Goal: Check status: Check status

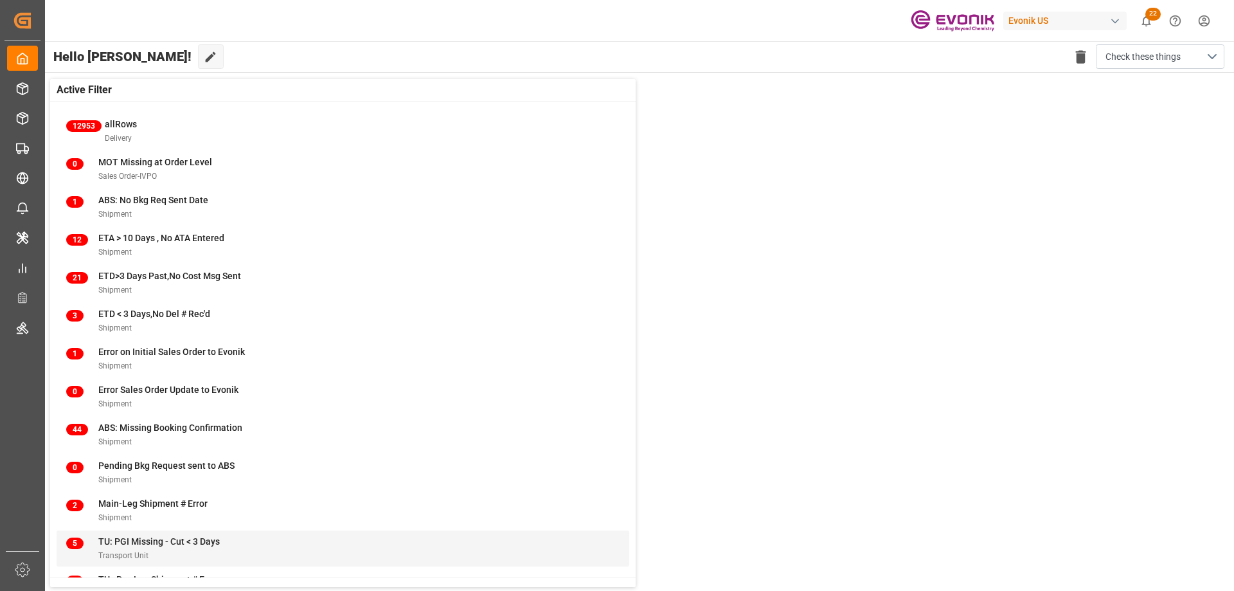
scroll to position [49, 0]
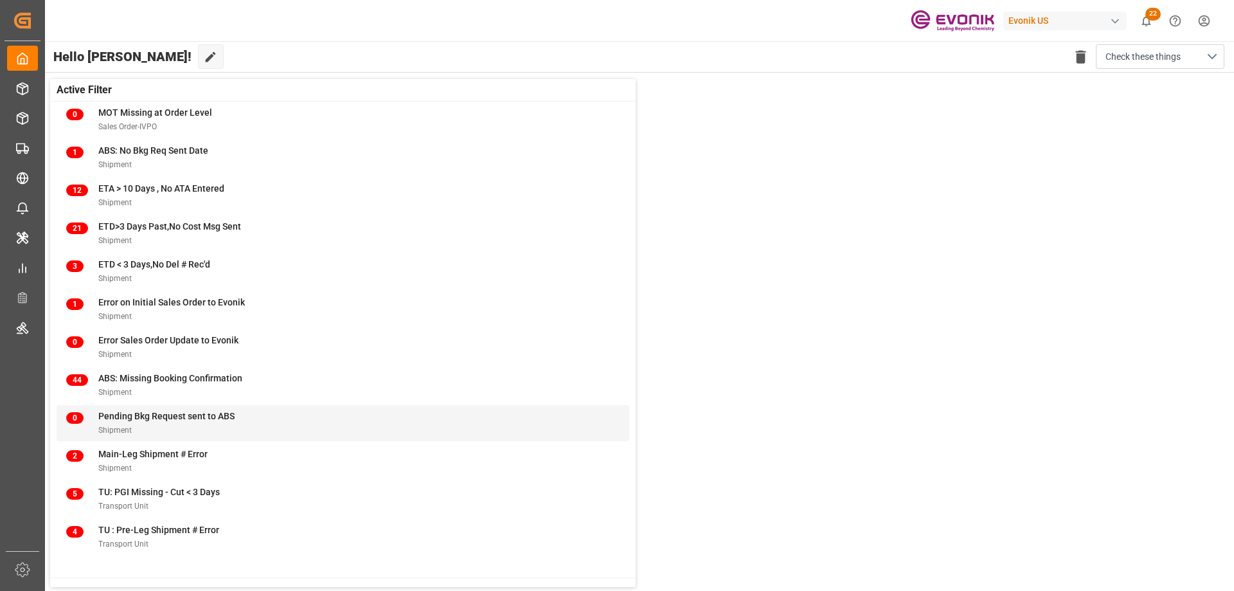
drag, startPoint x: 135, startPoint y: 456, endPoint x: 111, endPoint y: 422, distance: 41.9
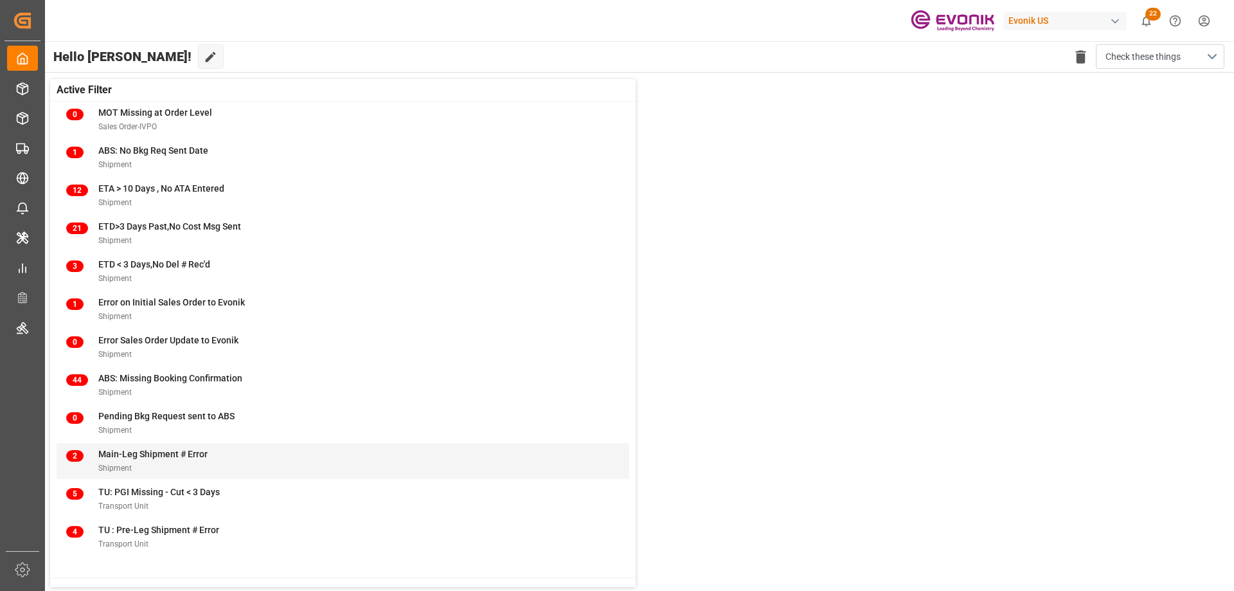
drag, startPoint x: 157, startPoint y: 488, endPoint x: 145, endPoint y: 459, distance: 31.6
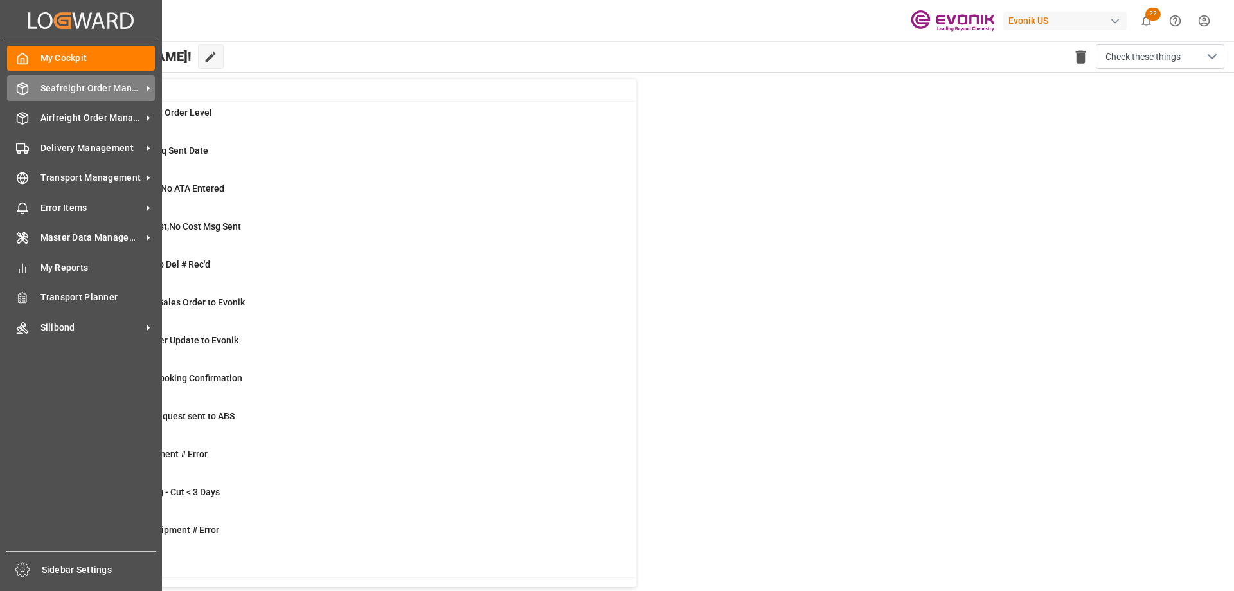
click at [62, 90] on span "Seafreight Order Management" at bounding box center [91, 88] width 102 height 13
click at [67, 88] on span "Seafreight Order Management" at bounding box center [91, 88] width 102 height 13
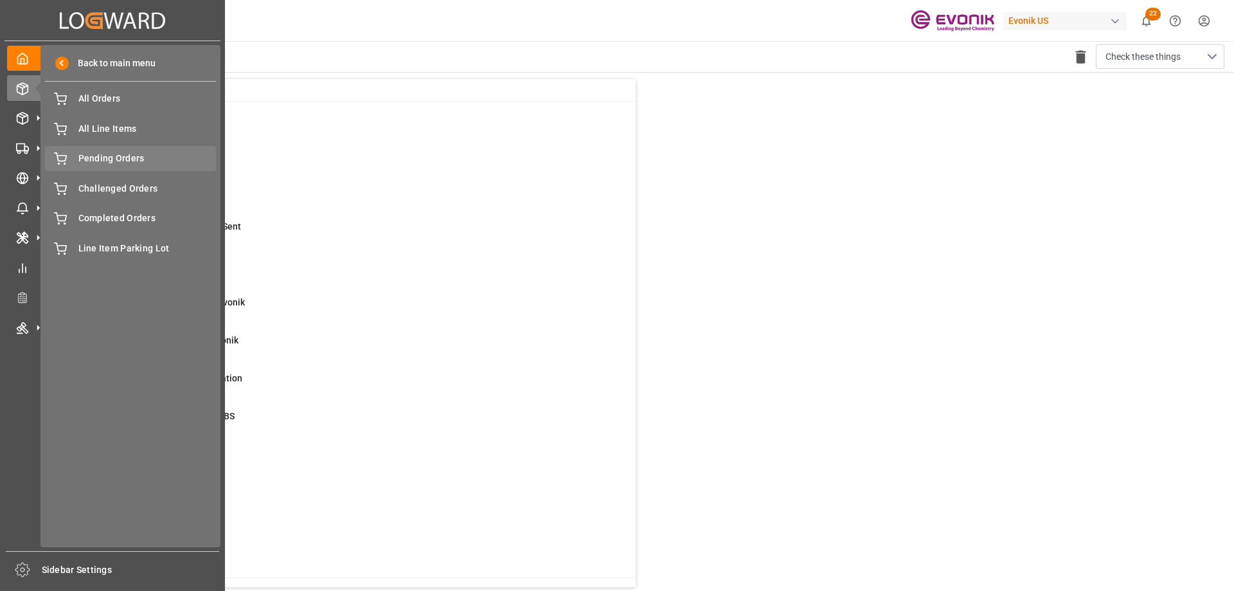
click at [127, 156] on span "Pending Orders" at bounding box center [147, 158] width 138 height 13
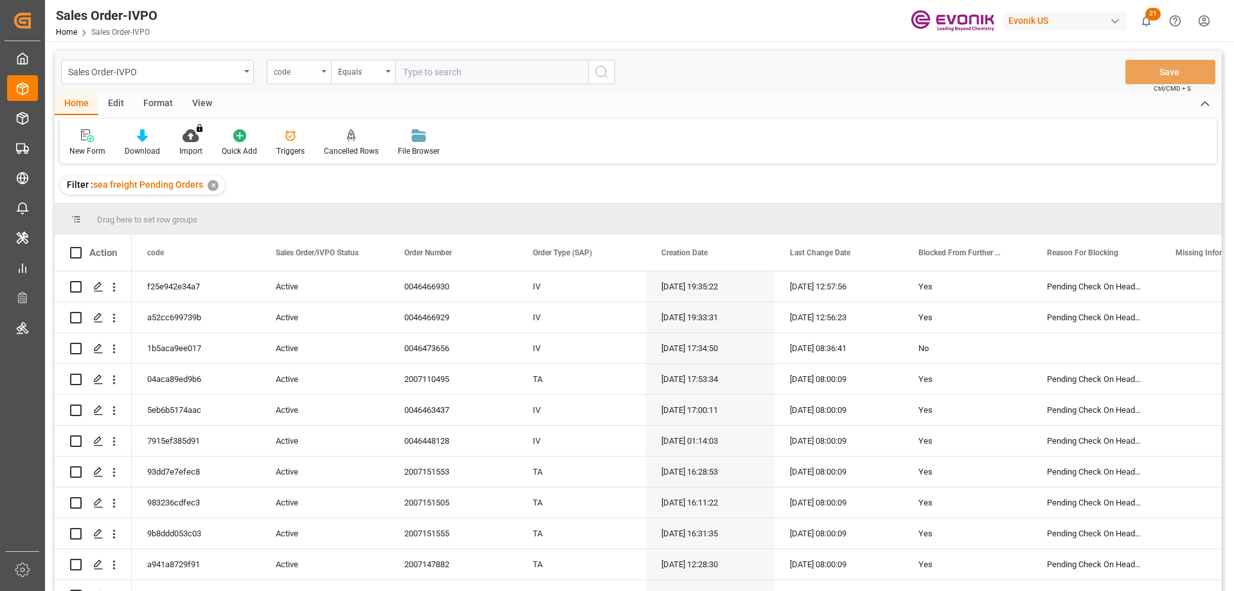
click at [314, 73] on div "code" at bounding box center [296, 70] width 44 height 15
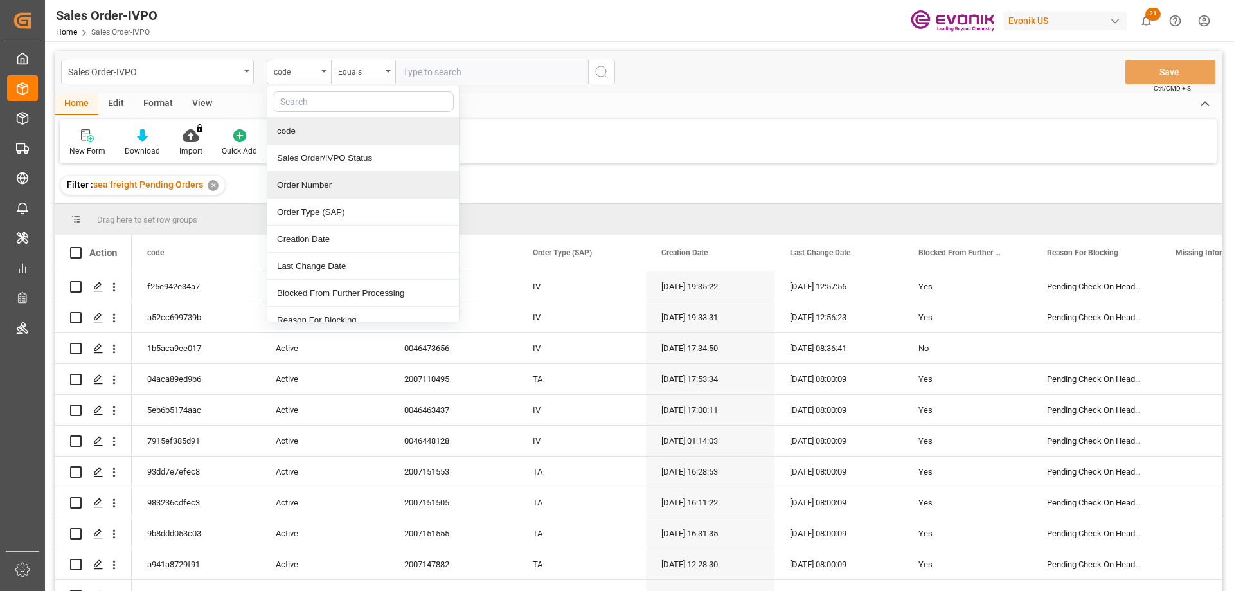
click at [326, 188] on div "Order Number" at bounding box center [362, 185] width 191 height 27
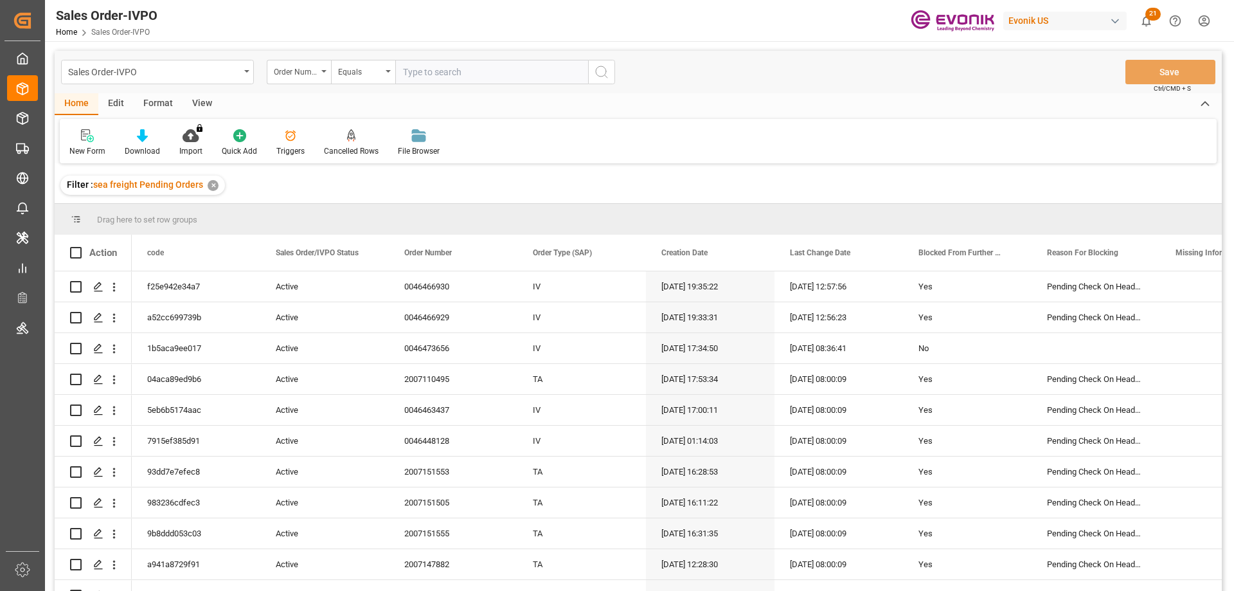
click at [204, 99] on div "View" at bounding box center [201, 104] width 39 height 22
click at [146, 136] on icon at bounding box center [145, 135] width 13 height 13
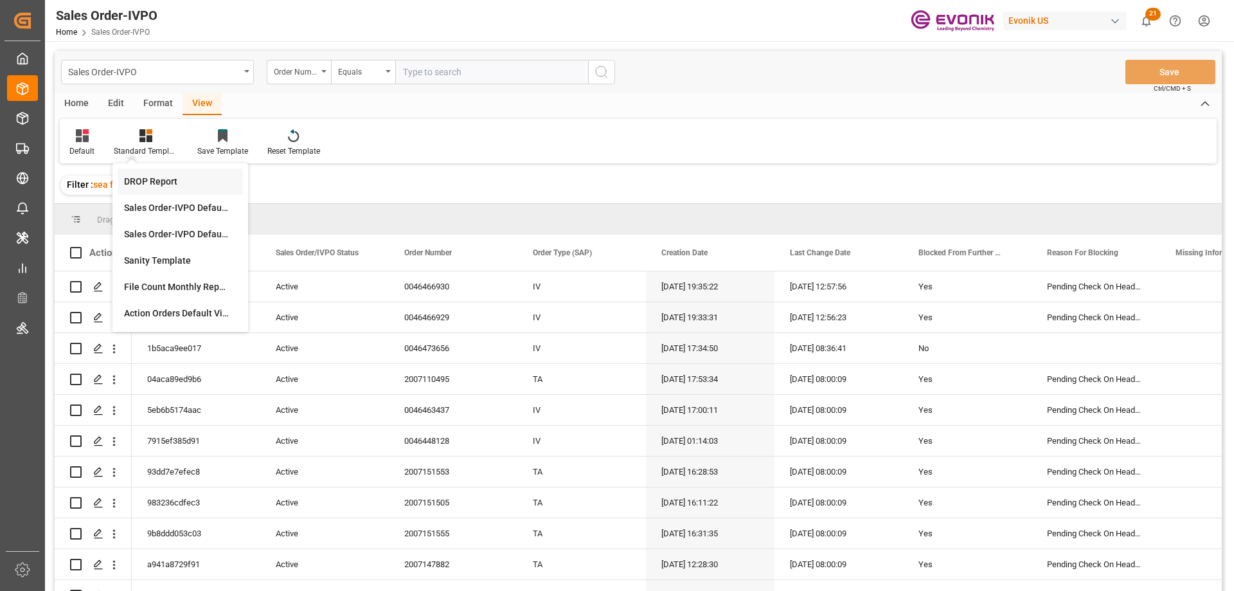
click at [147, 179] on div "DROP Report" at bounding box center [180, 181] width 112 height 13
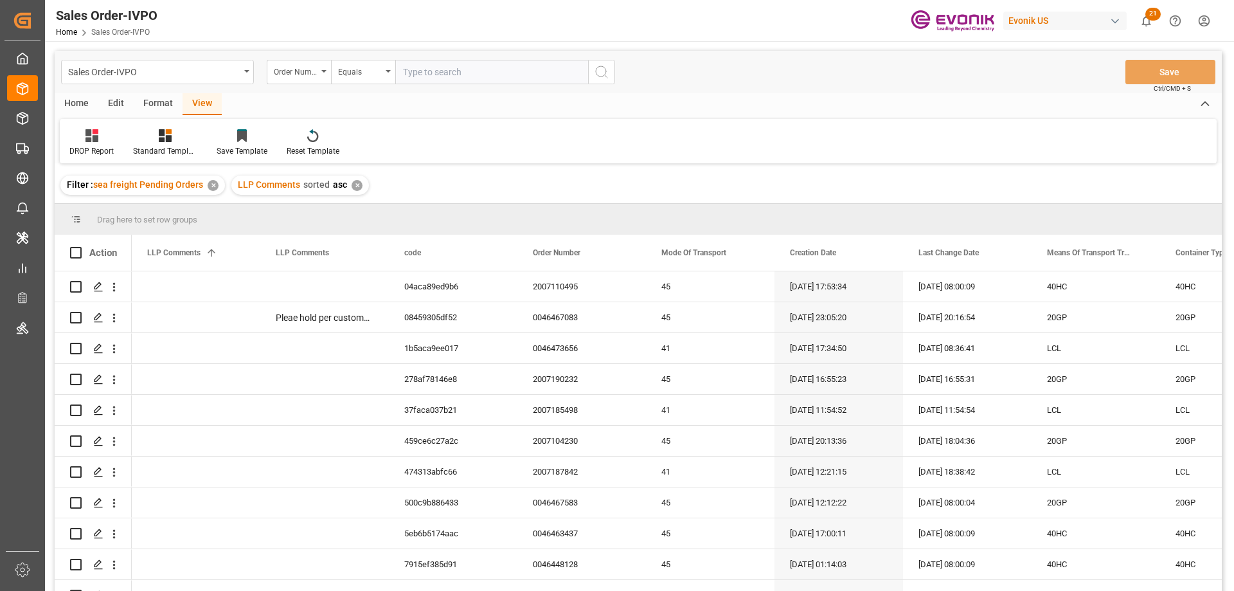
click at [67, 99] on div "Home" at bounding box center [77, 104] width 44 height 22
click at [132, 147] on div "Download" at bounding box center [142, 151] width 35 height 12
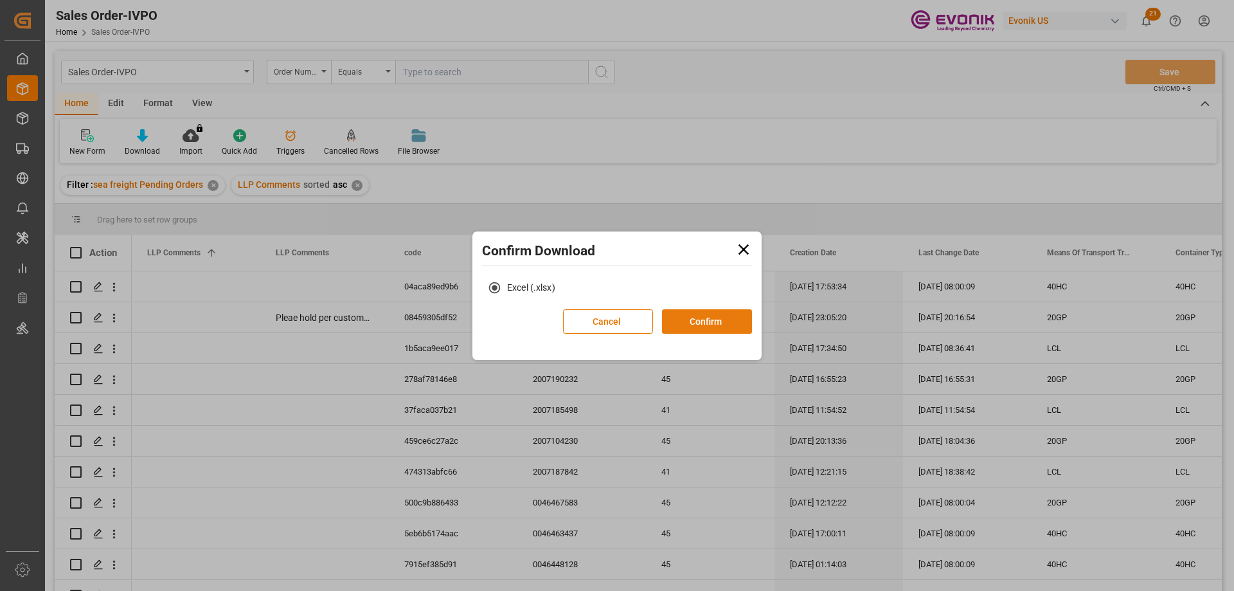
click at [719, 320] on button "Confirm" at bounding box center [707, 321] width 90 height 24
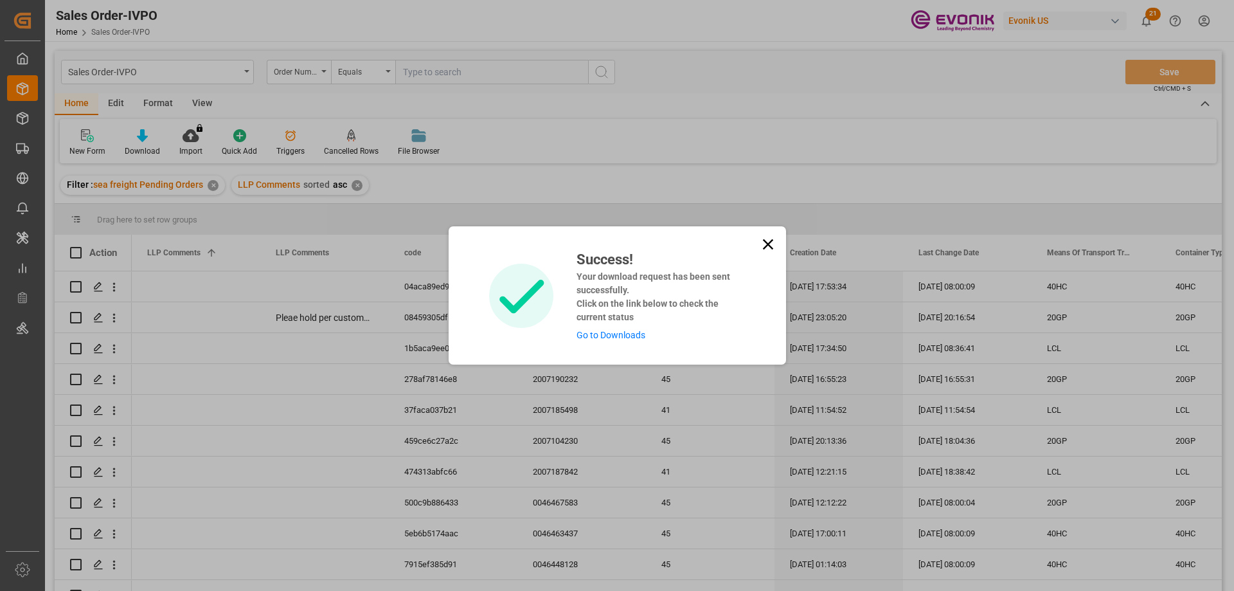
click at [616, 335] on link "Go to Downloads" at bounding box center [610, 335] width 69 height 10
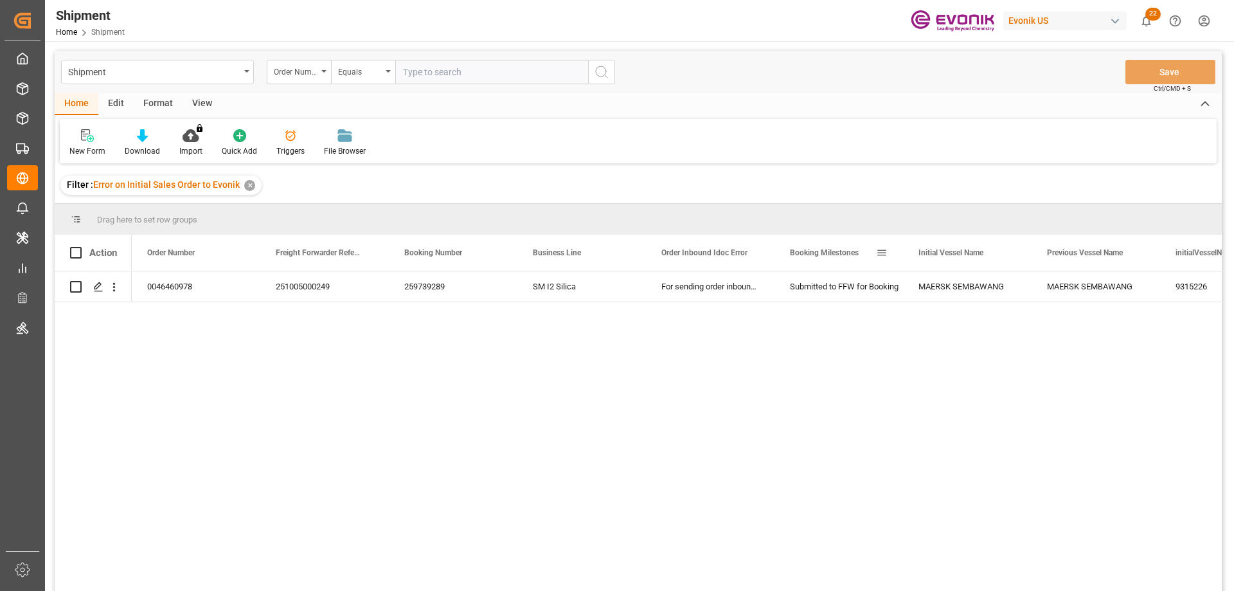
click at [774, 250] on div "Booking Milestones" at bounding box center [838, 253] width 129 height 36
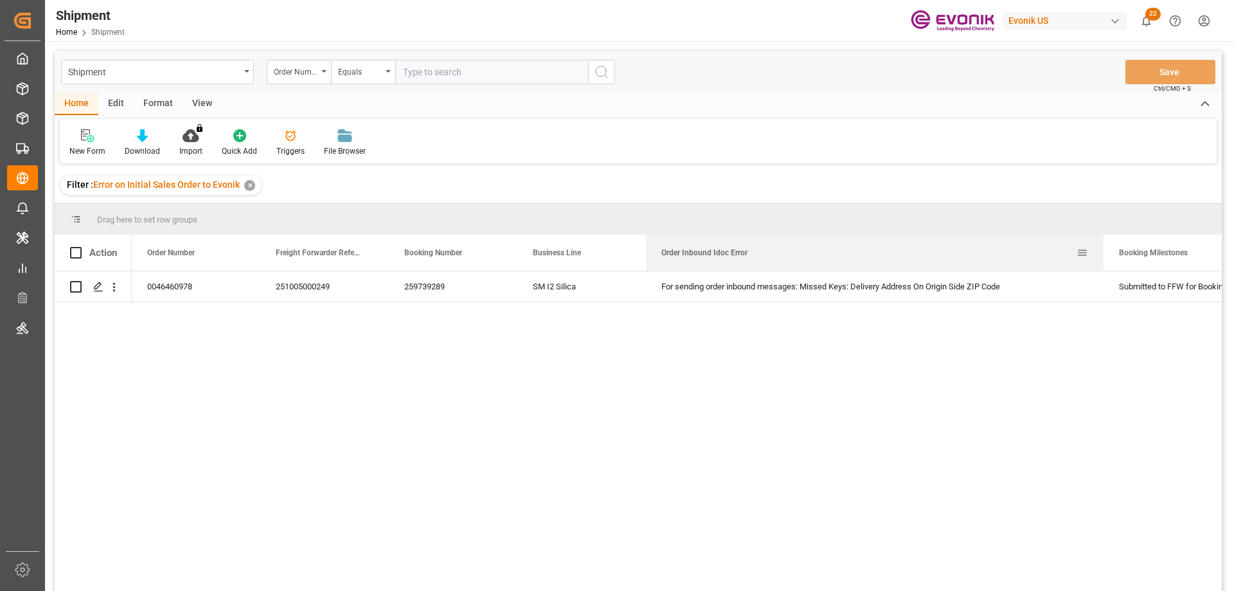
drag, startPoint x: 773, startPoint y: 242, endPoint x: 1102, endPoint y: 254, distance: 329.2
click at [1102, 254] on div at bounding box center [1103, 253] width 5 height 36
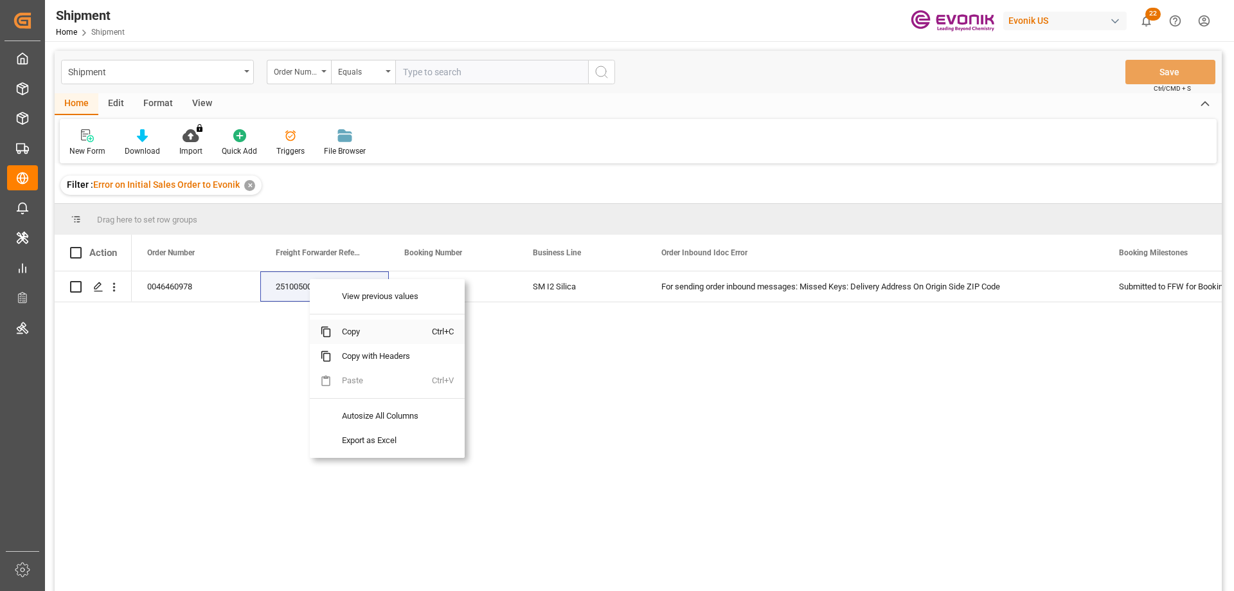
click at [346, 325] on span "Copy" at bounding box center [382, 331] width 100 height 24
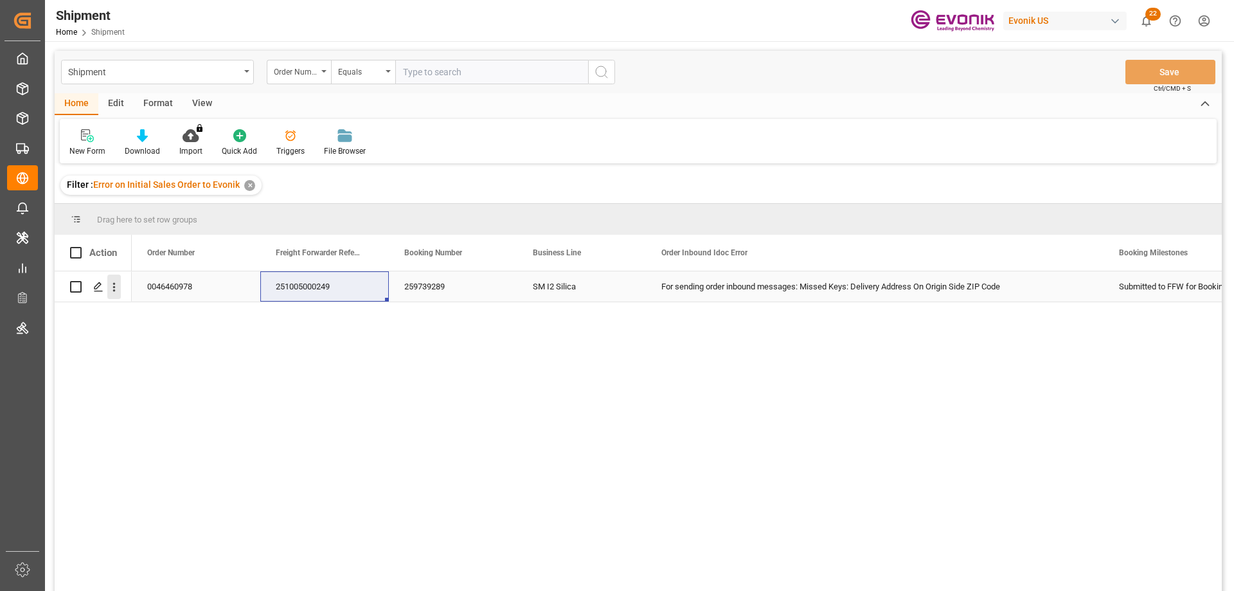
click at [114, 289] on icon "open menu" at bounding box center [113, 286] width 13 height 13
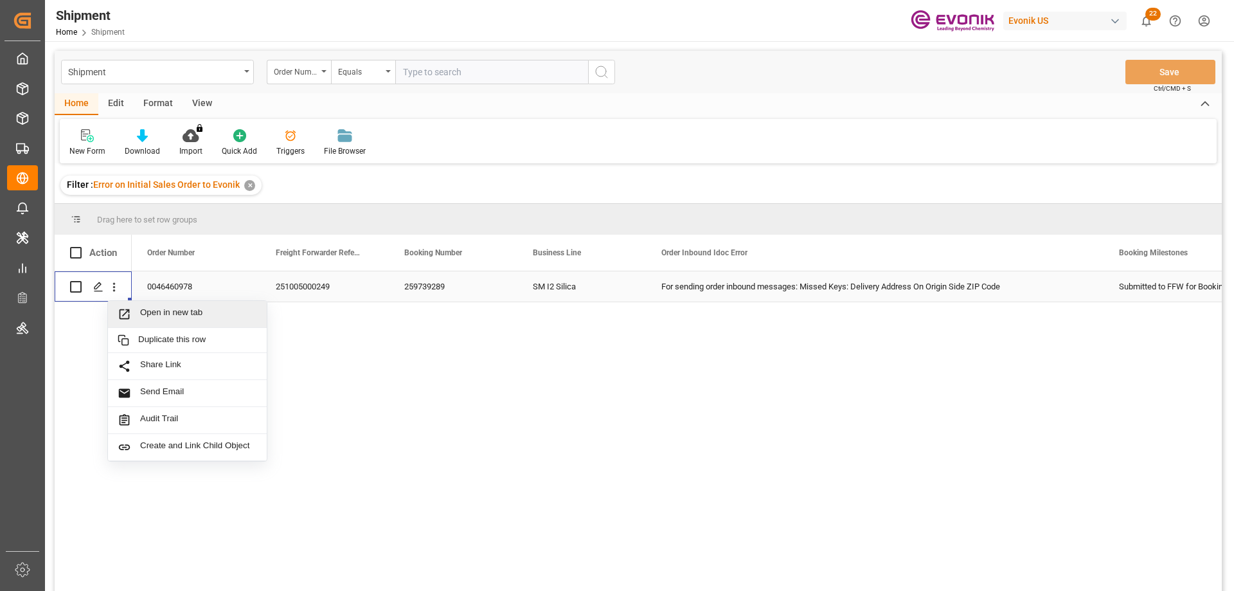
click at [142, 309] on span "Open in new tab" at bounding box center [198, 313] width 117 height 13
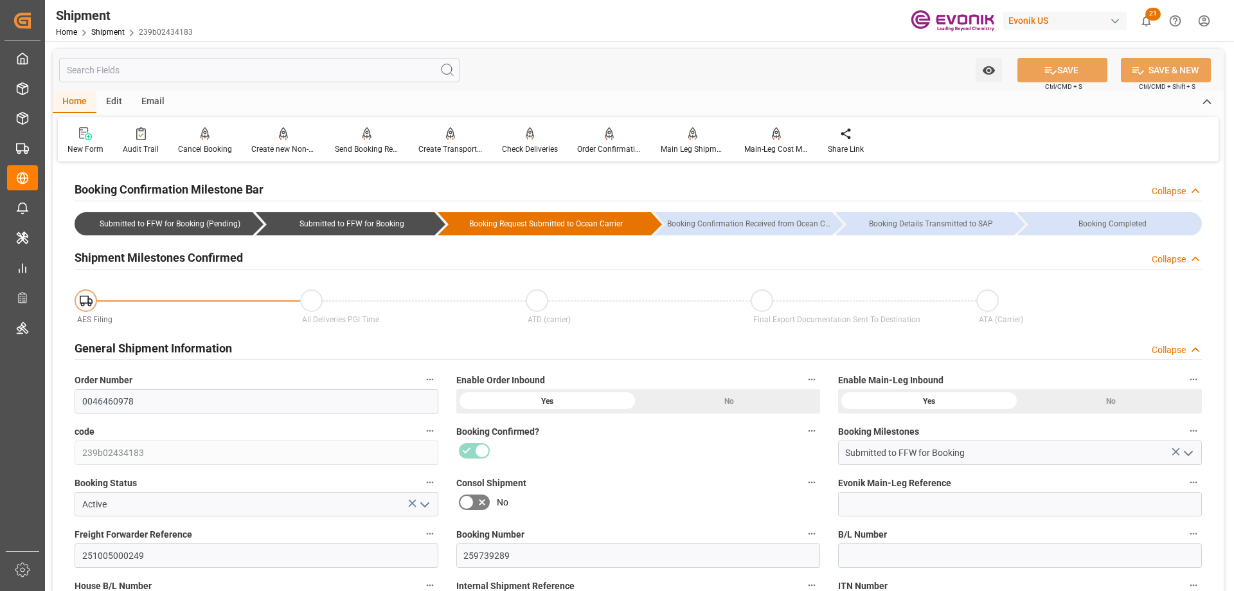
click at [222, 73] on input "text" at bounding box center [259, 70] width 400 height 24
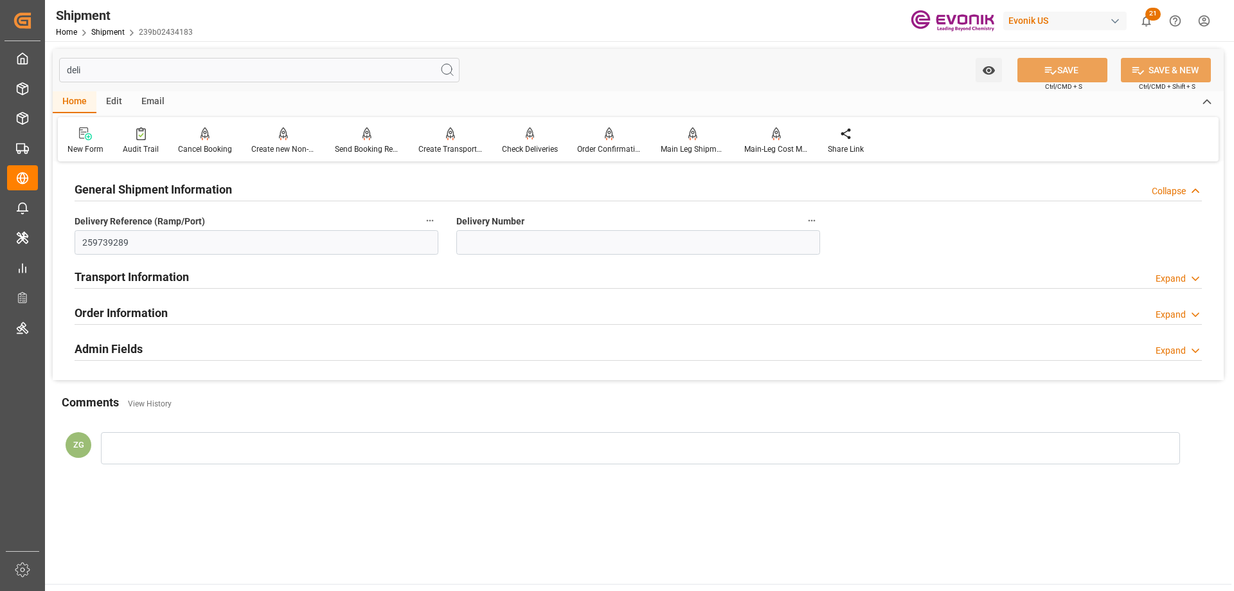
type input "deli"
click at [147, 339] on div "Admin Fields Expand" at bounding box center [638, 347] width 1127 height 24
click at [141, 319] on h2 "Order Information" at bounding box center [121, 312] width 93 height 17
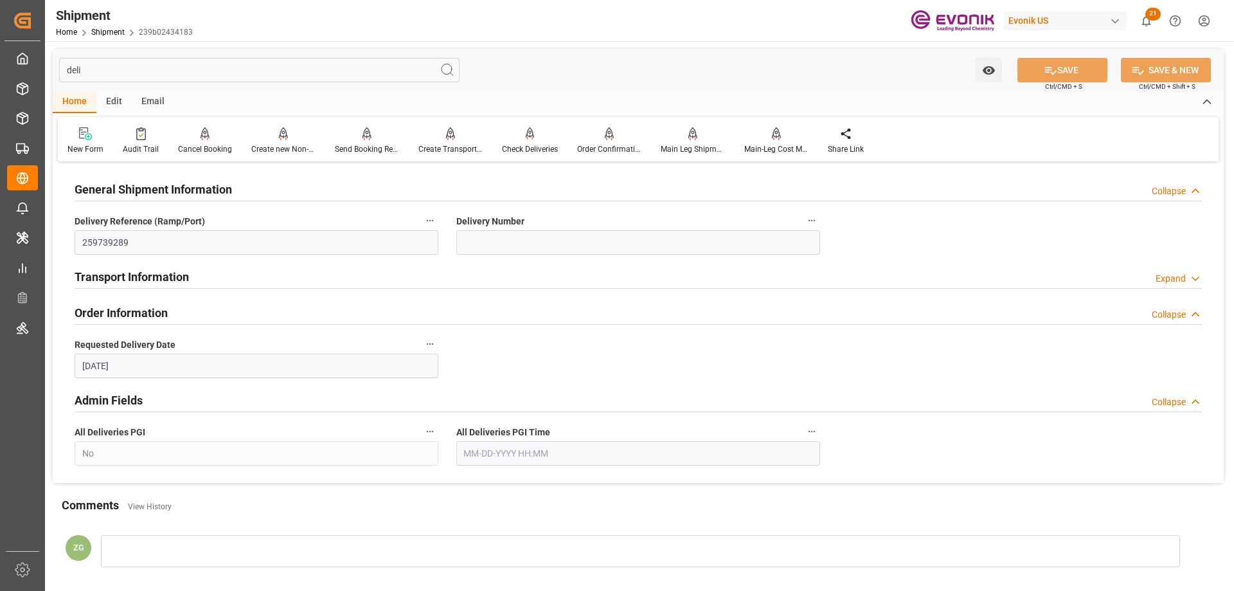
click at [150, 280] on h2 "Transport Information" at bounding box center [132, 276] width 114 height 17
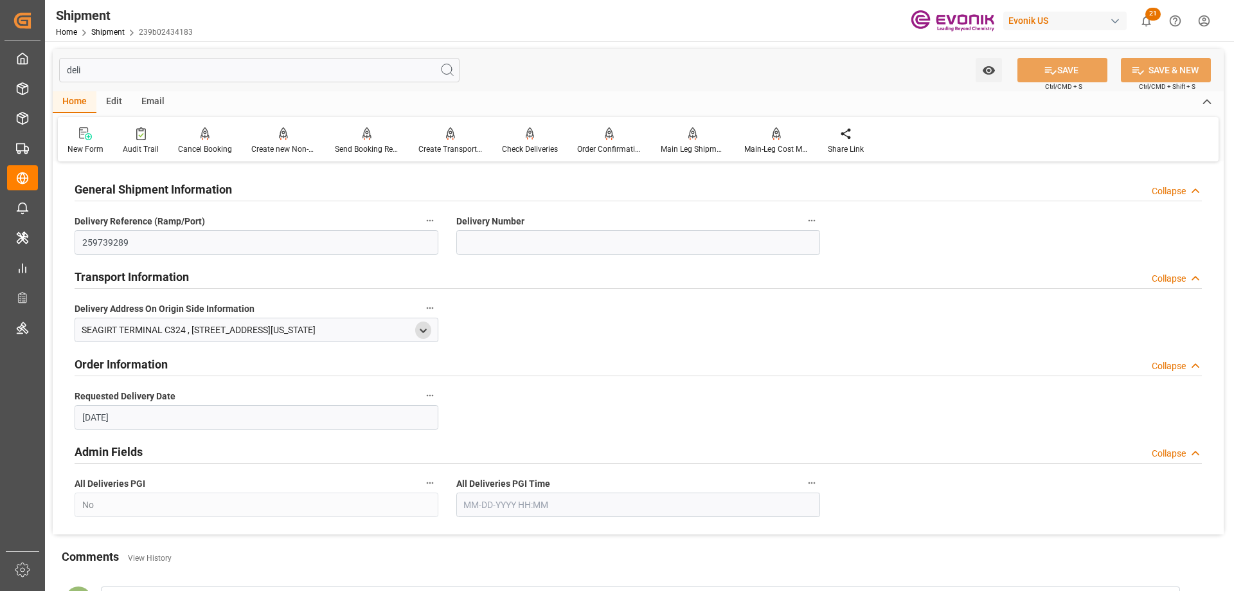
click at [424, 328] on icon "open menu" at bounding box center [423, 330] width 11 height 11
drag, startPoint x: 85, startPoint y: 396, endPoint x: 197, endPoint y: 418, distance: 113.9
click at [197, 418] on div "SEAGIRT TERMINAL C324 2200 BROENING HIGHWAY BALTIMORE Maryland U. S. A." at bounding box center [253, 428] width 350 height 84
drag, startPoint x: 84, startPoint y: 416, endPoint x: 184, endPoint y: 414, distance: 99.6
click at [184, 414] on div "2200 BROENING HIGHWAY" at bounding box center [253, 417] width 350 height 21
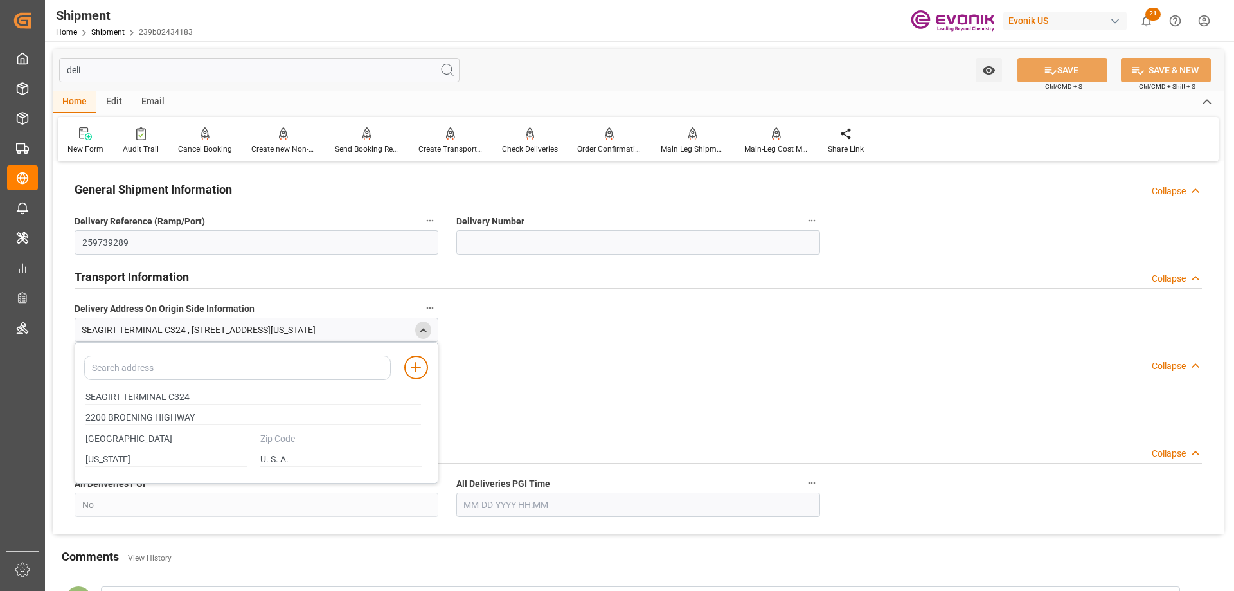
click at [97, 440] on input "BALTIMORE" at bounding box center [165, 439] width 161 height 14
click at [285, 435] on input "text" at bounding box center [340, 439] width 161 height 14
type input "21224"
click at [1044, 76] on icon at bounding box center [1050, 70] width 13 height 13
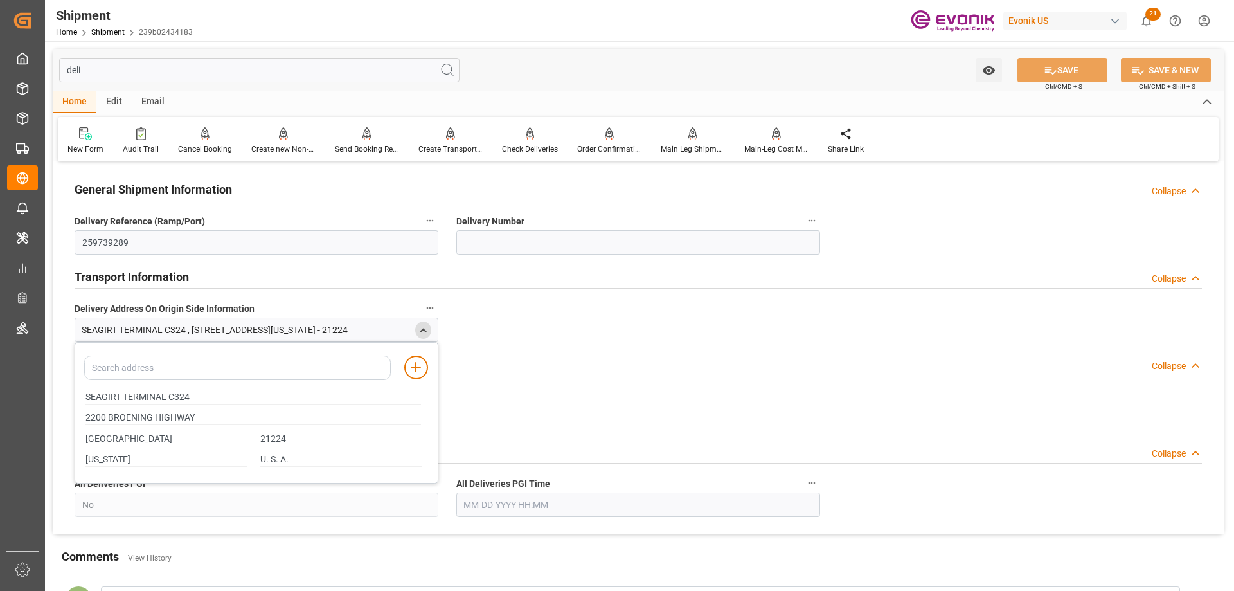
drag, startPoint x: 94, startPoint y: 75, endPoint x: 52, endPoint y: 76, distance: 41.8
click at [52, 76] on div "deli Watch Option SAVE Ctrl/CMD + S SAVE & NEW Ctrl/CMD + Shift + S Home Edit E…" at bounding box center [638, 343] width 1186 height 605
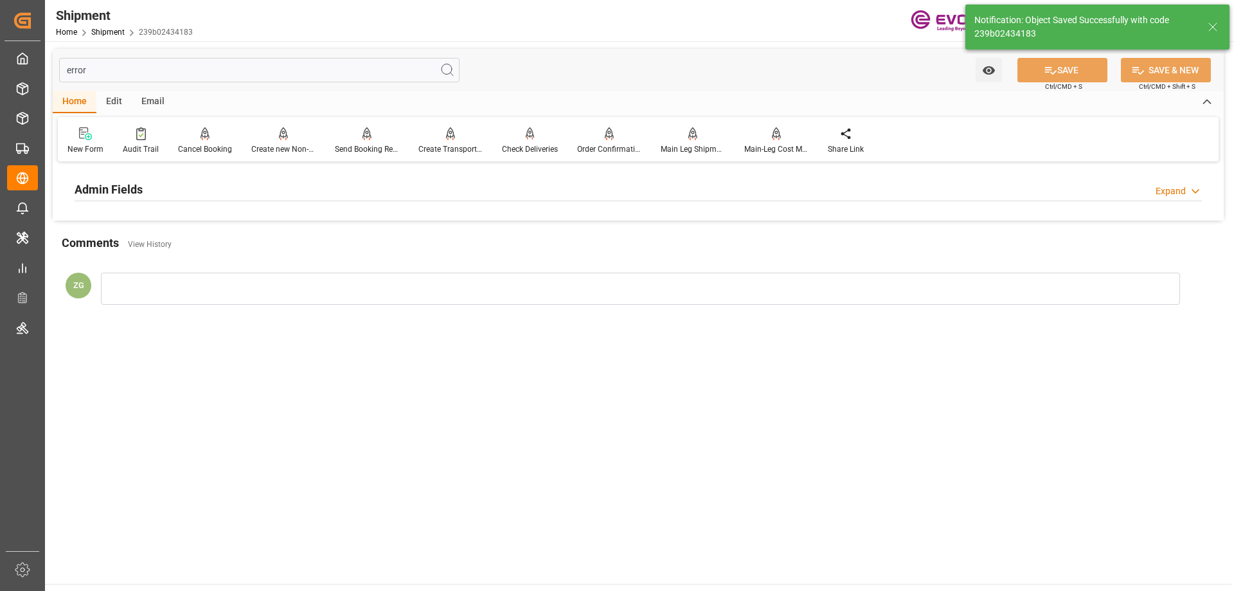
type input "error"
click at [105, 175] on div "Admin Fields Expand" at bounding box center [638, 190] width 1145 height 36
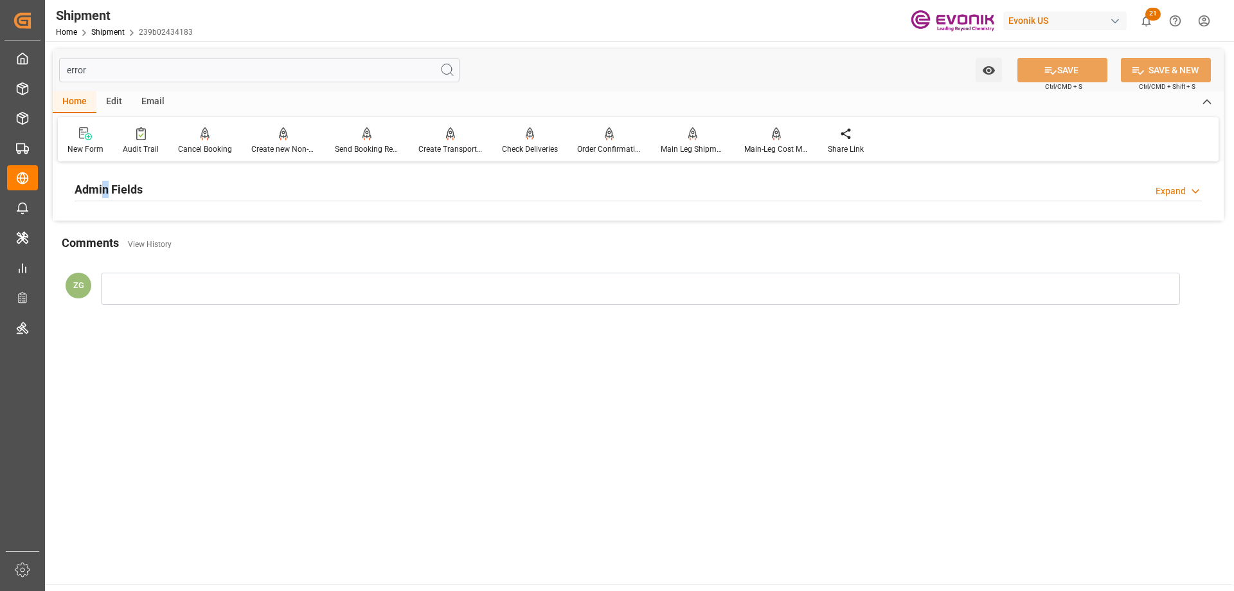
click at [109, 177] on div "Admin Fields" at bounding box center [109, 188] width 68 height 24
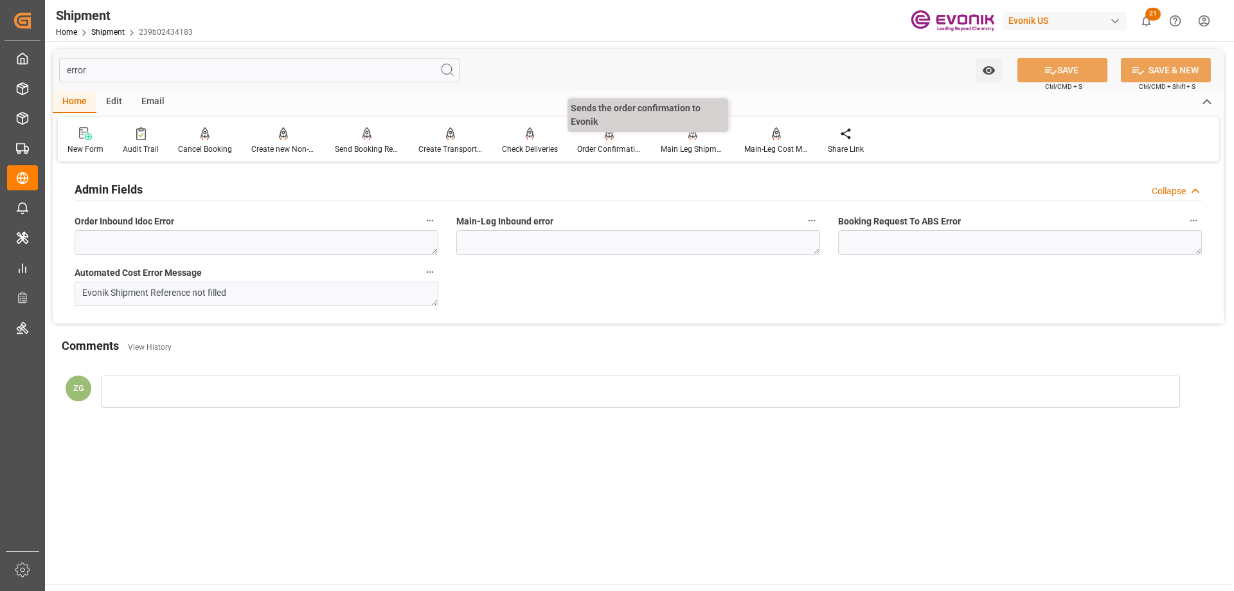
click at [623, 146] on div "Order Confirmation" at bounding box center [609, 149] width 64 height 12
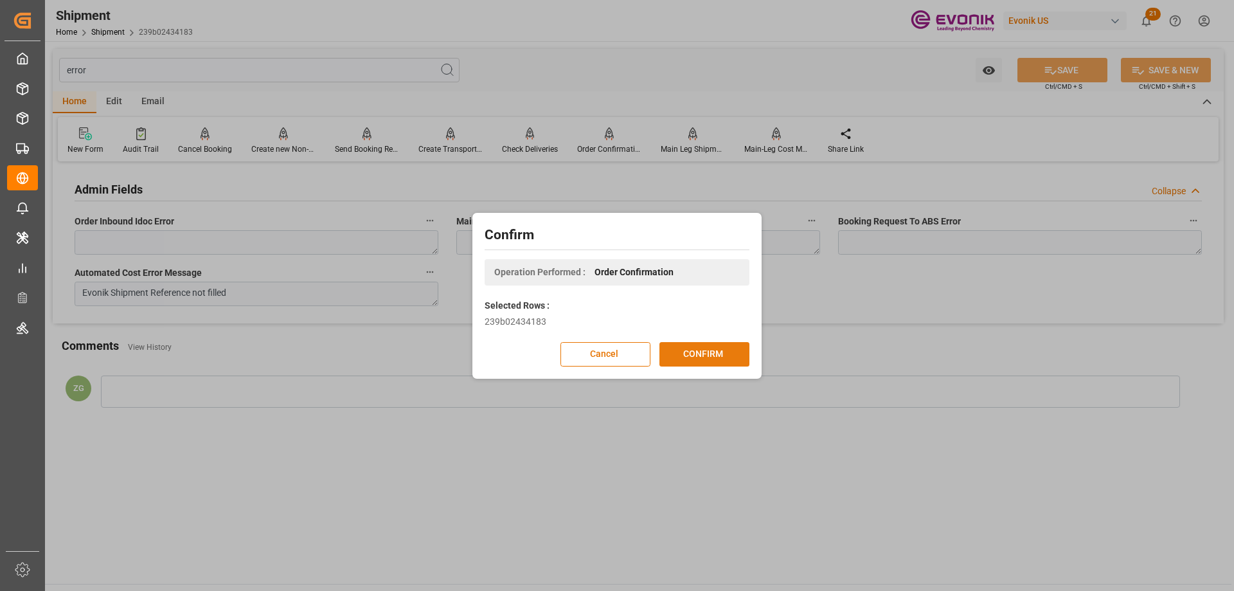
click at [713, 351] on button "CONFIRM" at bounding box center [704, 354] width 90 height 24
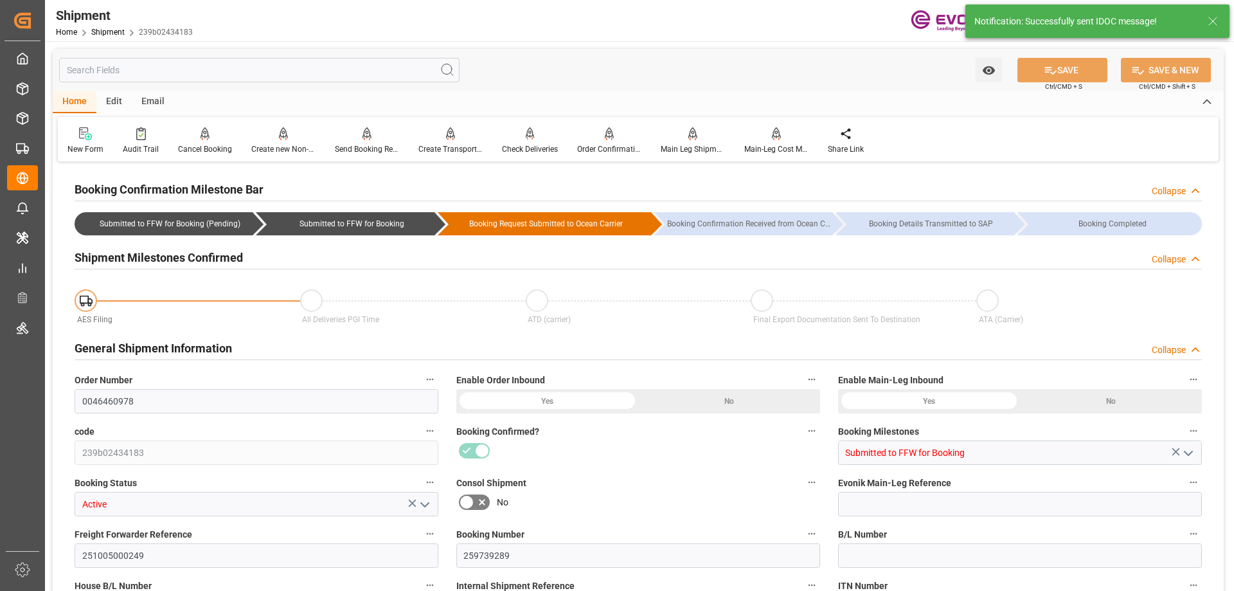
type input "Maersk"
type input "Maersk Line AS"
type input "16"
type input "272"
type input "1964.928"
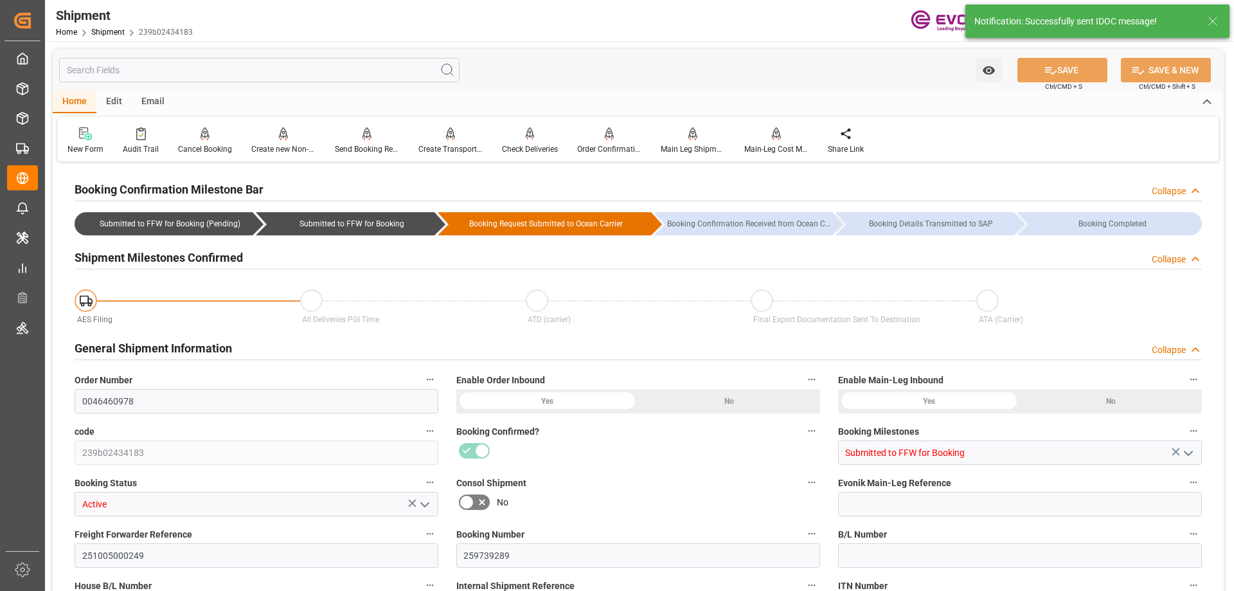
type input "13.5165"
type input "USBAL"
type input "INNSA"
type input "9315226"
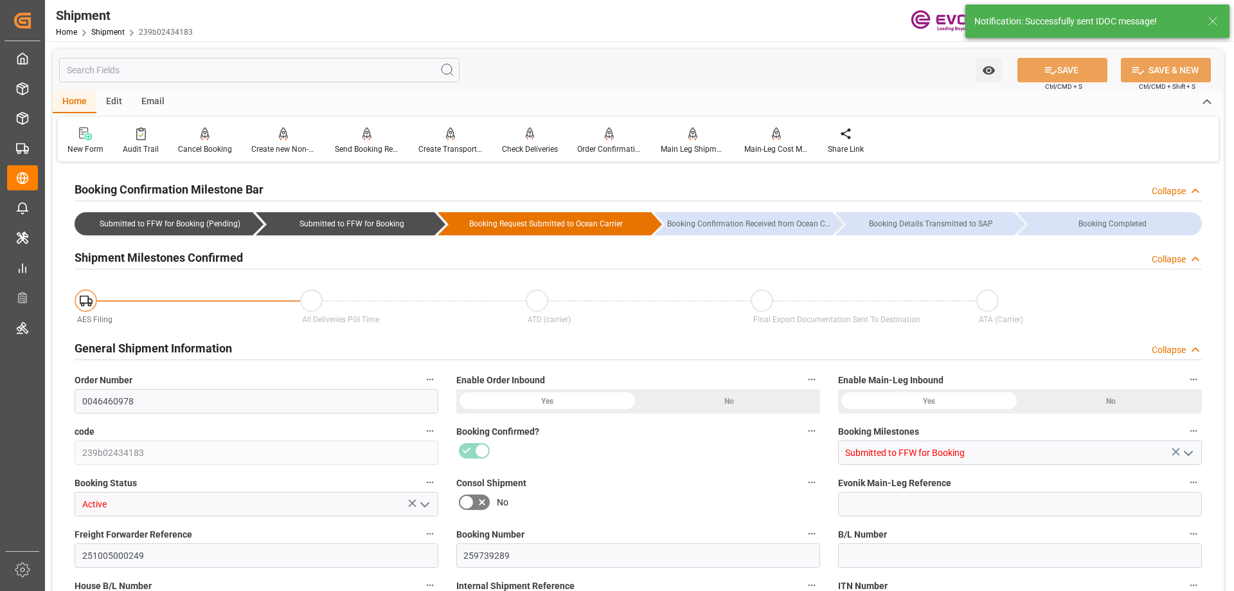
type input "9315226"
type input "1763"
type input "0"
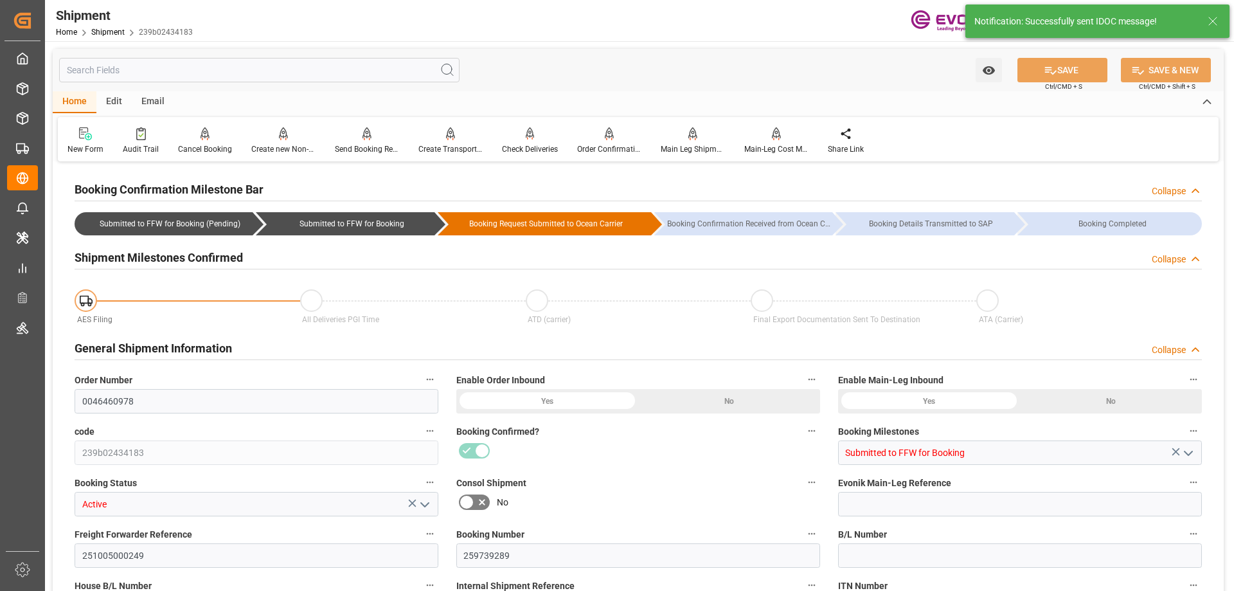
type input "128"
type input "DR"
type input "0"
type input "Maersk"
type input "Maersk Line AS"
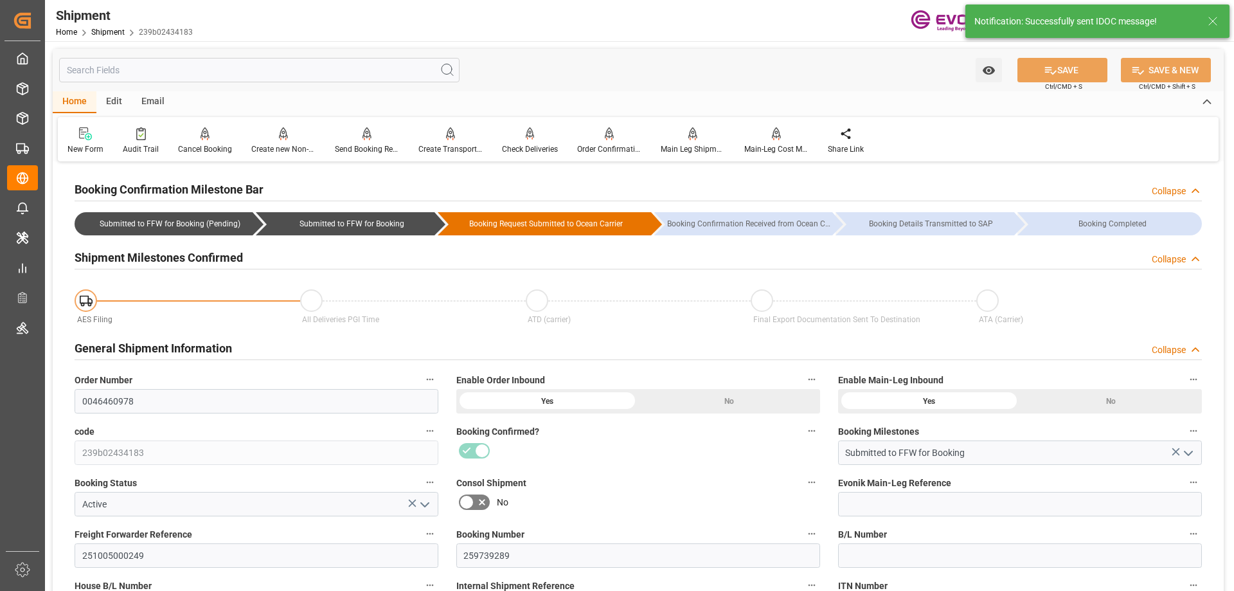
type input "10-30-2025 00:00"
type input "01-01-2026 00:00"
type input "10-27-2025 16:00"
type input "10-24-2025 17:00"
type input "10-23-2025 00:00"
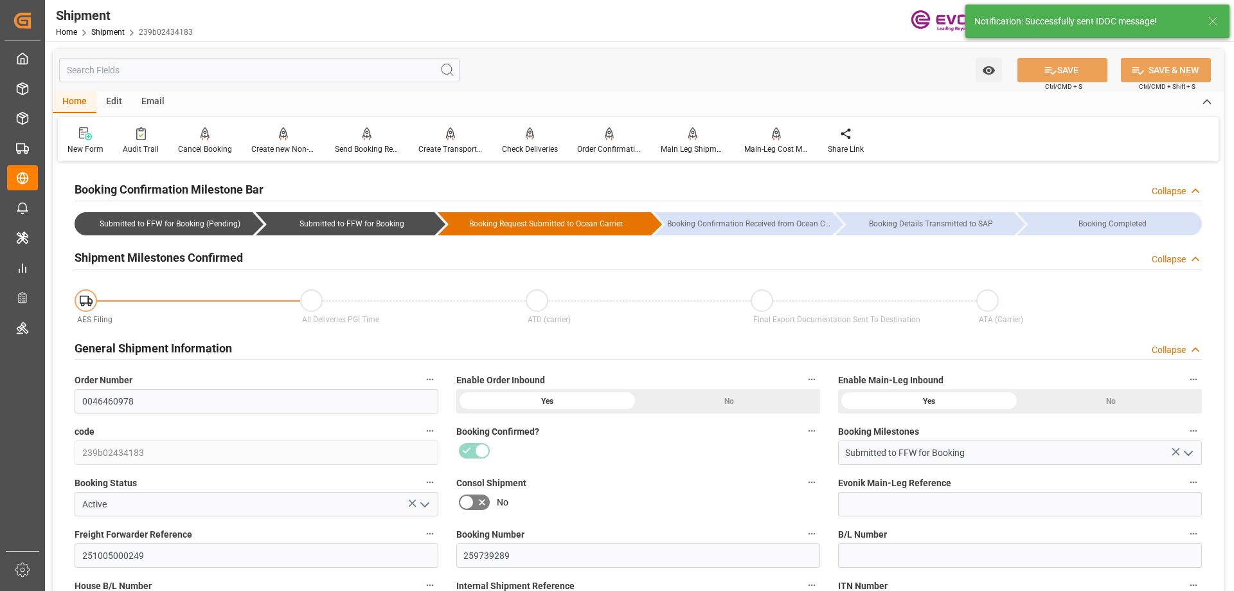
type input "10-27-2025 16:00"
type input "12-15-2025"
type input "09-19-2025 07:01"
type input "09-19-2025 05:11"
type input "09-19-2025 12:40"
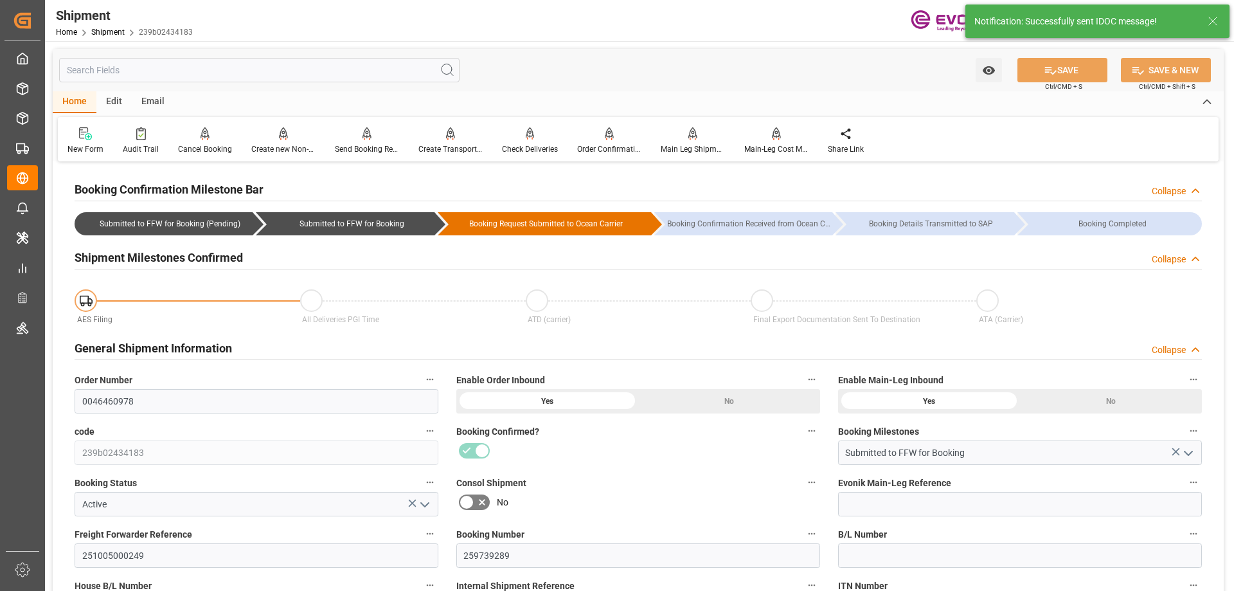
type input "09-19-2025 12:40"
type input "09-19-2025 05:07"
type input "09-19-2025 12:39"
type input "09-19-2025 00:00"
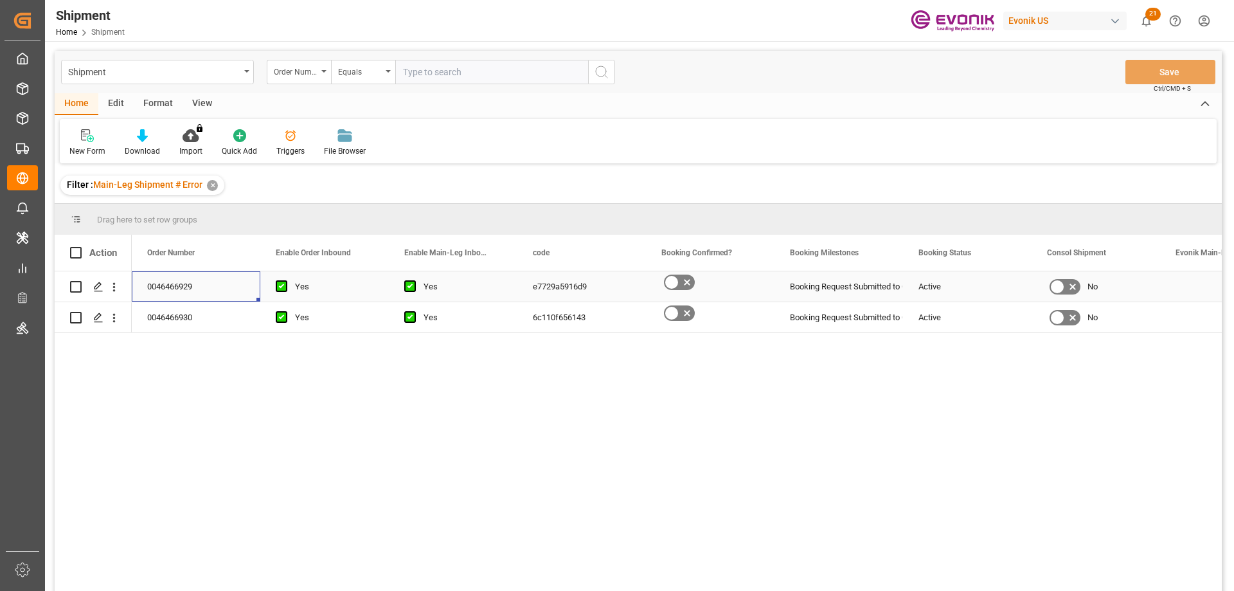
click at [213, 285] on div "0046466929" at bounding box center [196, 286] width 129 height 30
click at [1141, 290] on div "No" at bounding box center [1096, 287] width 98 height 30
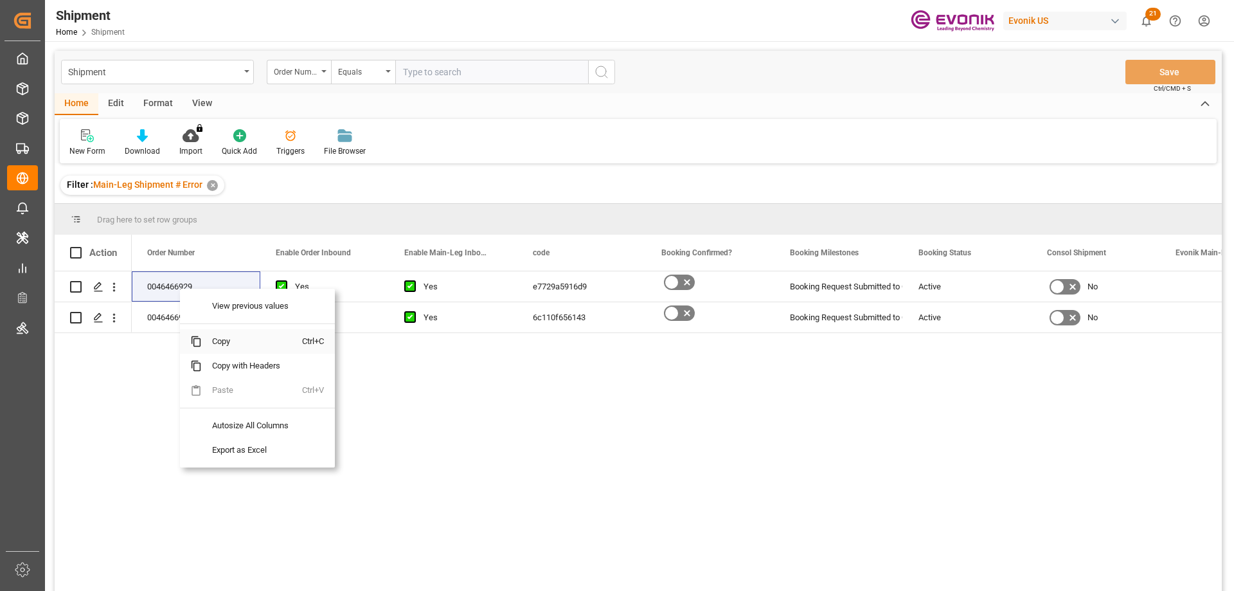
click at [235, 350] on span "Copy" at bounding box center [252, 341] width 100 height 24
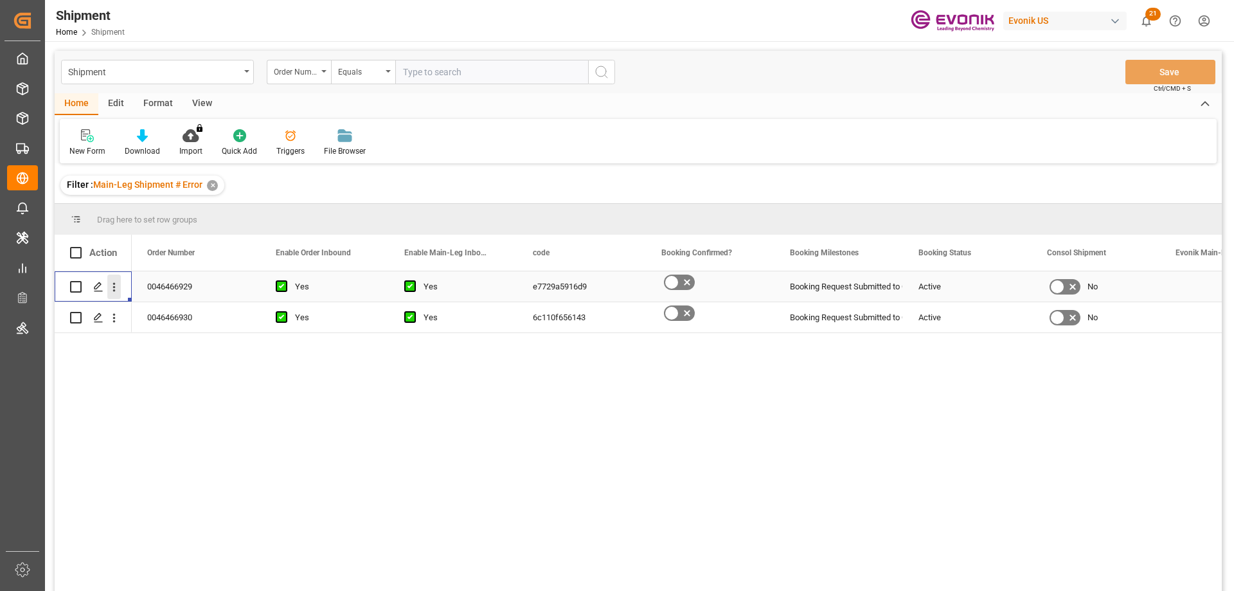
click at [114, 282] on icon "open menu" at bounding box center [113, 286] width 13 height 13
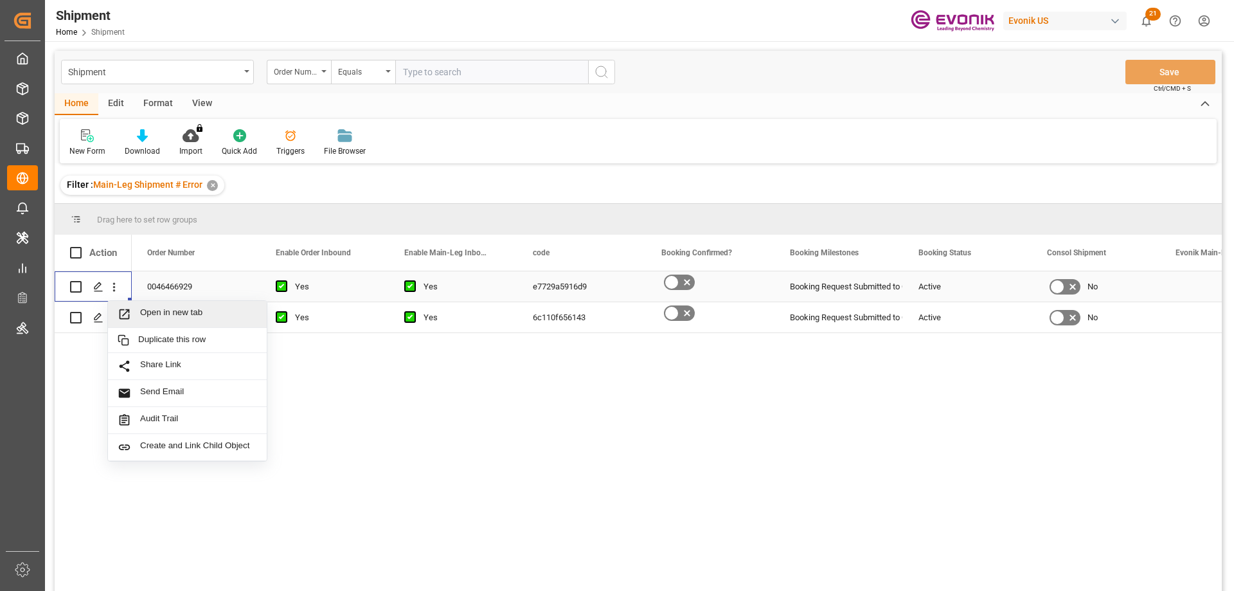
click at [134, 304] on div "Open in new tab" at bounding box center [187, 314] width 159 height 27
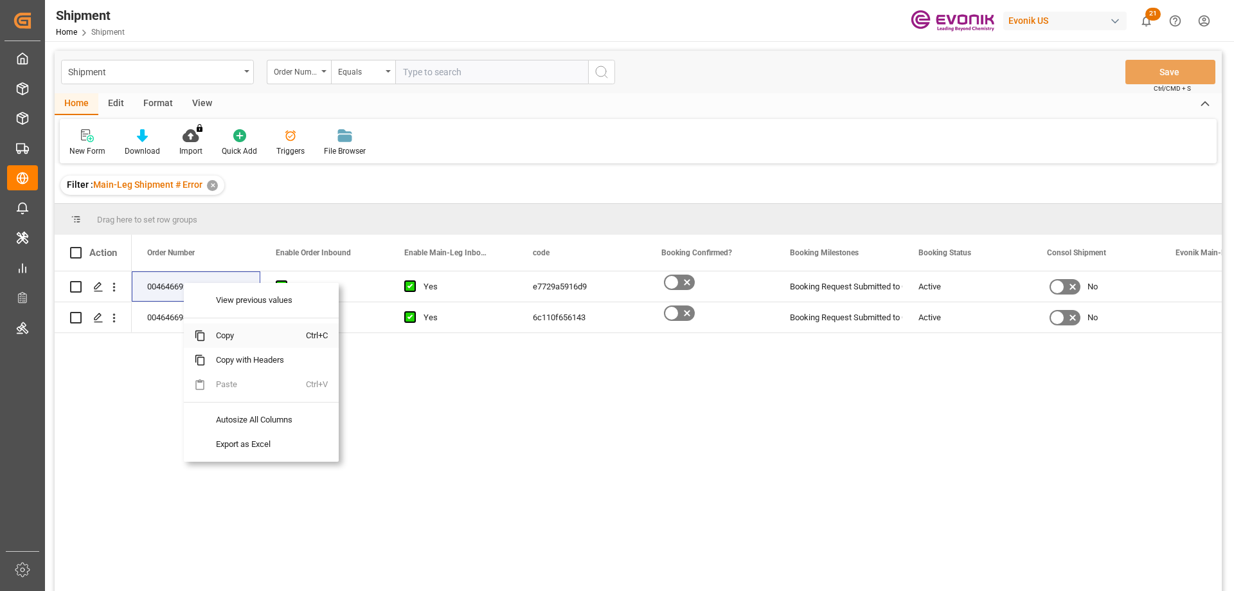
click at [227, 333] on span "Copy" at bounding box center [256, 335] width 100 height 24
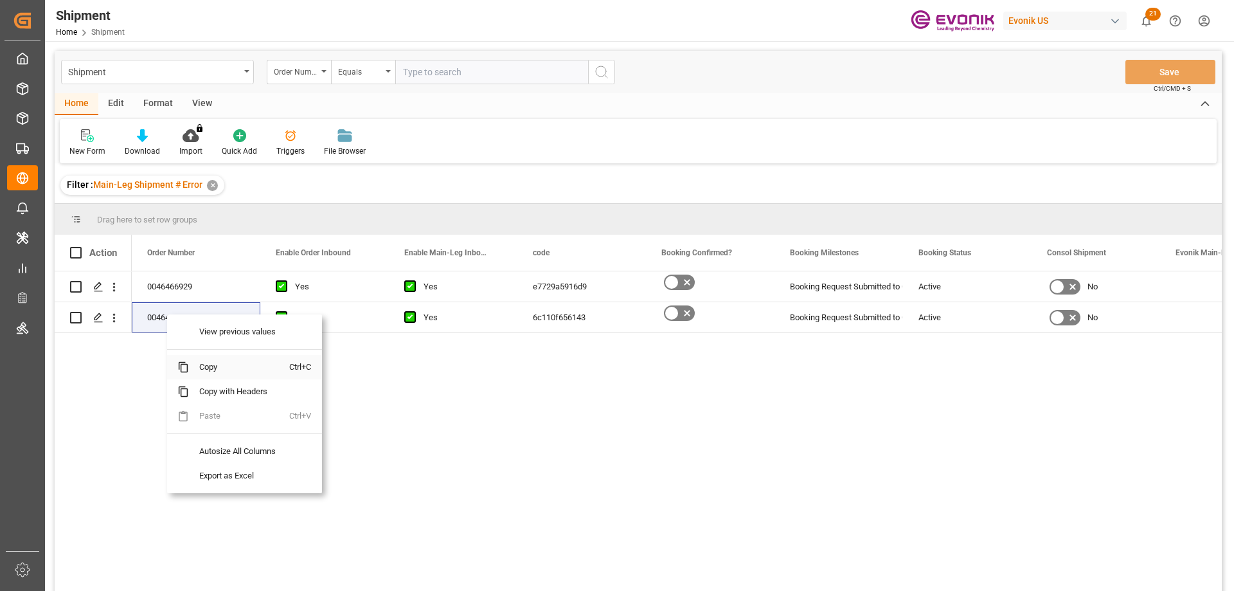
click at [204, 360] on span "Copy" at bounding box center [239, 367] width 100 height 24
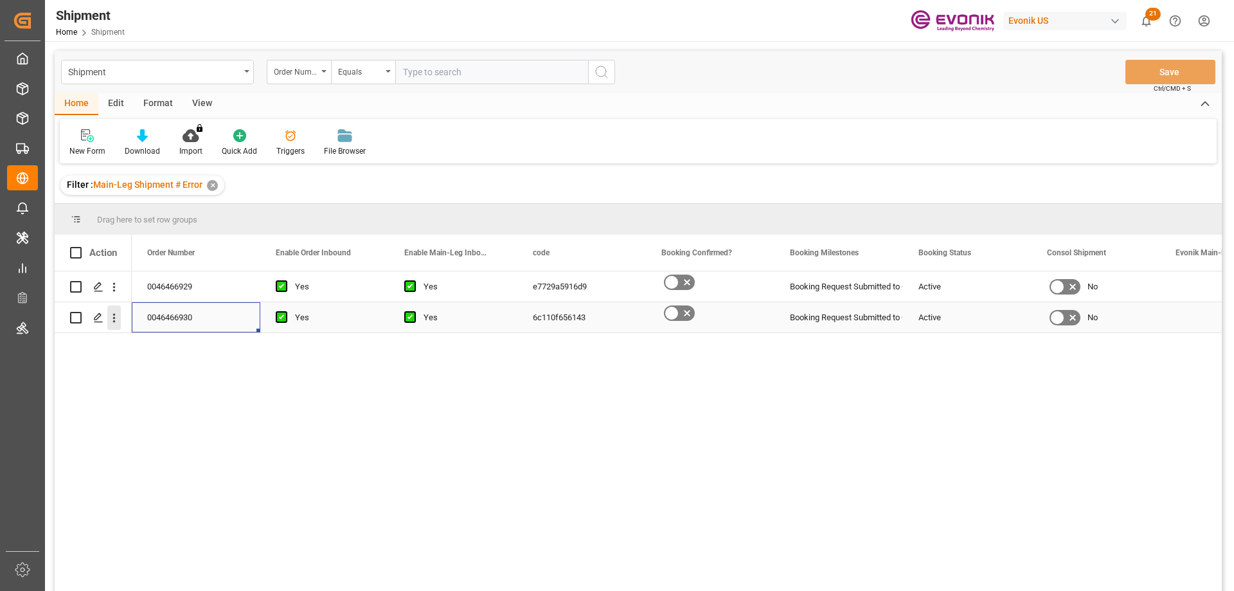
click at [113, 317] on icon "open menu" at bounding box center [114, 318] width 3 height 9
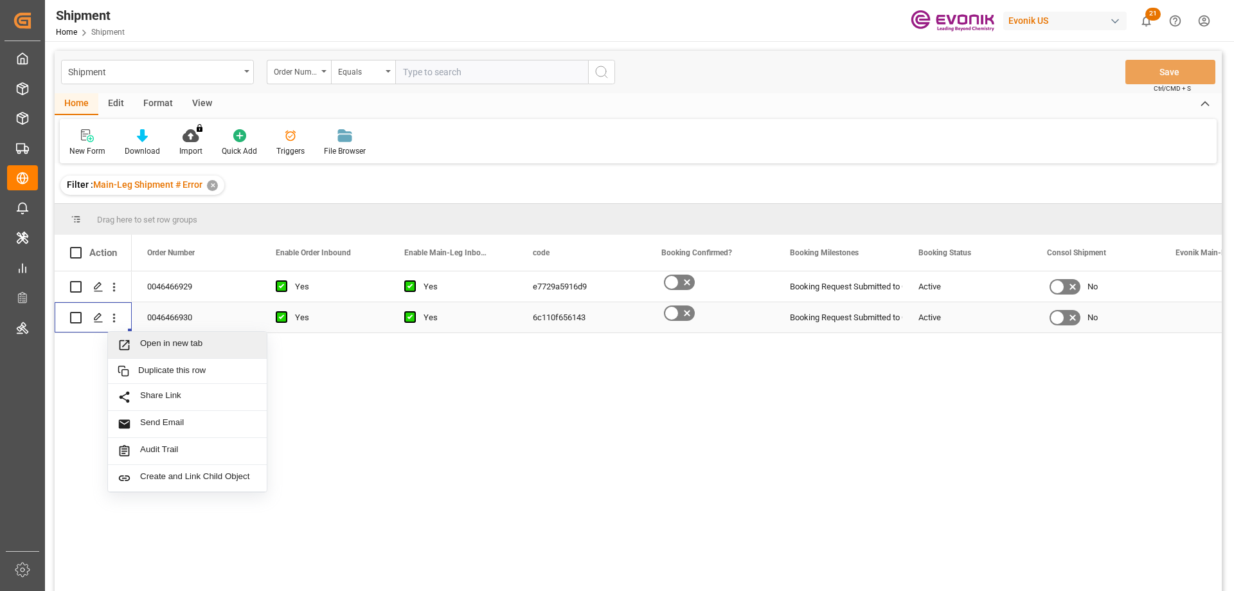
click at [149, 342] on span "Open in new tab" at bounding box center [198, 344] width 117 height 13
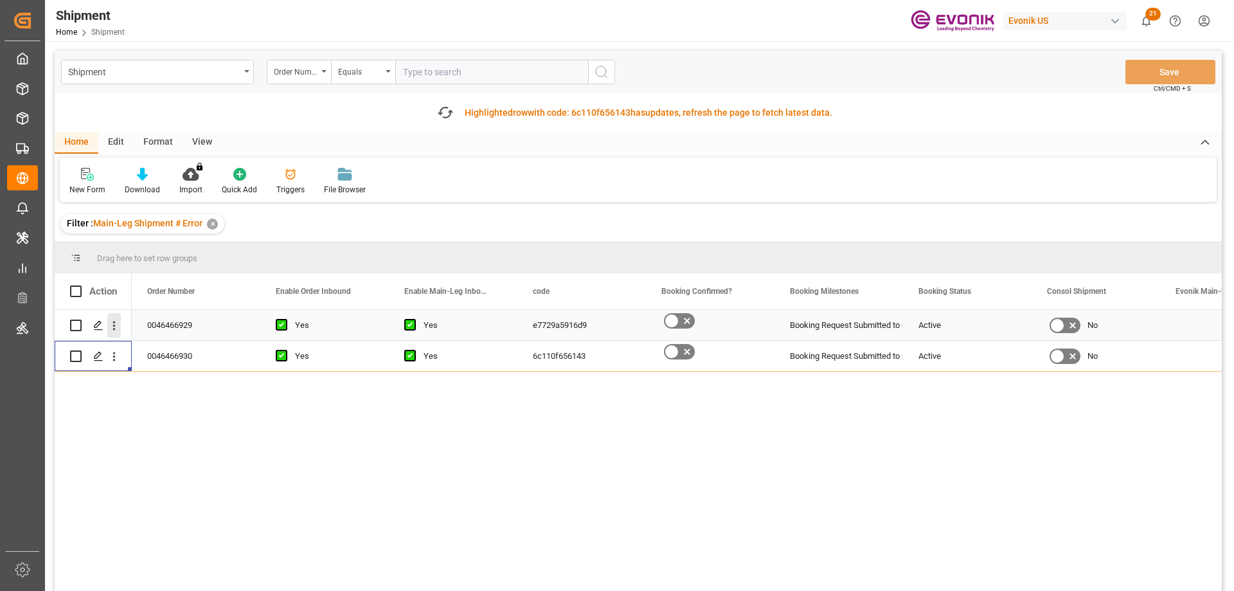
click at [114, 322] on icon "open menu" at bounding box center [114, 325] width 3 height 9
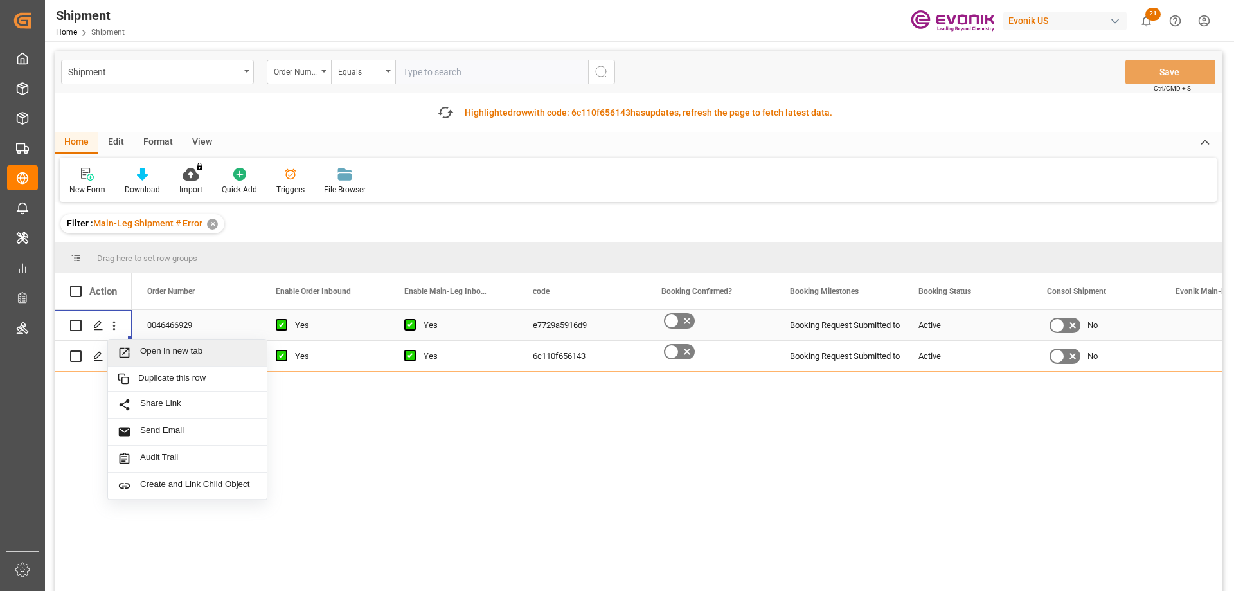
click at [169, 346] on span "Open in new tab" at bounding box center [198, 352] width 117 height 13
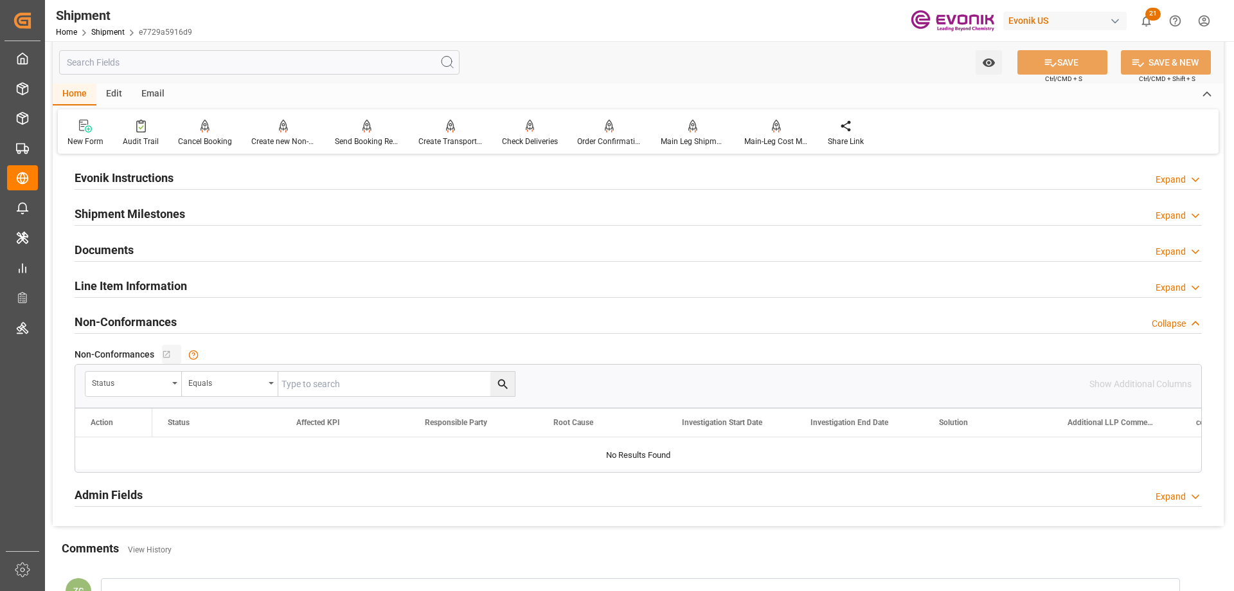
scroll to position [904, 0]
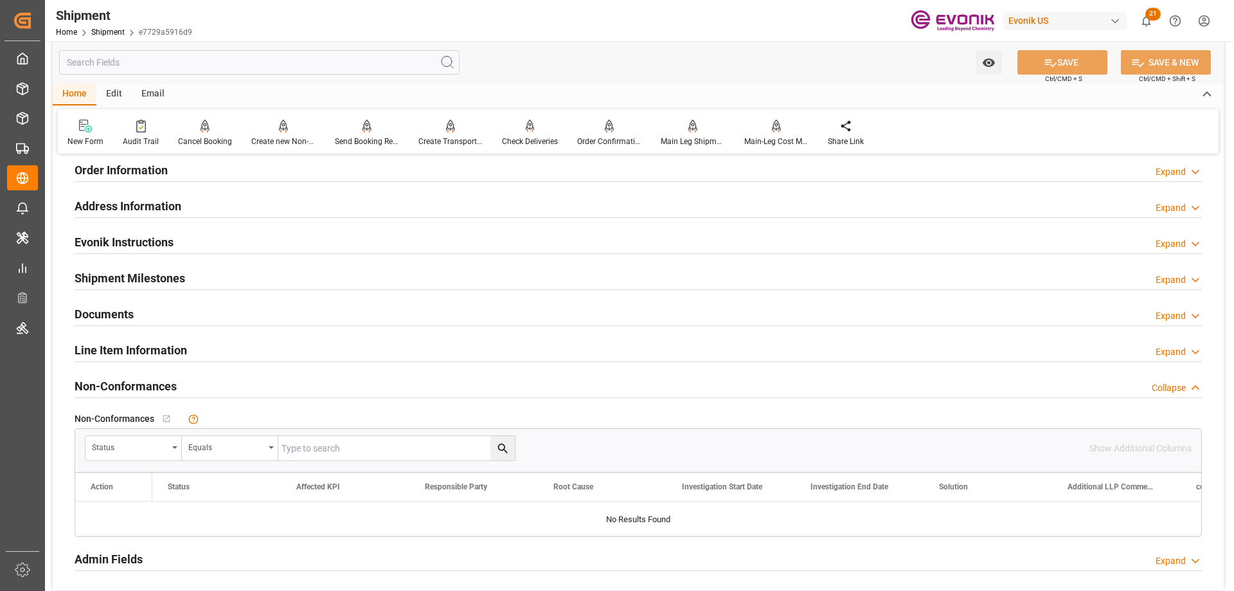
click at [156, 351] on h2 "Line Item Information" at bounding box center [131, 349] width 112 height 17
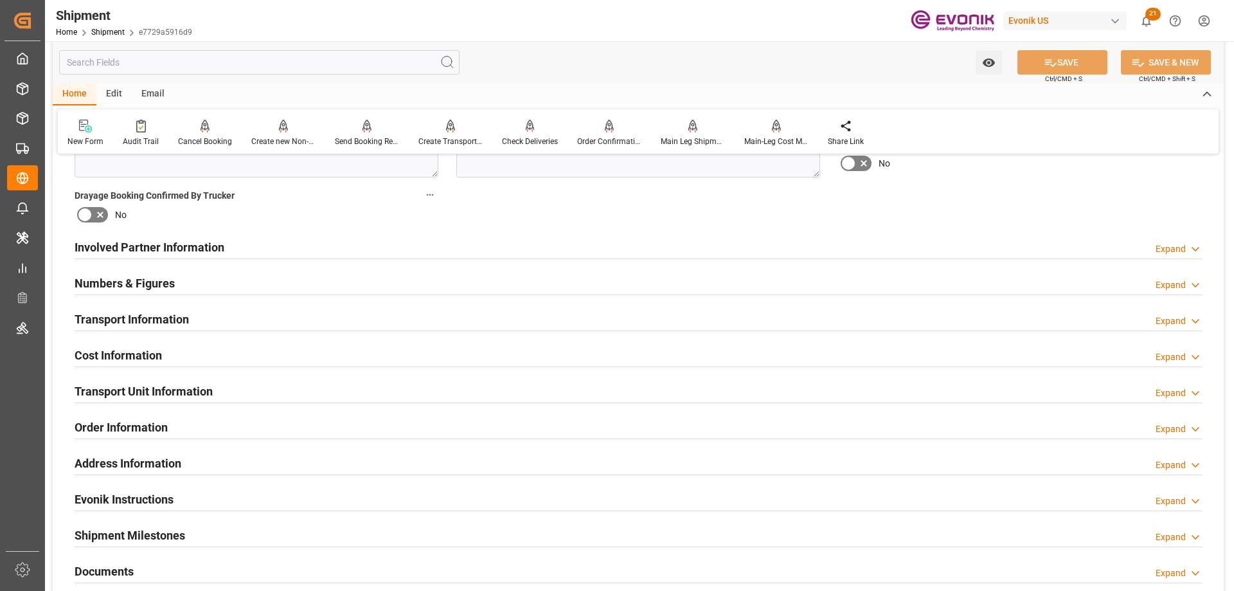
scroll to position [326, 0]
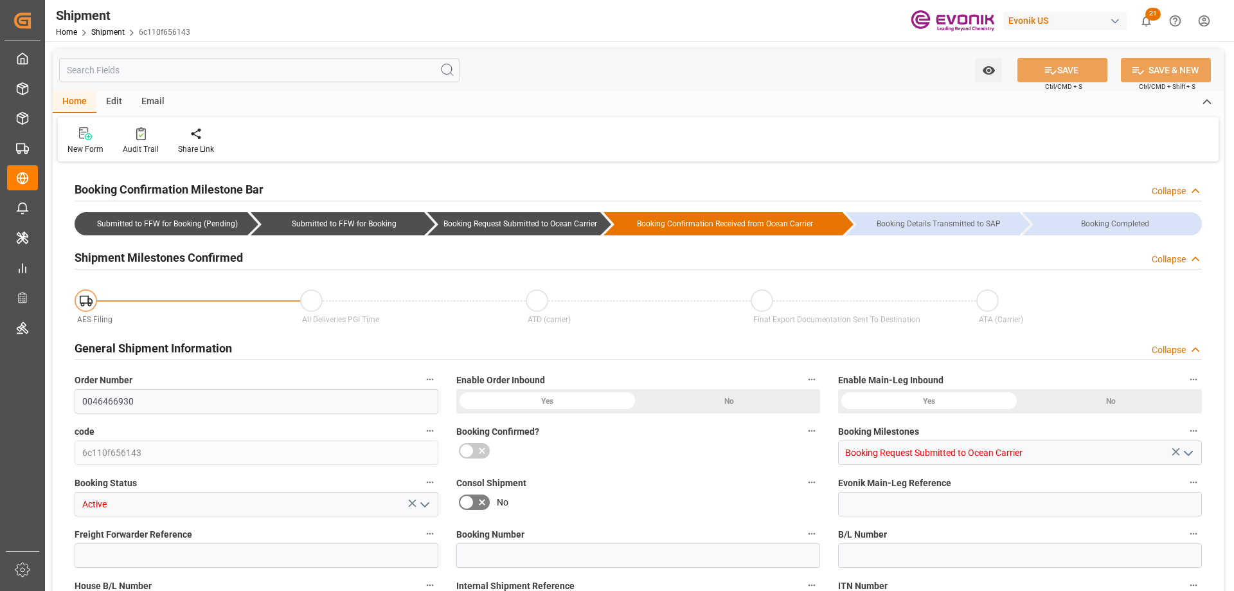
type input "17233"
type input "KGM"
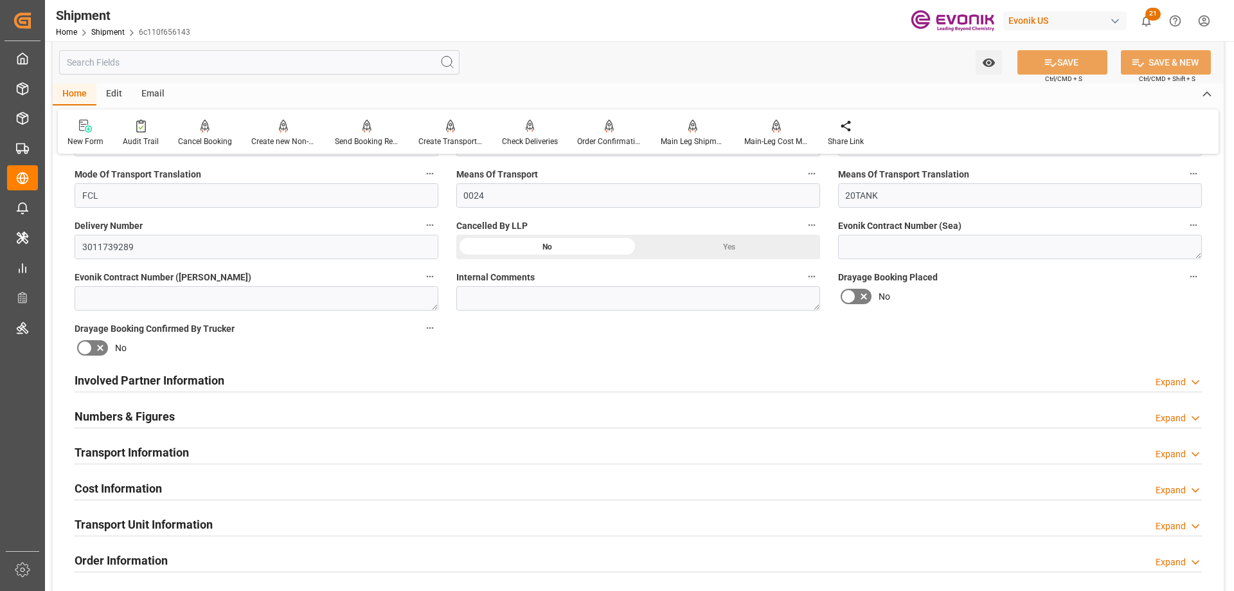
scroll to position [1028, 0]
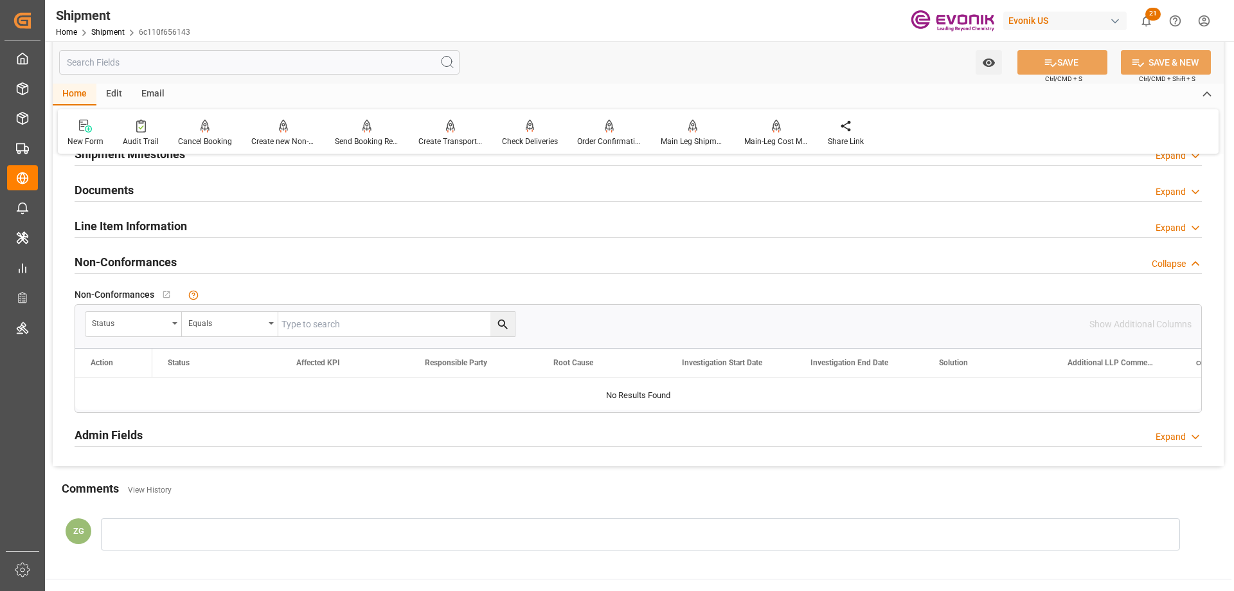
click at [144, 229] on h2 "Line Item Information" at bounding box center [131, 225] width 112 height 17
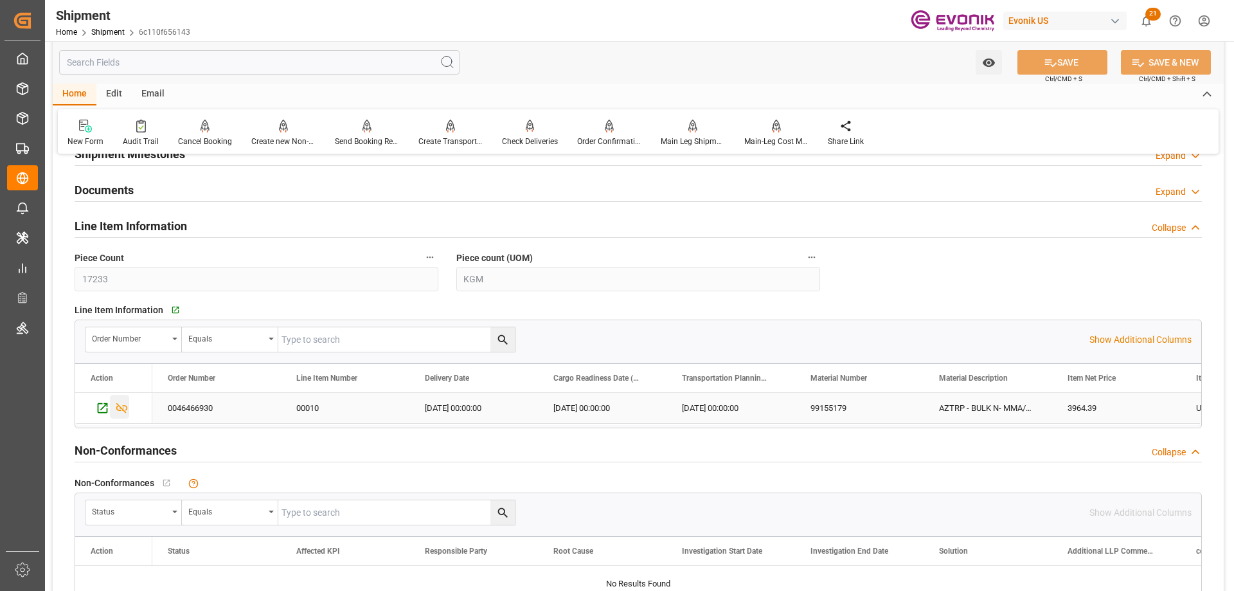
click at [121, 412] on icon "Press SPACE to select this row." at bounding box center [121, 407] width 13 height 13
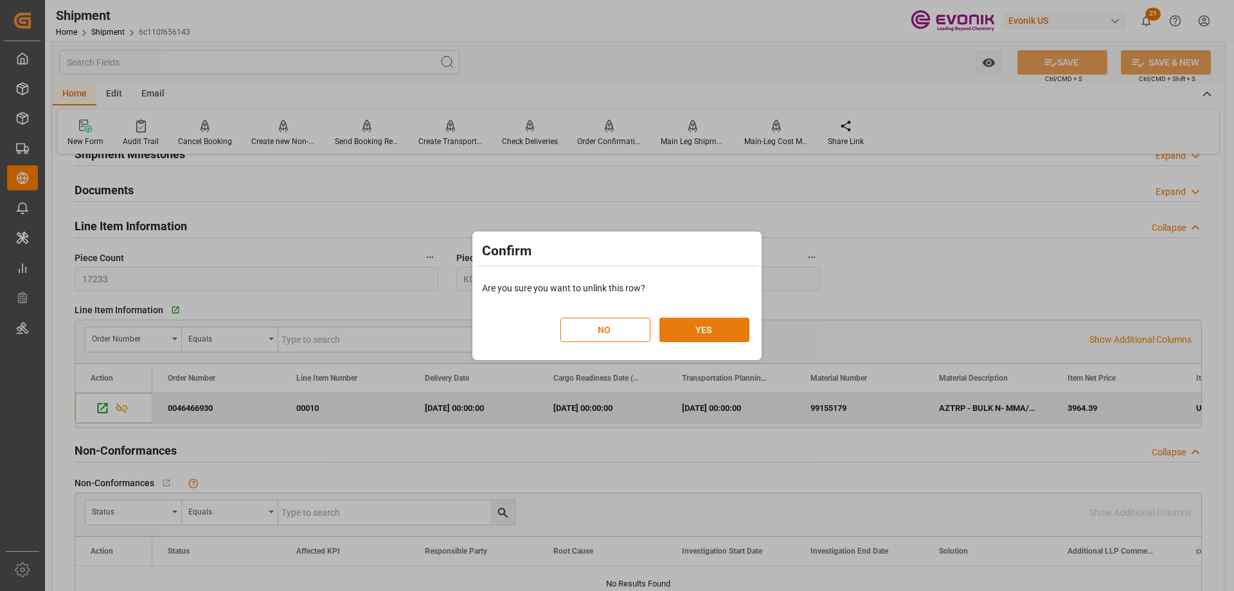
click at [734, 330] on button "YES" at bounding box center [704, 329] width 90 height 24
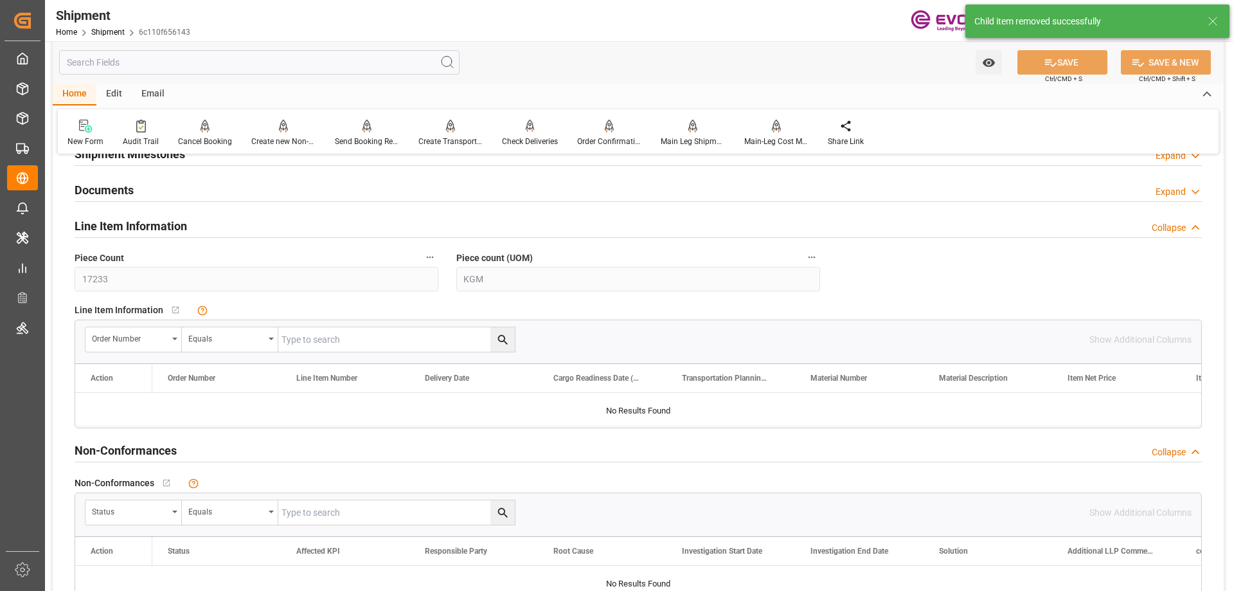
scroll to position [835, 0]
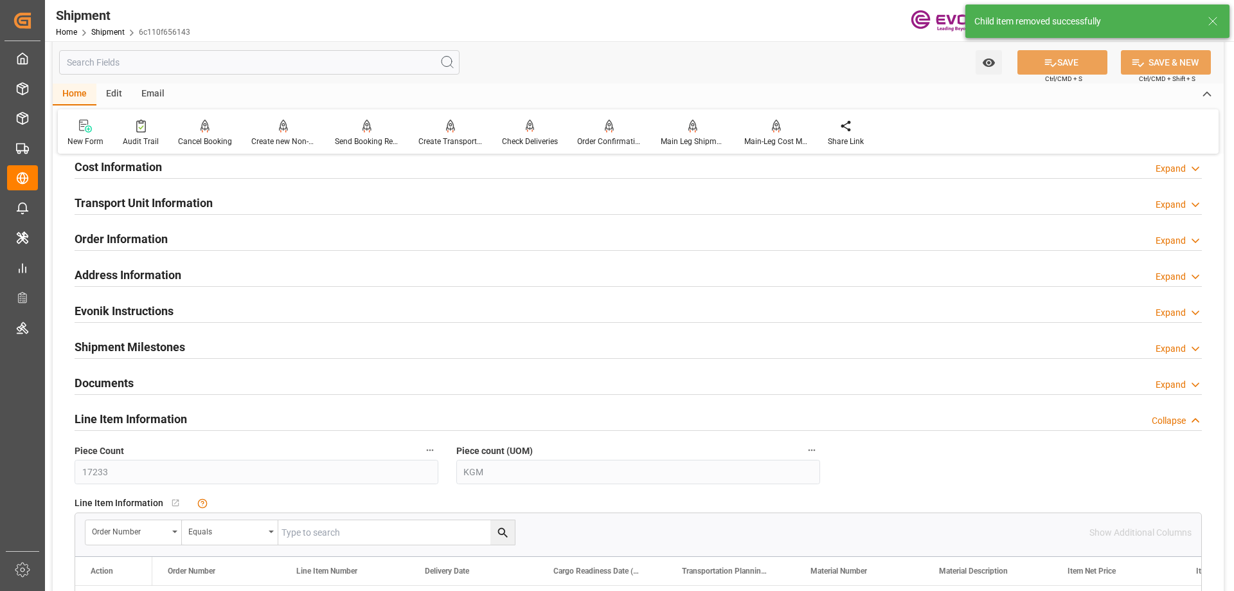
click at [138, 276] on h2 "Address Information" at bounding box center [128, 274] width 107 height 17
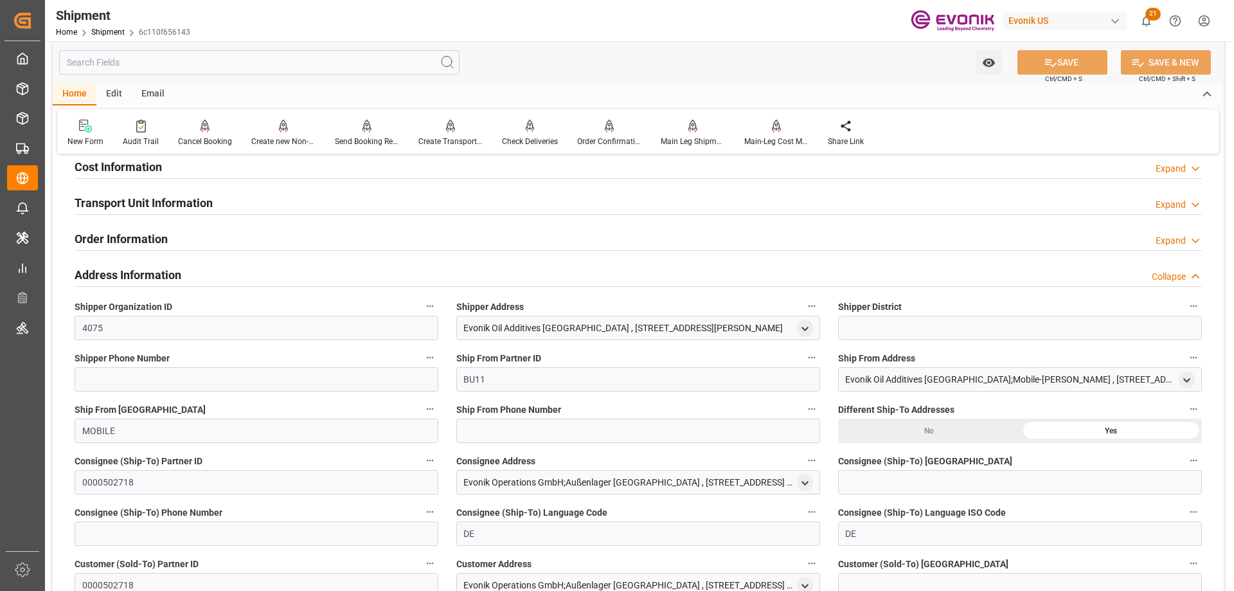
click at [152, 206] on h2 "Transport Unit Information" at bounding box center [144, 202] width 138 height 17
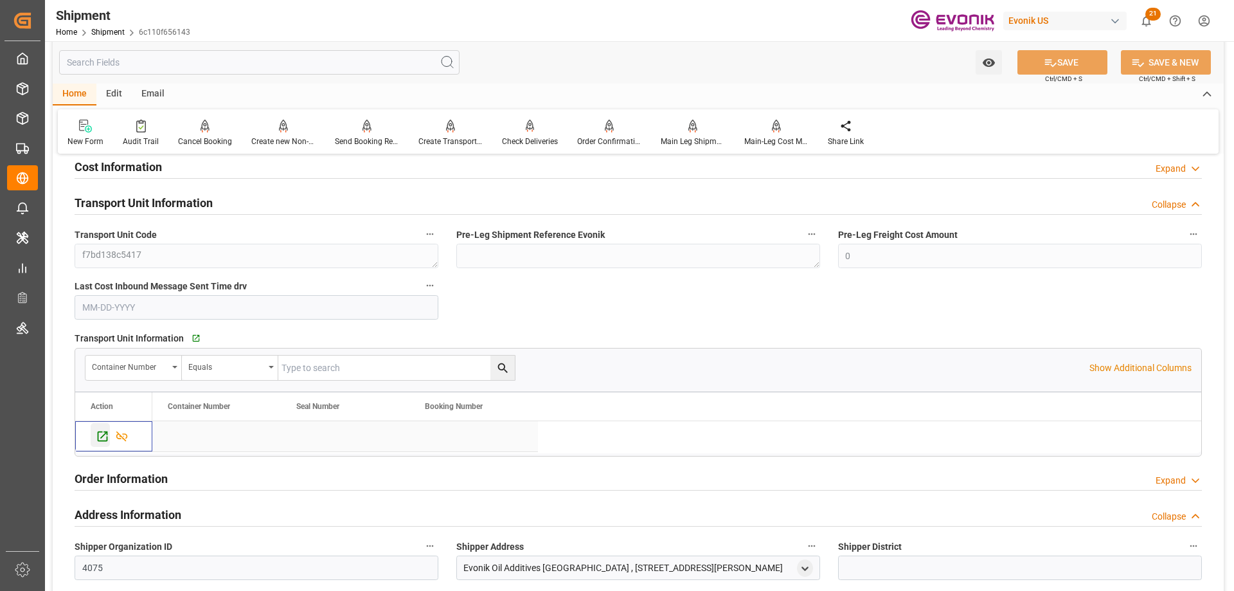
click at [101, 439] on icon "Press SPACE to select this row." at bounding box center [102, 435] width 13 height 13
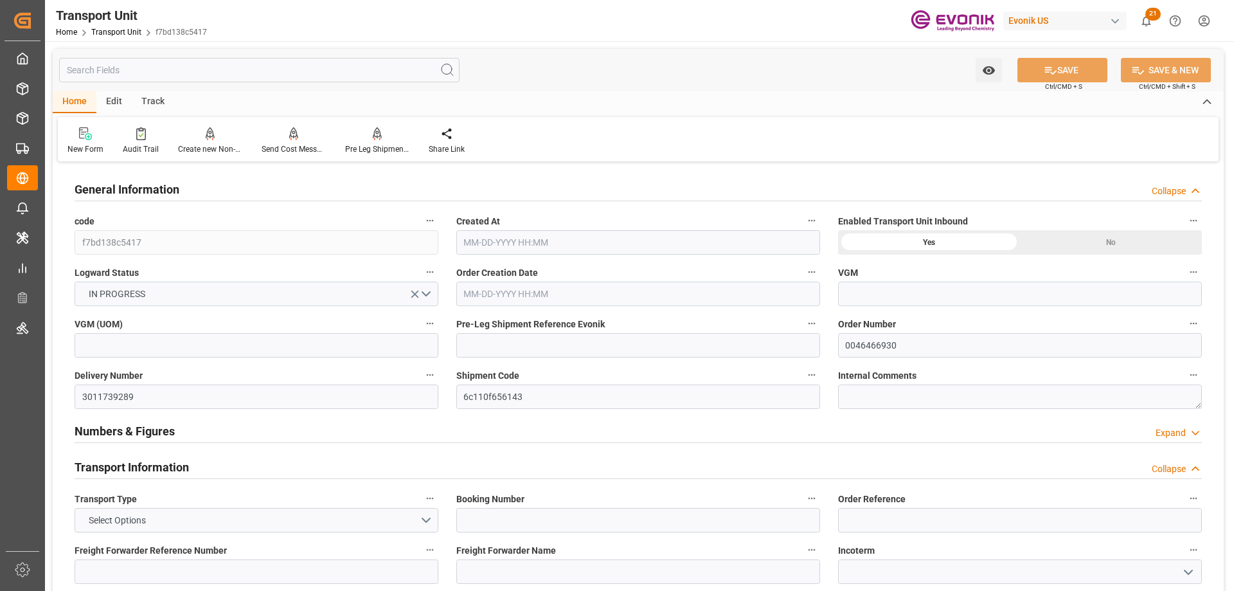
type input "AC Containerline"
type input "AC Containerline GmbH"
type input "USMSY"
type input "NLRTM"
type input "17252"
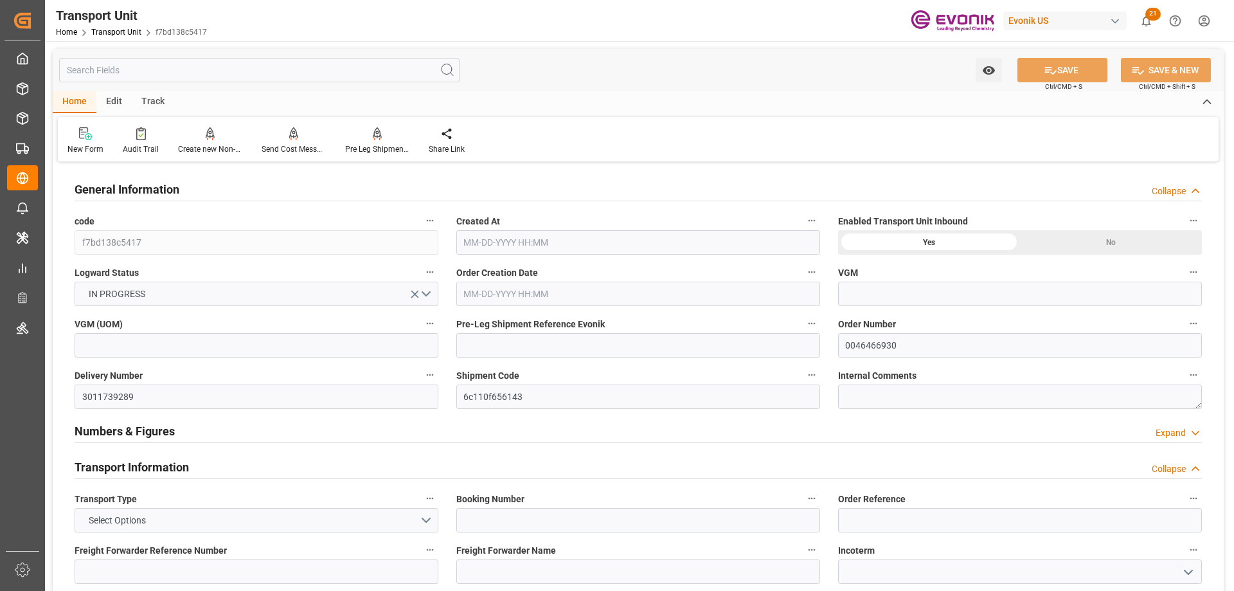
type input "[DATE] 05:24"
type input "[DATE]"
type input "[DATE] 00:00"
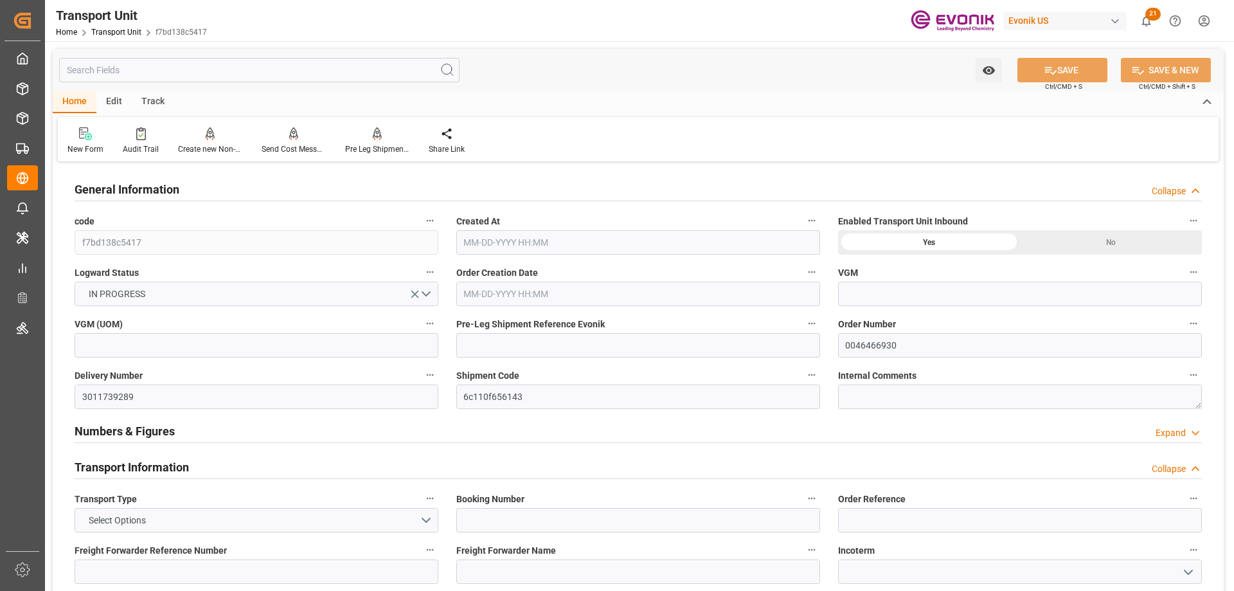
type input "[DATE] 00:00"
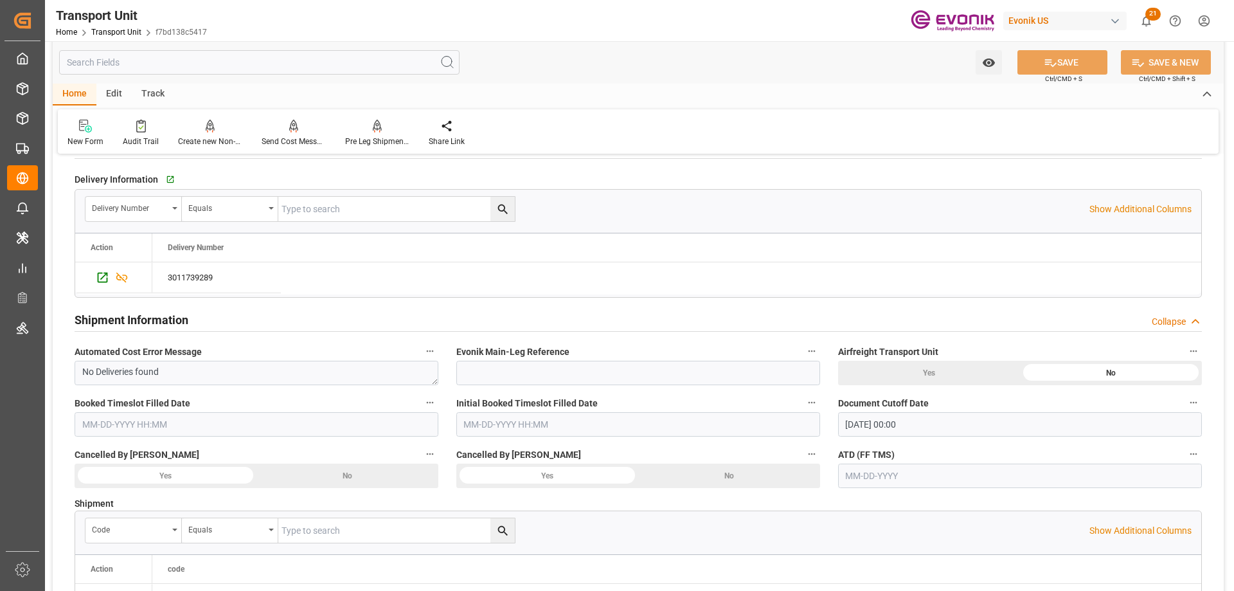
scroll to position [2442, 0]
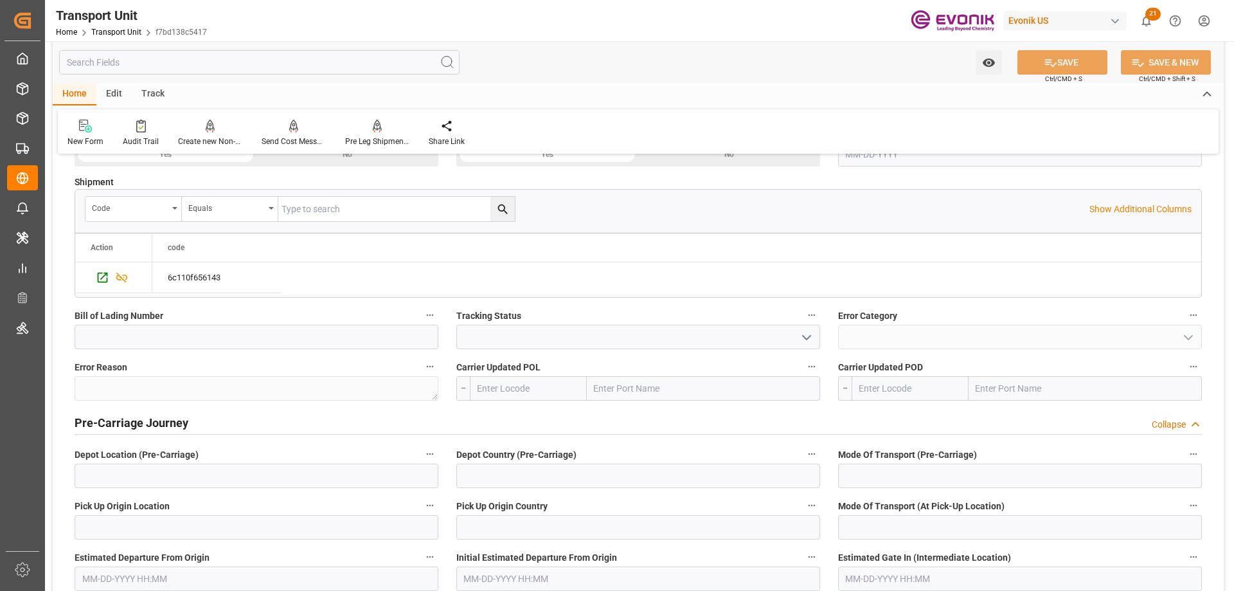
click at [141, 60] on input "text" at bounding box center [259, 62] width 400 height 24
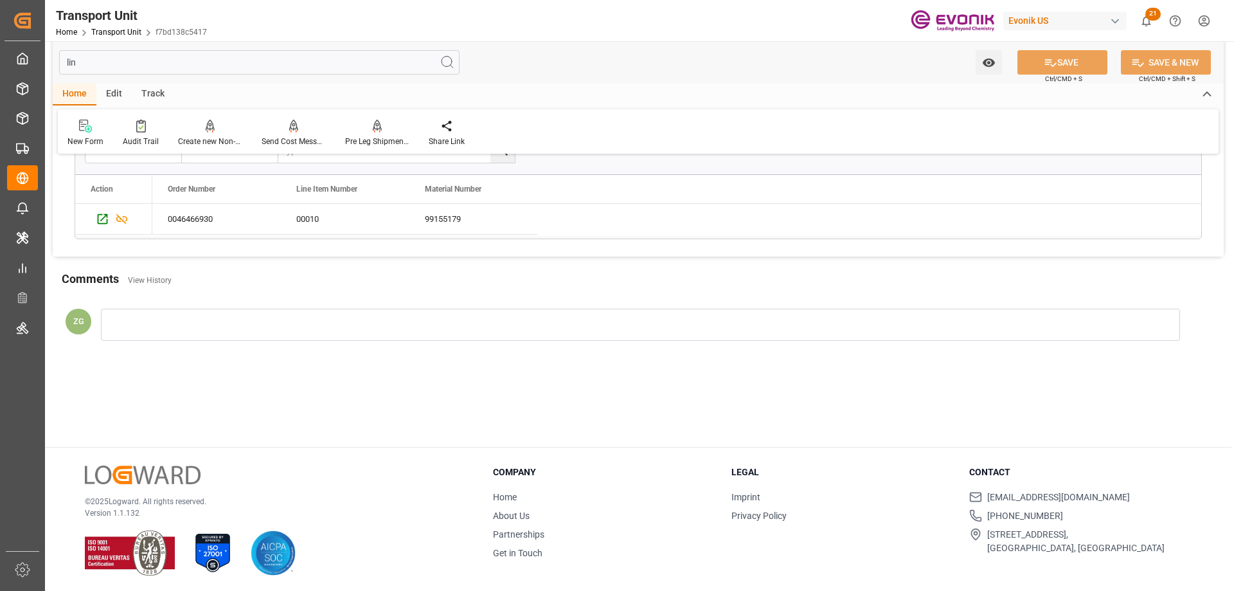
scroll to position [8, 0]
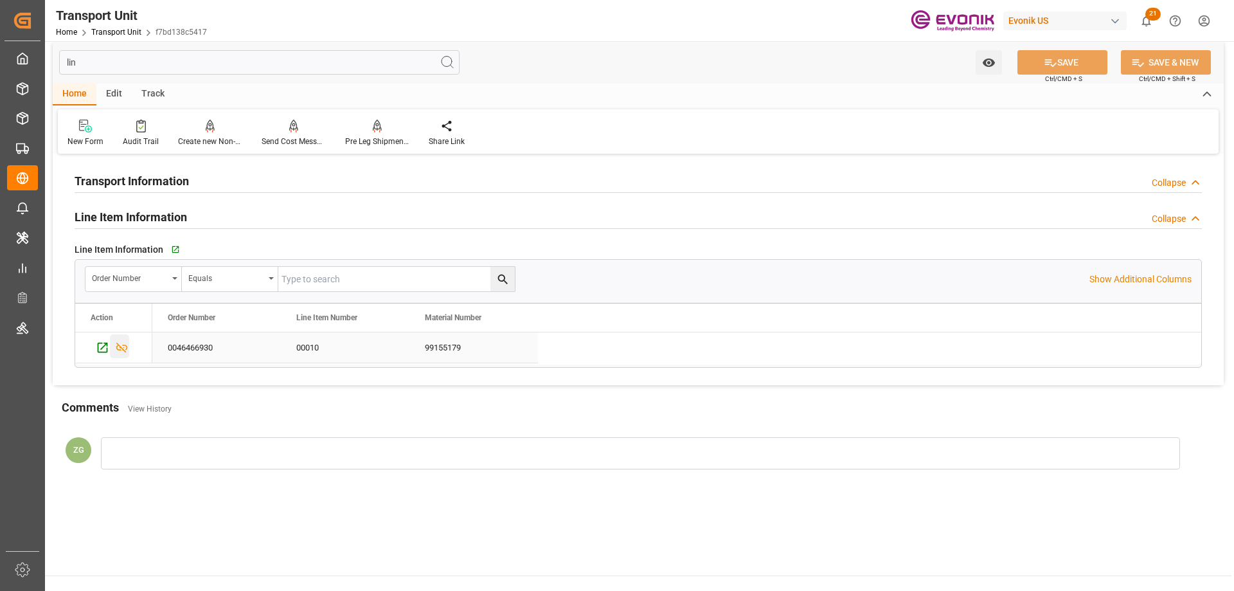
type input "lin"
click at [123, 348] on icon "Press SPACE to select this row." at bounding box center [121, 347] width 13 height 13
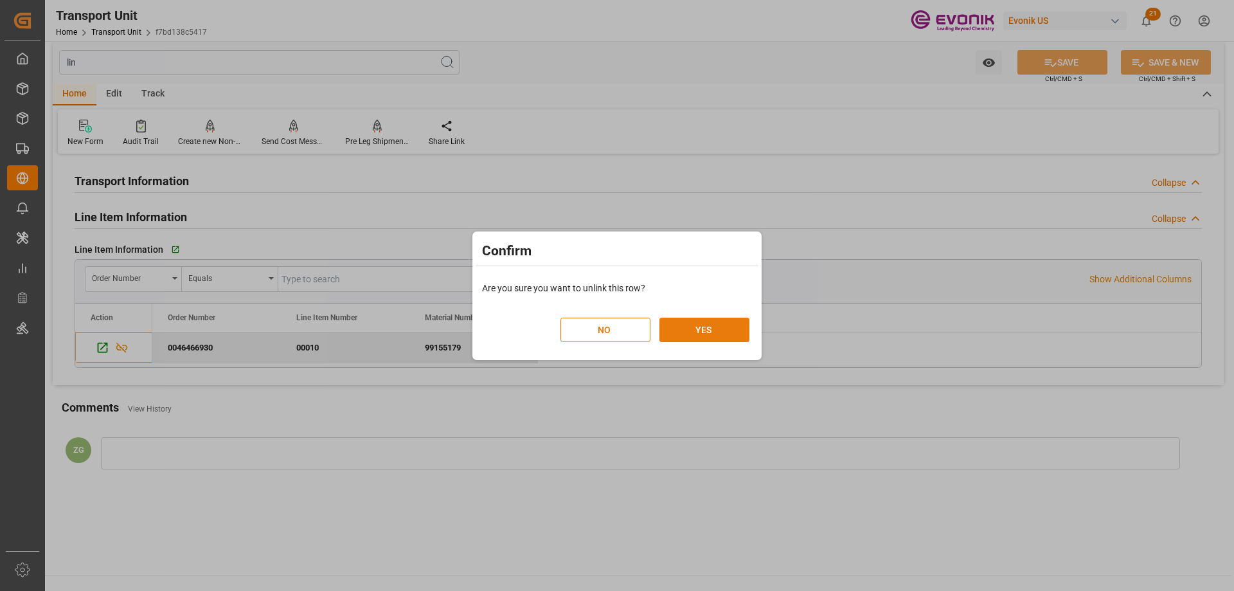
click at [694, 333] on button "YES" at bounding box center [704, 329] width 90 height 24
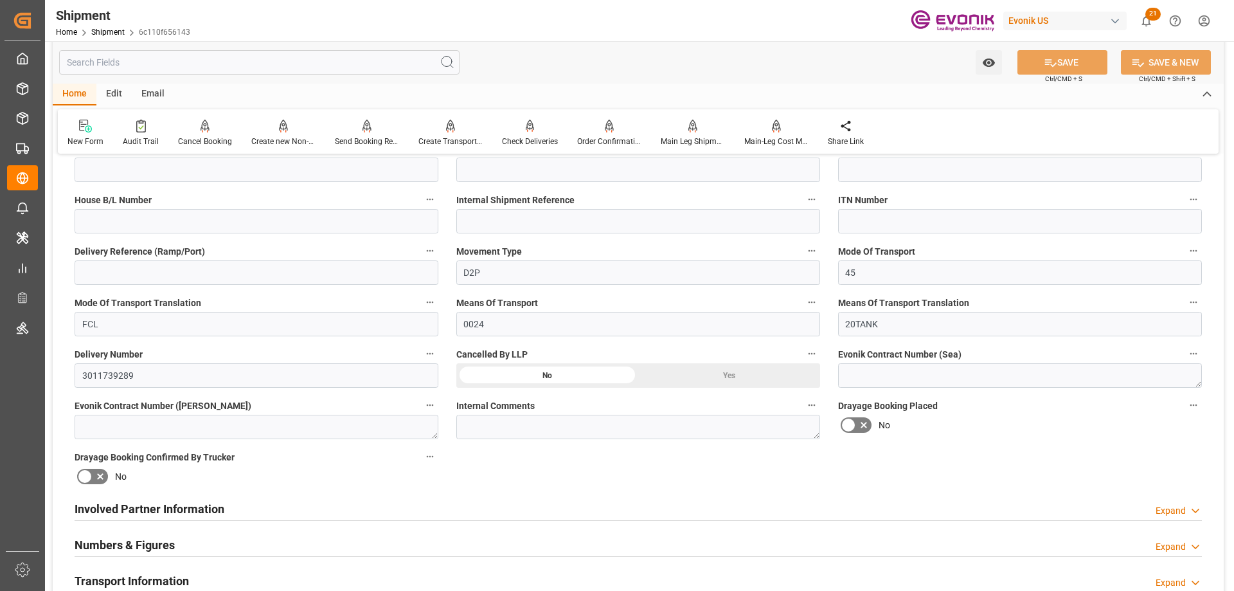
click at [736, 374] on div "Yes" at bounding box center [729, 375] width 182 height 24
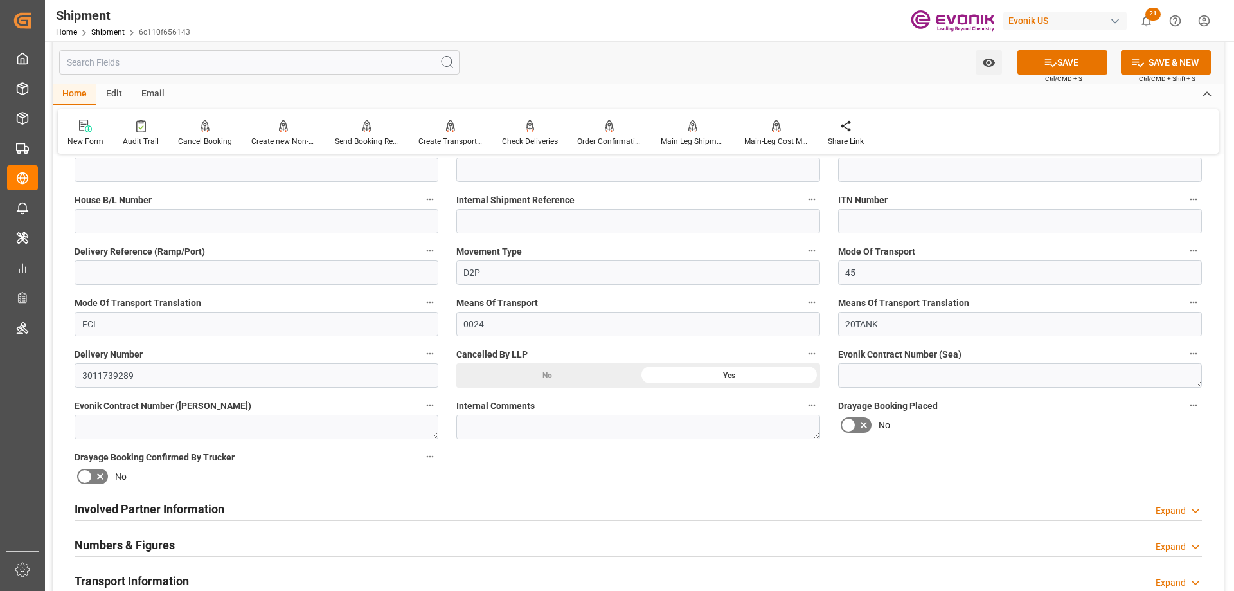
scroll to position [193, 0]
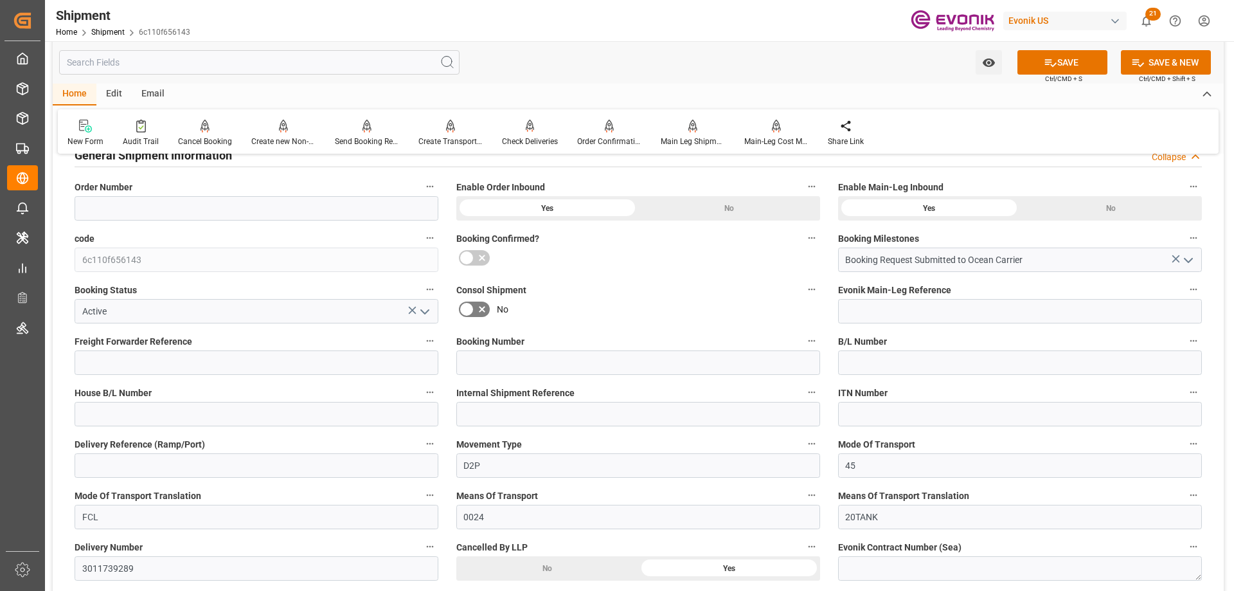
click at [427, 306] on icon "open menu" at bounding box center [424, 311] width 15 height 15
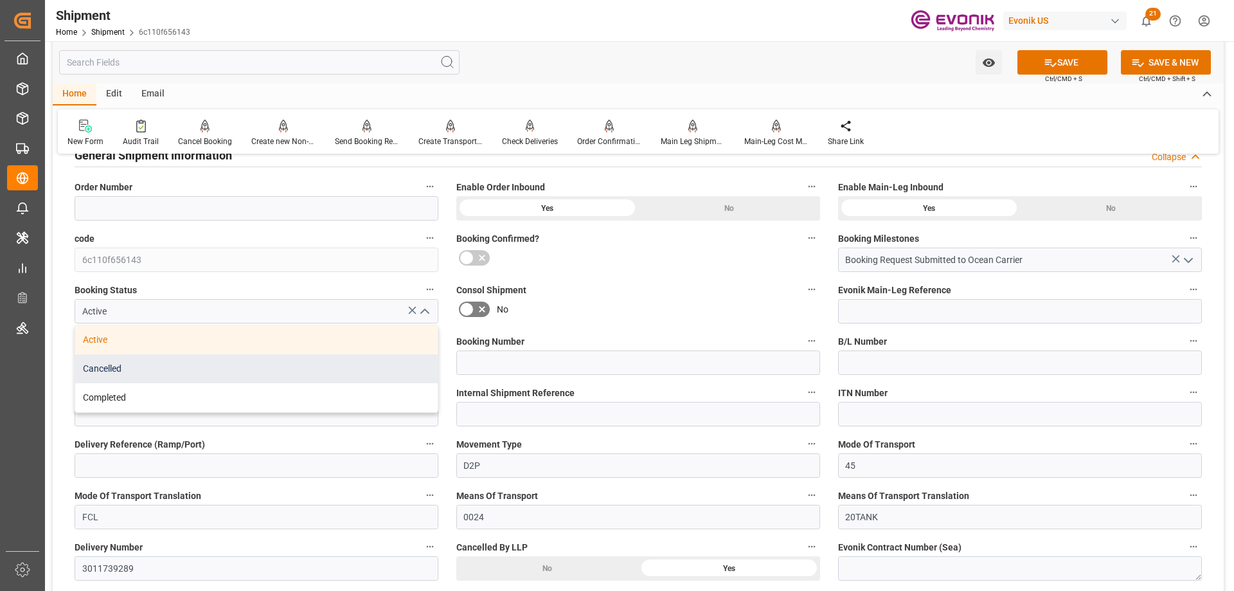
click at [140, 367] on div "Cancelled" at bounding box center [256, 368] width 362 height 29
type input "Cancelled"
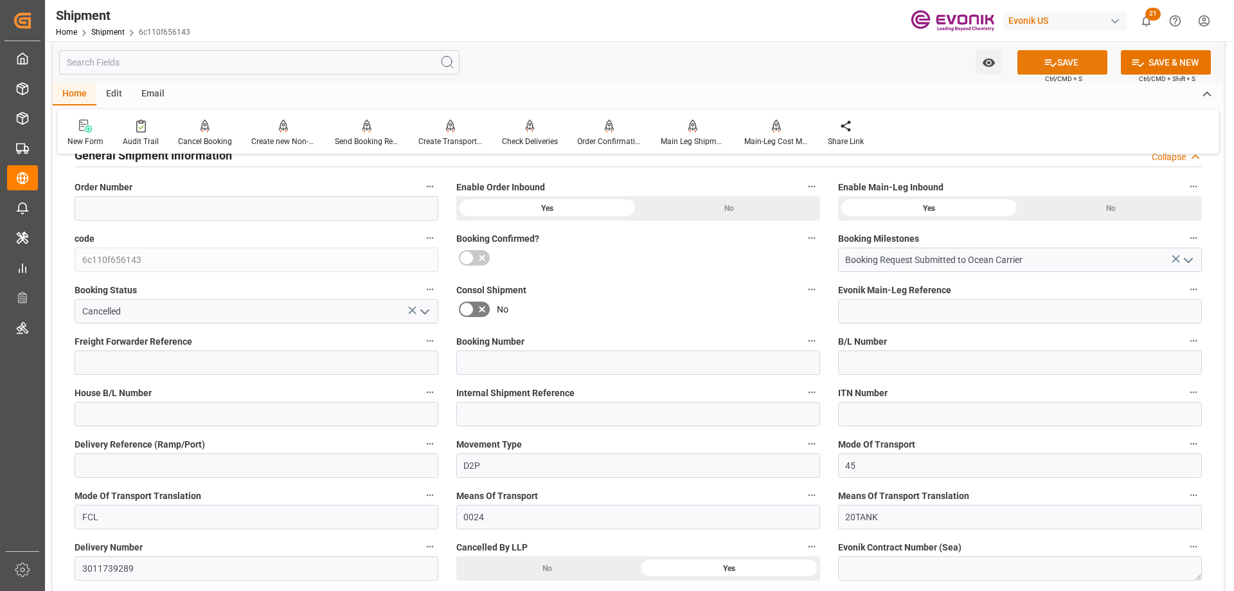
click at [1055, 64] on button "SAVE" at bounding box center [1062, 62] width 90 height 24
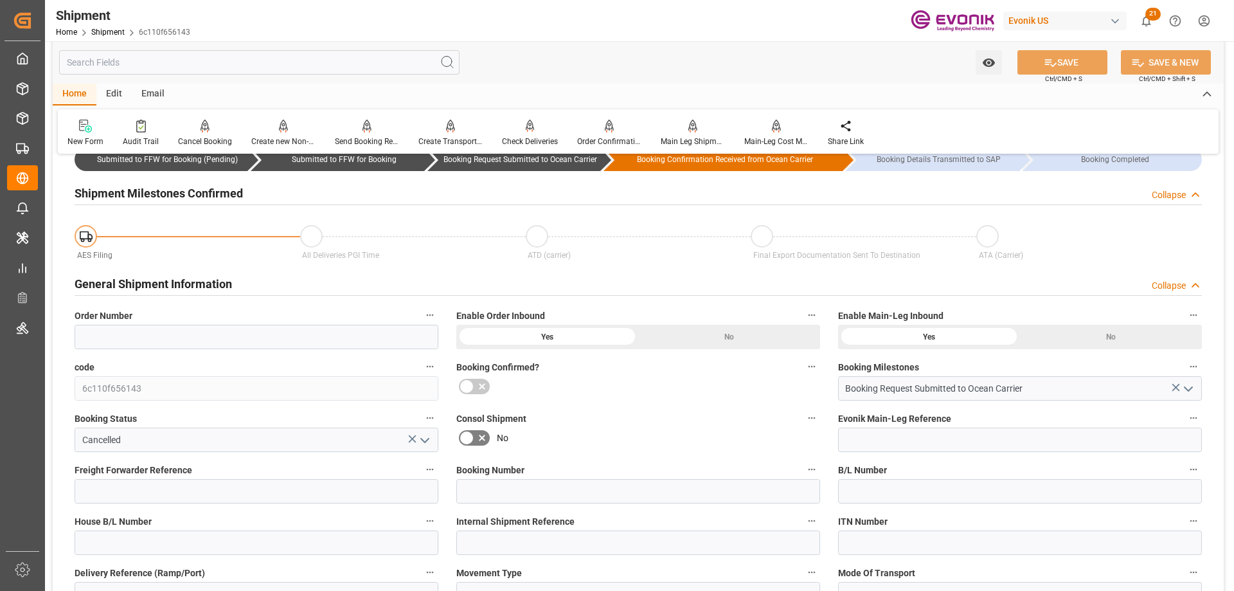
scroll to position [193, 0]
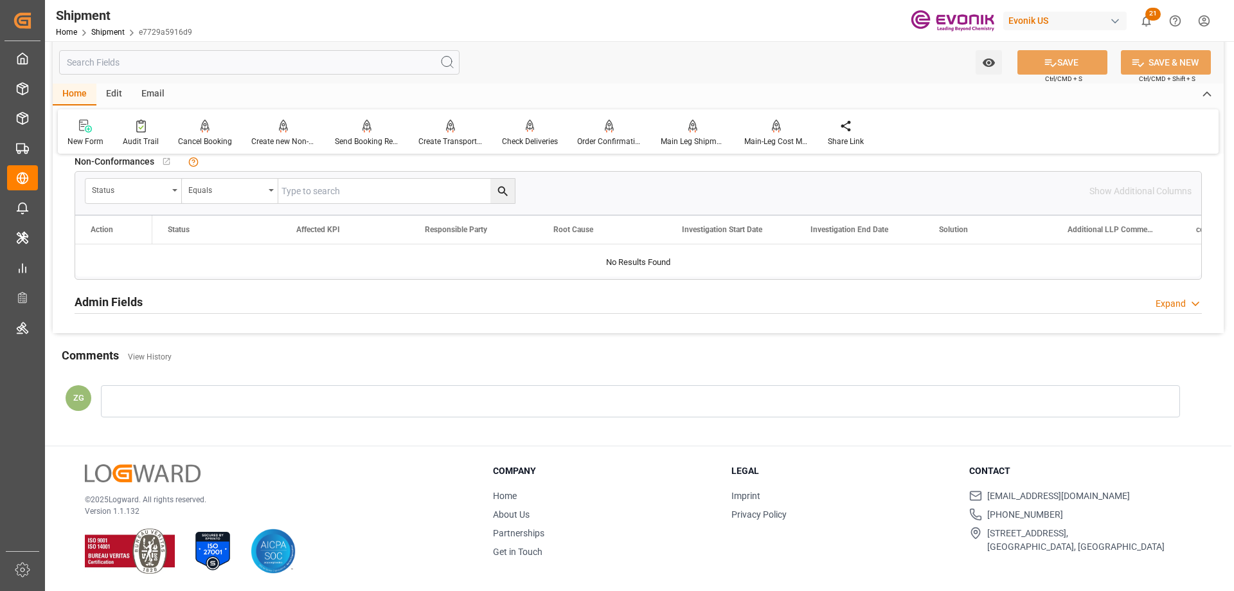
scroll to position [840, 0]
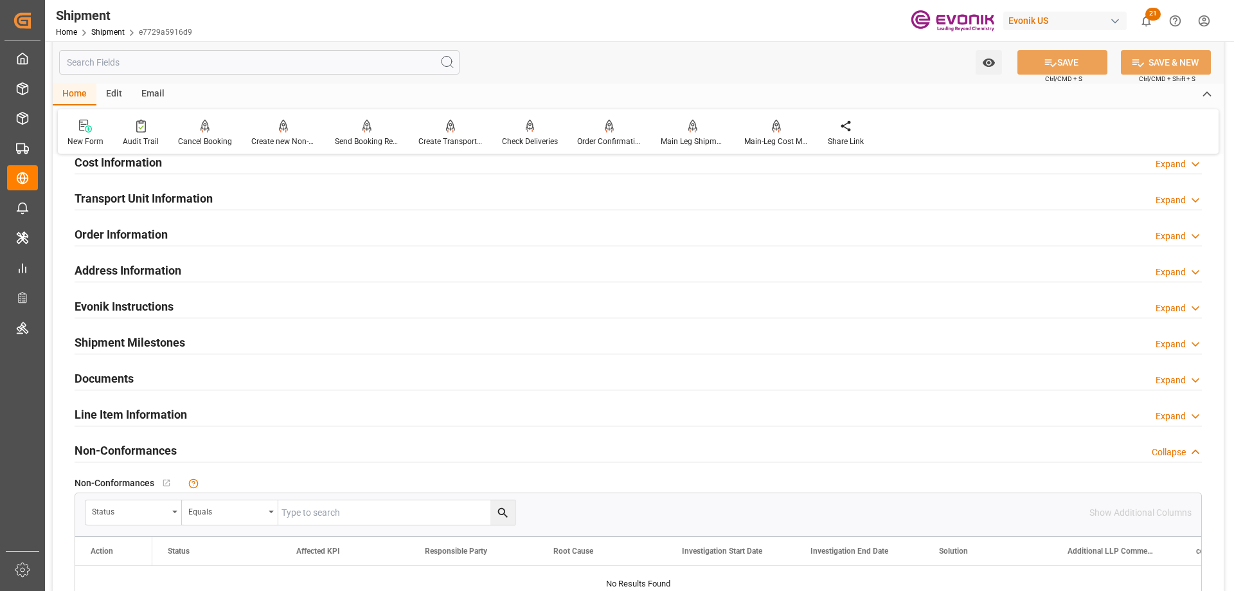
click at [159, 419] on h2 "Line Item Information" at bounding box center [131, 413] width 112 height 17
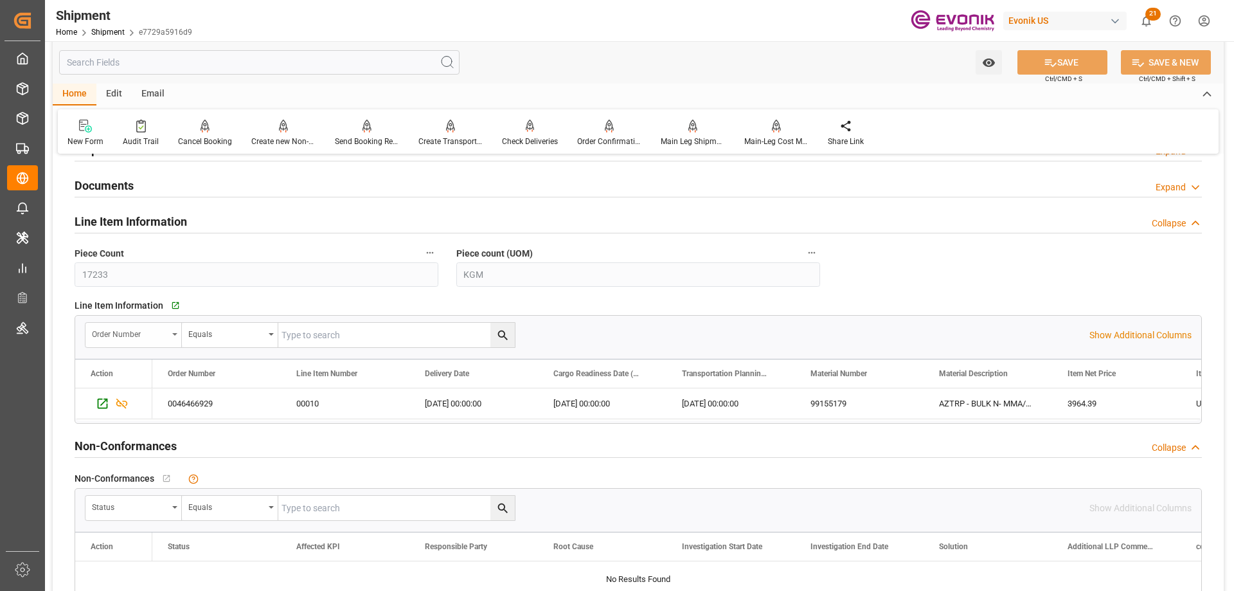
scroll to position [968, 0]
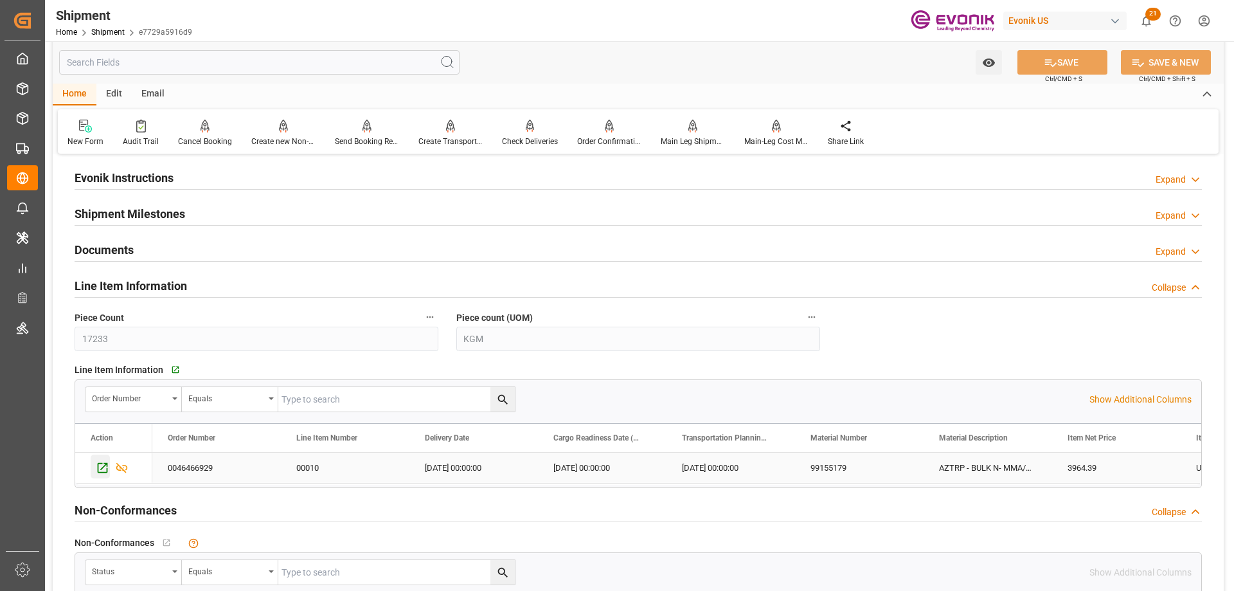
click at [100, 472] on icon "Press SPACE to select this row." at bounding box center [103, 468] width 10 height 10
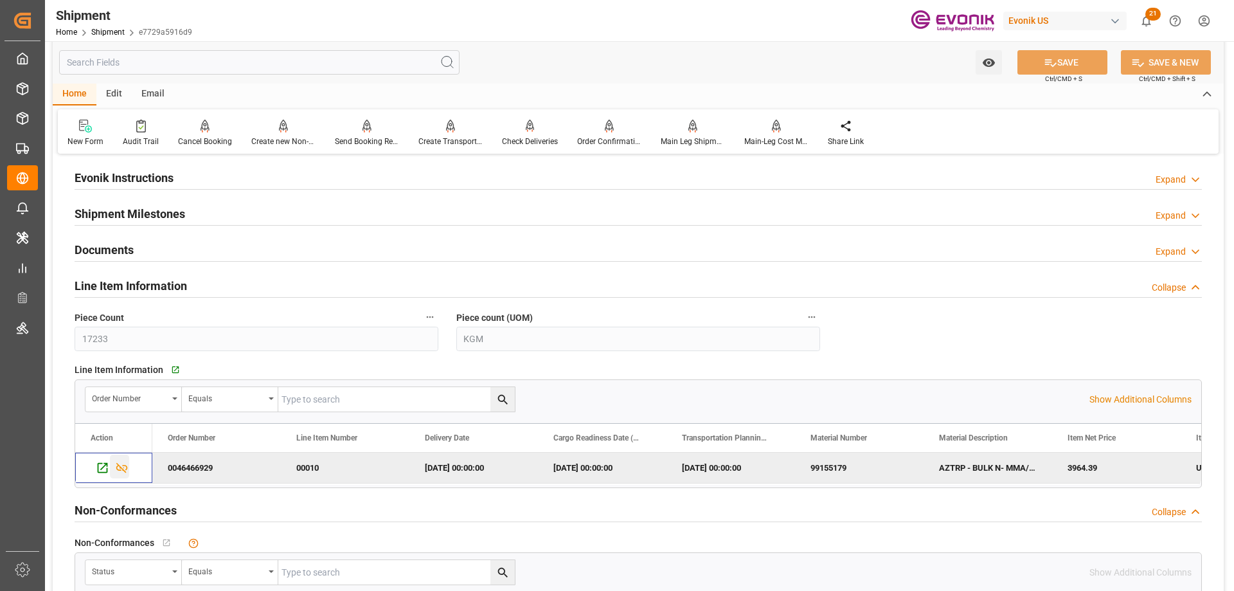
click at [124, 462] on icon "Press SPACE to deselect this row." at bounding box center [121, 467] width 13 height 13
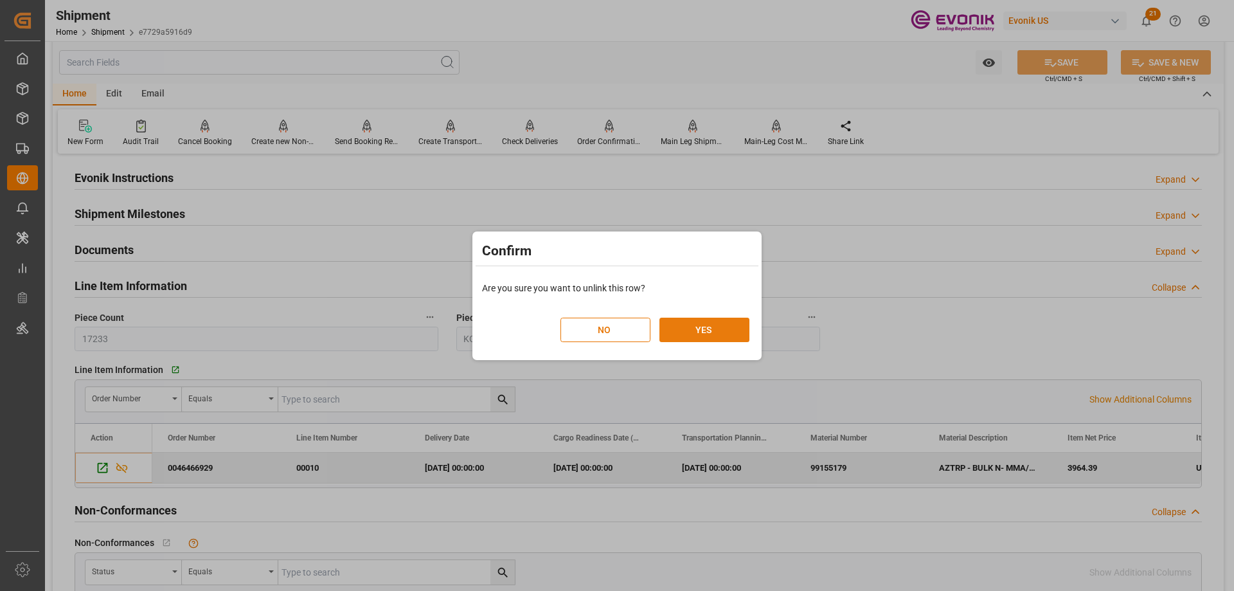
click at [681, 332] on button "YES" at bounding box center [704, 329] width 90 height 24
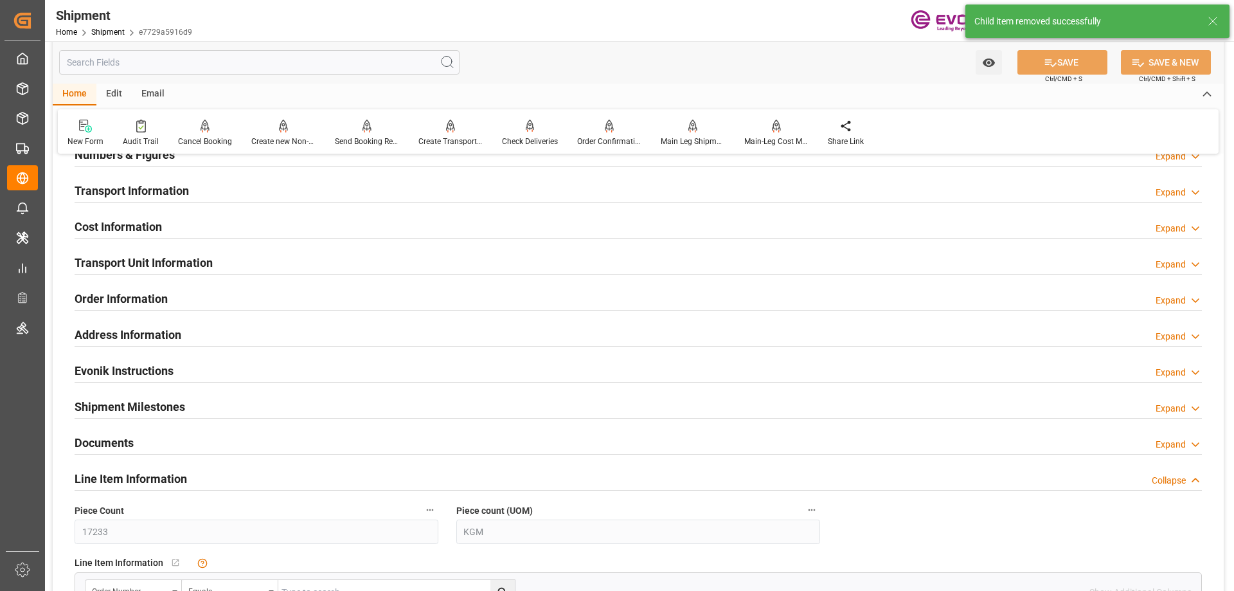
scroll to position [711, 0]
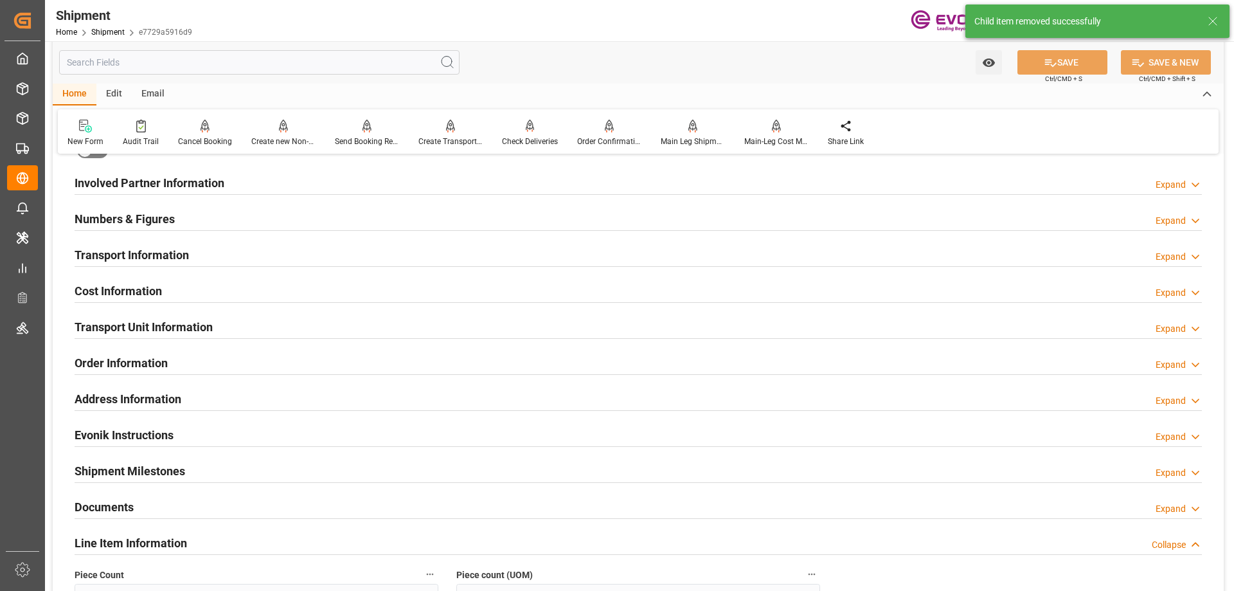
click at [154, 326] on h2 "Transport Unit Information" at bounding box center [144, 326] width 138 height 17
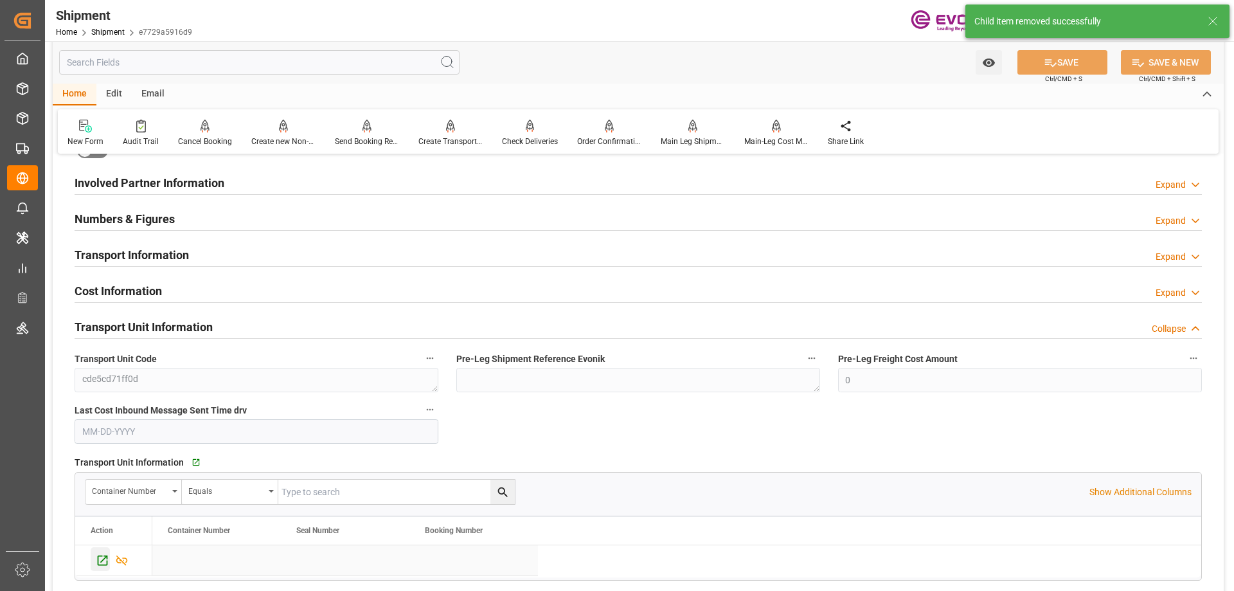
click at [103, 553] on icon "Press SPACE to select this row." at bounding box center [102, 559] width 13 height 13
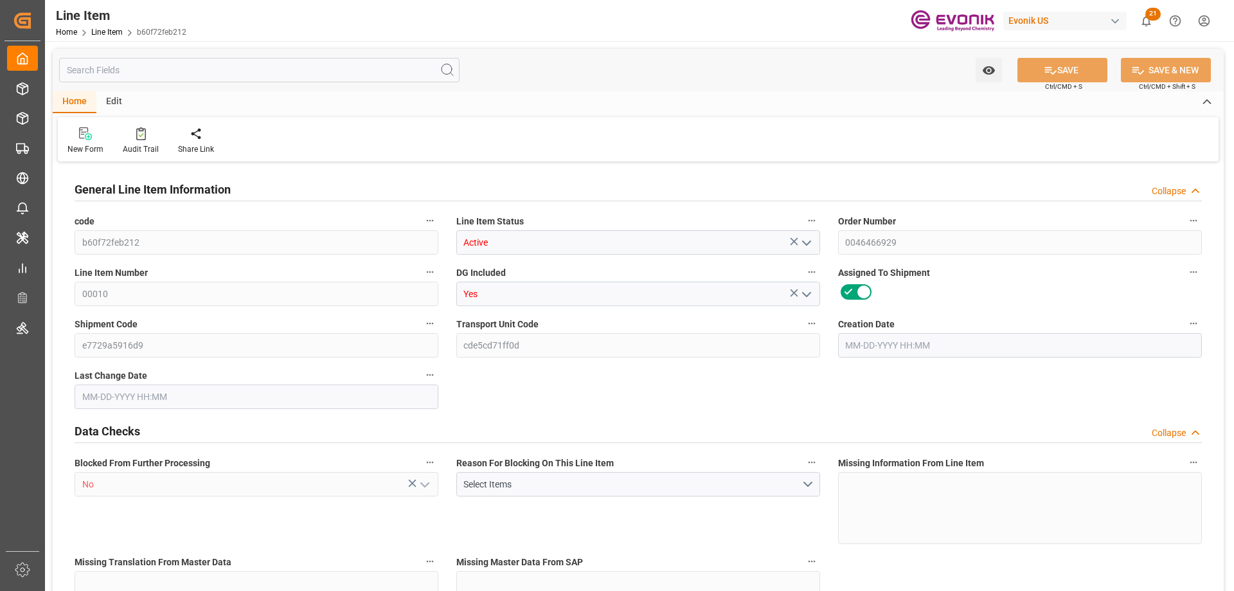
type input "0"
type input "17252"
type input "0"
type input "17233"
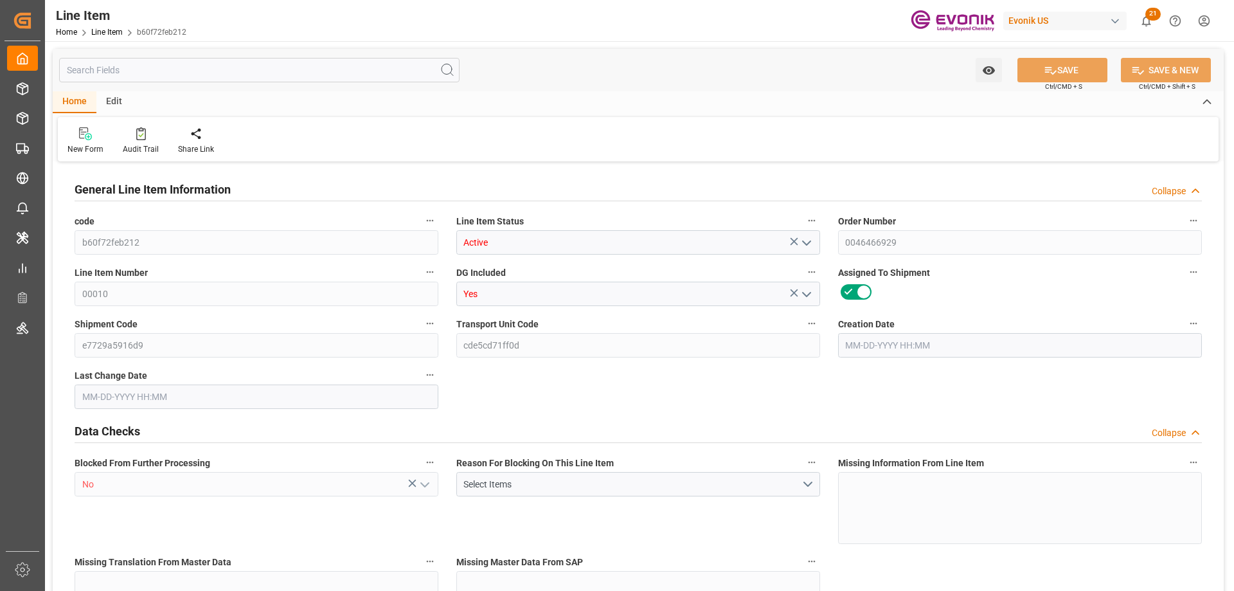
type input "3964.39"
type input "17233"
type input "38000"
type input "17252"
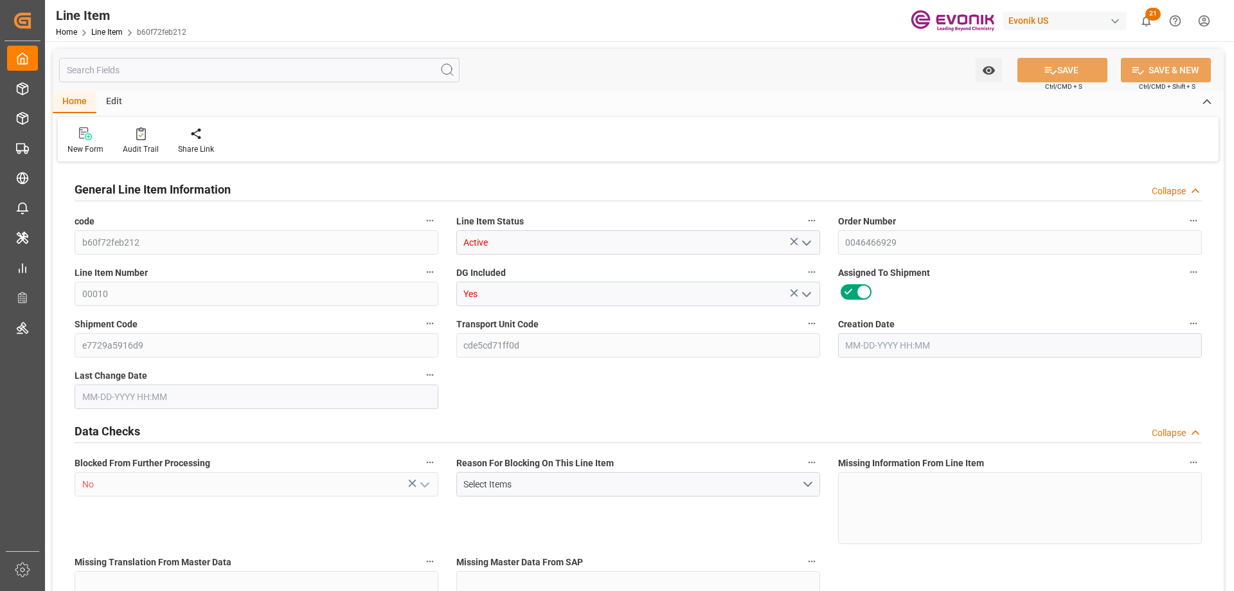
type input "17252"
type input "0"
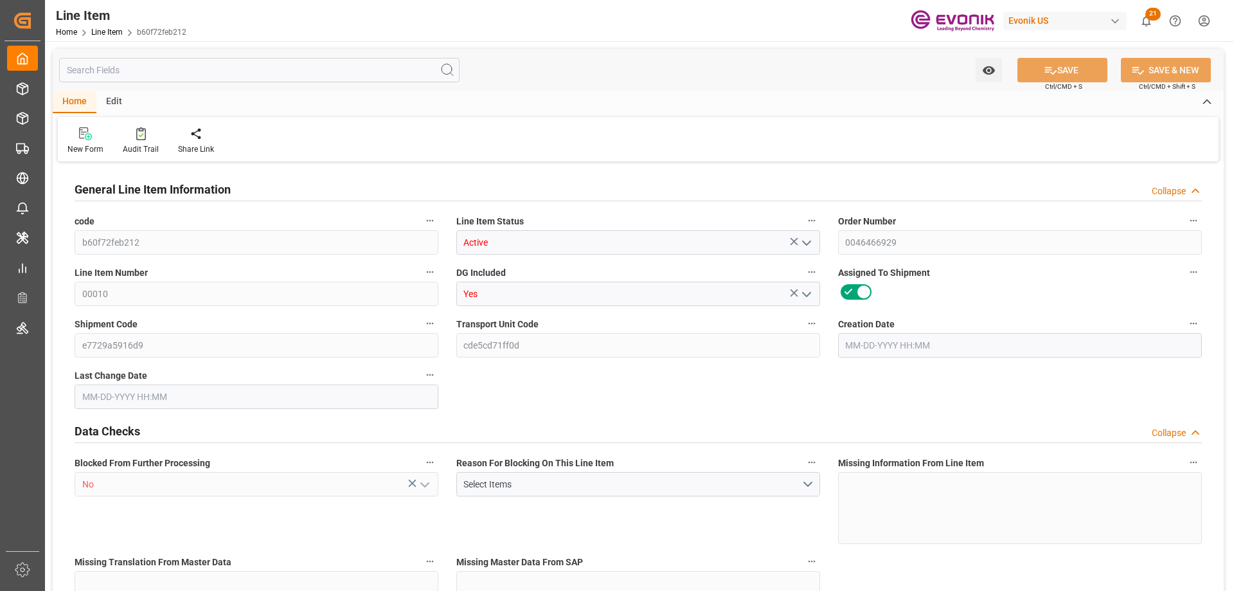
type input "17236.496"
type input "17252"
type input "0"
type input "08-05-2025 19:33"
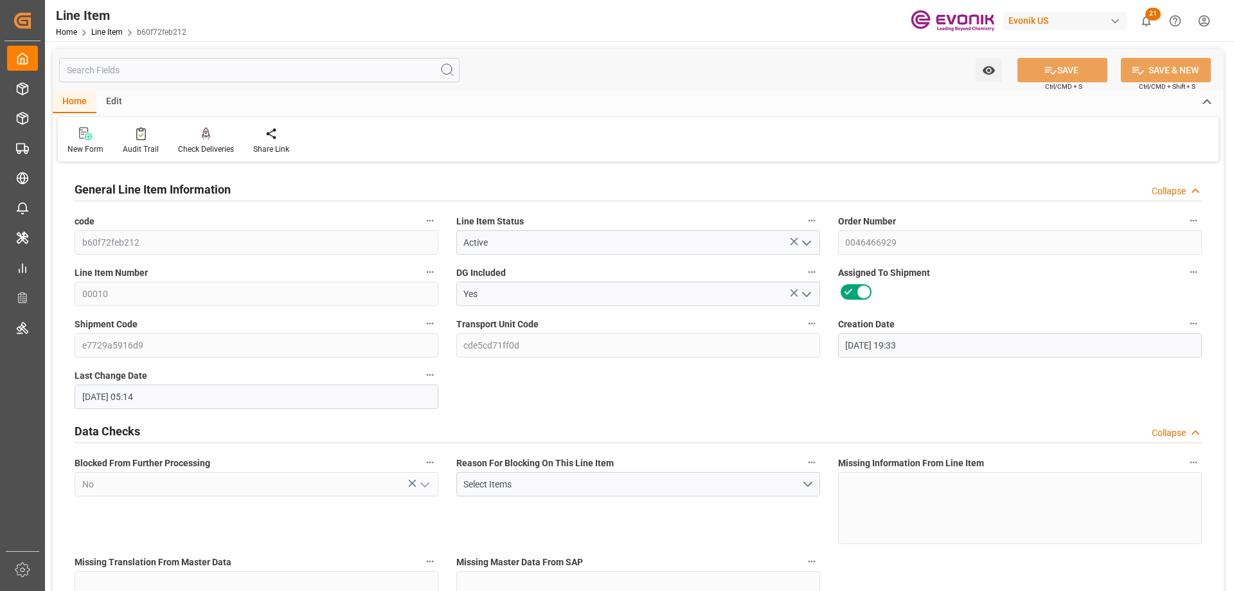
type input "[DATE] 05:14"
type input "[DATE]"
type input "10-17-2025"
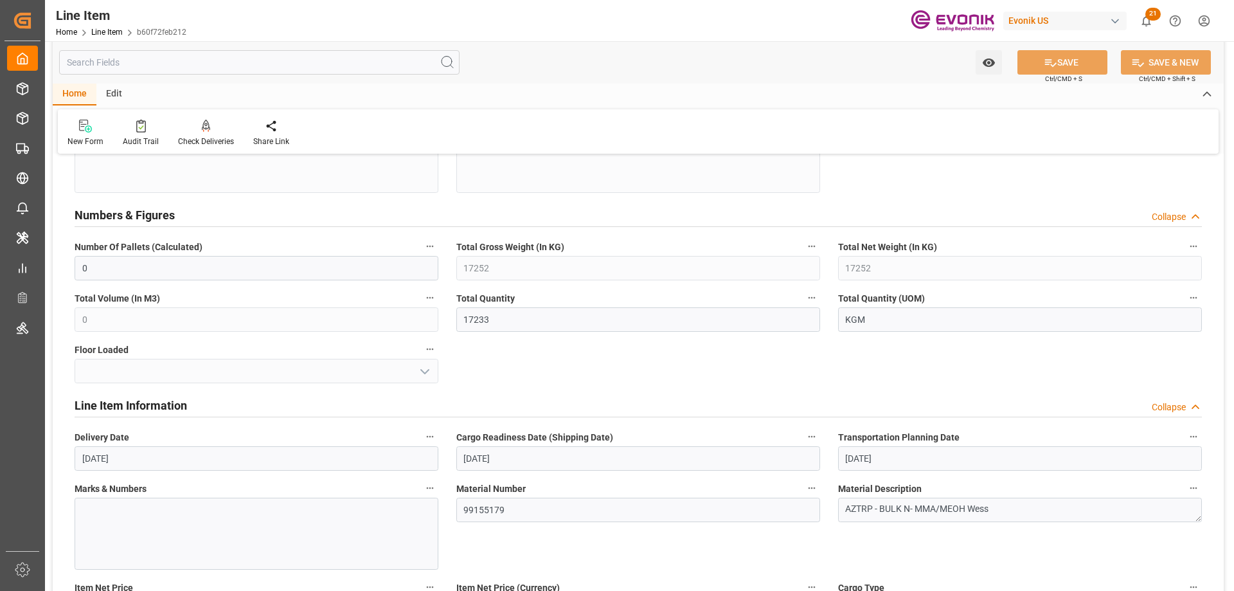
scroll to position [321, 0]
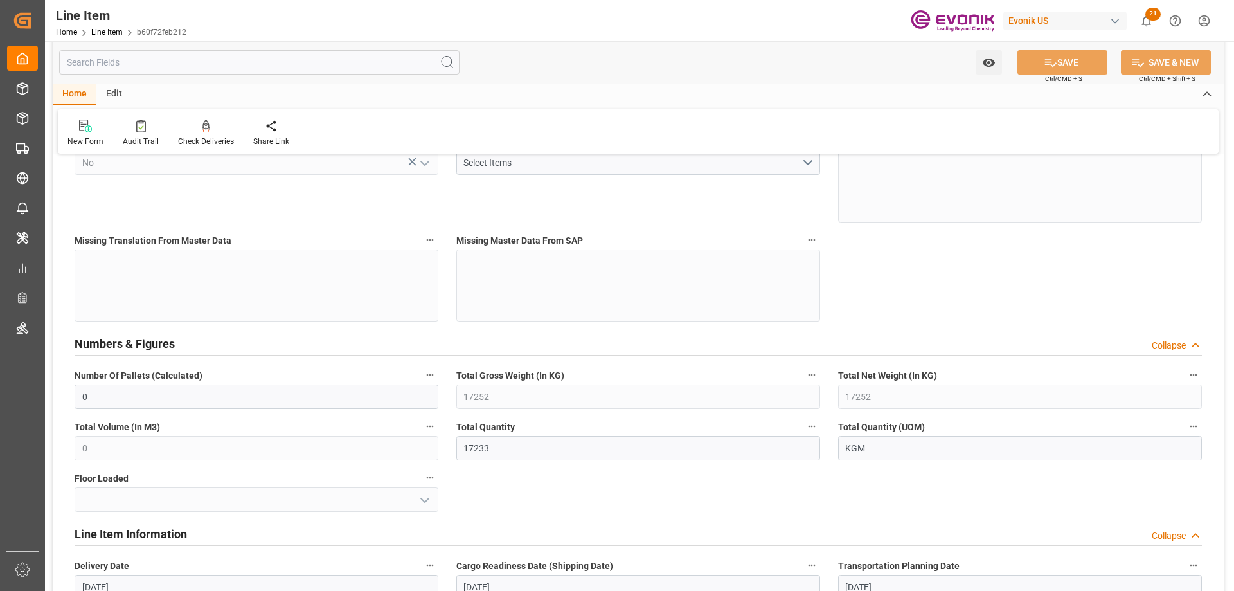
click at [111, 55] on input "text" at bounding box center [259, 62] width 400 height 24
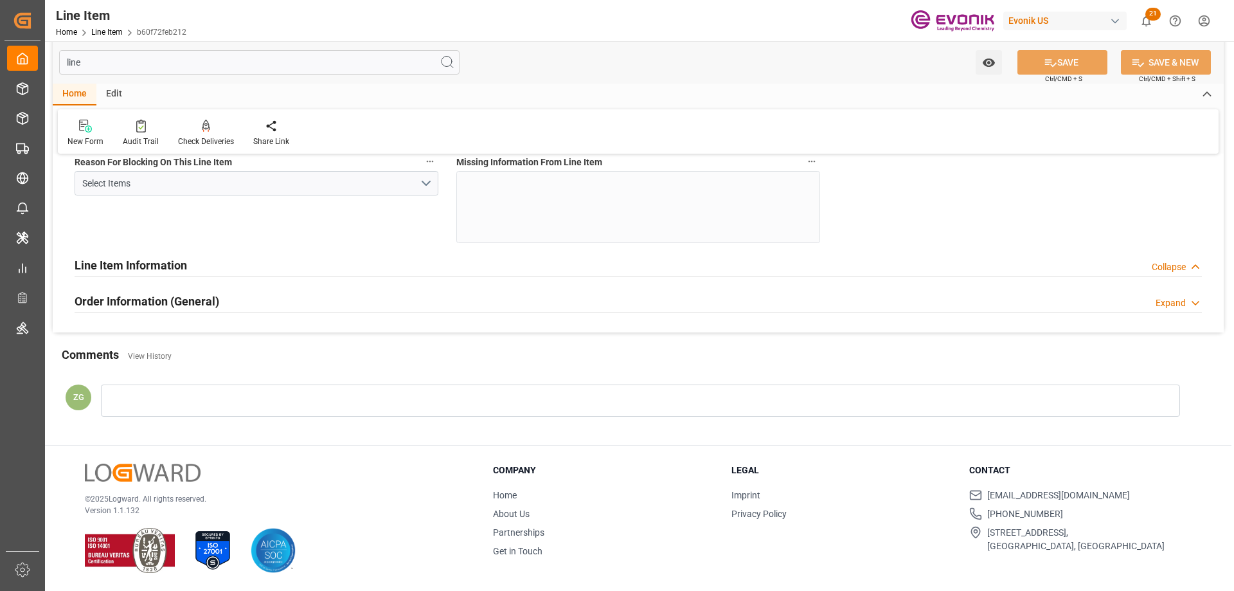
scroll to position [0, 0]
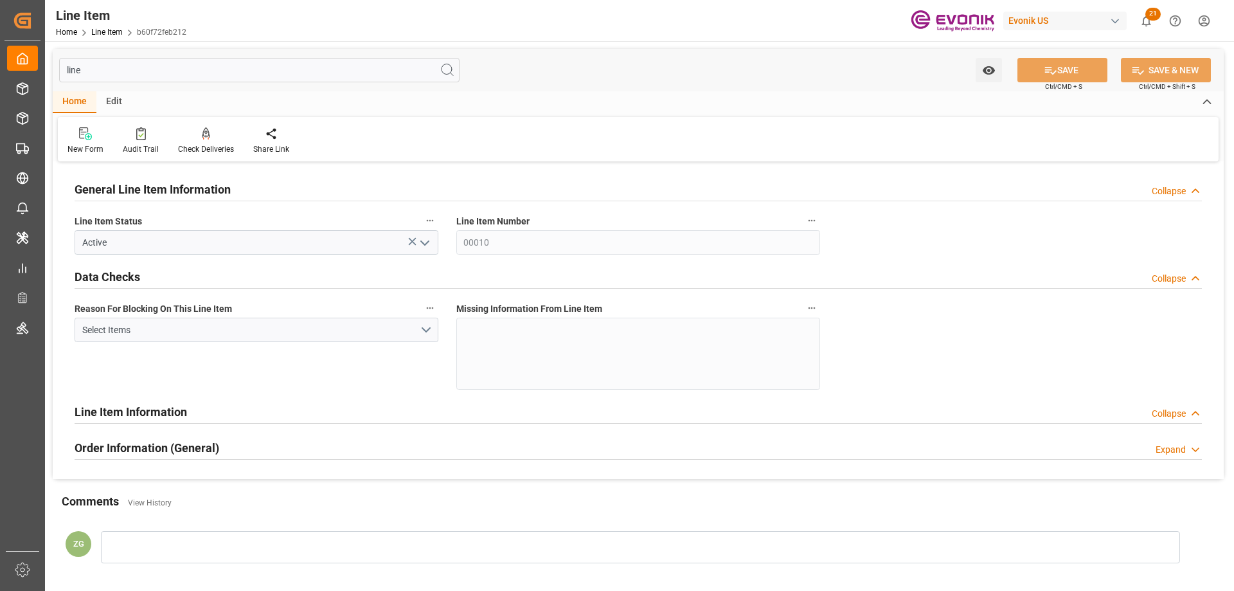
type input "line"
click at [158, 418] on h2 "Line Item Information" at bounding box center [131, 411] width 112 height 17
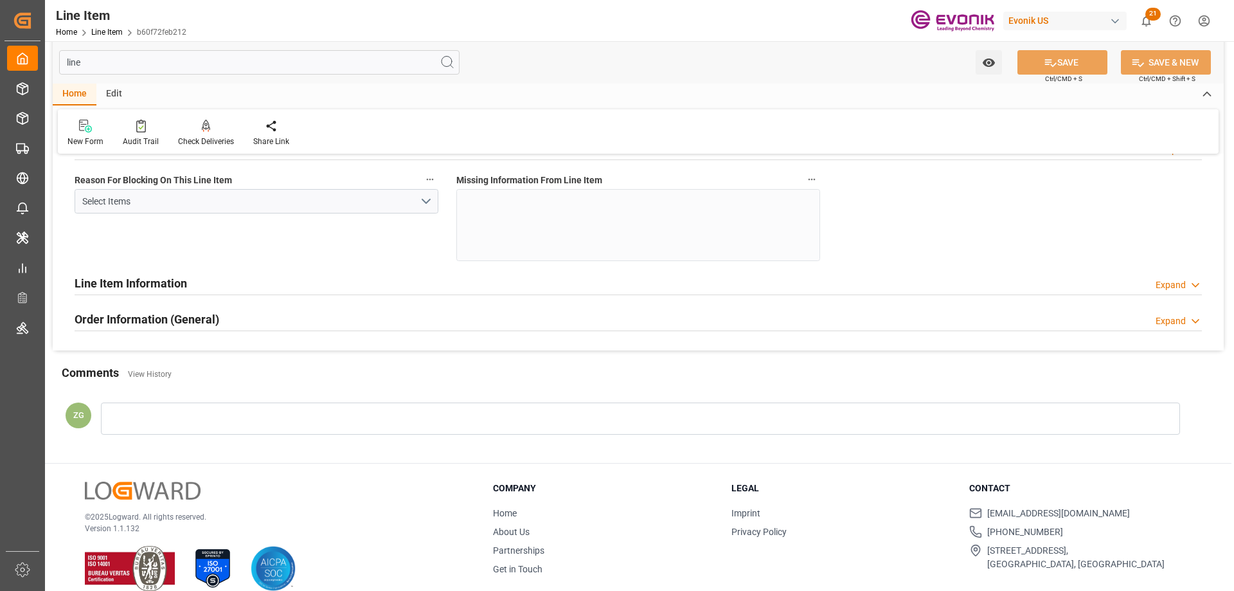
click at [124, 278] on h2 "Line Item Information" at bounding box center [131, 282] width 112 height 17
click at [145, 312] on h2 "Order Information (General)" at bounding box center [147, 318] width 145 height 17
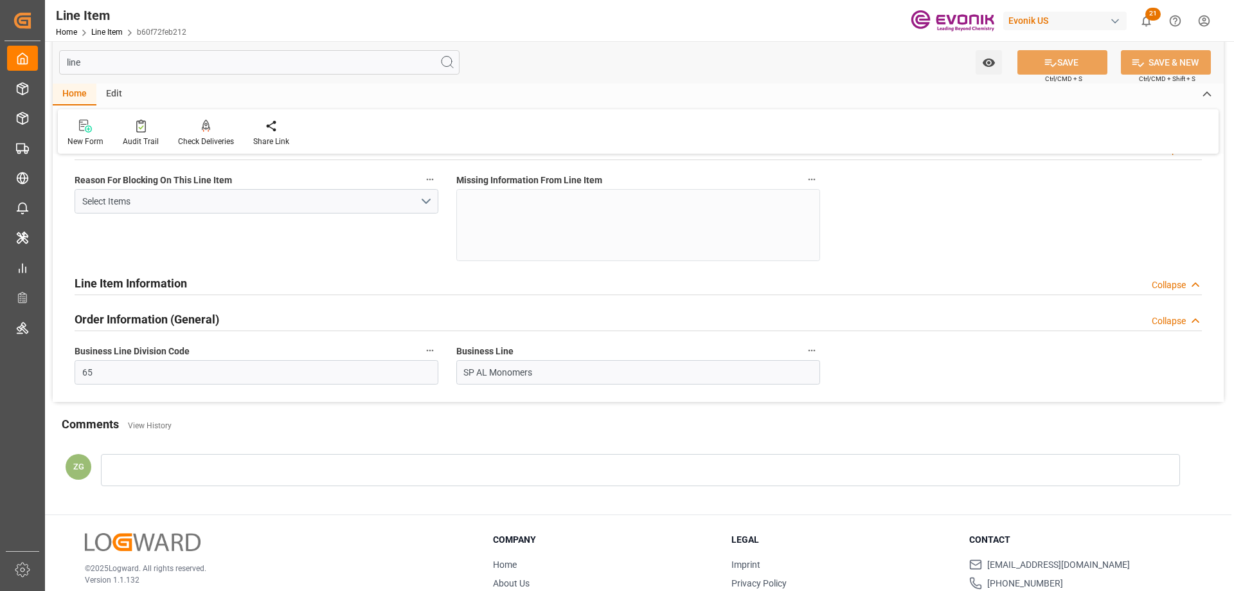
click at [146, 289] on h2 "Line Item Information" at bounding box center [131, 282] width 112 height 17
click at [147, 287] on h2 "Line Item Information" at bounding box center [131, 282] width 112 height 17
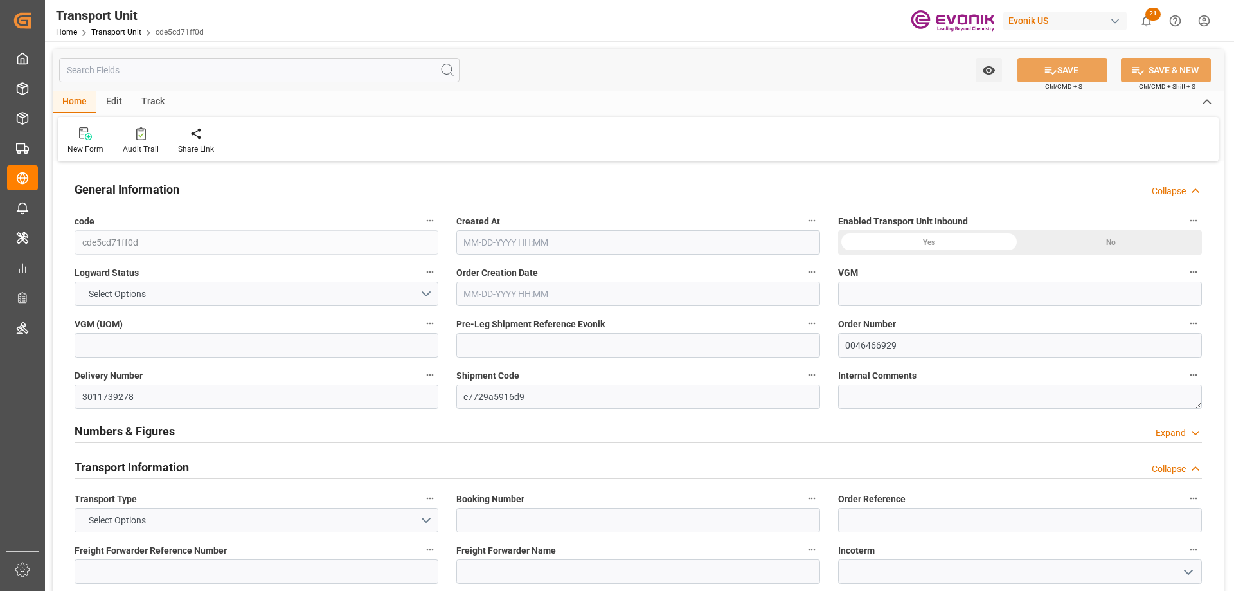
click at [204, 75] on input "text" at bounding box center [259, 70] width 400 height 24
type input "AC Containerline"
type input "AC Containerline GmbH"
type input "USMSY"
type input "NLRTM"
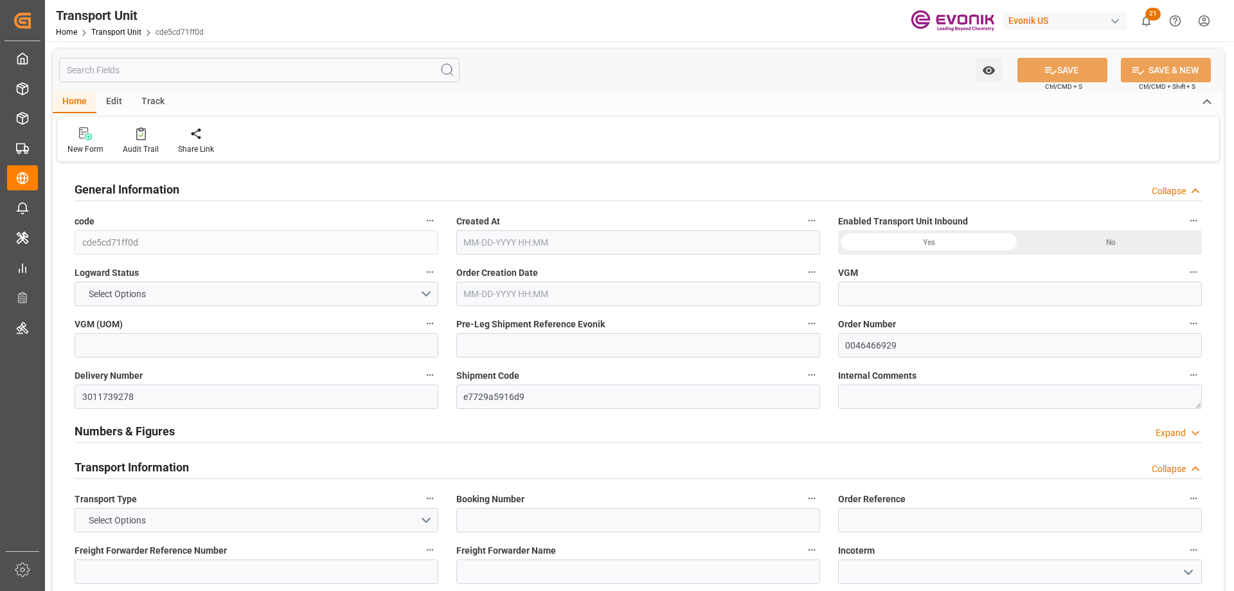
type input "17252"
type input "[DATE] 05:14"
type input "[DATE]"
type input "[DATE] 00:00"
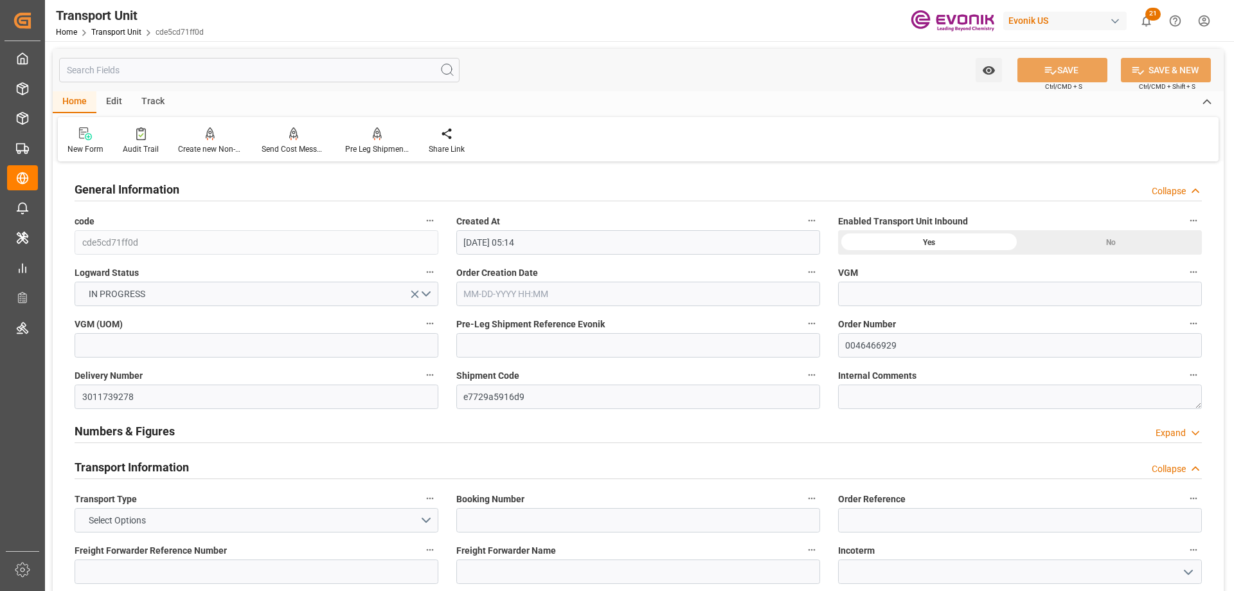
type input "[DATE] 00:00"
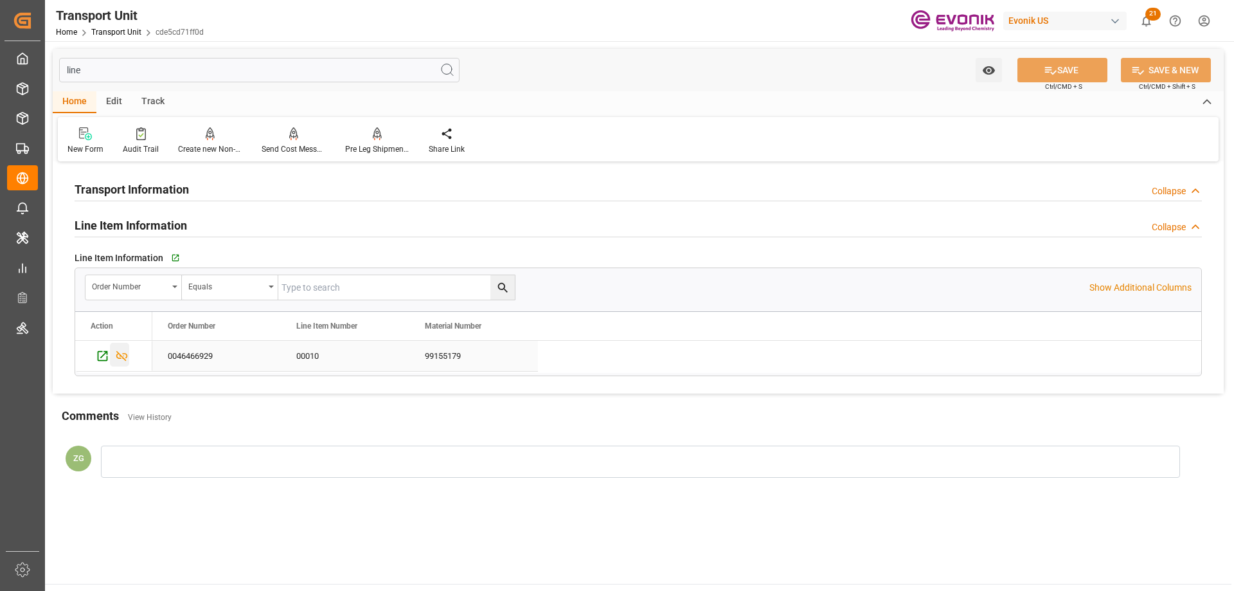
type input "line"
click at [115, 355] on icon "Press SPACE to select this row." at bounding box center [121, 355] width 13 height 13
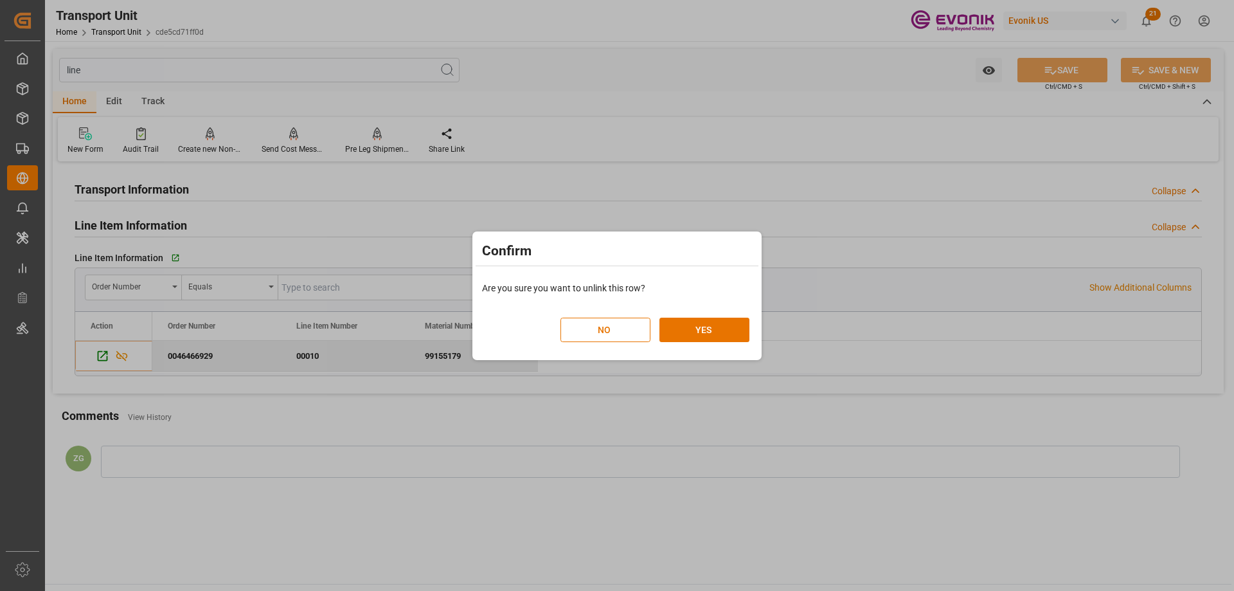
click at [749, 335] on div "NO YES" at bounding box center [616, 323] width 283 height 56
click at [740, 332] on button "YES" at bounding box center [704, 329] width 90 height 24
click at [695, 330] on button "YES" at bounding box center [704, 329] width 90 height 24
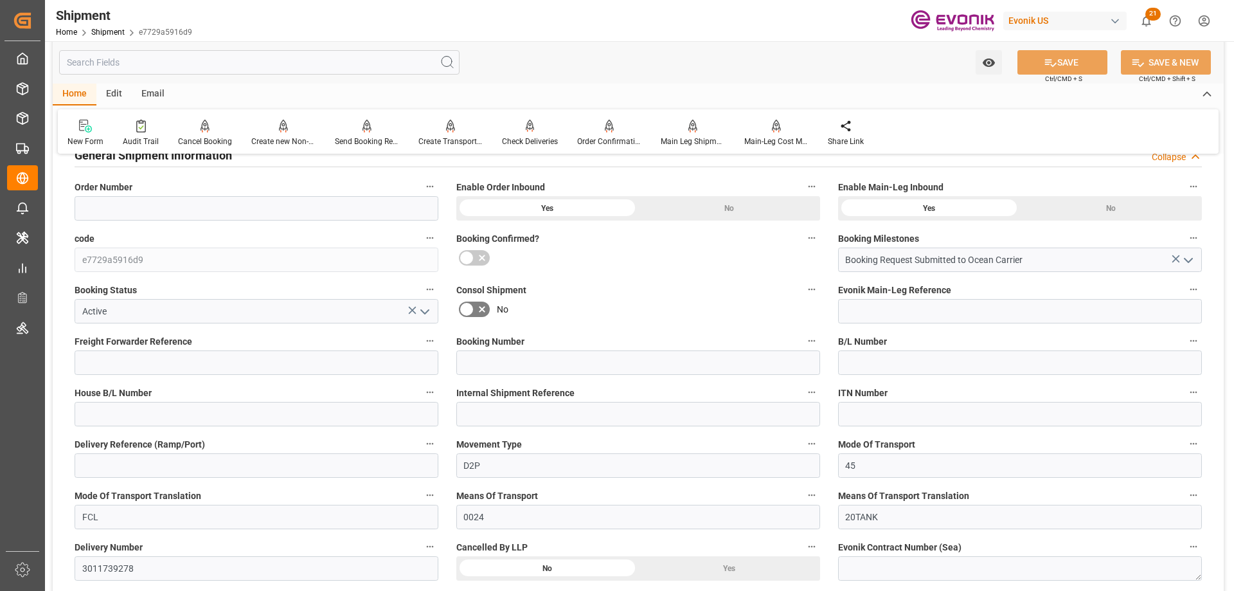
scroll to position [386, 0]
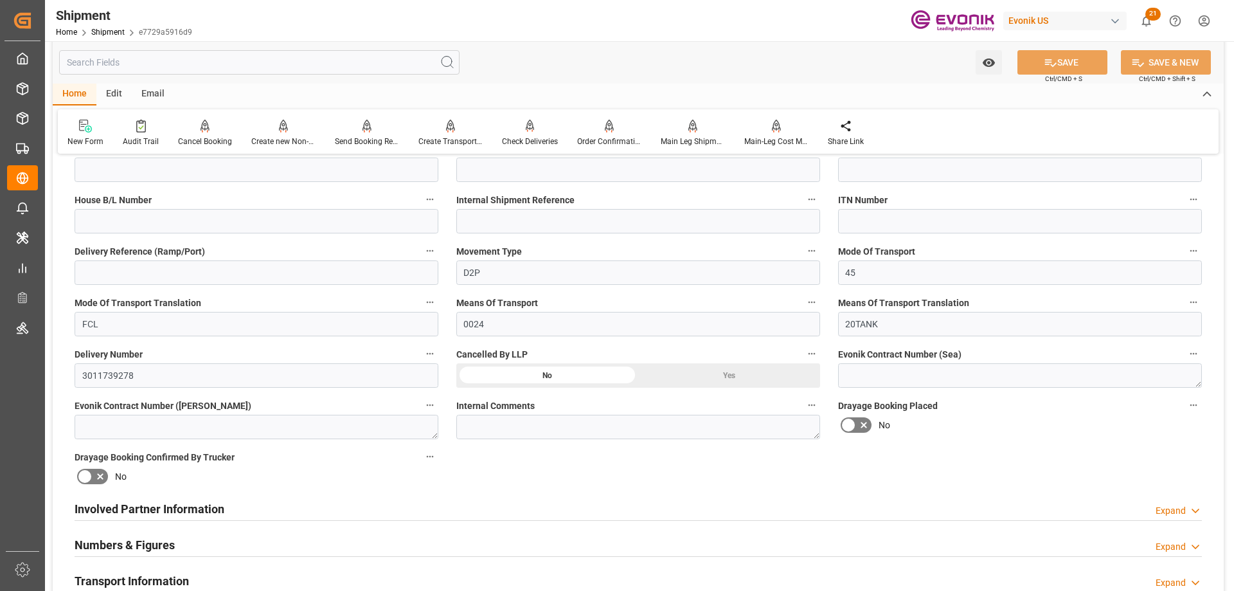
click at [711, 365] on div "Yes" at bounding box center [729, 375] width 182 height 24
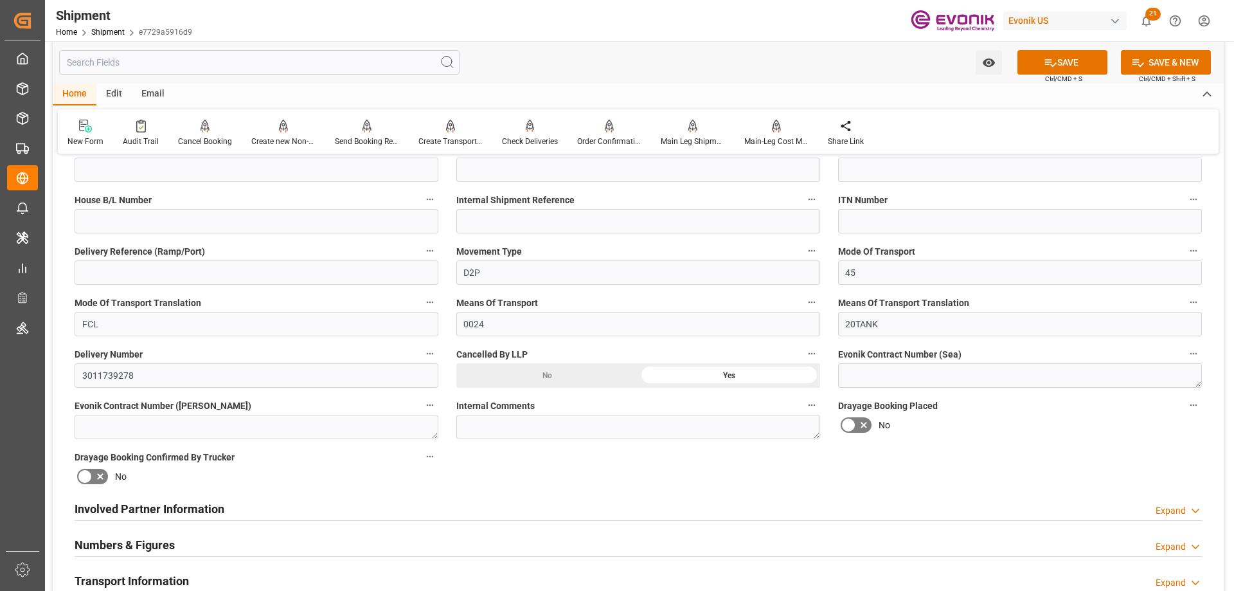
scroll to position [129, 0]
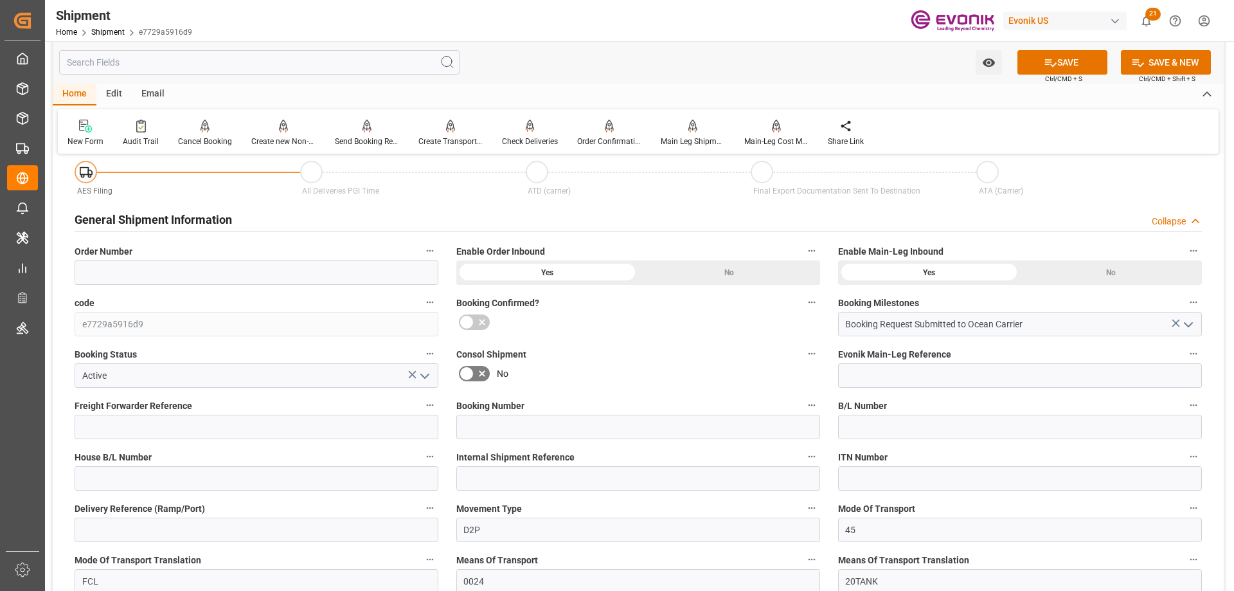
click at [429, 375] on icon "open menu" at bounding box center [424, 375] width 15 height 15
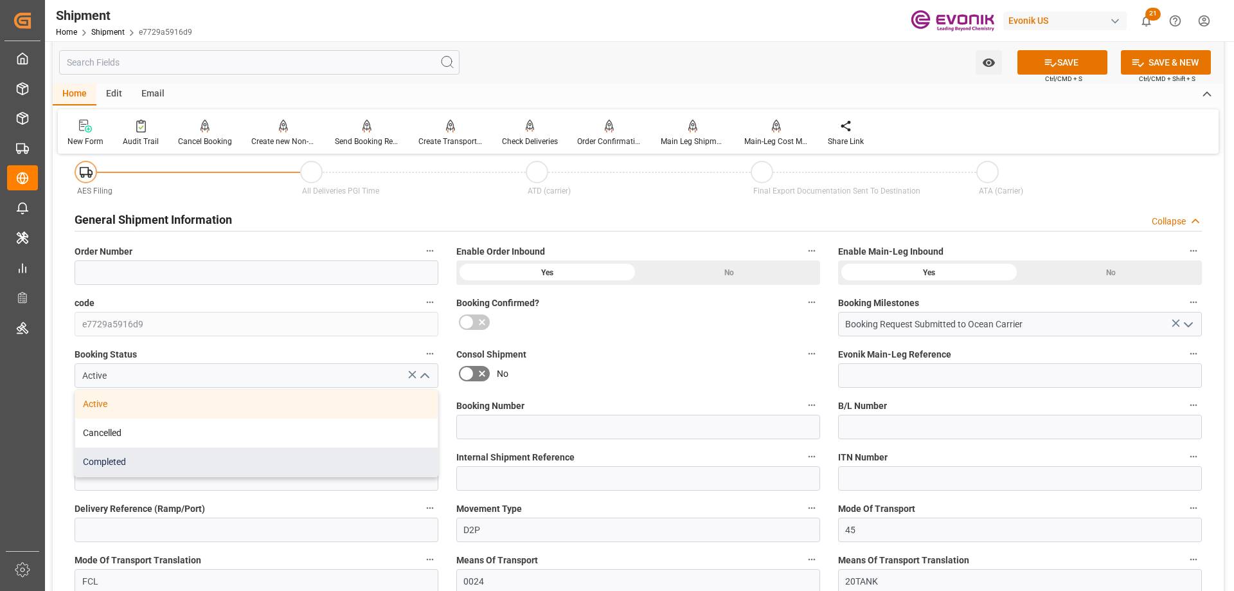
click at [96, 461] on div "Completed" at bounding box center [256, 461] width 362 height 29
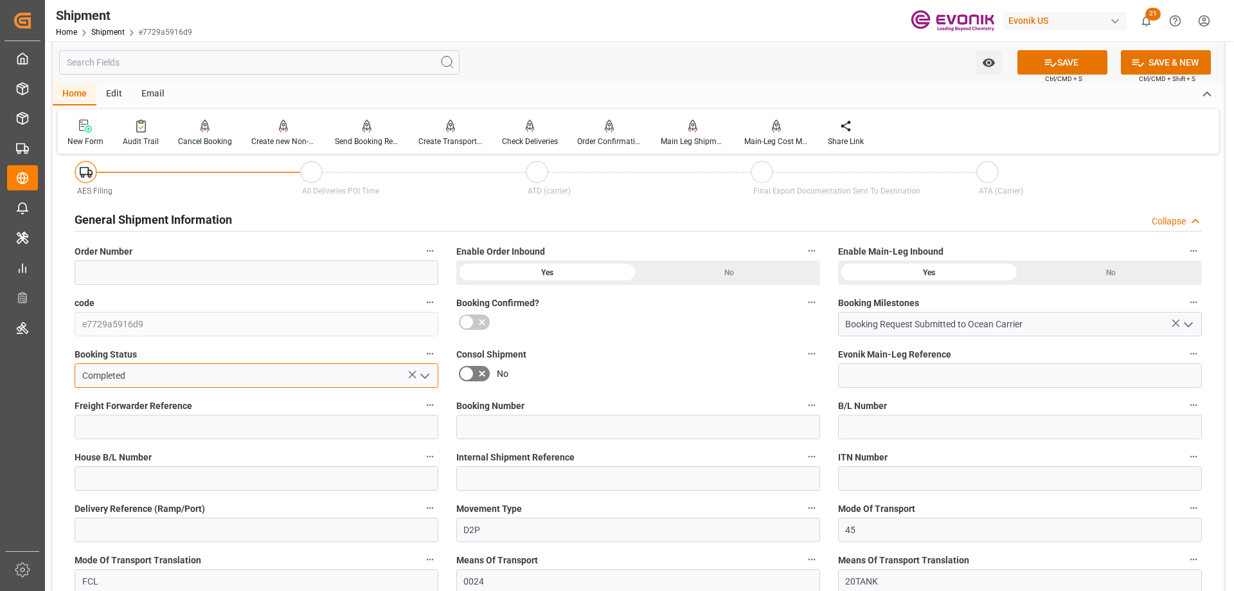
click at [121, 386] on input "Completed" at bounding box center [257, 375] width 364 height 24
click at [141, 387] on div "Booking Status Completed" at bounding box center [257, 366] width 382 height 51
click at [429, 368] on icon "open menu" at bounding box center [424, 375] width 15 height 15
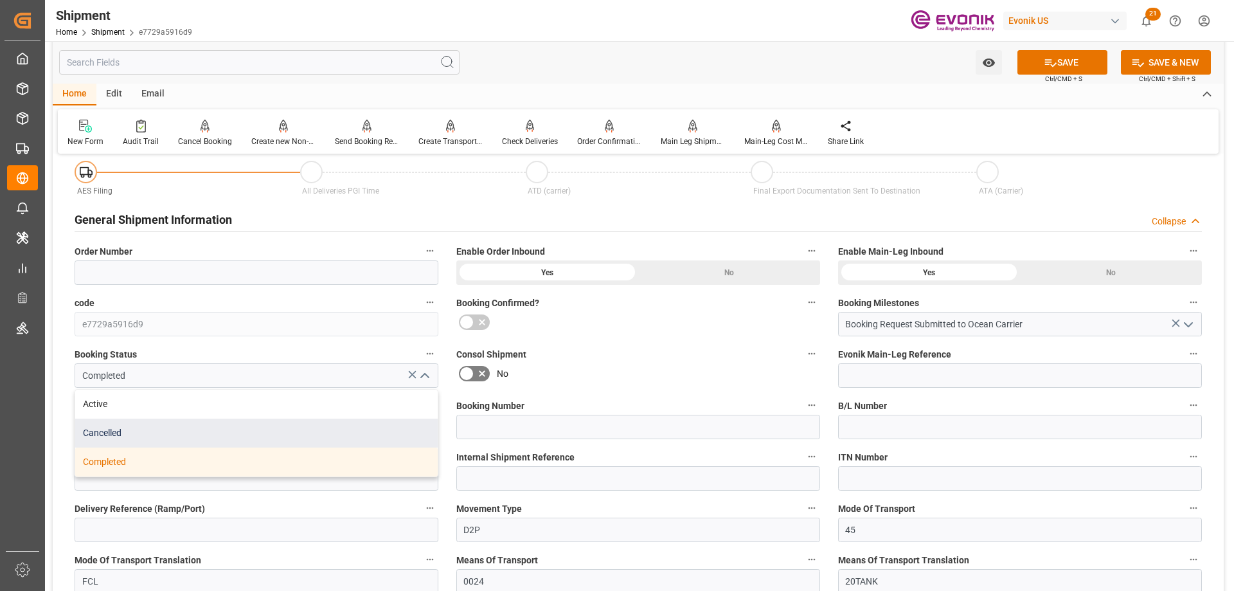
click at [138, 427] on div "Cancelled" at bounding box center [256, 432] width 362 height 29
type input "Cancelled"
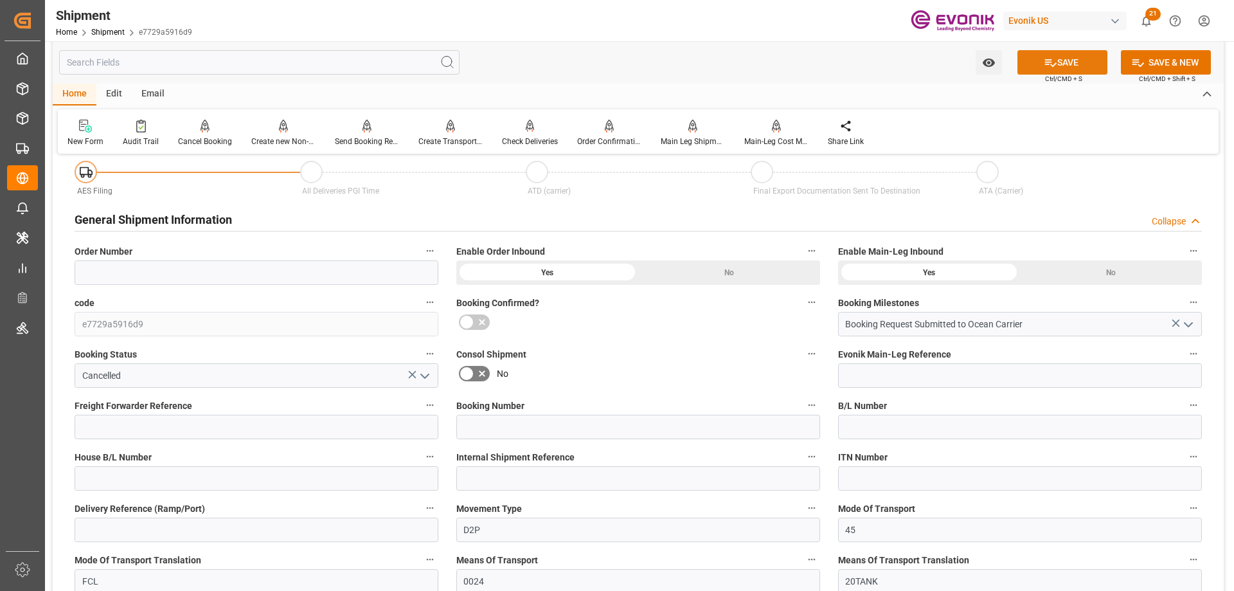
click at [1034, 62] on button "SAVE" at bounding box center [1062, 62] width 90 height 24
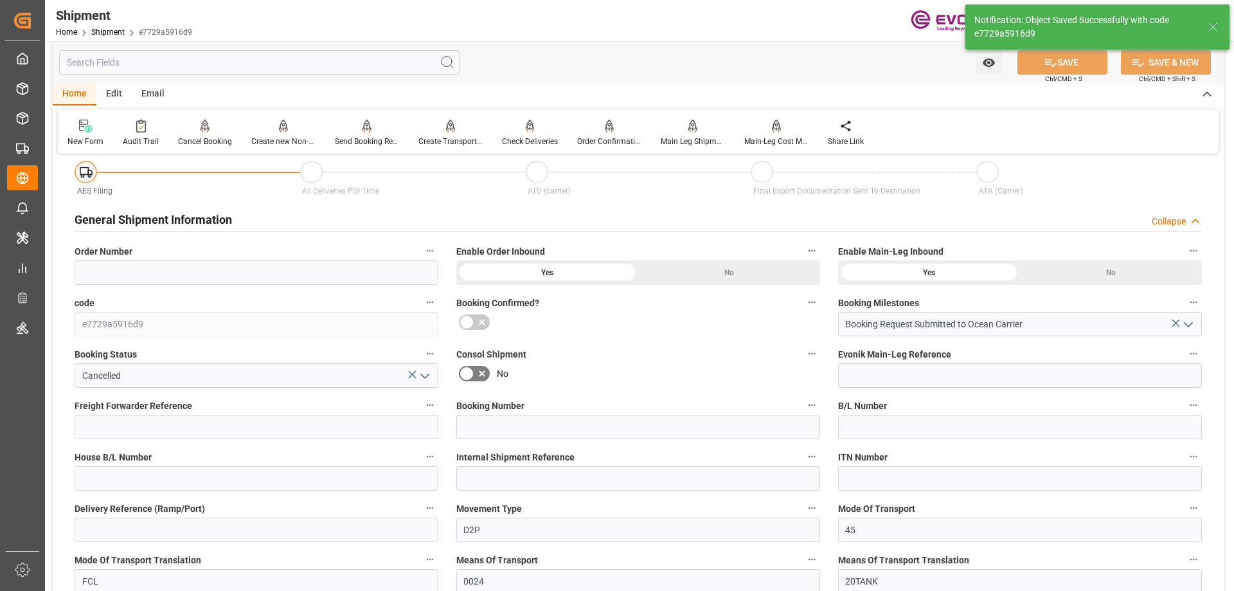
scroll to position [257, 0]
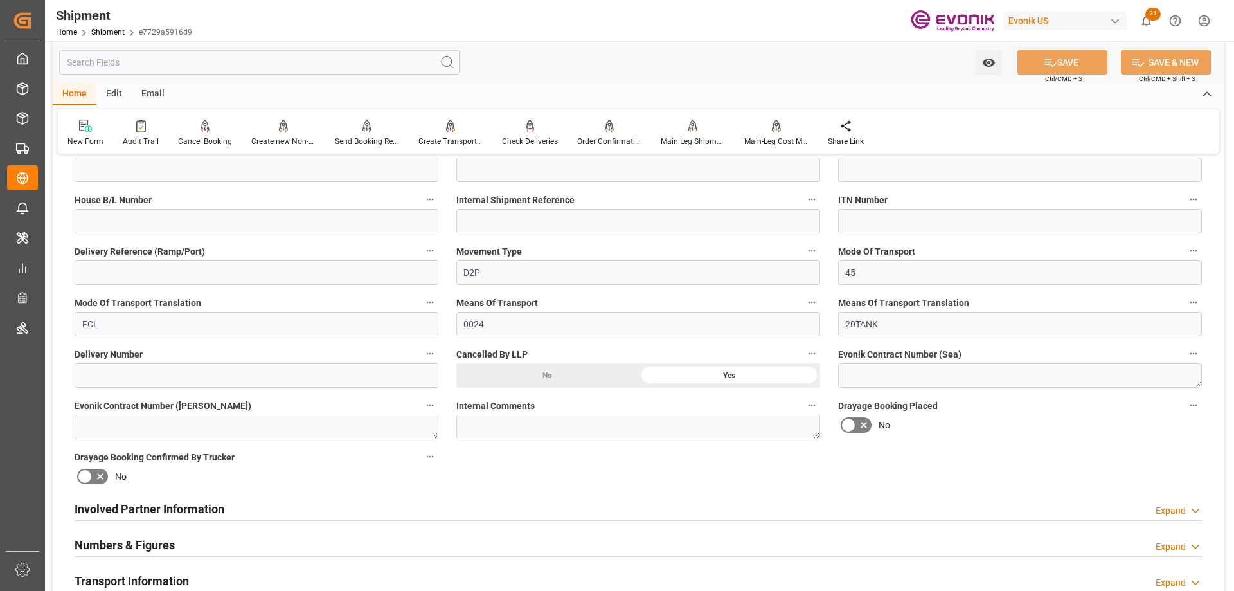
scroll to position [193, 0]
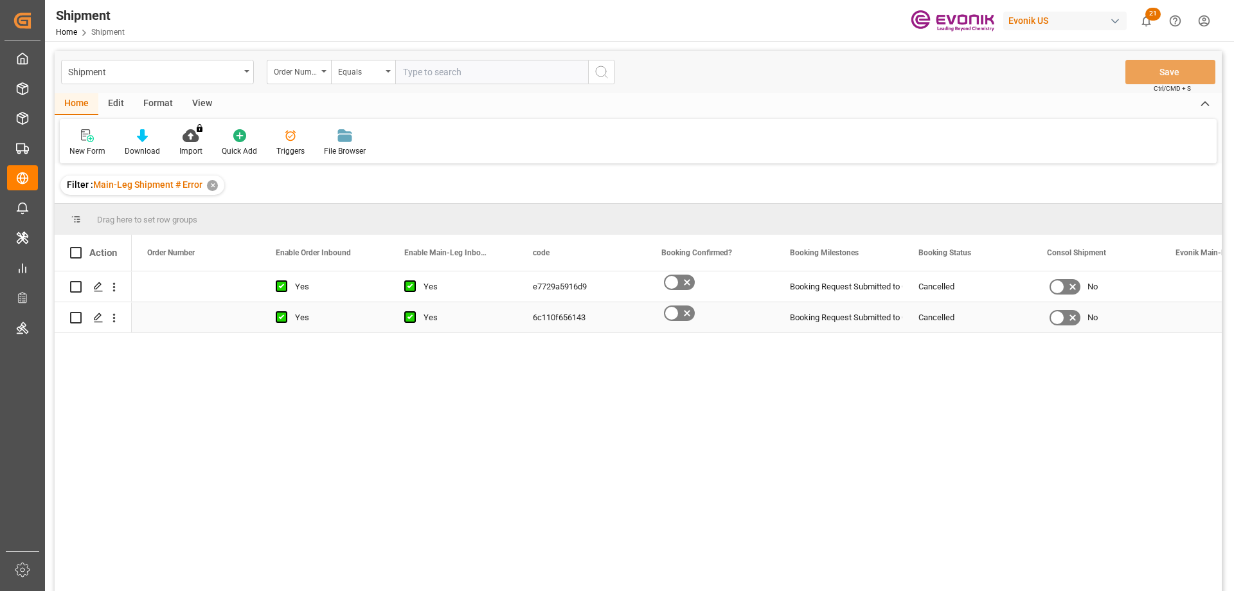
click at [253, 292] on div "Press SPACE to select this row." at bounding box center [196, 286] width 129 height 30
click at [1153, 281] on div "No" at bounding box center [1095, 286] width 129 height 30
click at [115, 285] on icon "open menu" at bounding box center [113, 286] width 13 height 13
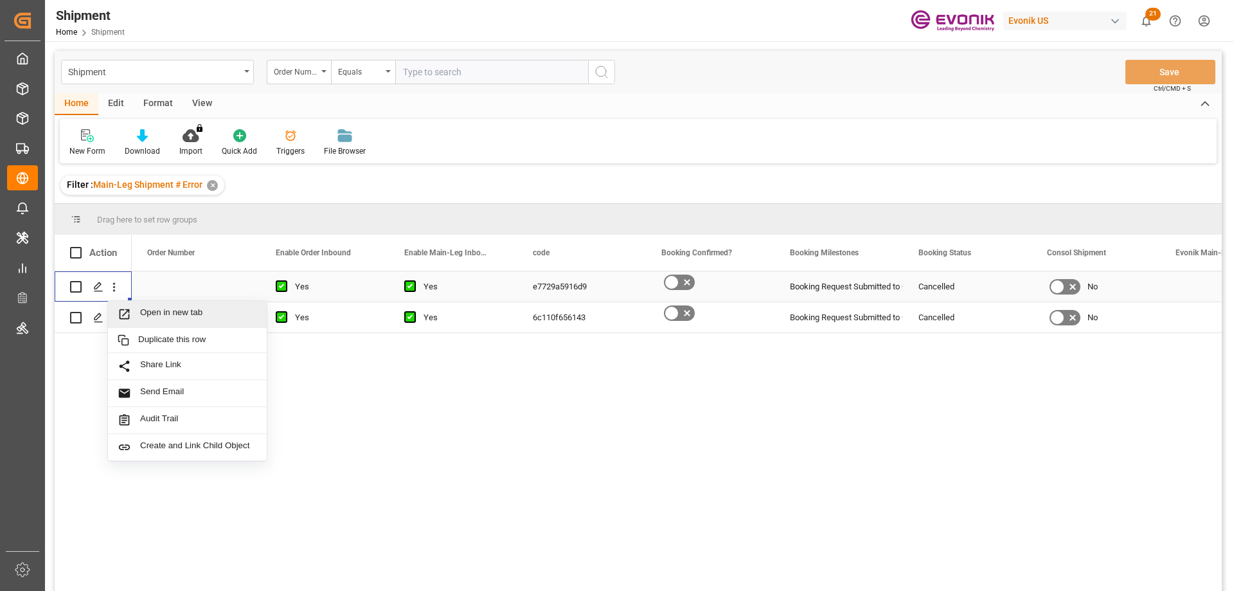
click at [154, 305] on div "Open in new tab" at bounding box center [187, 314] width 159 height 27
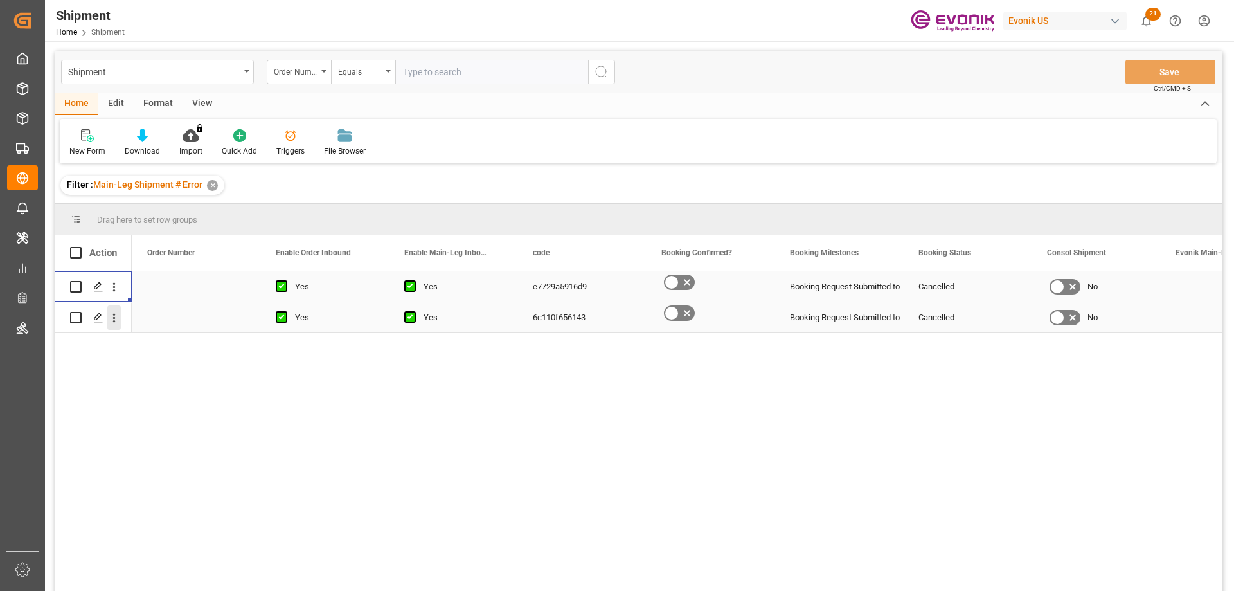
click at [118, 323] on icon "open menu" at bounding box center [113, 317] width 13 height 13
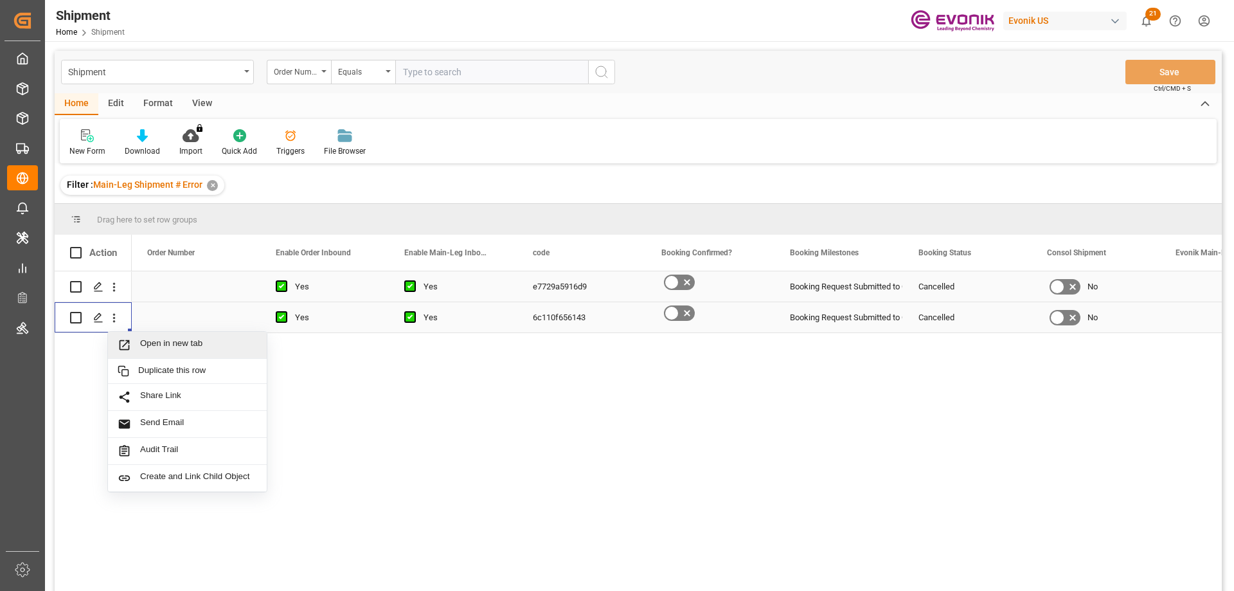
click at [153, 343] on span "Open in new tab" at bounding box center [198, 344] width 117 height 13
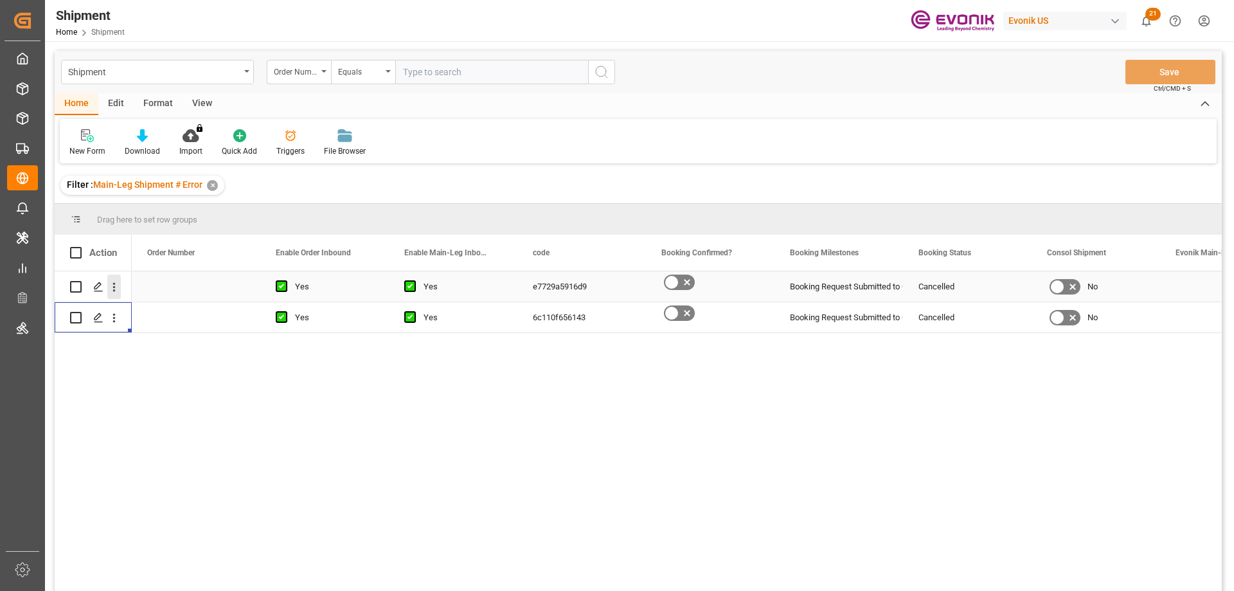
click at [114, 285] on icon "open menu" at bounding box center [113, 286] width 13 height 13
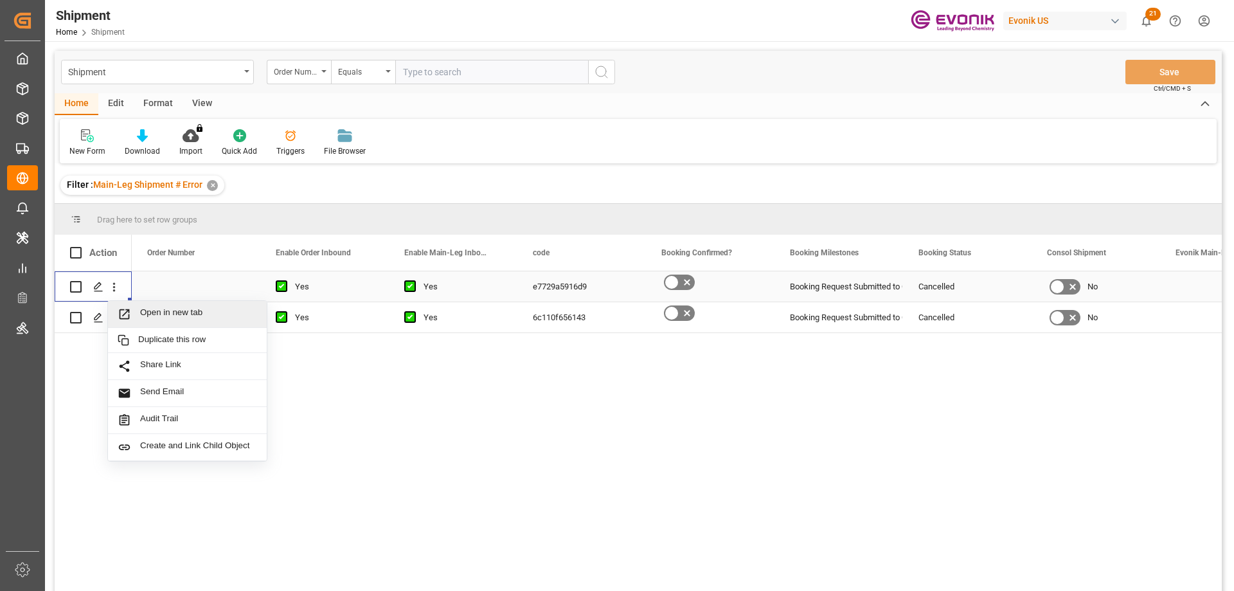
click at [170, 308] on span "Open in new tab" at bounding box center [198, 313] width 117 height 13
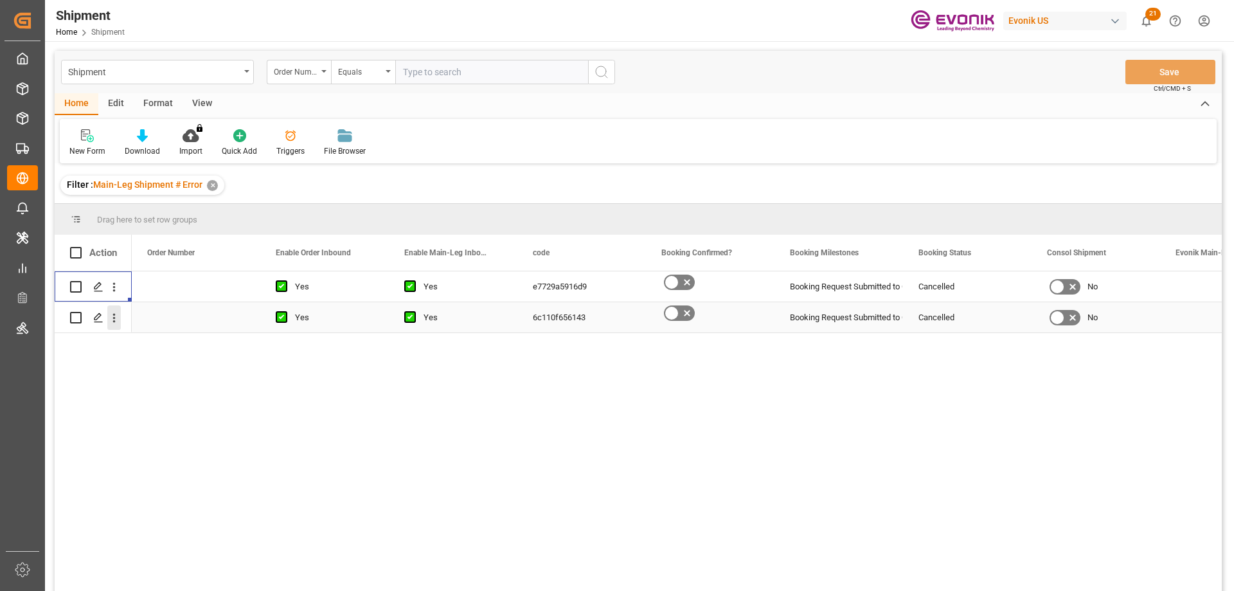
click at [115, 312] on icon "open menu" at bounding box center [113, 317] width 13 height 13
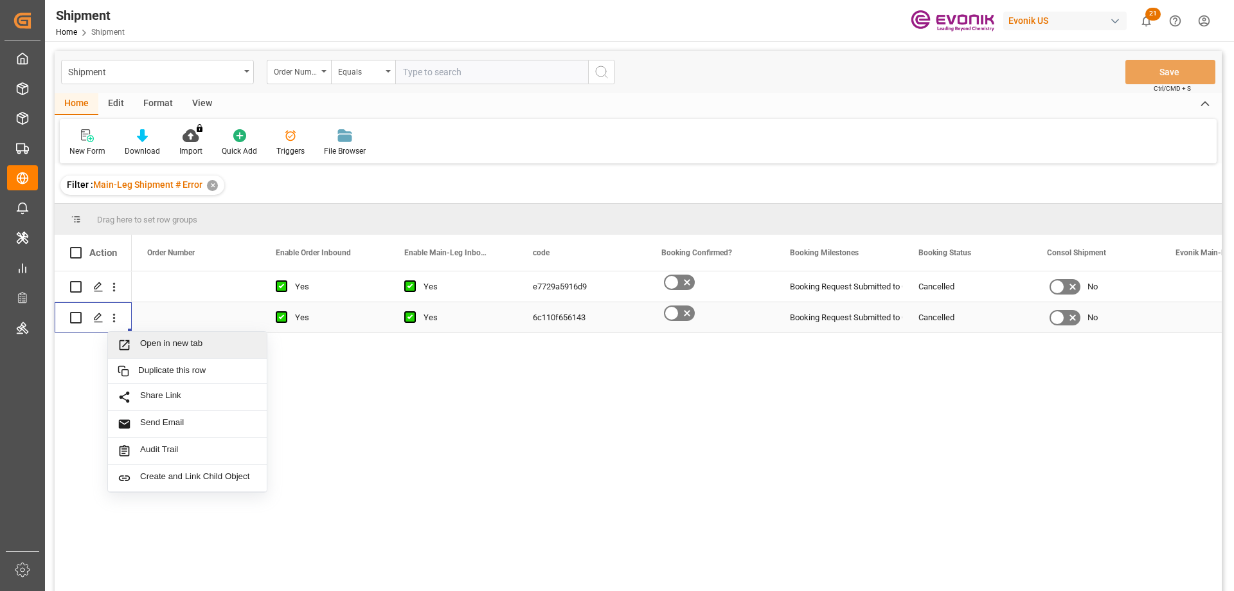
click at [168, 338] on span "Open in new tab" at bounding box center [198, 344] width 117 height 13
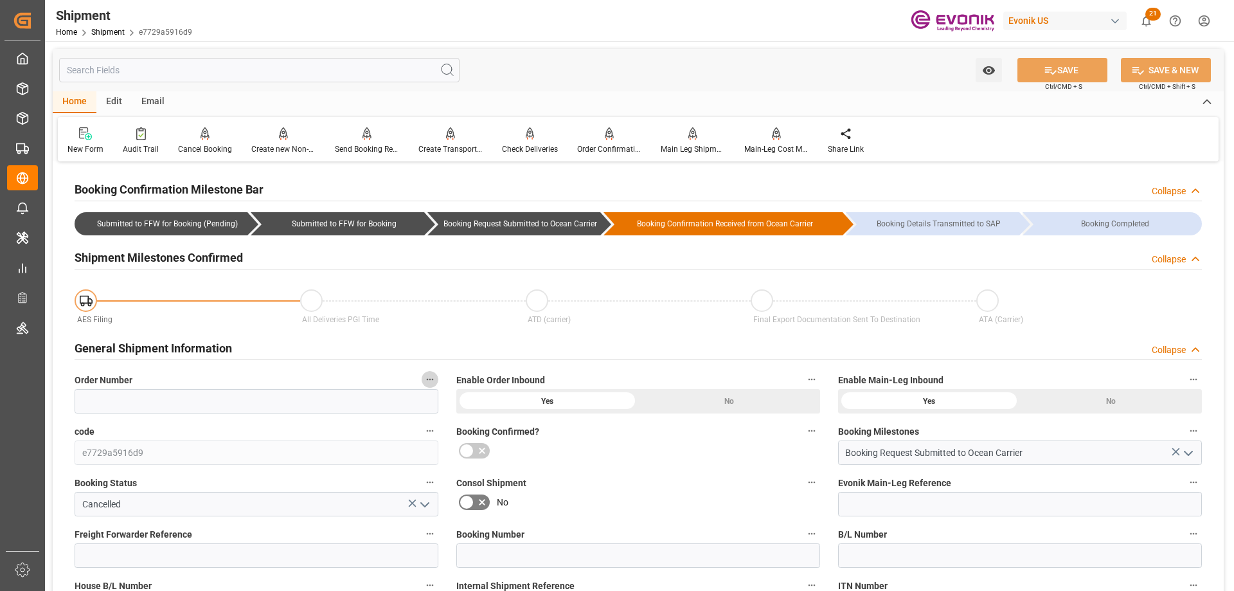
click at [436, 377] on button "Order Number" at bounding box center [430, 379] width 17 height 17
click at [452, 377] on li "Audits" at bounding box center [455, 378] width 66 height 21
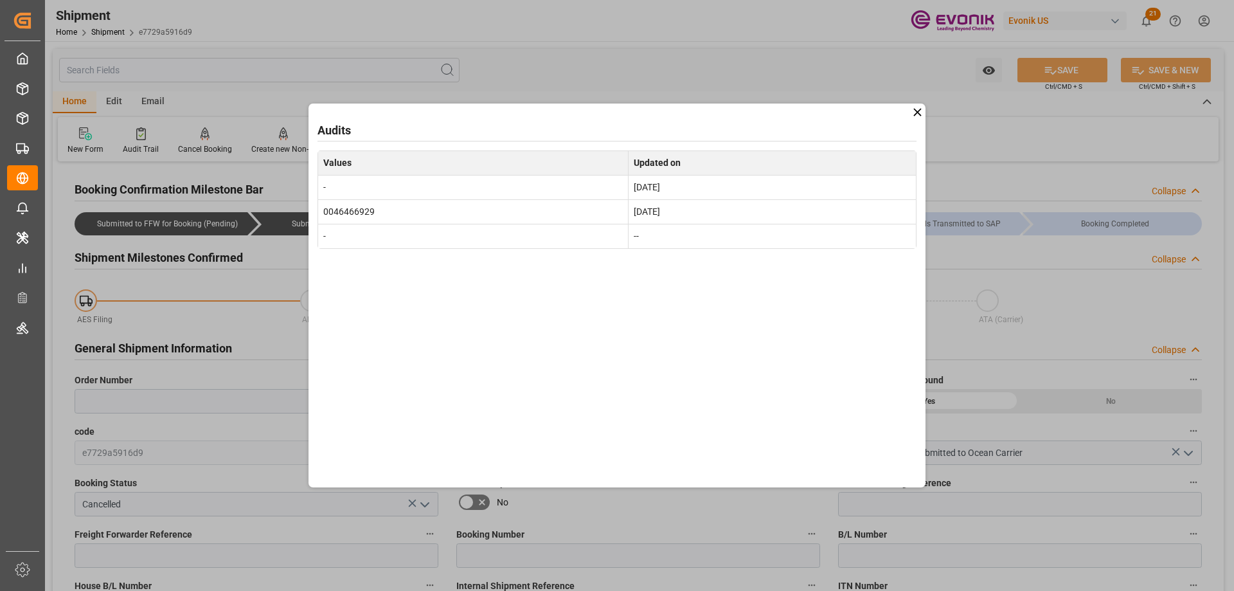
click at [356, 213] on td "0046466929" at bounding box center [473, 211] width 310 height 24
copy td "0046466929"
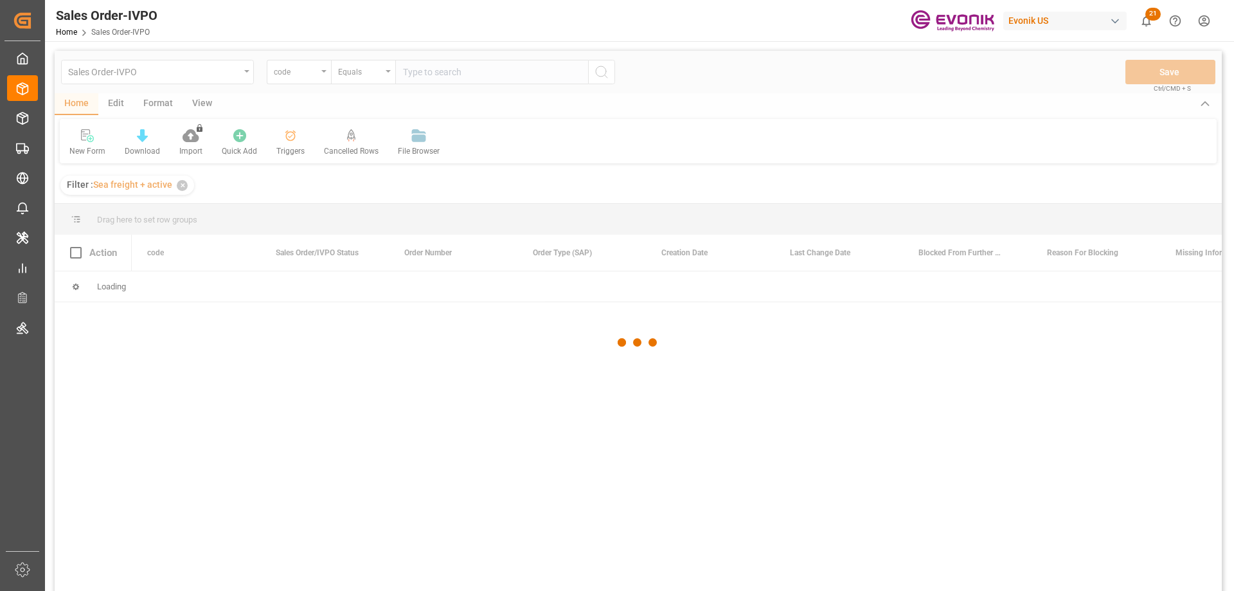
click at [319, 73] on div at bounding box center [638, 342] width 1167 height 583
click at [312, 71] on div at bounding box center [638, 342] width 1167 height 583
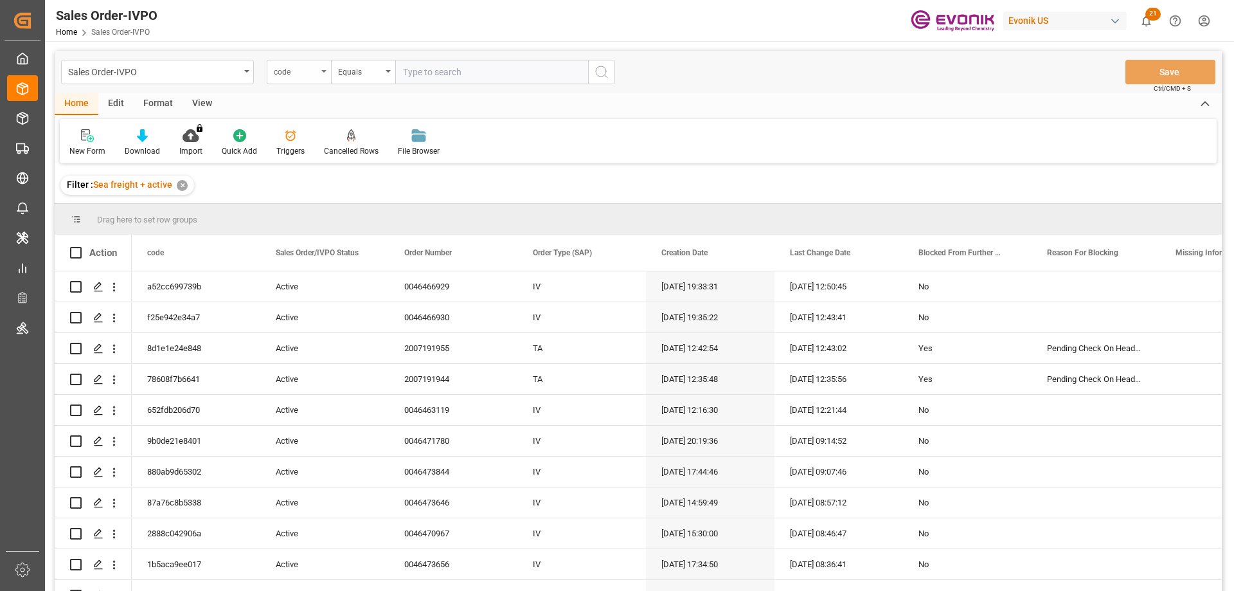
click at [323, 73] on div "code" at bounding box center [299, 72] width 64 height 24
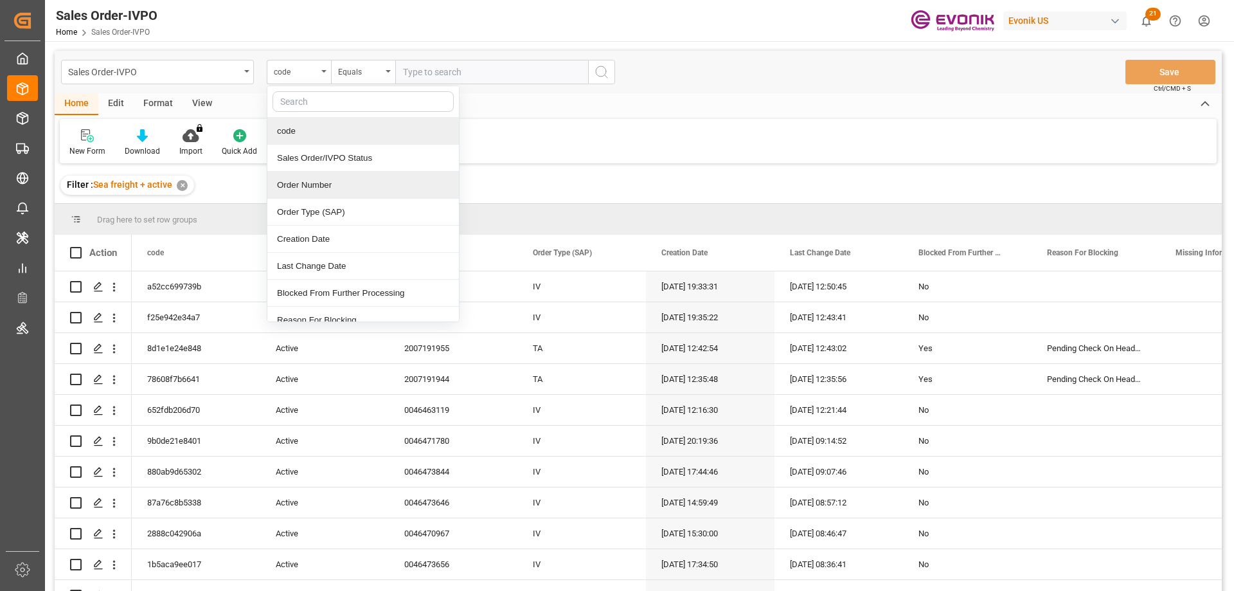
click at [330, 181] on div "Order Number" at bounding box center [362, 185] width 191 height 27
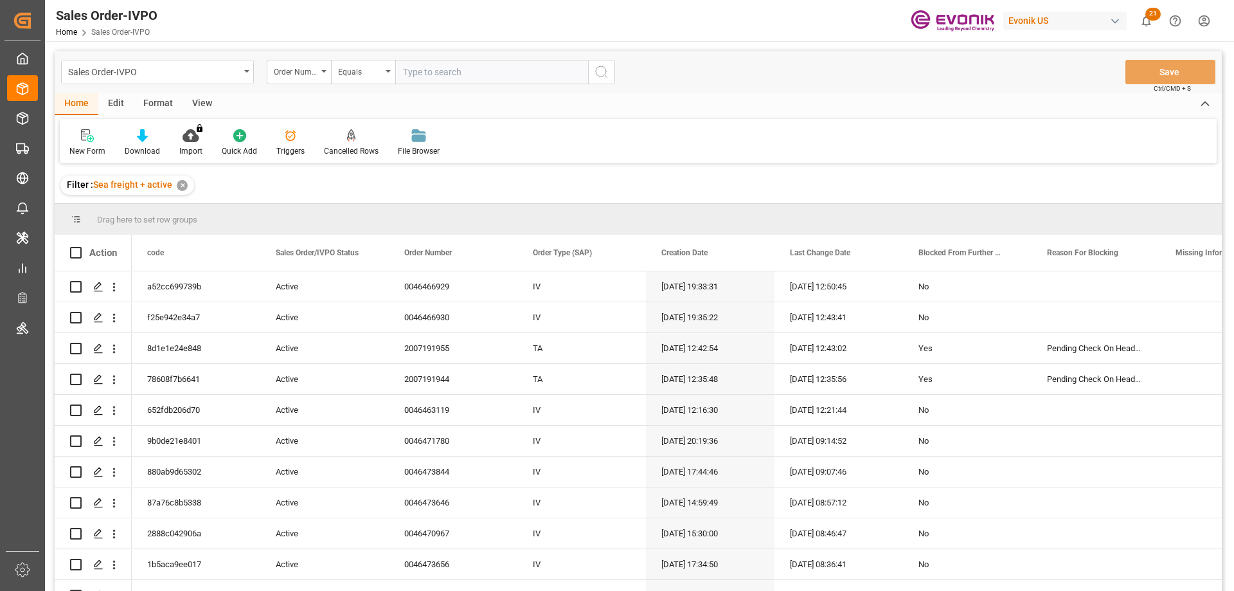
click at [414, 73] on input "text" at bounding box center [491, 72] width 193 height 24
paste input "0046466929"
type input "0046466929"
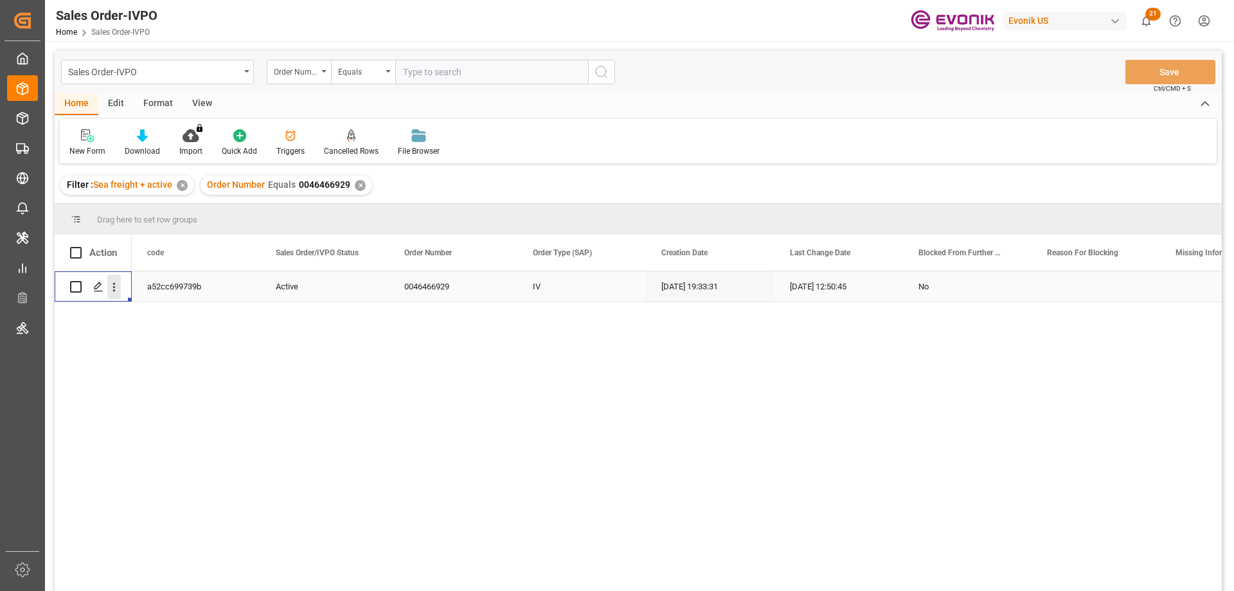
click at [112, 285] on icon "open menu" at bounding box center [113, 286] width 13 height 13
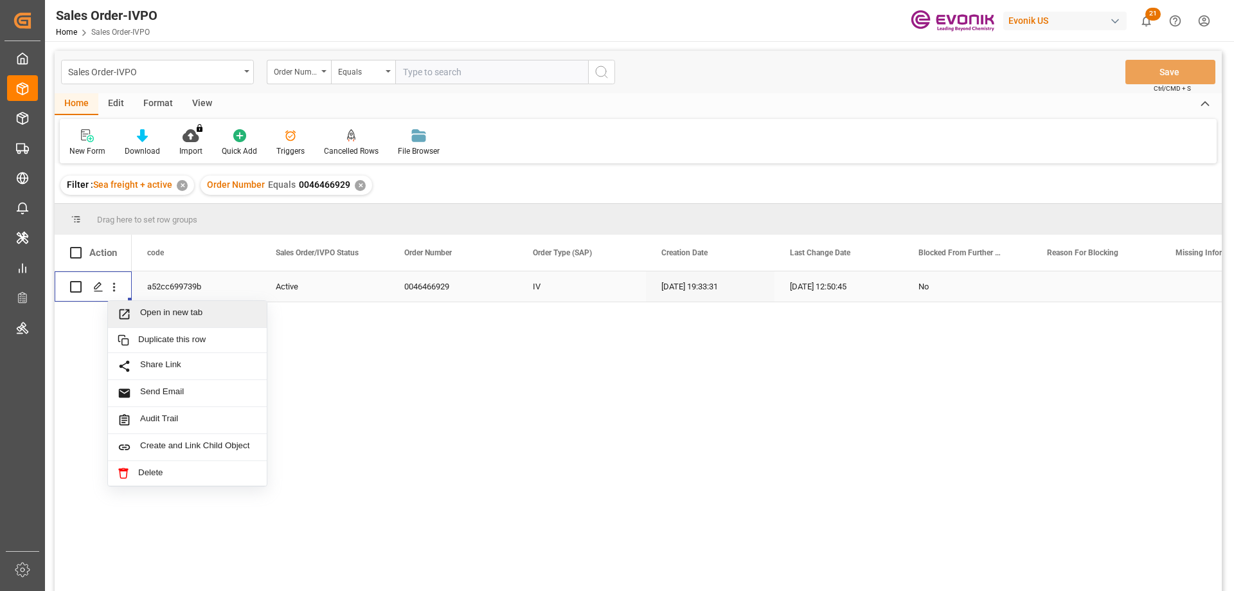
click at [170, 315] on span "Open in new tab" at bounding box center [198, 313] width 117 height 13
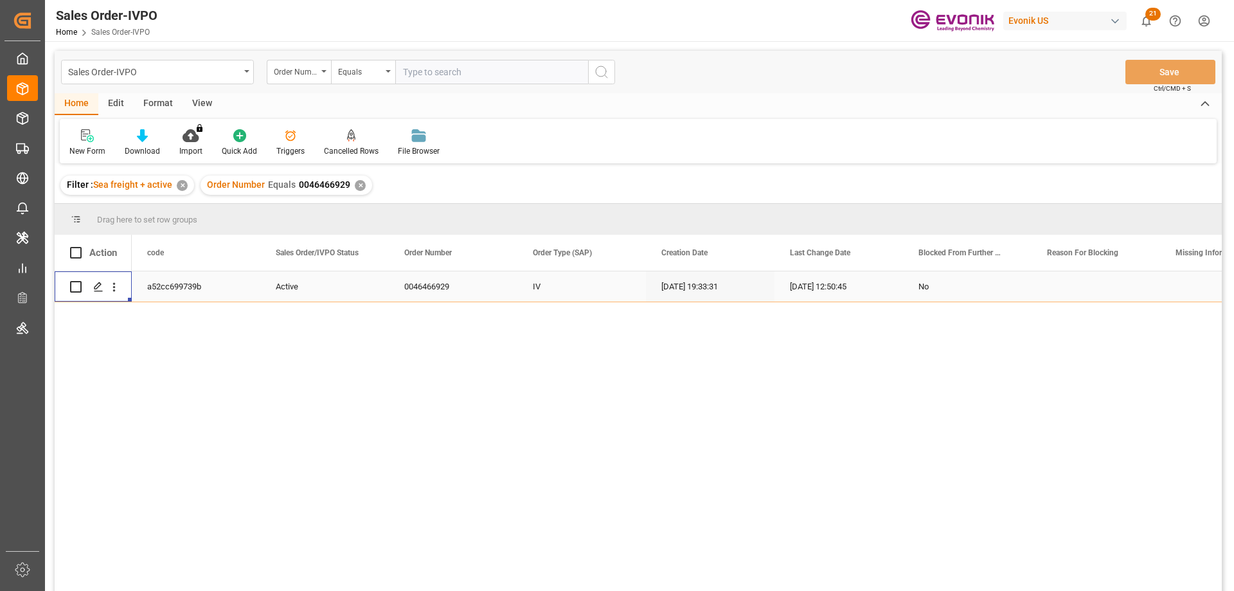
click at [427, 78] on input "text" at bounding box center [491, 72] width 193 height 24
paste input "0046466929"
type input "0046466929"
click at [357, 187] on div "✕" at bounding box center [360, 185] width 11 height 11
click at [100, 289] on icon "Press SPACE to select this row." at bounding box center [98, 286] width 10 height 10
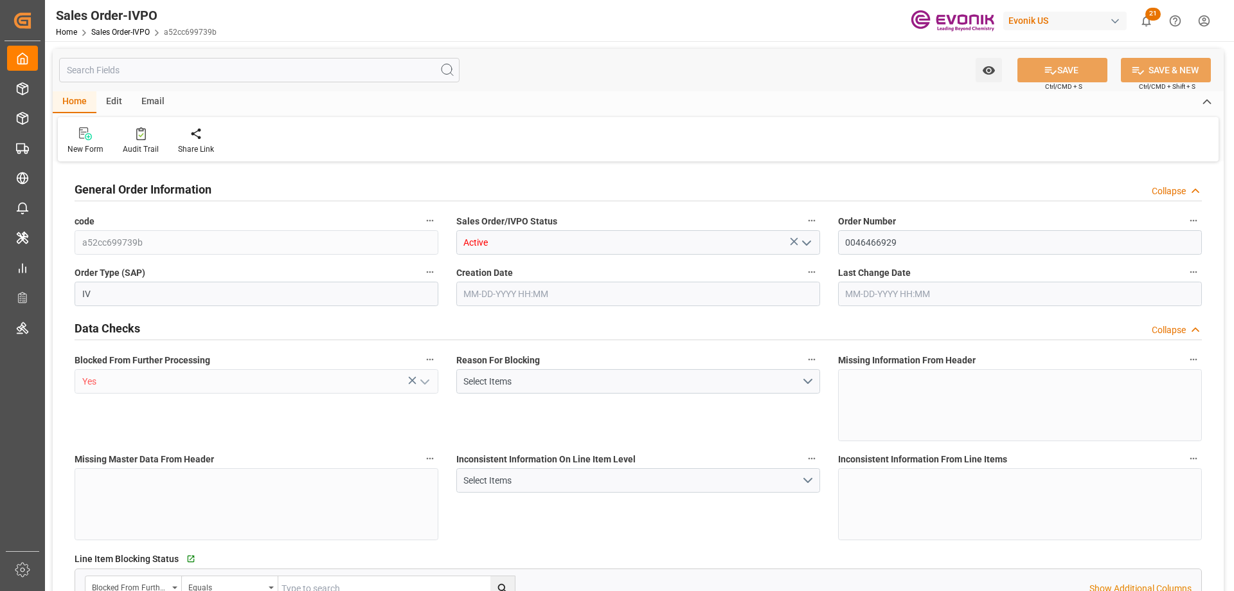
type input "NLRTM"
type input "0"
type input "1"
type input "2"
type input "17252"
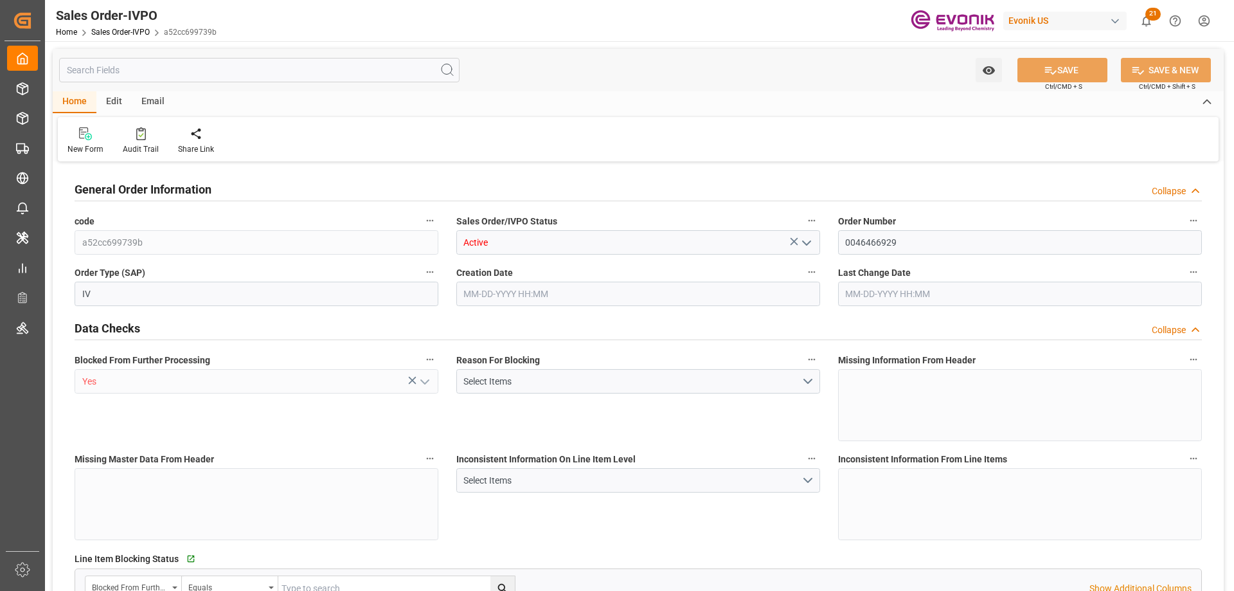
type input "0"
type input "17000"
type input "30"
type input "[DATE] 19:33"
type input "[DATE] 12:56"
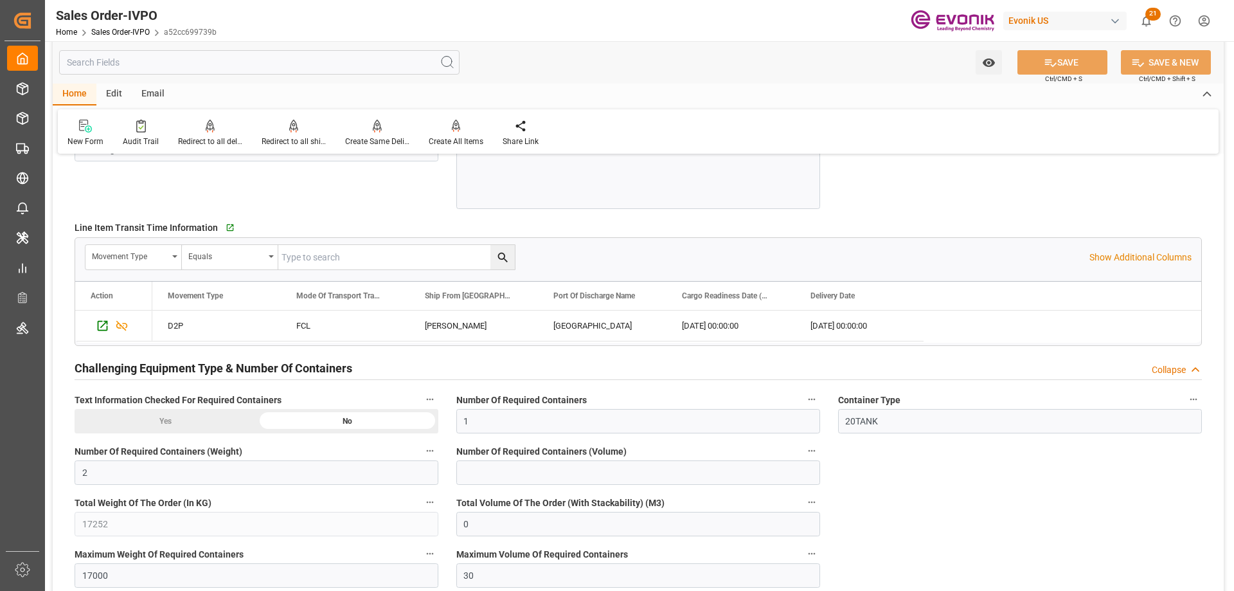
scroll to position [2442, 0]
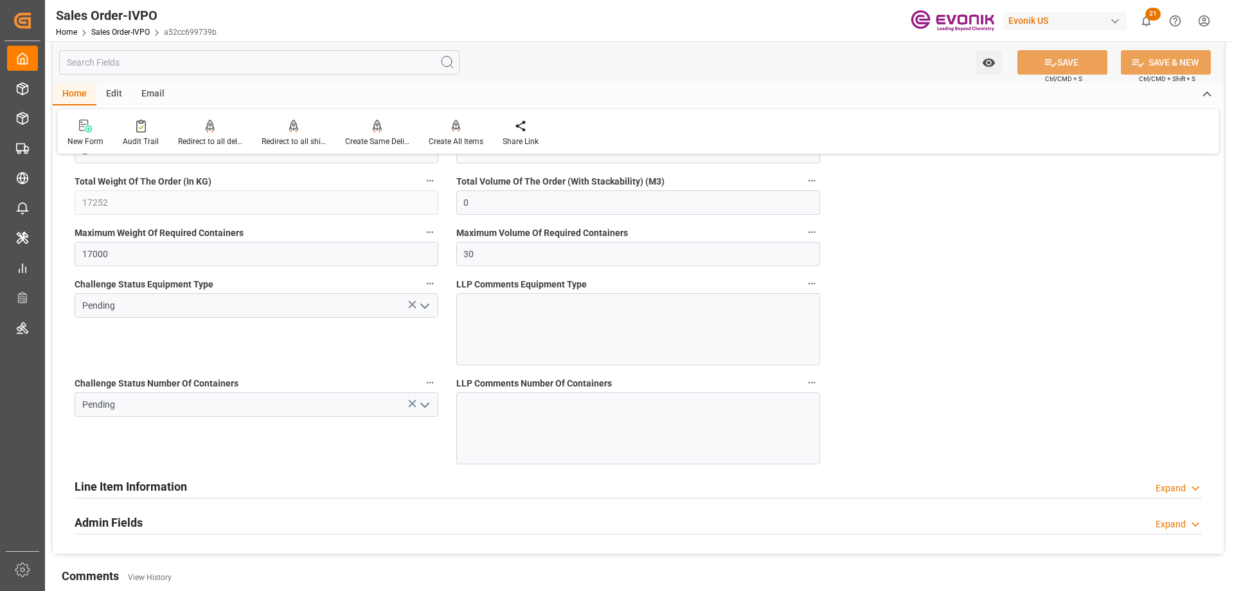
click at [425, 404] on icon "open menu" at bounding box center [424, 404] width 15 height 15
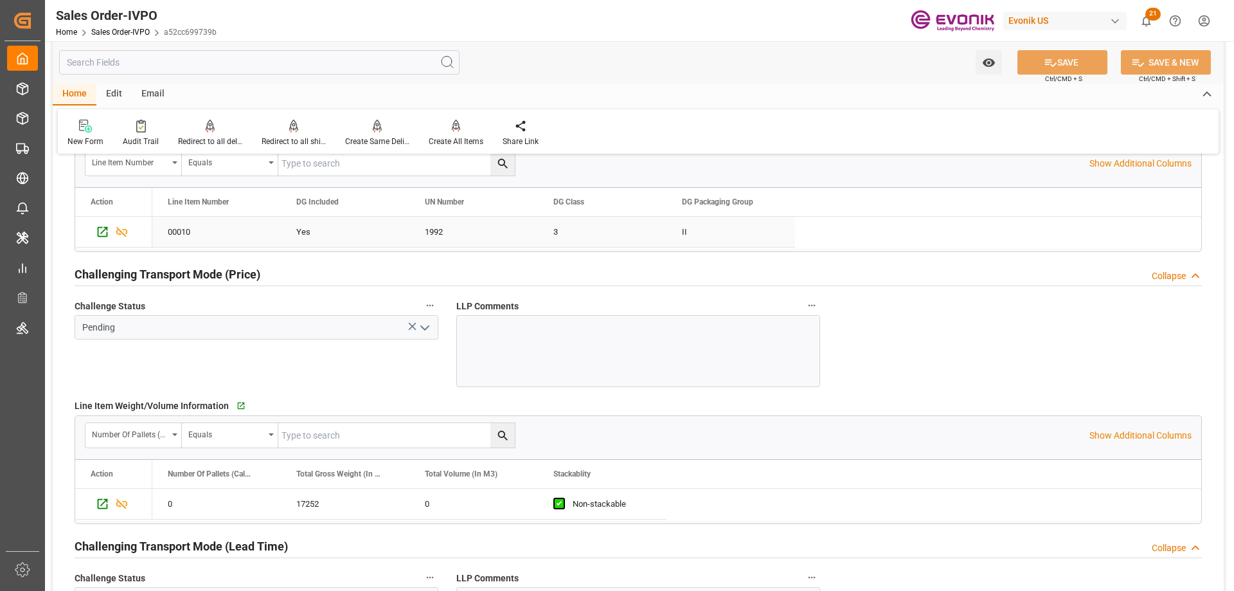
scroll to position [1349, 0]
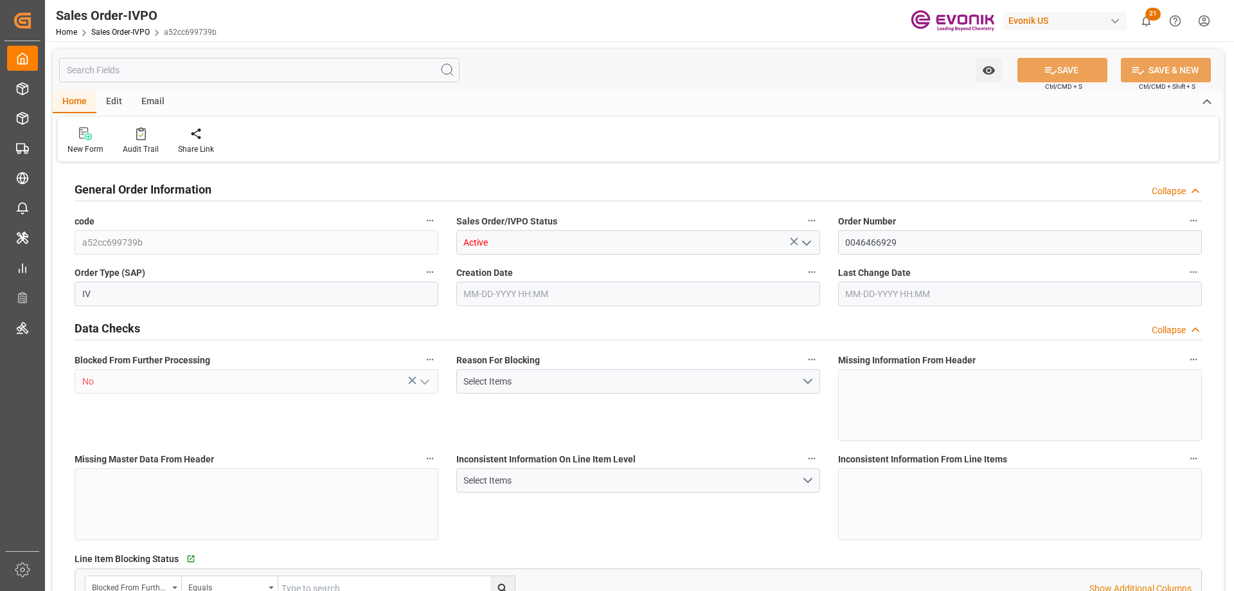
type input "NLRTM"
type input "0"
type input "1"
type input "2"
type input "17252"
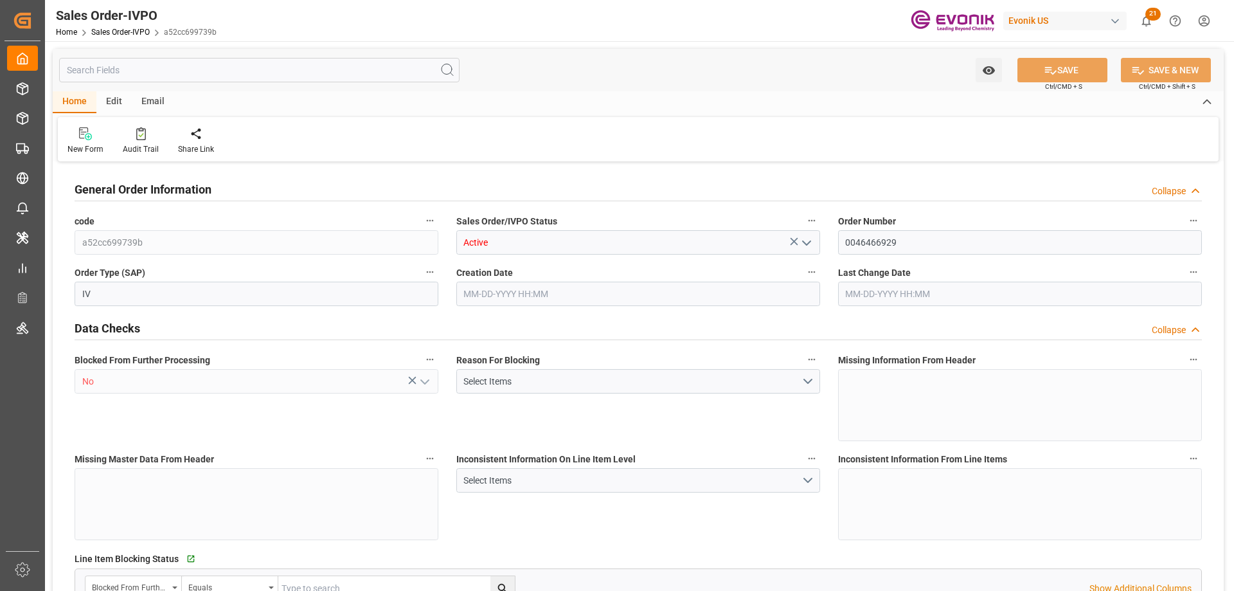
type input "0"
type input "17000"
type input "30"
type input "[DATE] 19:33"
type input "[DATE] 12:50"
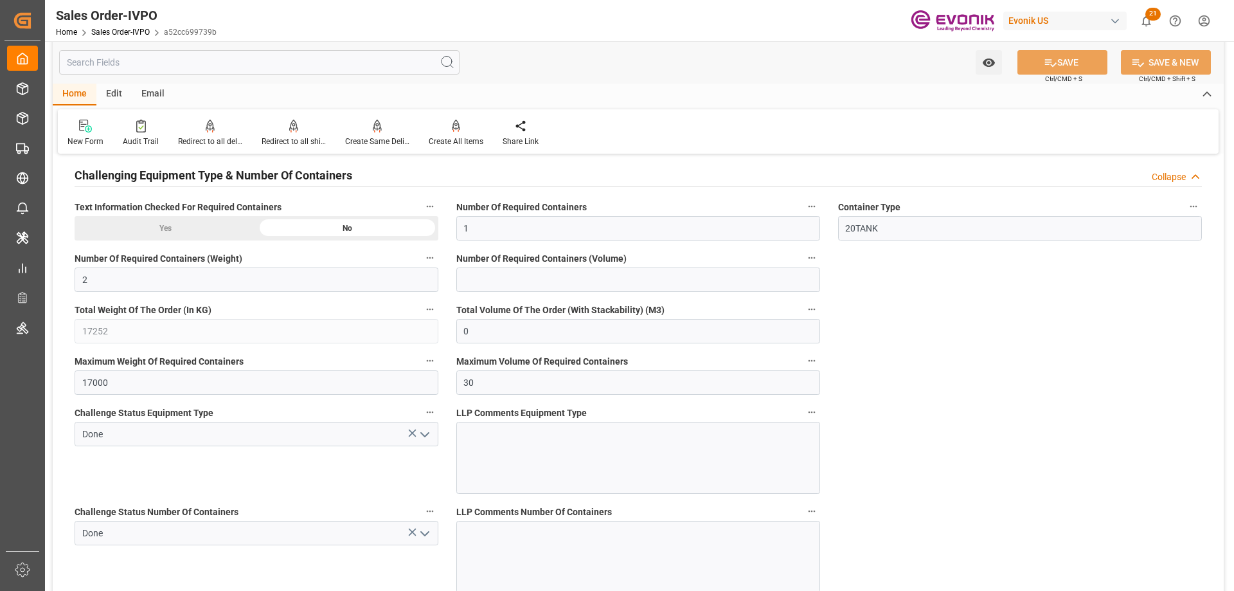
scroll to position [2506, 0]
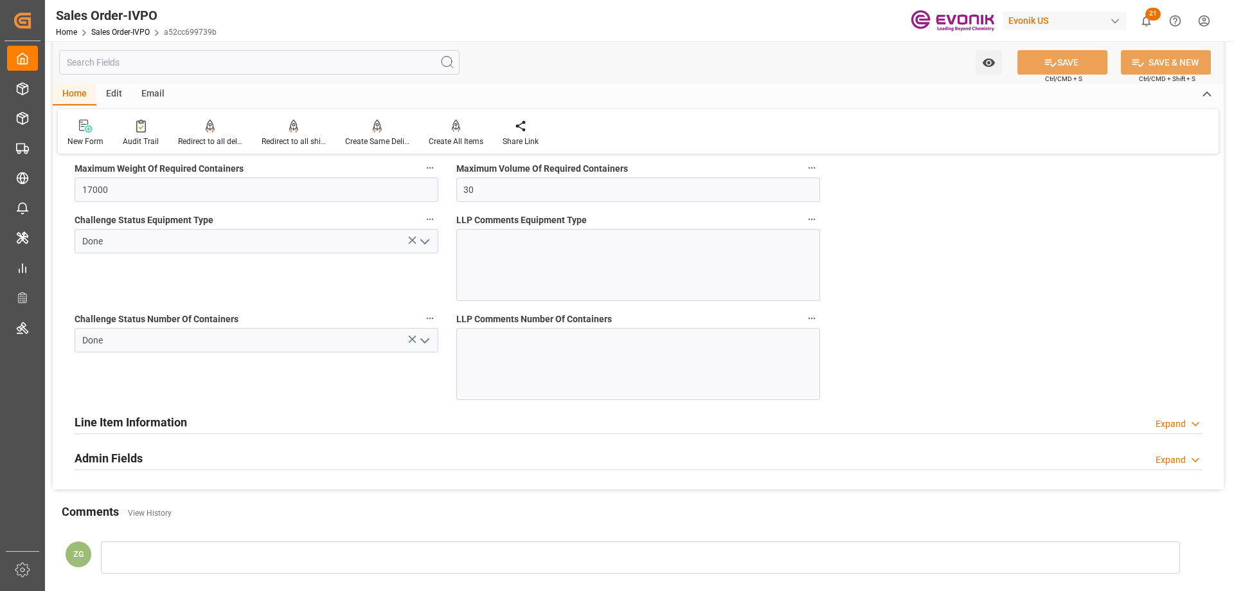
click at [423, 342] on icon "open menu" at bounding box center [424, 340] width 15 height 15
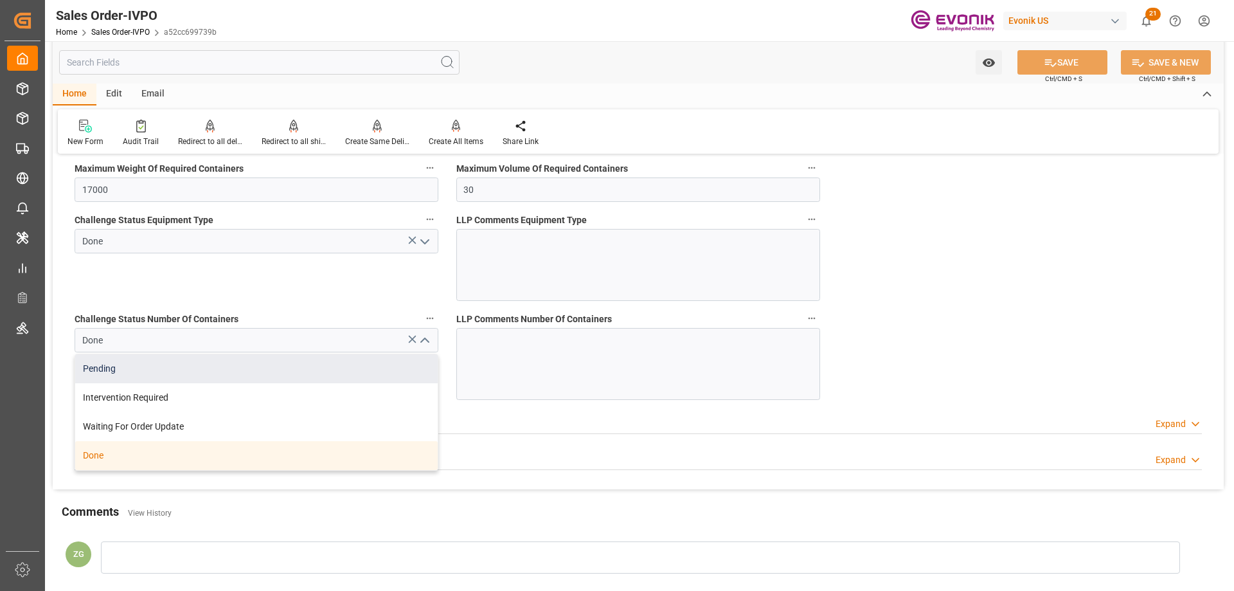
click at [203, 372] on div "Pending" at bounding box center [256, 368] width 362 height 29
type input "Pending"
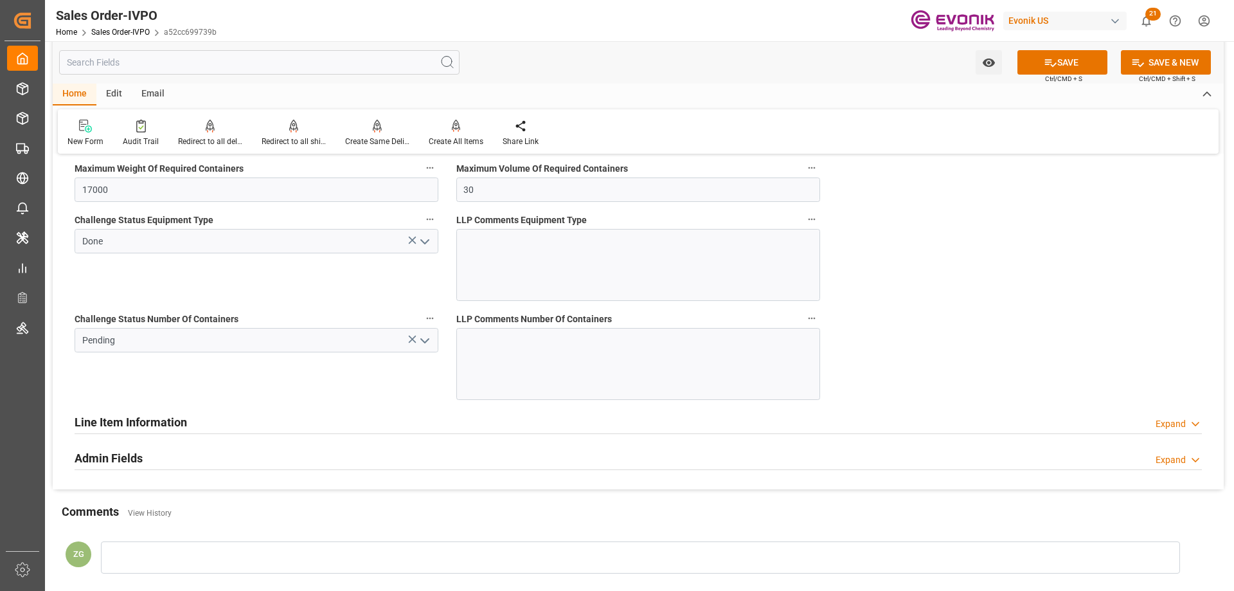
click at [426, 234] on icon "open menu" at bounding box center [424, 241] width 15 height 15
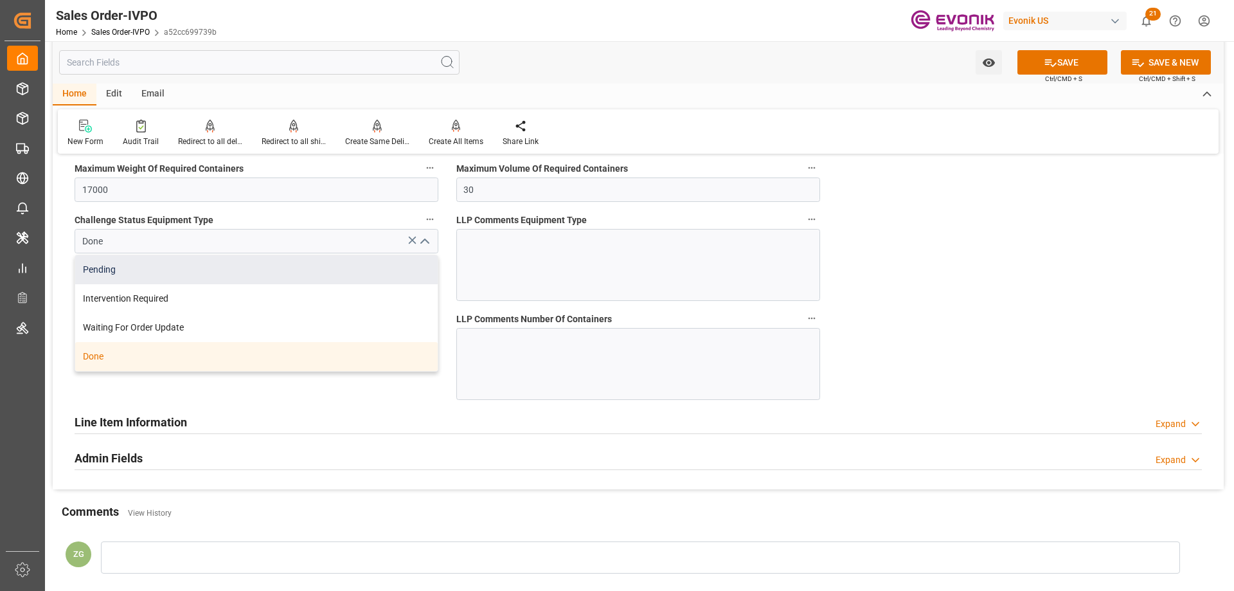
click at [141, 272] on div "Pending" at bounding box center [256, 269] width 362 height 29
type input "Pending"
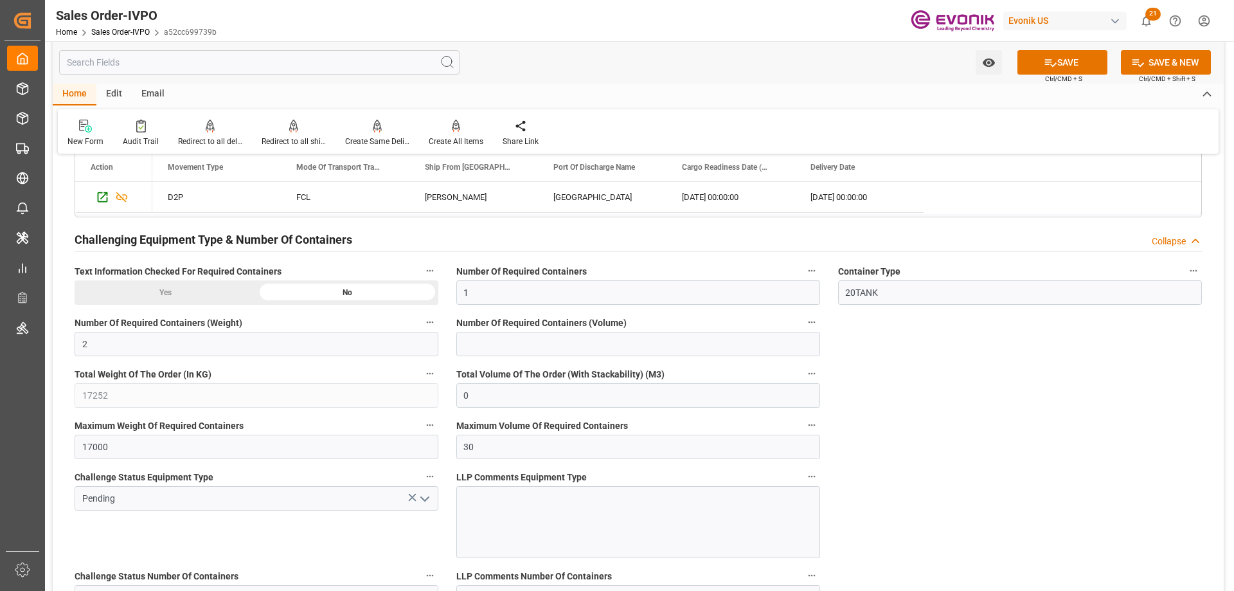
scroll to position [2056, 0]
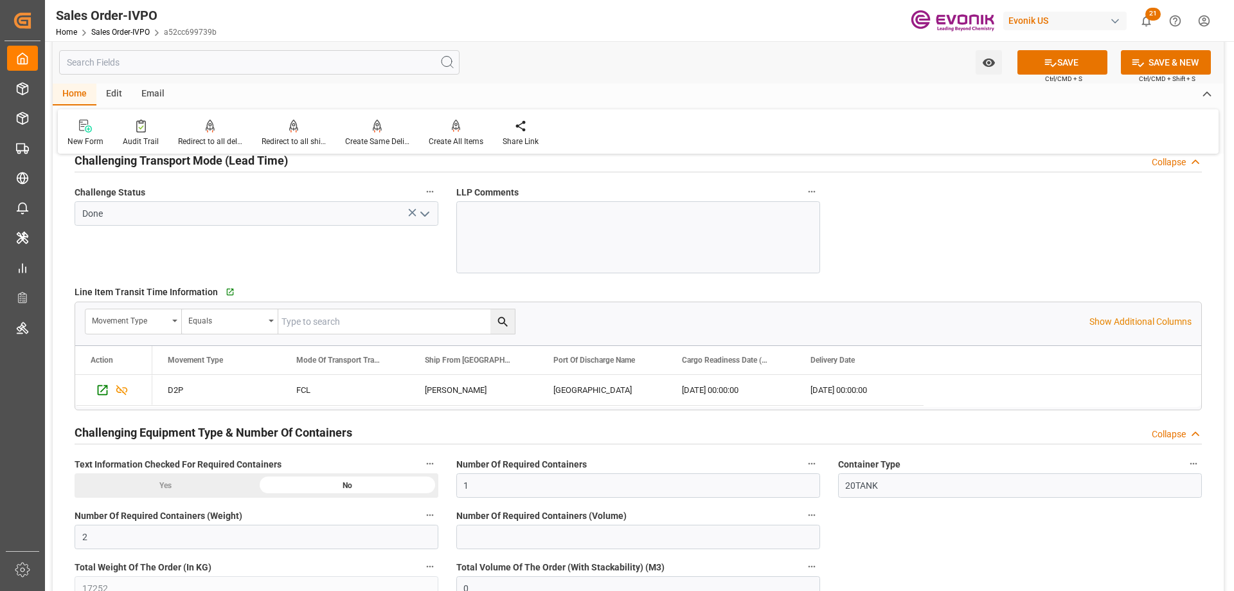
click at [421, 221] on icon "open menu" at bounding box center [424, 213] width 15 height 15
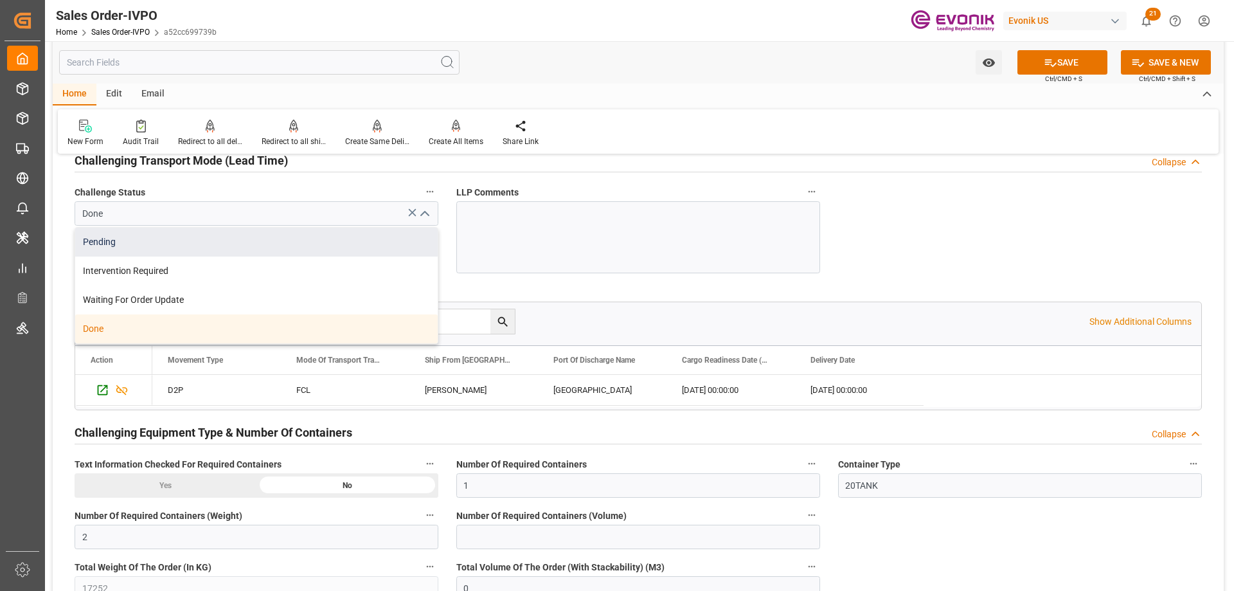
click at [161, 246] on div "Pending" at bounding box center [256, 241] width 362 height 29
type input "Pending"
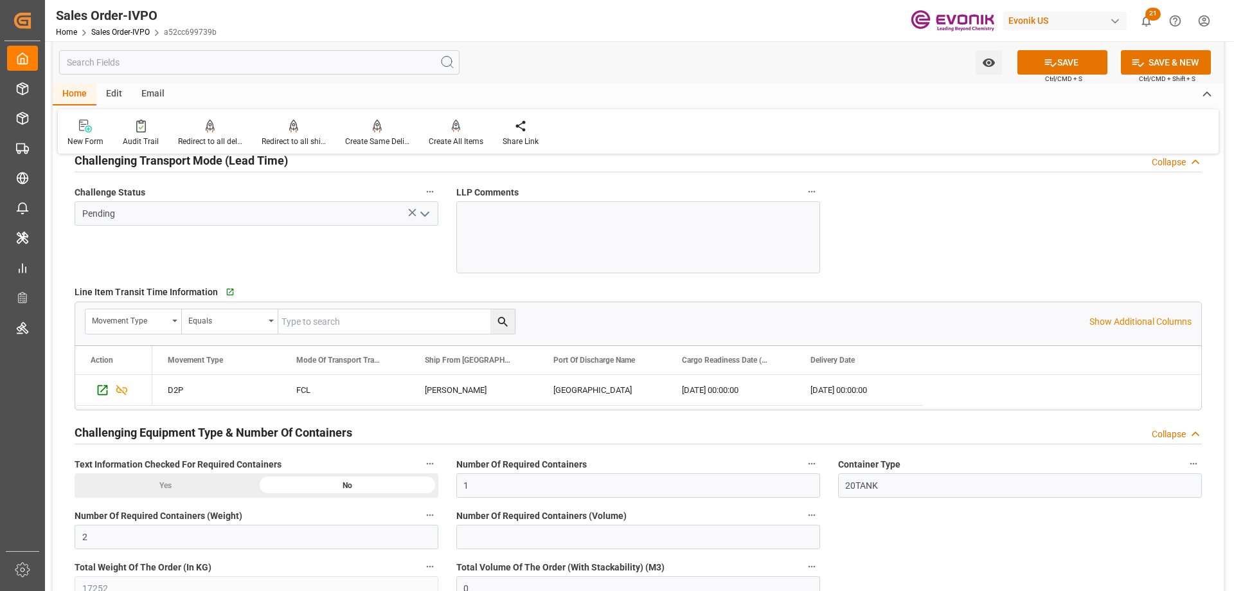
scroll to position [1735, 0]
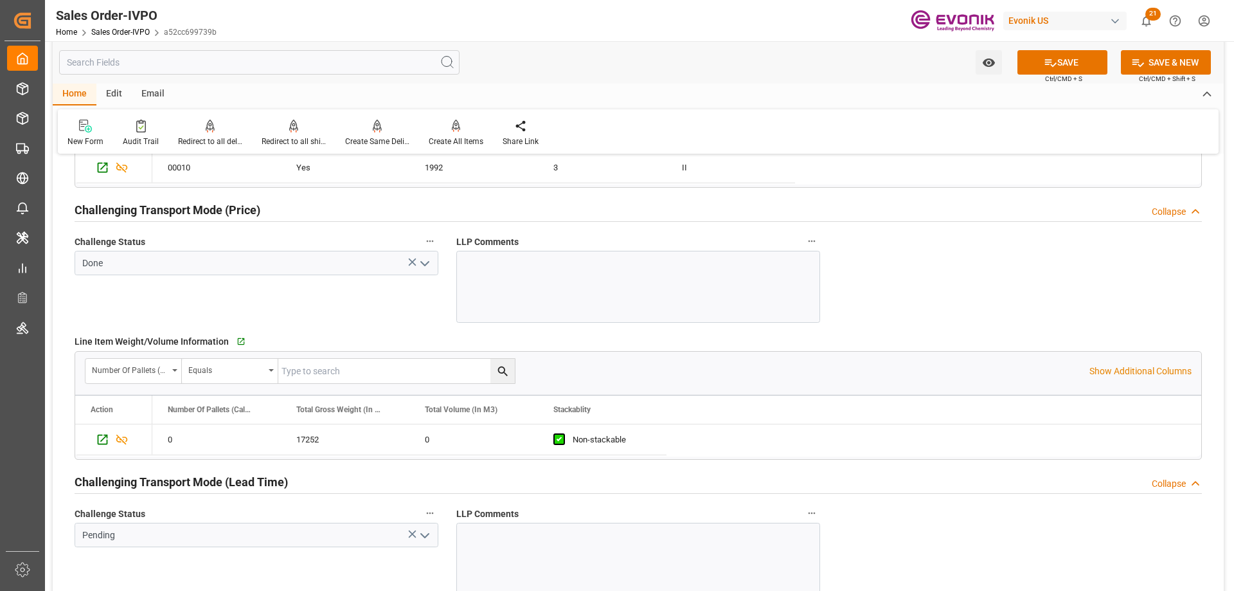
click at [425, 264] on icon "open menu" at bounding box center [424, 263] width 15 height 15
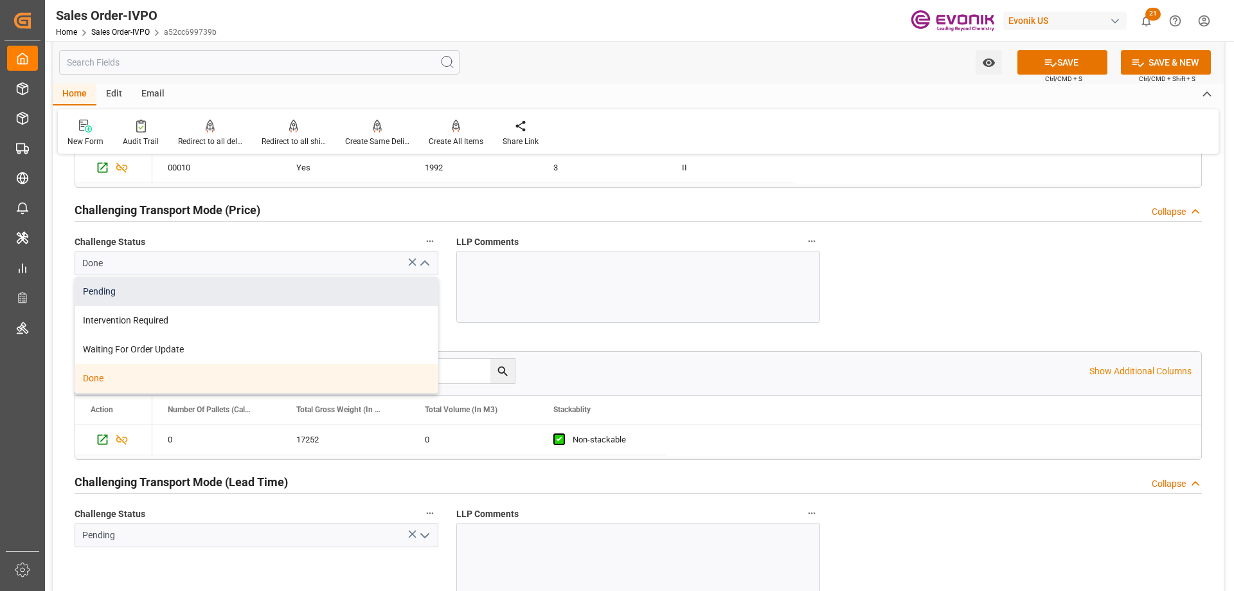
click at [157, 297] on div "Pending" at bounding box center [256, 291] width 362 height 29
type input "Pending"
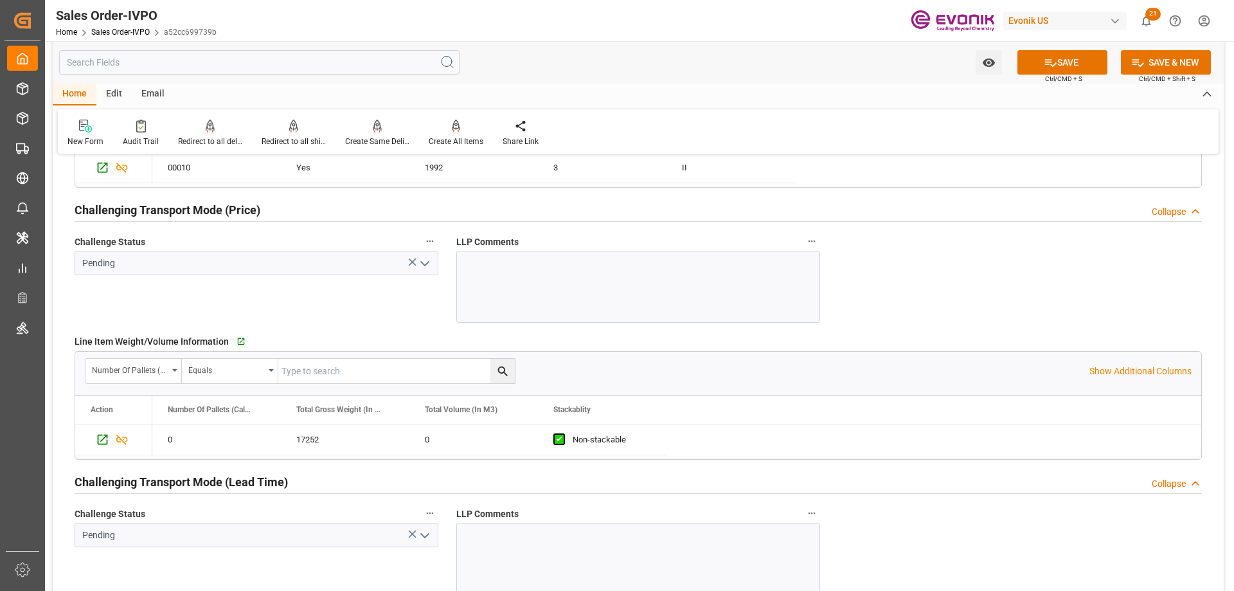
scroll to position [1478, 0]
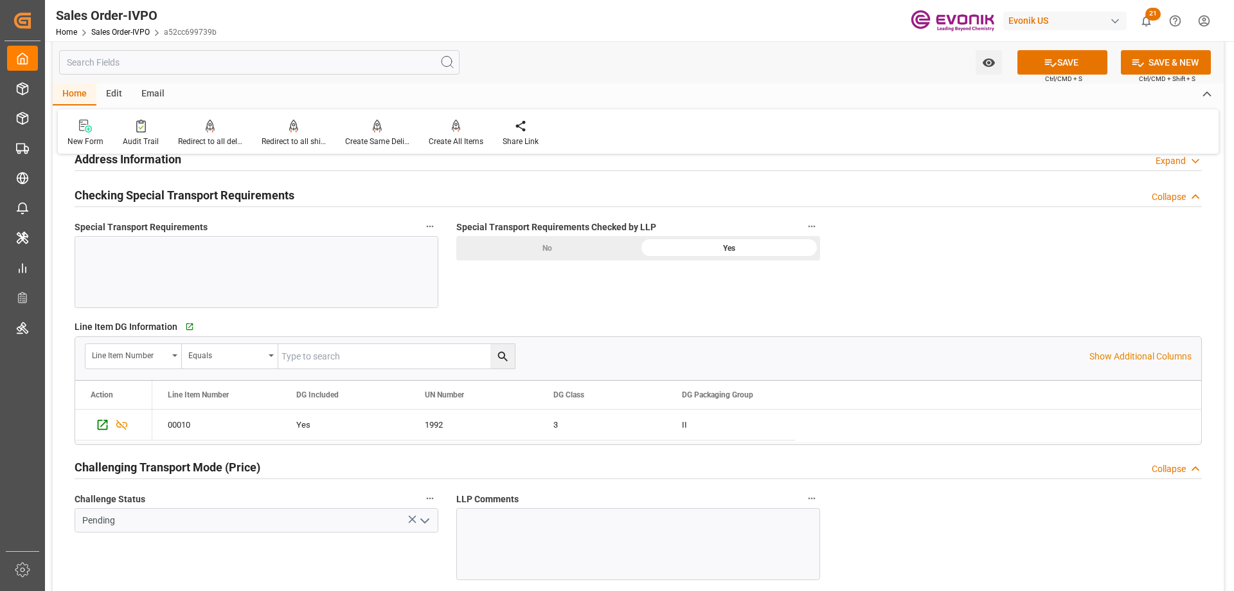
click at [623, 253] on div "No" at bounding box center [547, 248] width 182 height 24
click at [1044, 71] on button "SAVE" at bounding box center [1062, 62] width 90 height 24
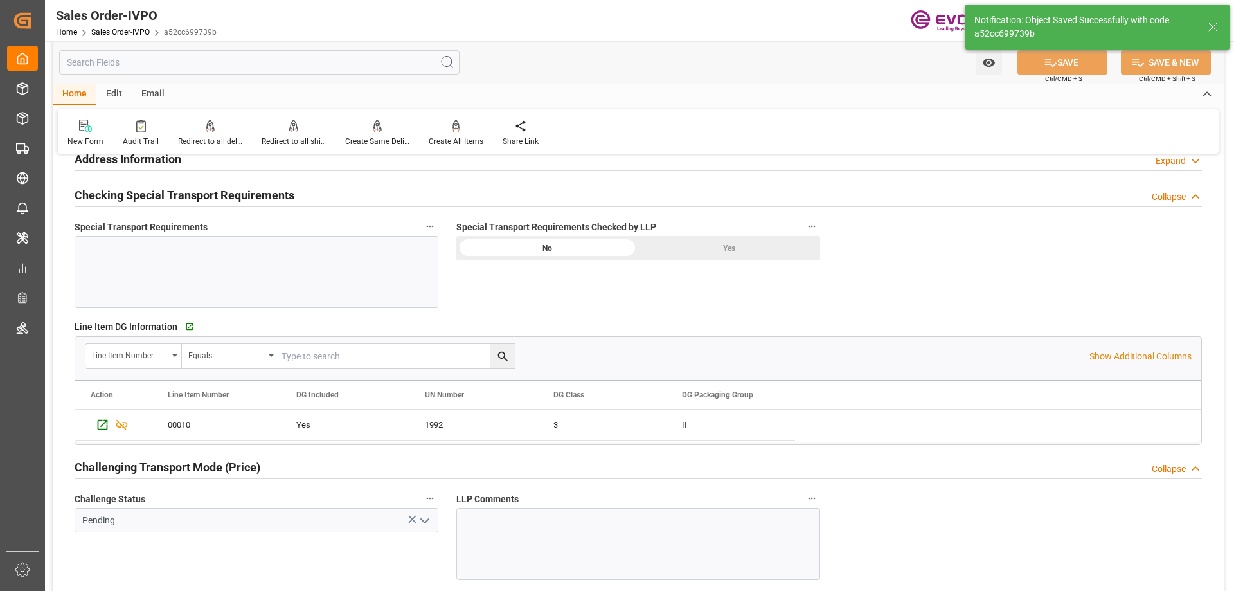
type input "[DATE] 12:56"
type input "Yes"
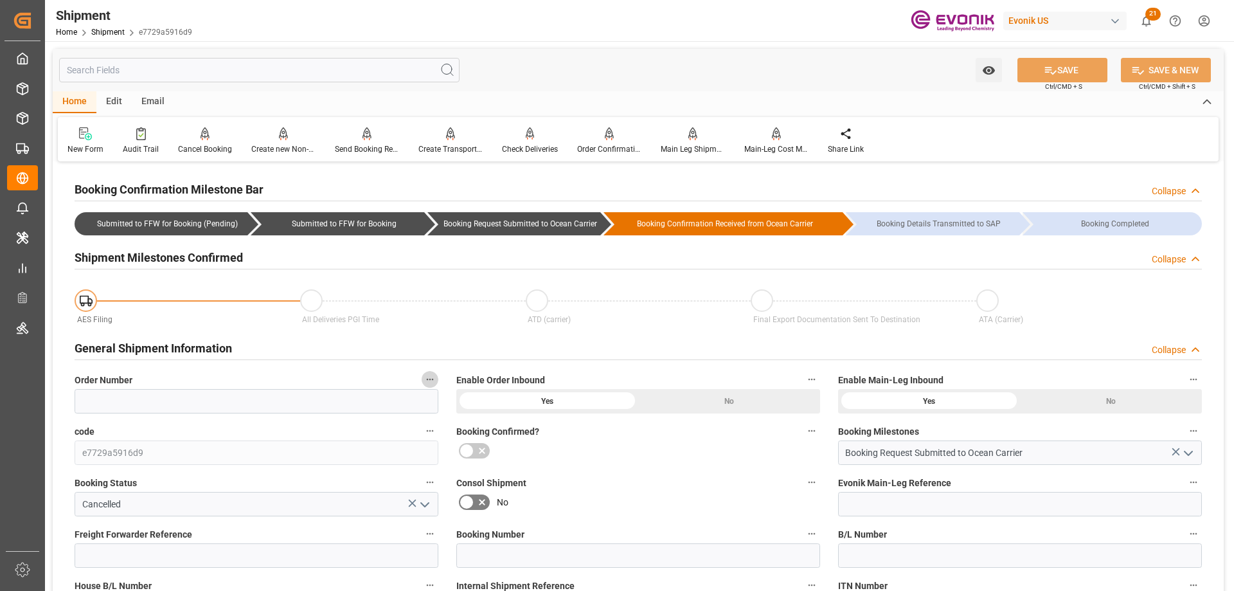
click at [422, 377] on button "Order Number" at bounding box center [430, 379] width 17 height 17
click at [449, 381] on li "Audits" at bounding box center [455, 378] width 66 height 21
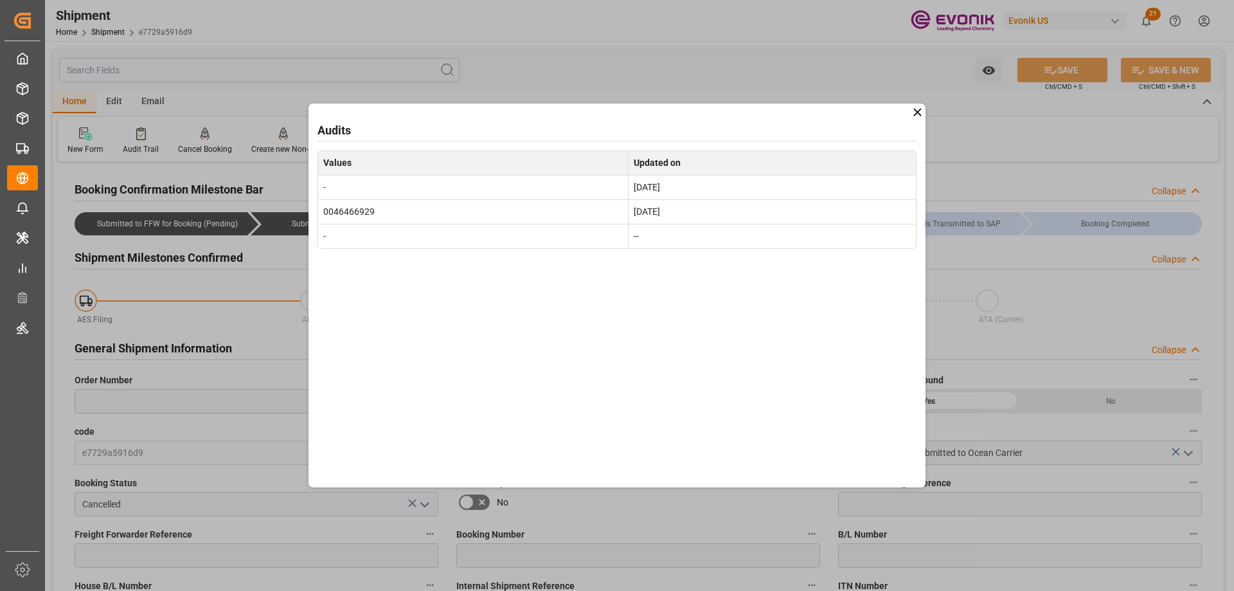
click at [358, 209] on td "0046466929" at bounding box center [473, 211] width 310 height 24
copy td "0046466929"
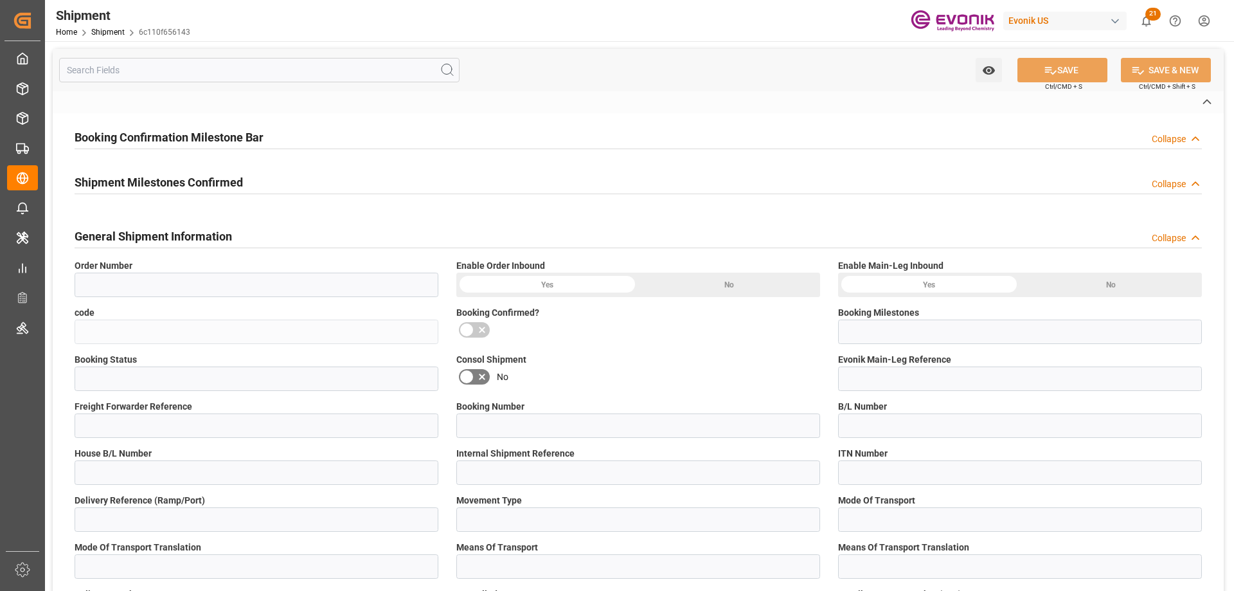
type input "6c110f656143"
type input "Booking Request Submitted to Ocean Carrier"
type input "Cancelled"
type input "D2P"
type input "45"
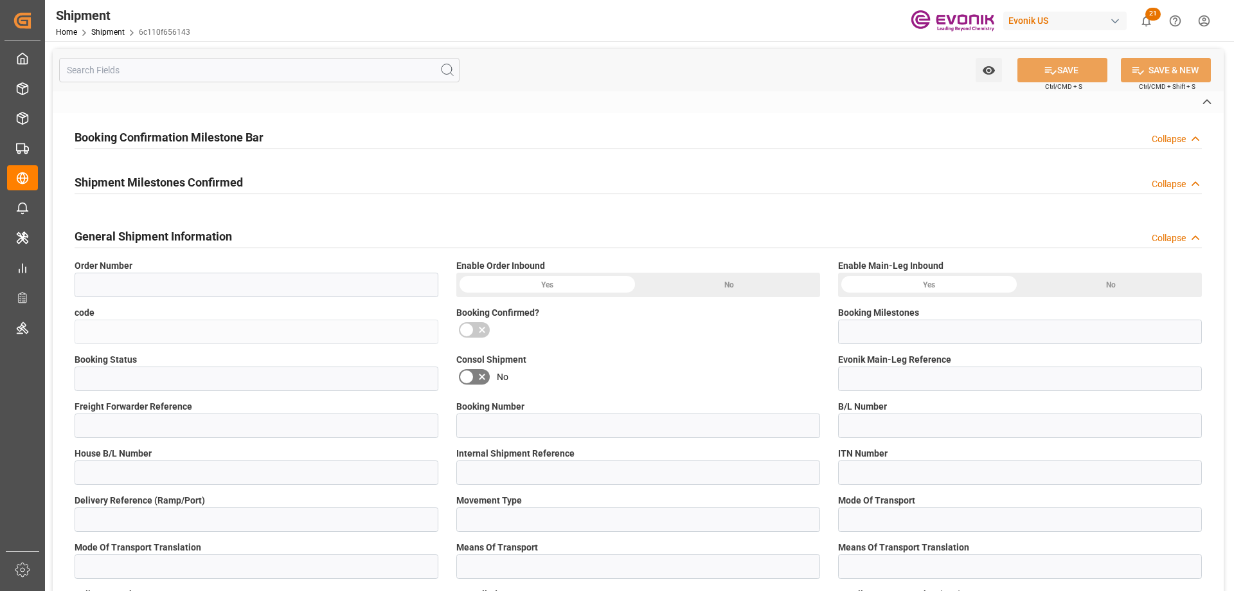
type input "FCL"
type input "0024"
type input "20TANK"
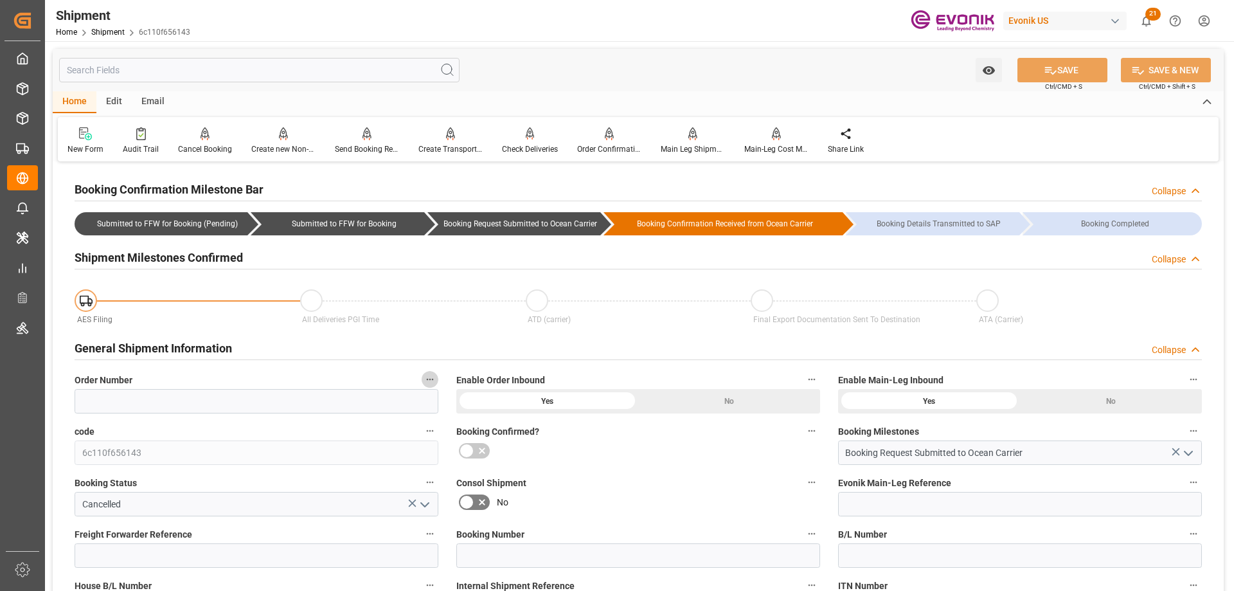
click at [432, 382] on icon "button" at bounding box center [430, 379] width 10 height 10
click at [461, 385] on li "Audits" at bounding box center [455, 378] width 66 height 21
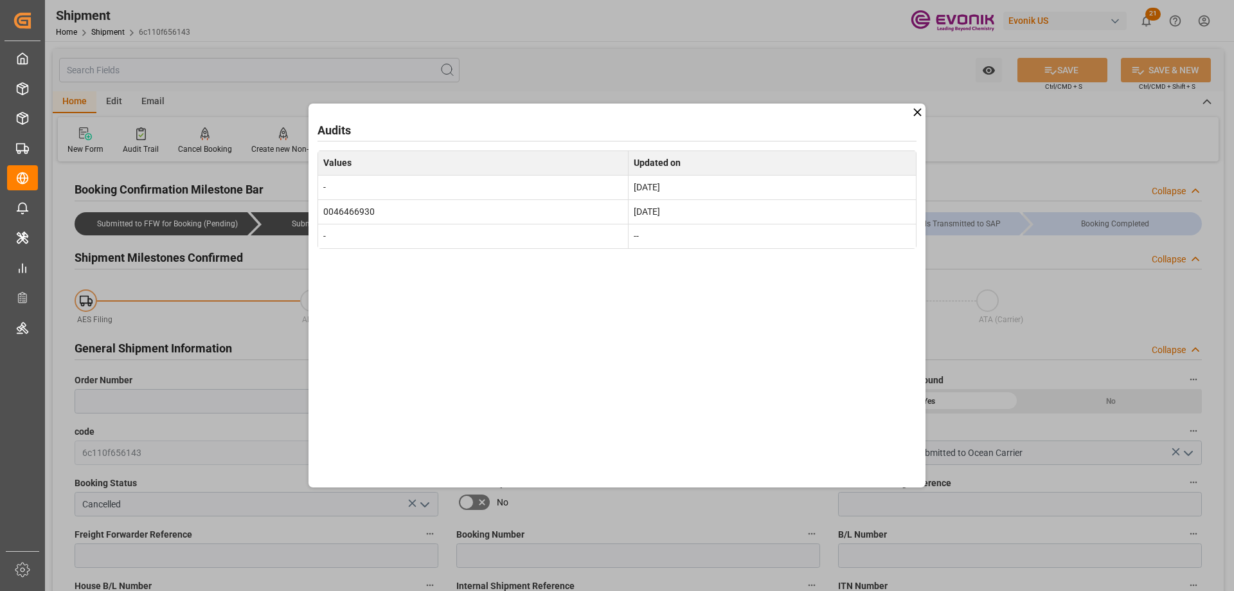
click at [362, 209] on td "0046466930" at bounding box center [473, 211] width 310 height 24
copy td "0046466930"
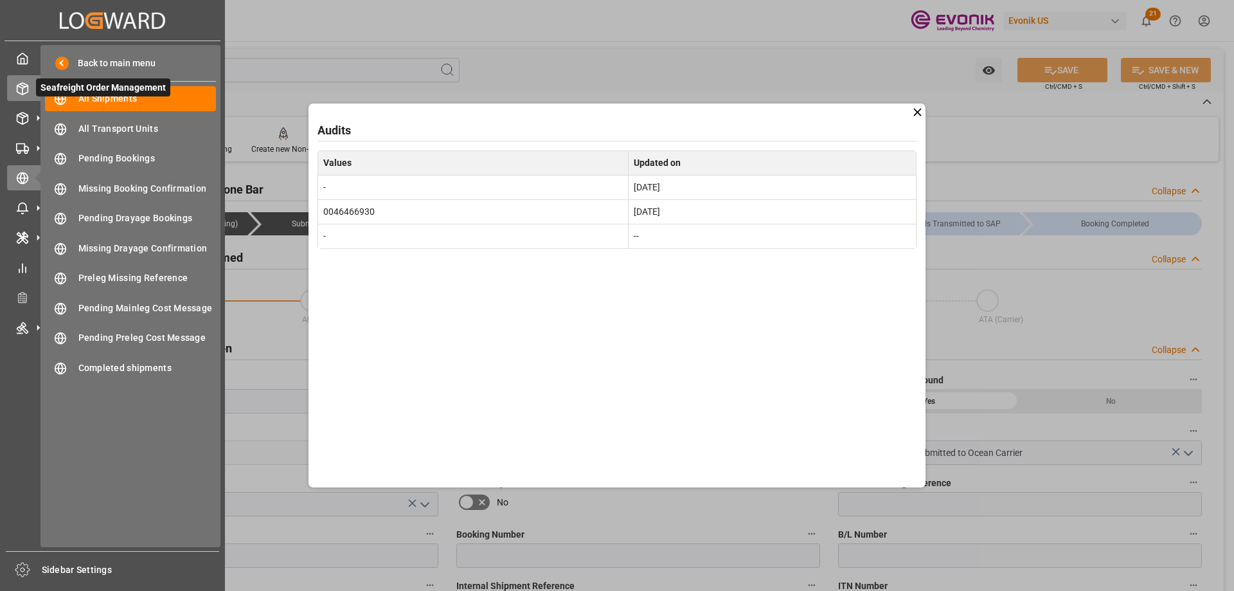
click at [26, 78] on div "Seafreight Order Management Seafreight Order Management" at bounding box center [112, 87] width 211 height 25
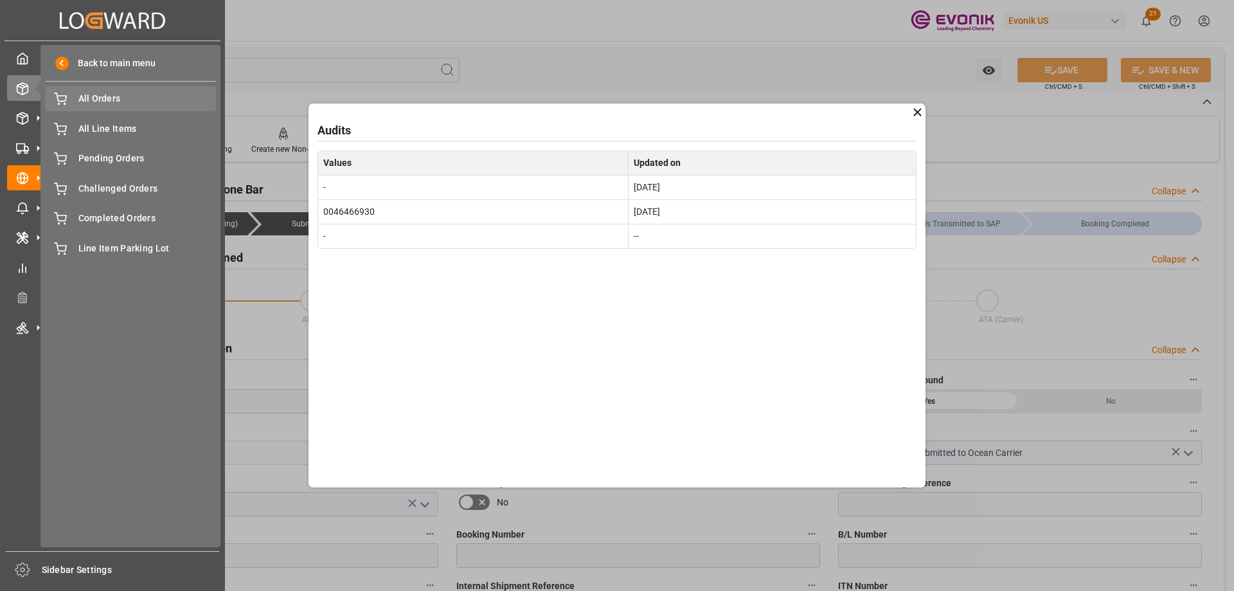
click at [92, 101] on span "All Orders" at bounding box center [147, 98] width 138 height 13
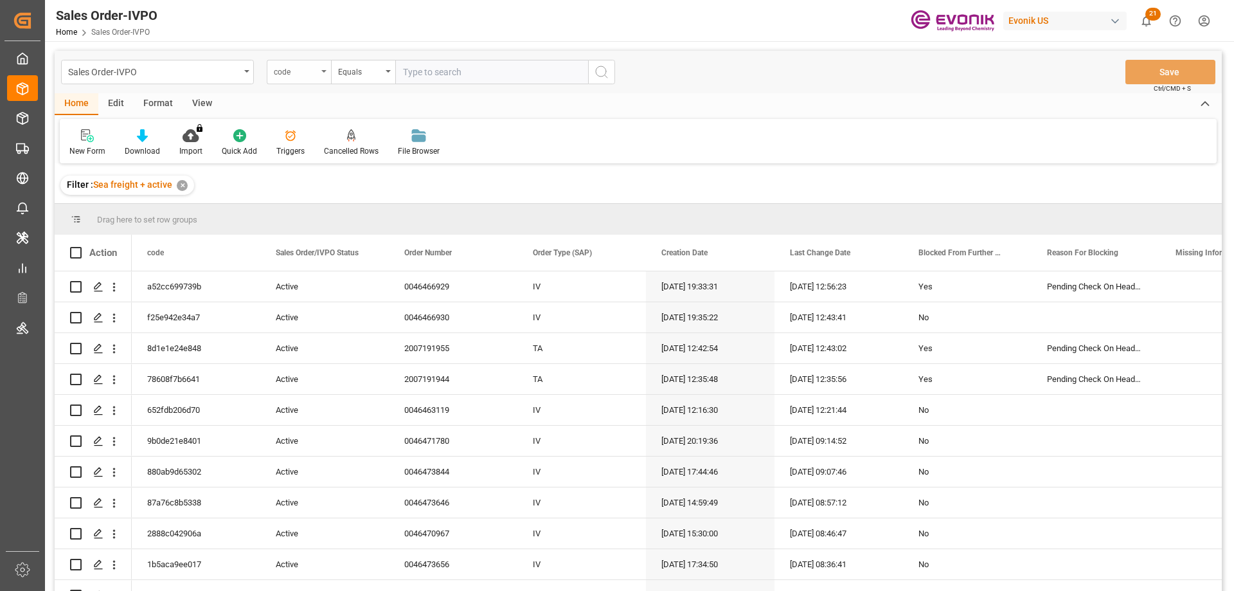
click at [312, 75] on div "code" at bounding box center [296, 70] width 44 height 15
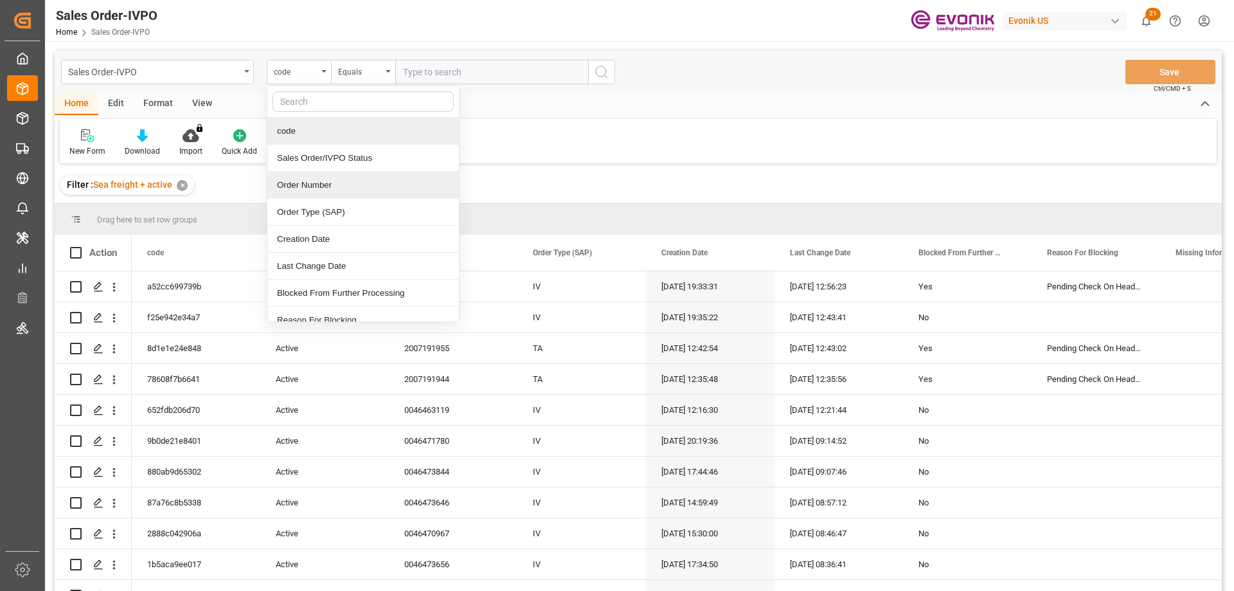
click at [327, 187] on div "Order Number" at bounding box center [362, 185] width 191 height 27
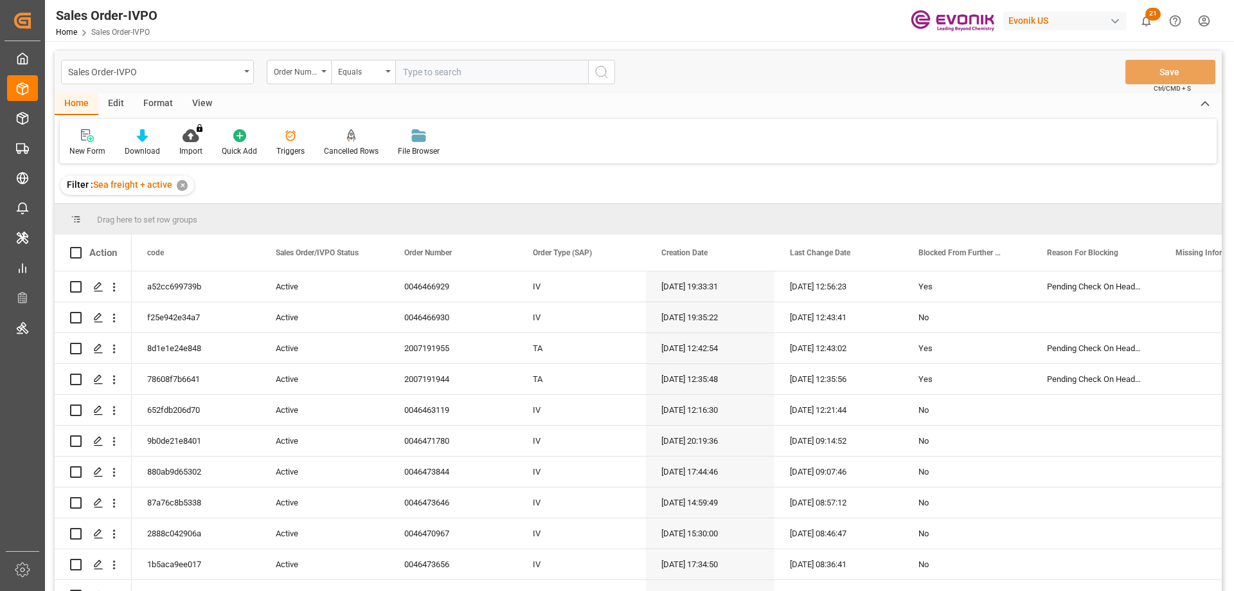
click at [419, 77] on input "text" at bounding box center [491, 72] width 193 height 24
paste input "0046466930"
type input "0046466930"
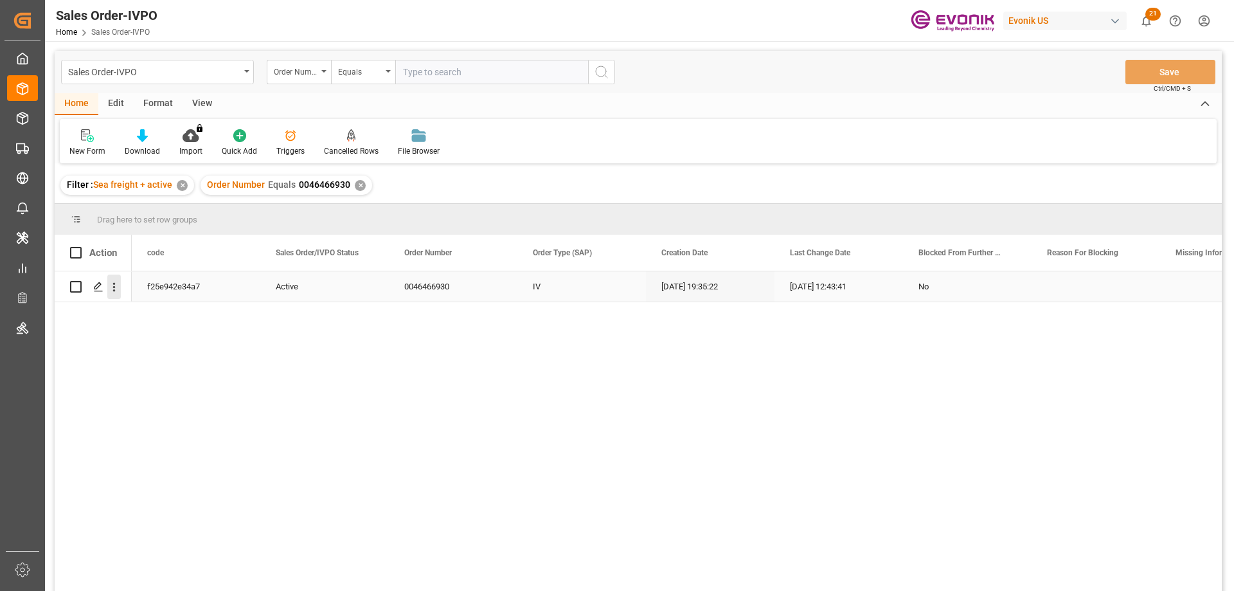
click at [114, 283] on icon "open menu" at bounding box center [114, 287] width 3 height 9
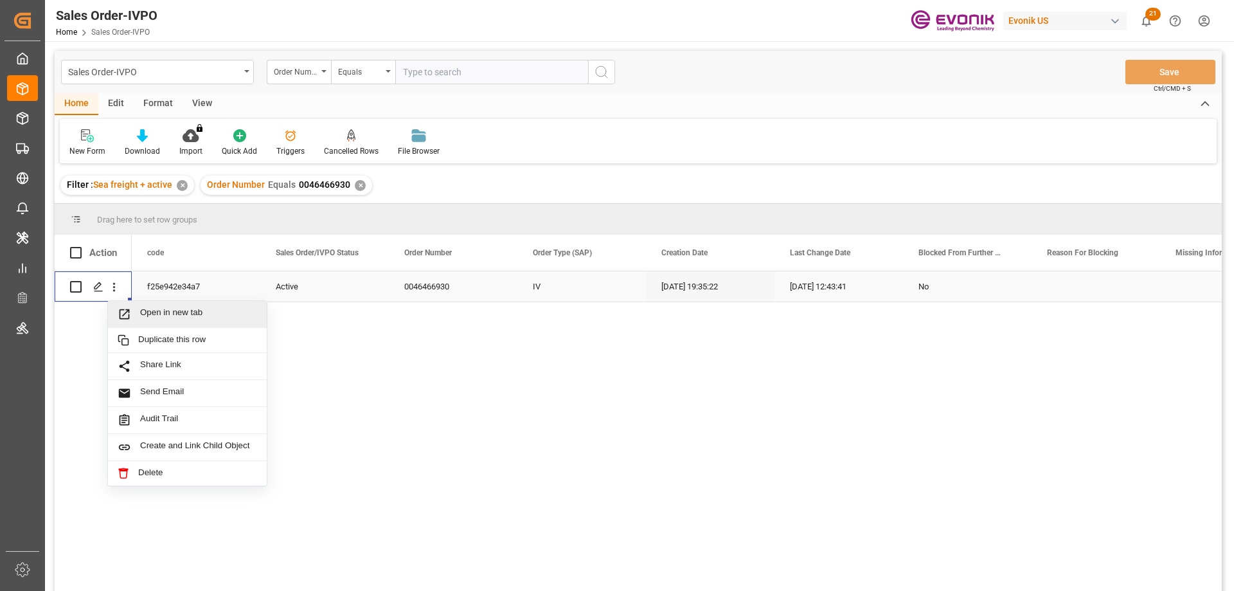
click at [157, 311] on span "Open in new tab" at bounding box center [198, 313] width 117 height 13
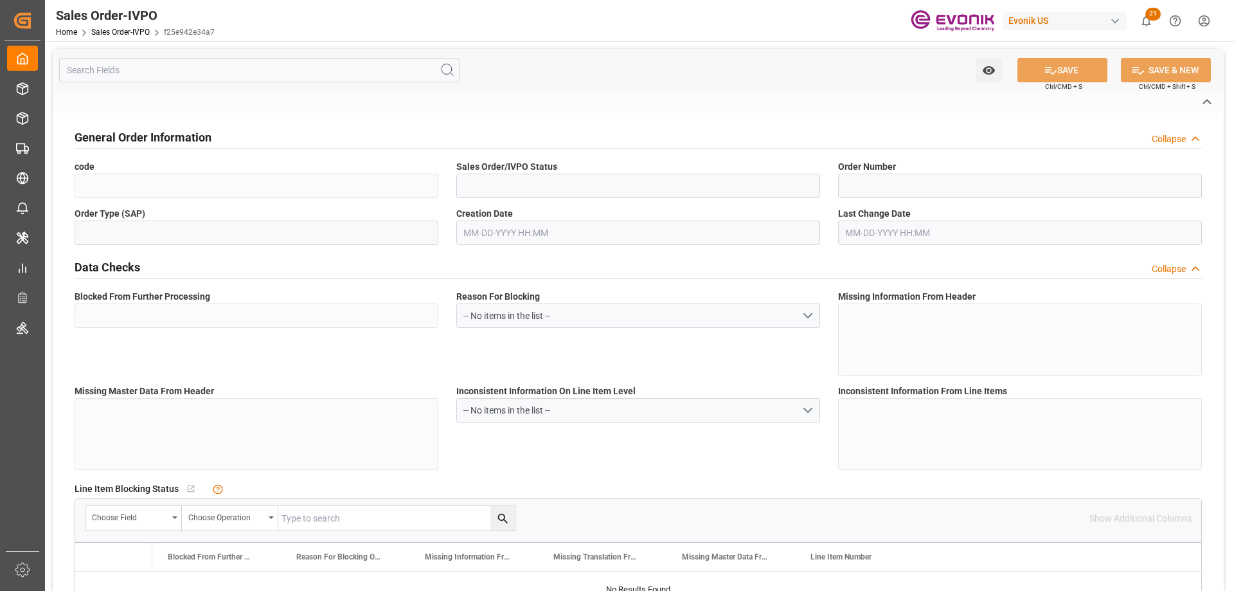
type input "f25e942e34a7"
type input "Active"
type input "0046466930"
type input "IV"
type input "No"
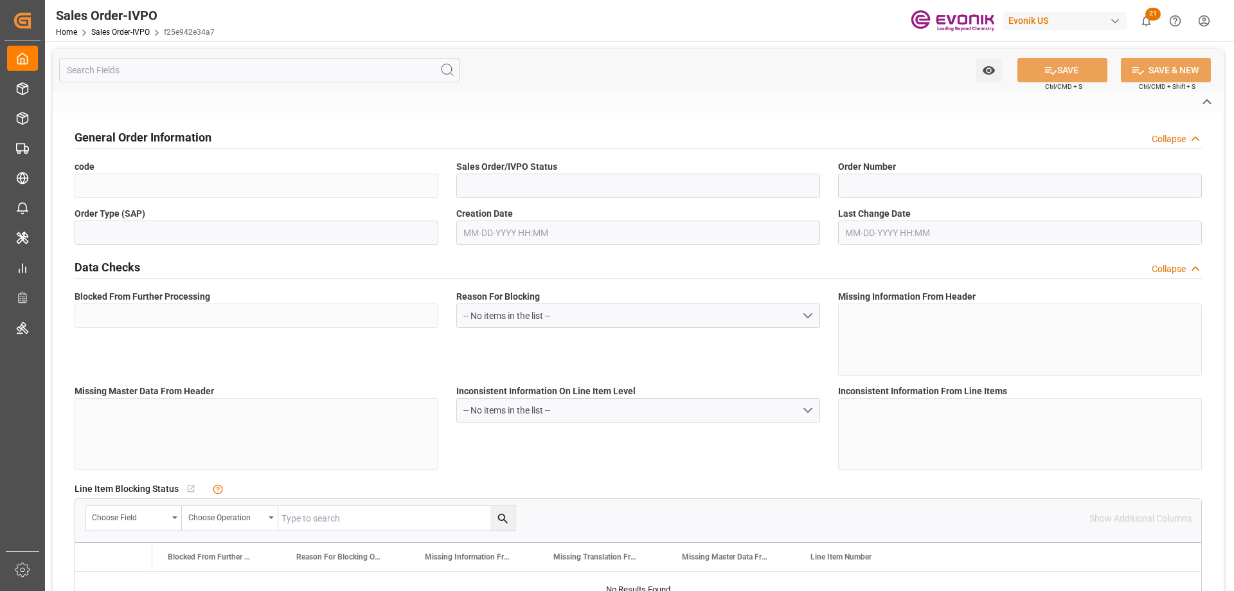
type input "D2P"
type input "45"
type input "FCL"
type input "0024"
type input "20TANK"
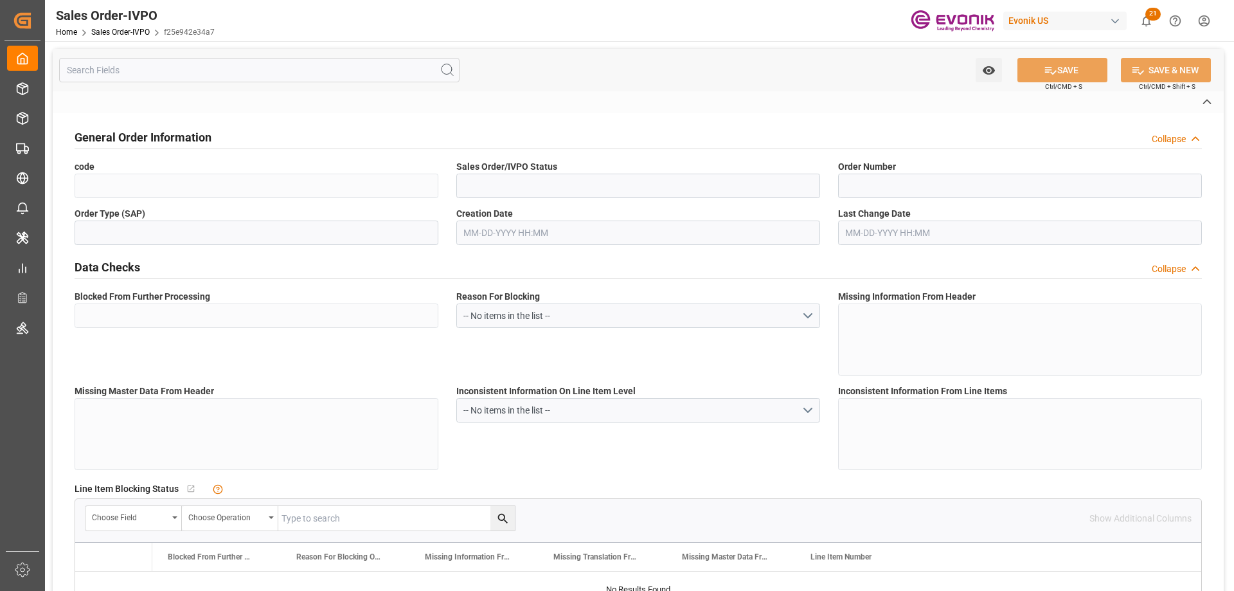
type textarea "Operator's Own Tank"
type input "0046466930"
type input "65"
type input "SP AL Monomers"
type input "Specialty Additives"
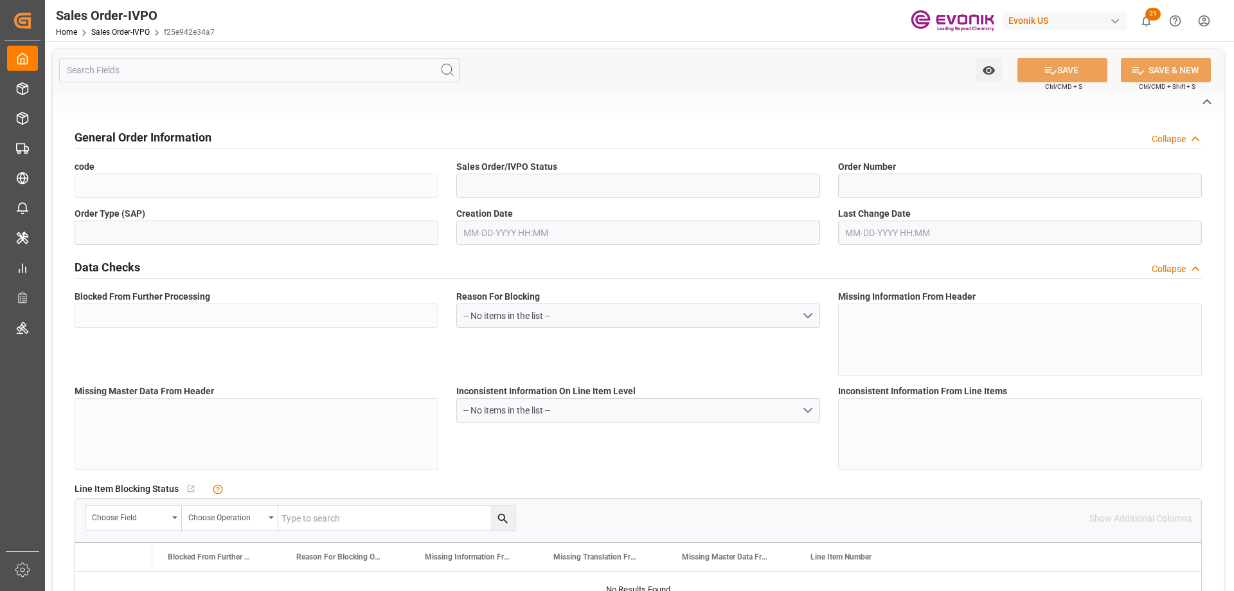
type input "CIF"
type input "Worms"
type input "[GEOGRAPHIC_DATA]"
type input "[PHONE_NUMBER]"
type input "[PERSON_NAME][EMAIL_ADDRESS][PERSON_NAME][DOMAIN_NAME], [DOMAIN_NAME][EMAIL_ADD…"
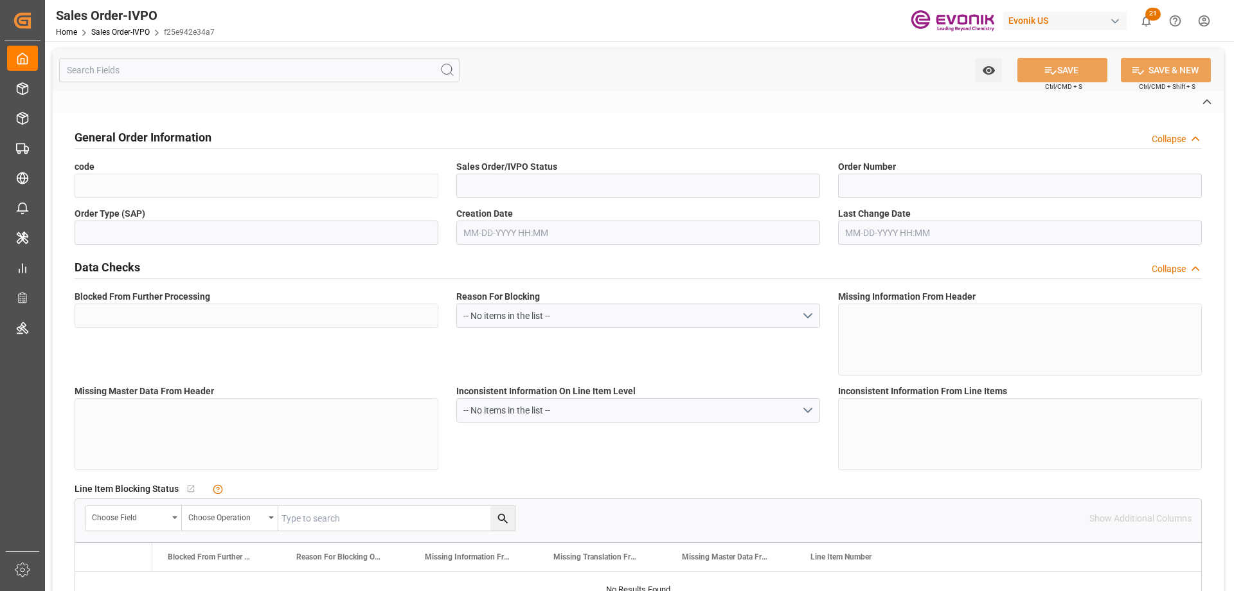
type textarea "Not required"
type textarea "Reseller"
type input "DE"
type input "Done"
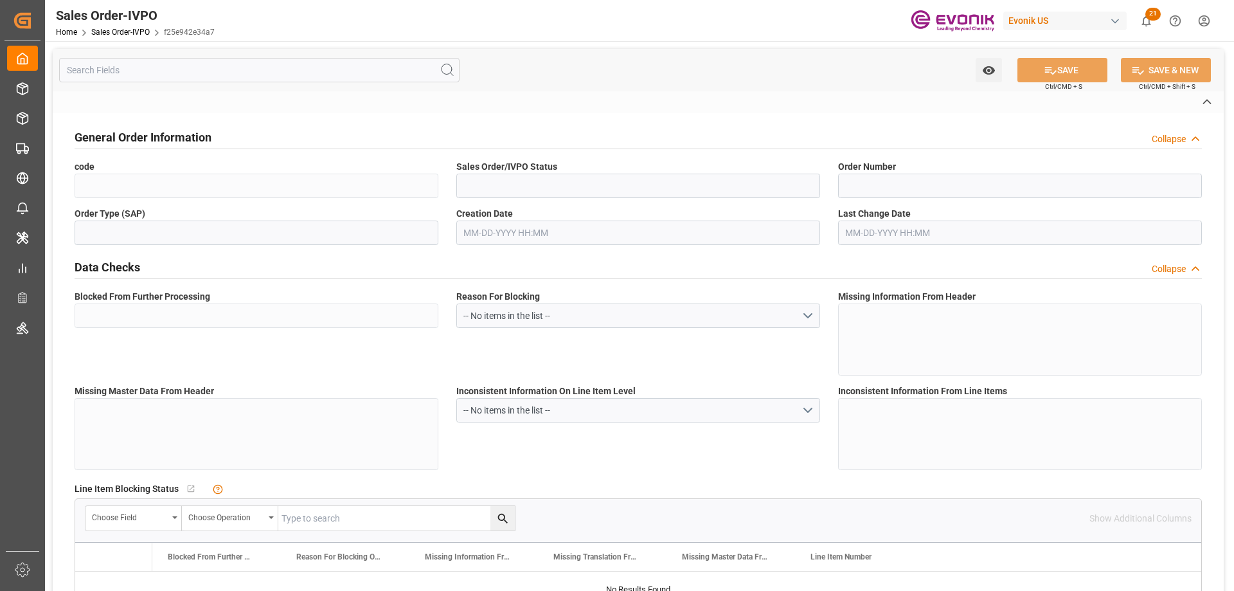
type input "20TANK"
type input "Done"
type input "NLRTM"
type input "0"
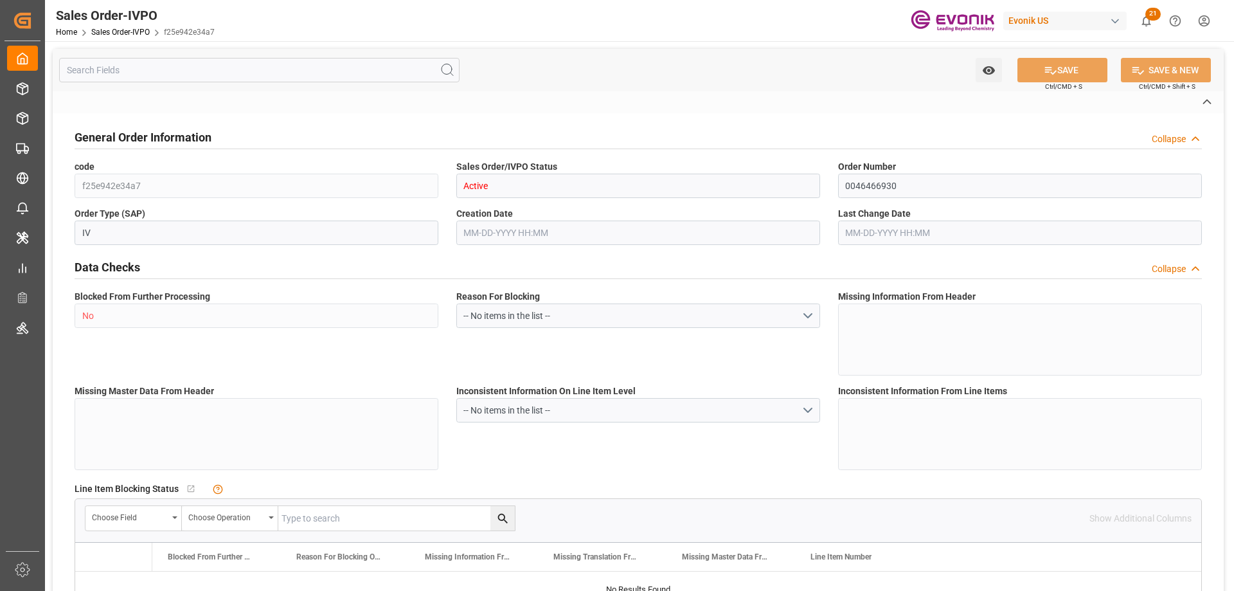
type input "1"
type input "2"
type input "17252"
type input "0"
type input "17000"
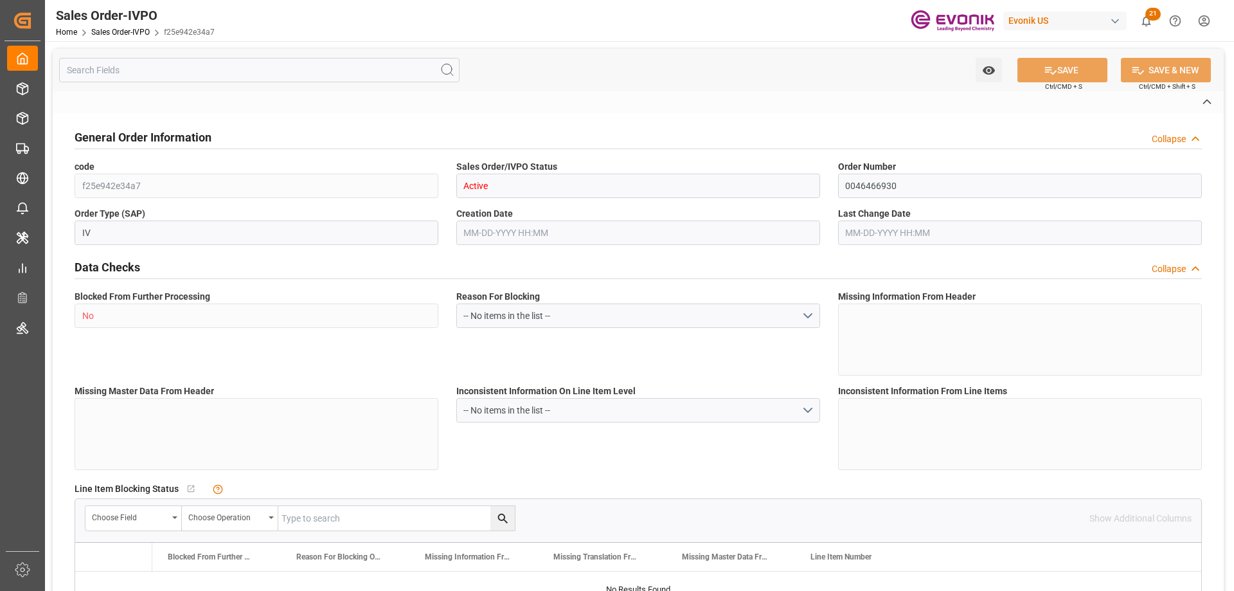
type input "30"
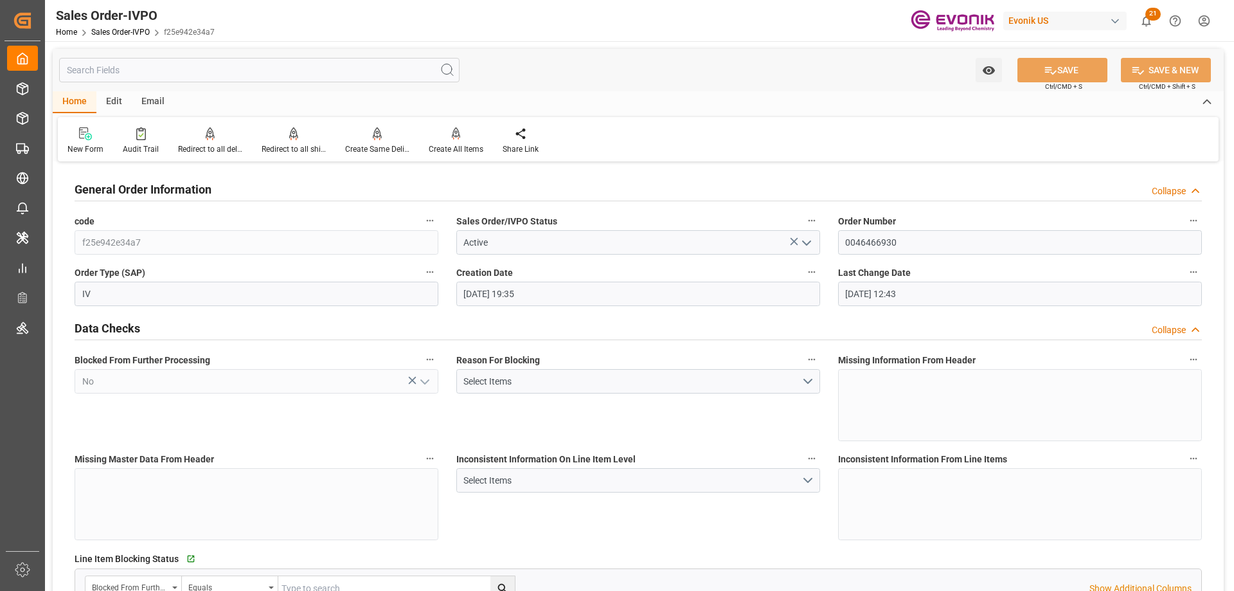
type input "[DATE] 19:35"
type input "[DATE] 12:43"
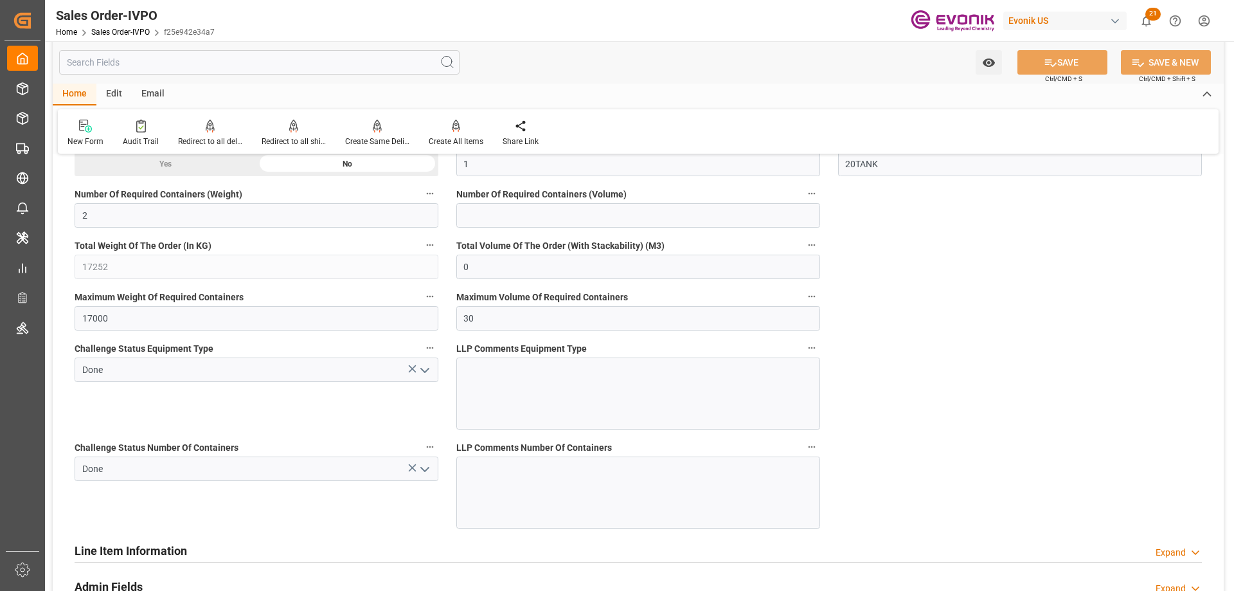
scroll to position [2442, 0]
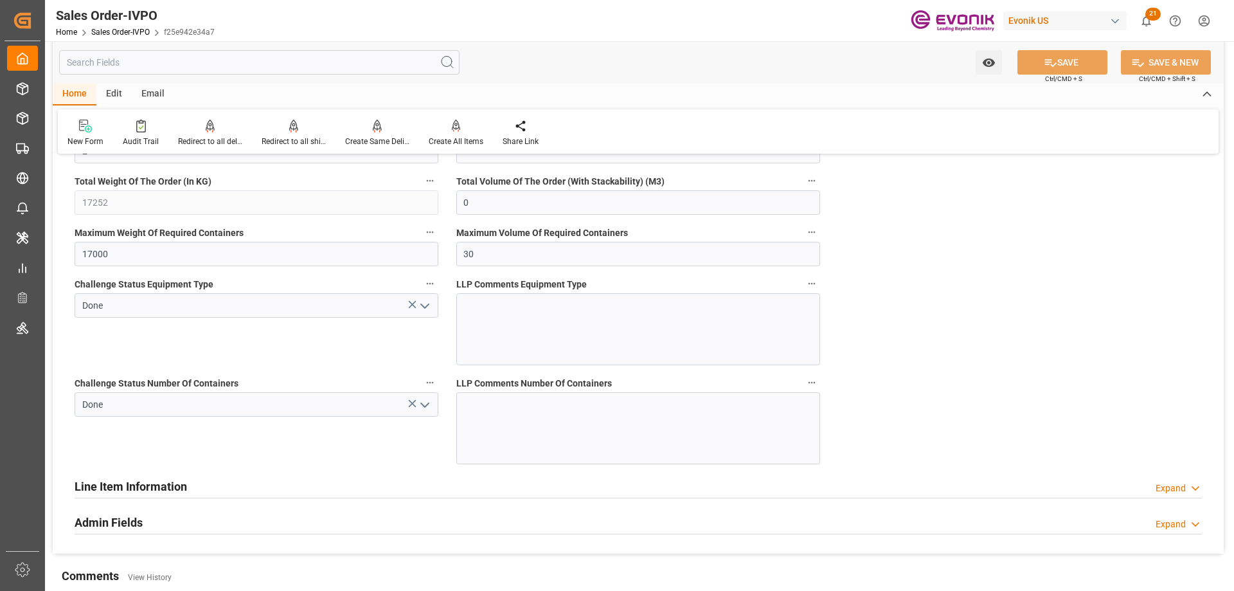
click at [420, 407] on icon "open menu" at bounding box center [424, 404] width 15 height 15
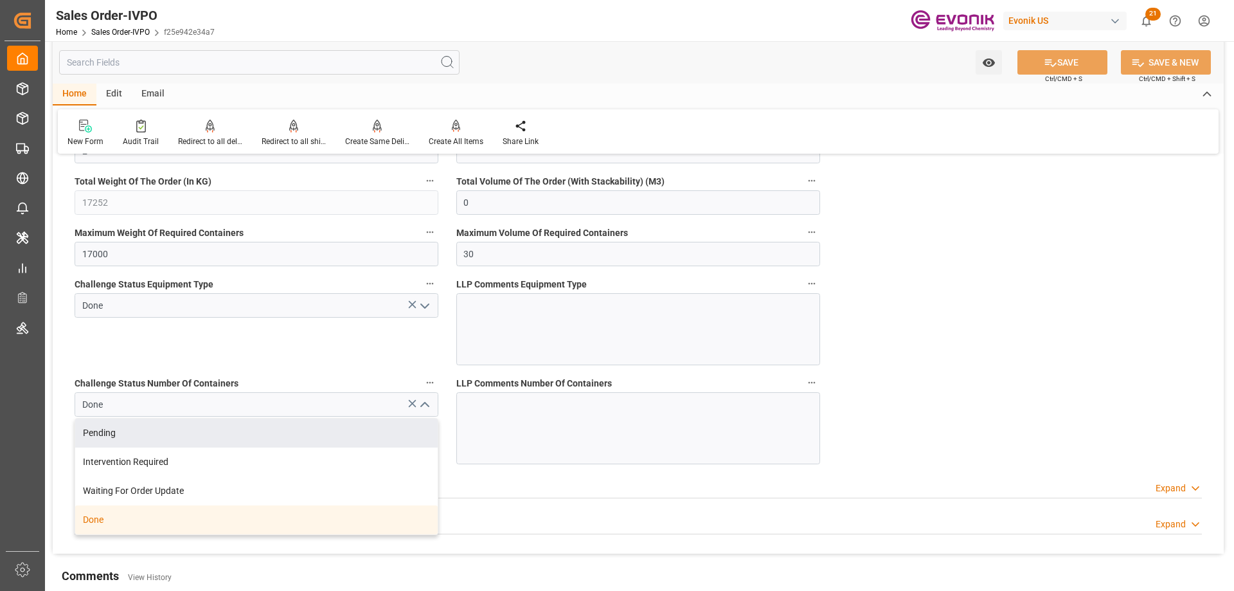
click at [225, 428] on div "Pending" at bounding box center [256, 432] width 362 height 29
type input "Pending"
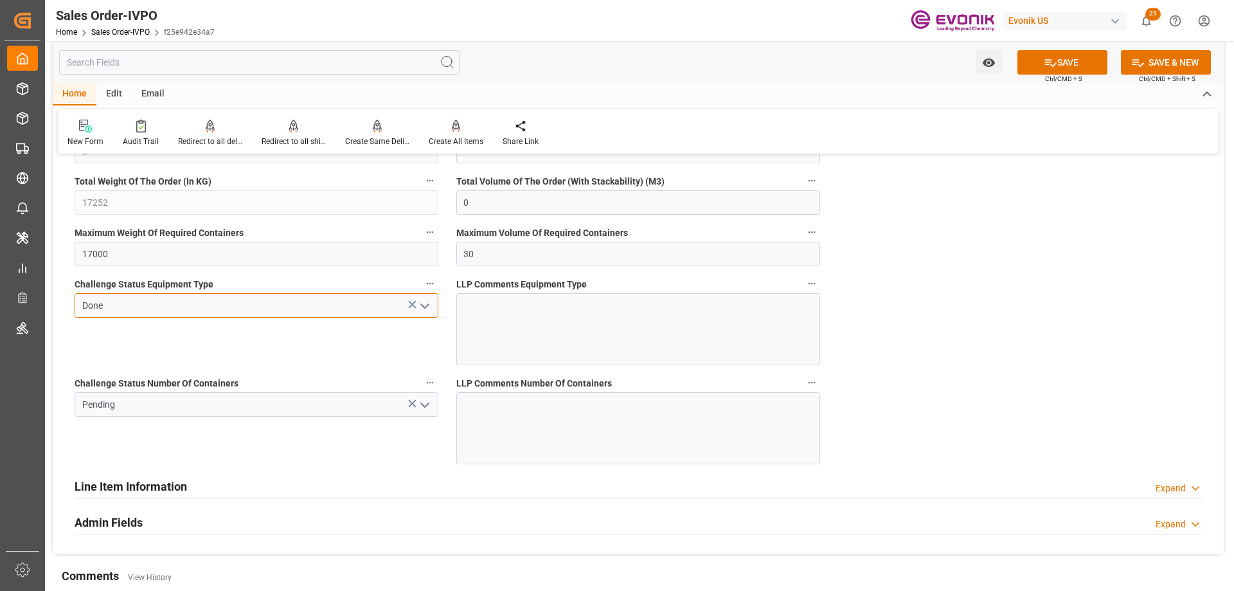
click at [436, 306] on input "Done" at bounding box center [257, 305] width 364 height 24
click at [432, 305] on button "open menu" at bounding box center [423, 306] width 19 height 20
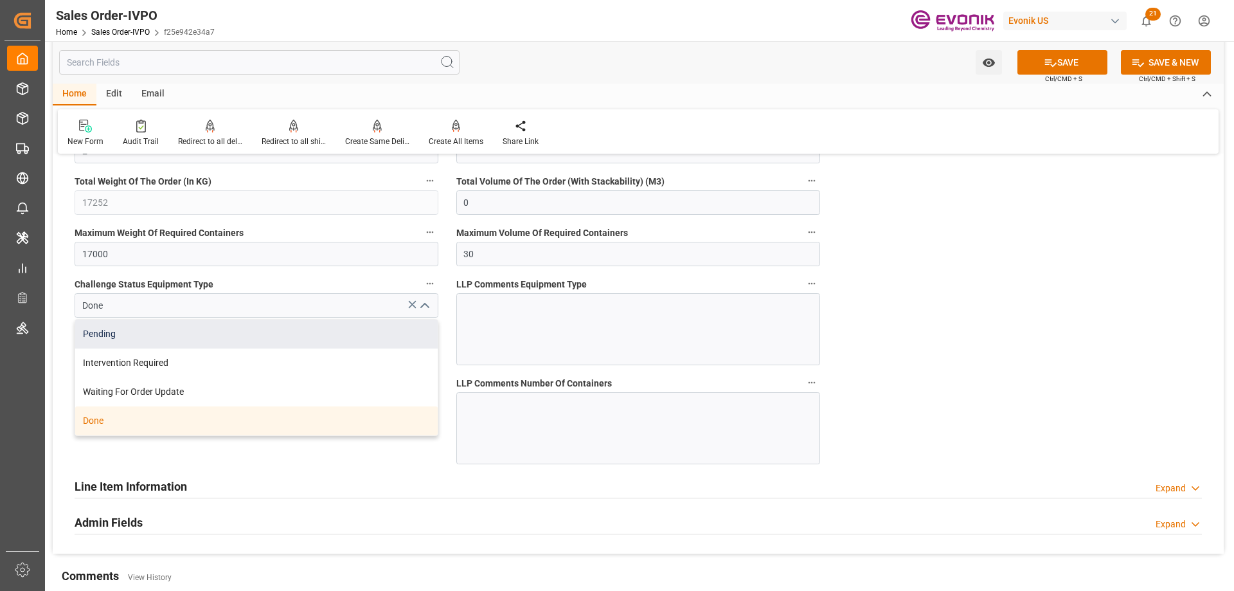
click at [213, 348] on div "Pending" at bounding box center [256, 333] width 362 height 29
type input "Pending"
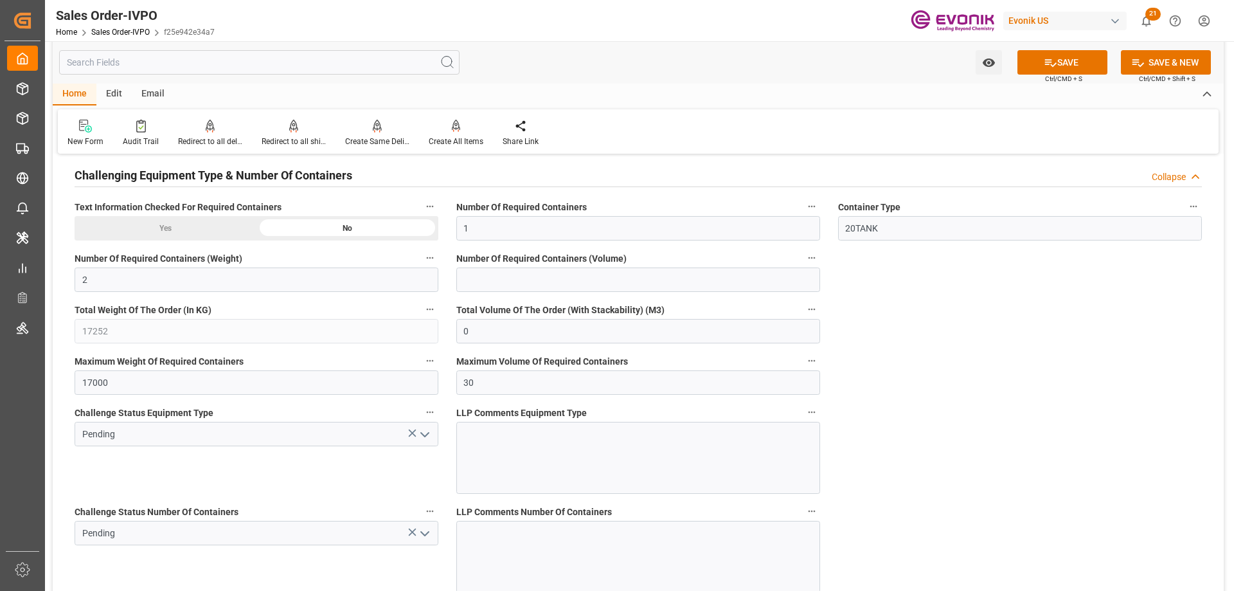
scroll to position [2056, 0]
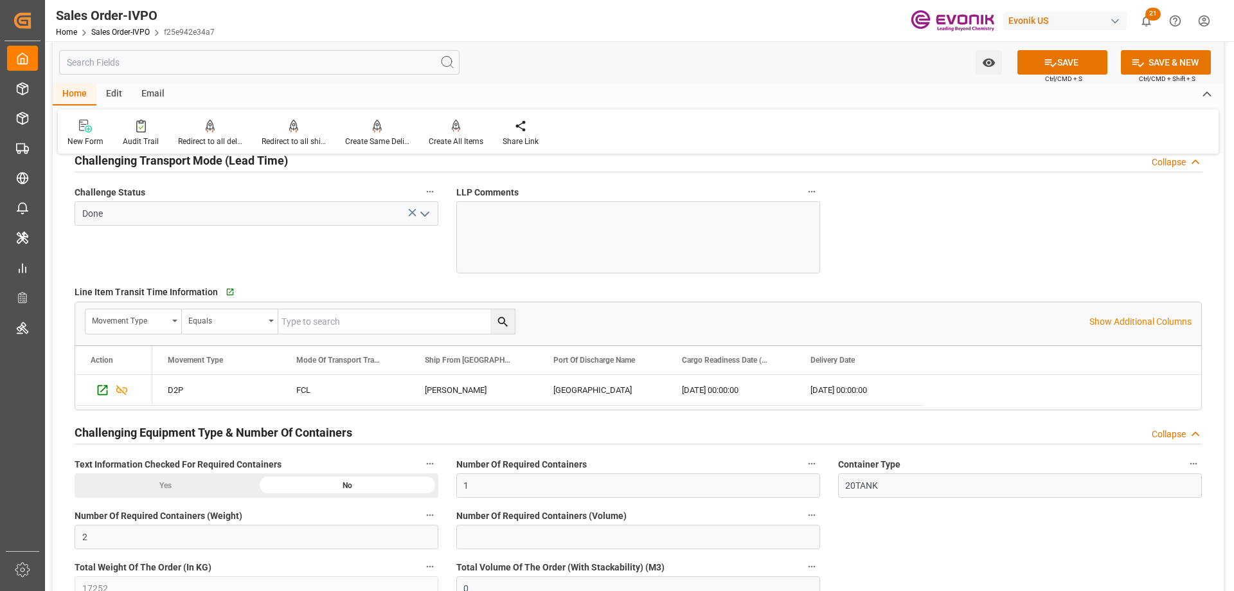
click at [422, 214] on icon "open menu" at bounding box center [424, 213] width 15 height 15
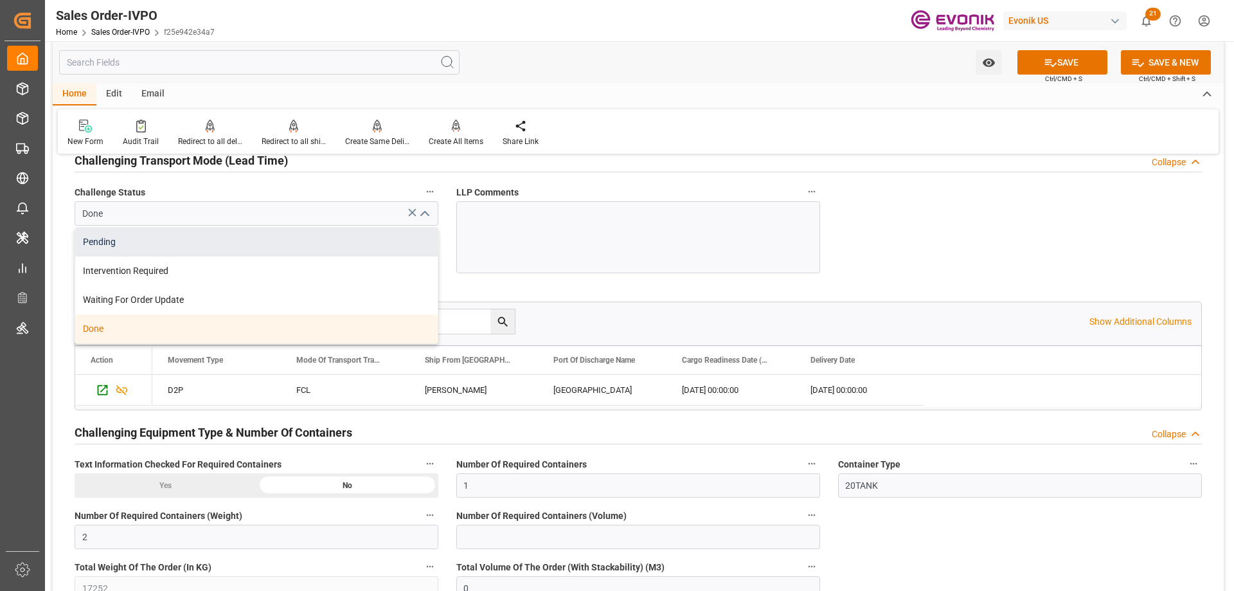
click at [175, 253] on div "Pending" at bounding box center [256, 241] width 362 height 29
type input "Pending"
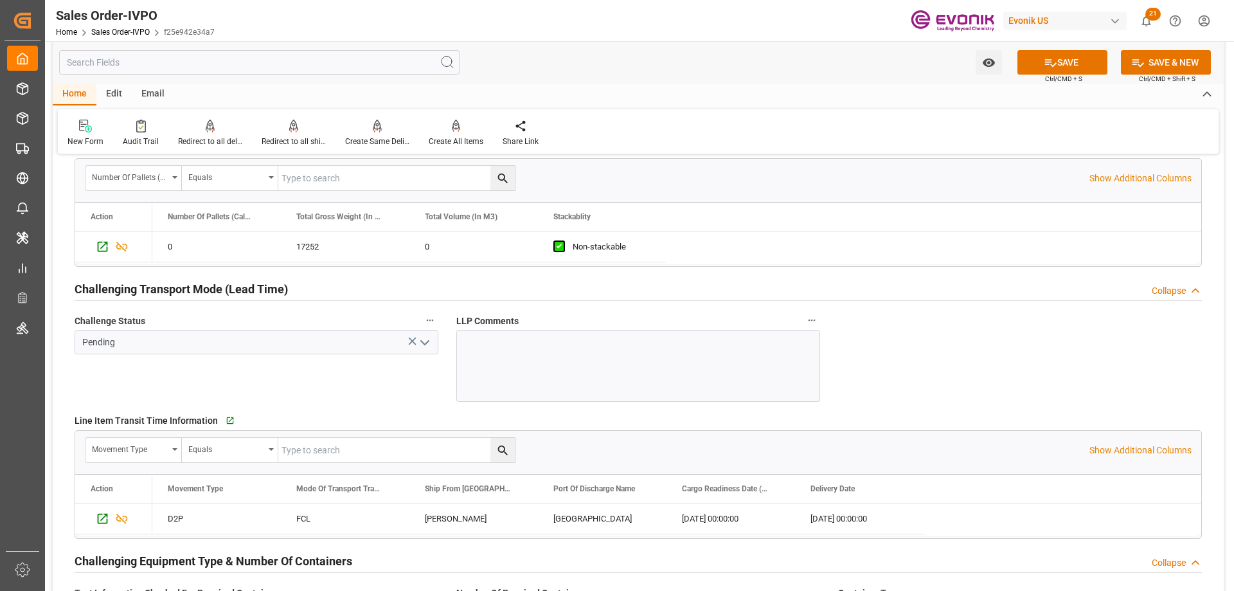
scroll to position [1671, 0]
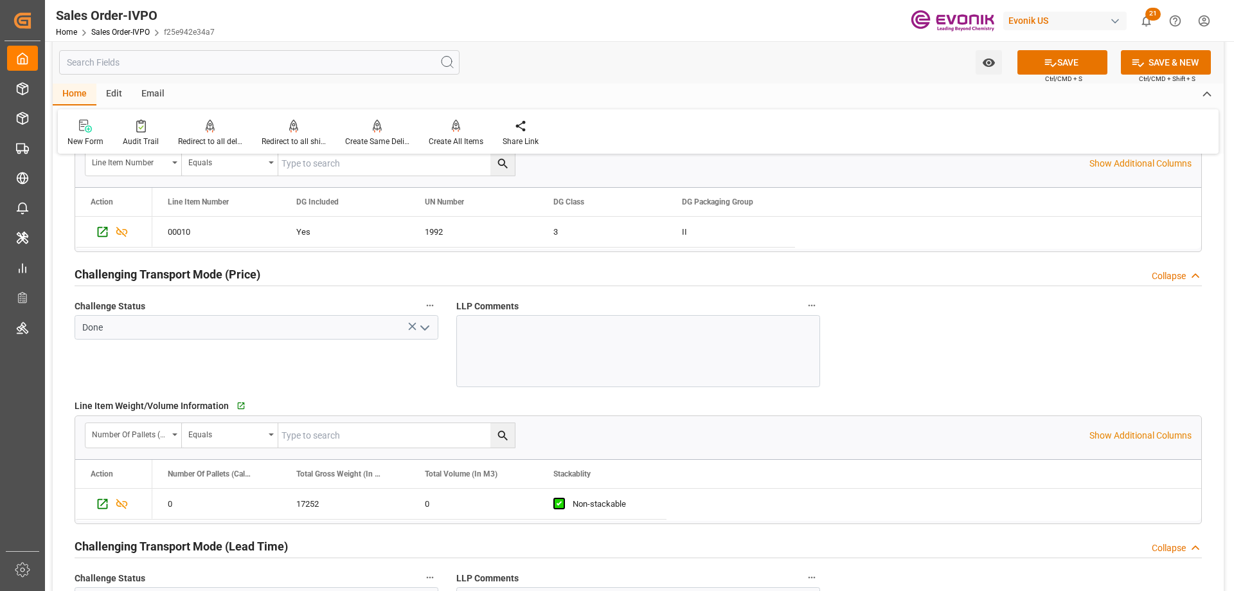
click at [425, 326] on icon "open menu" at bounding box center [424, 327] width 15 height 15
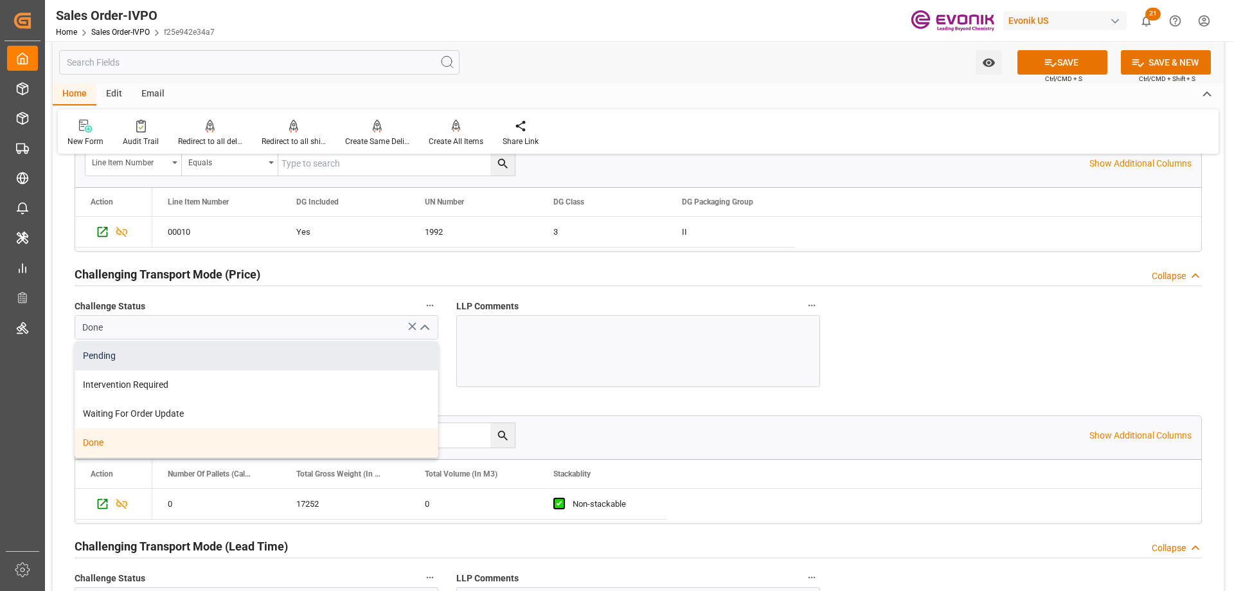
click at [193, 352] on div "Pending" at bounding box center [256, 355] width 362 height 29
type input "Pending"
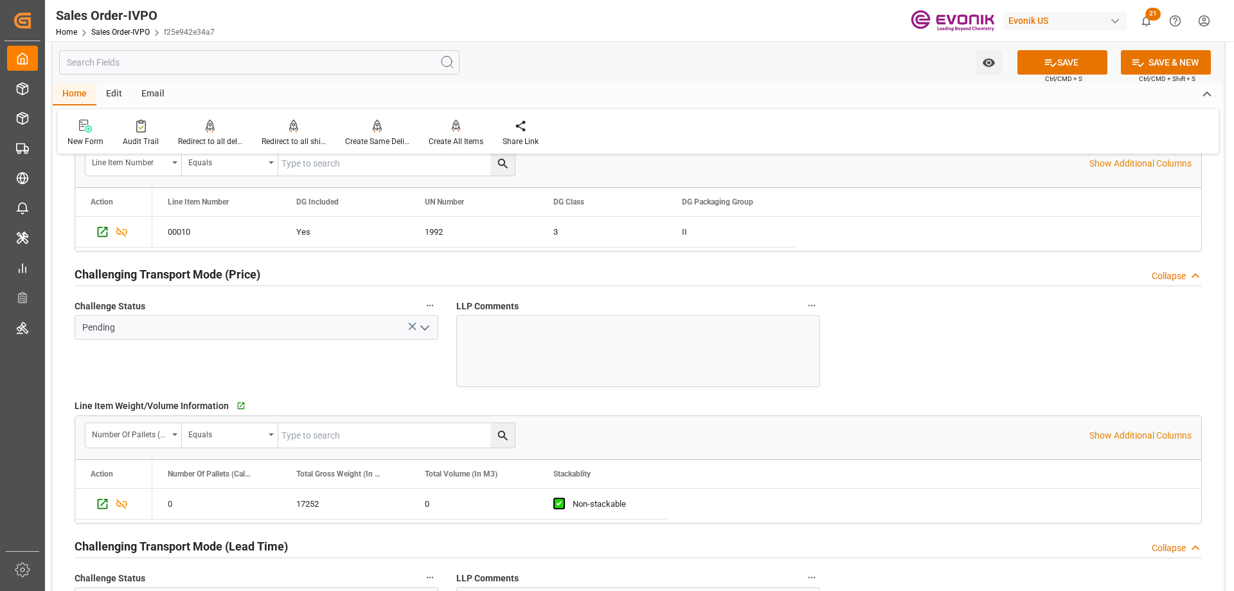
scroll to position [1478, 0]
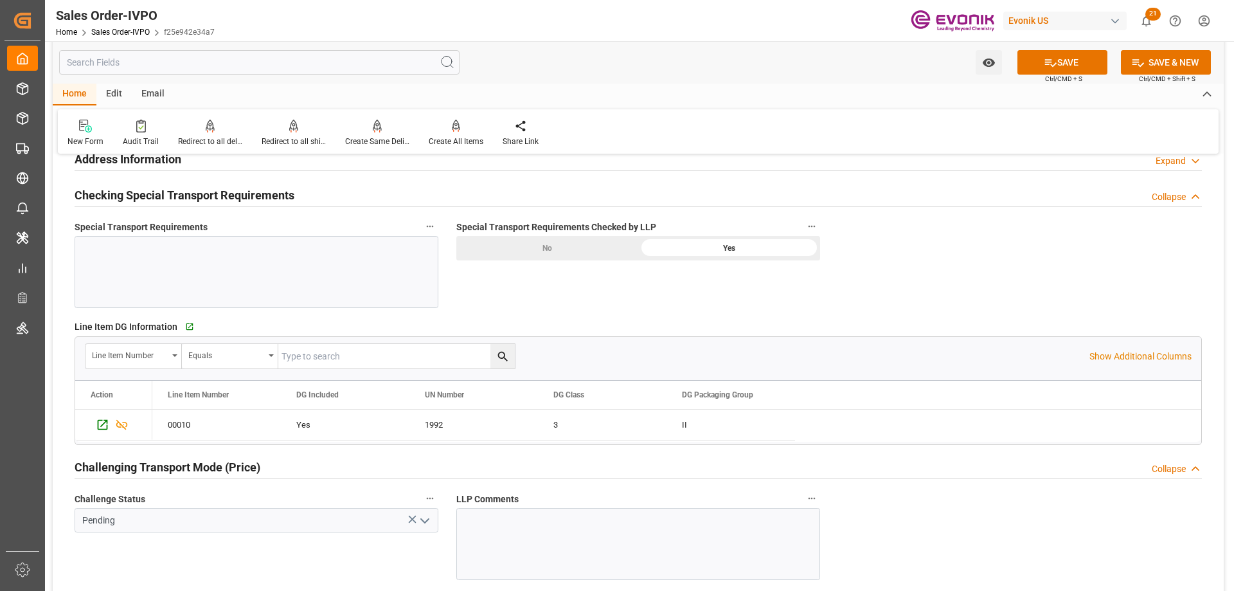
click at [567, 254] on div "No" at bounding box center [547, 248] width 182 height 24
click at [1044, 59] on icon at bounding box center [1050, 62] width 13 height 13
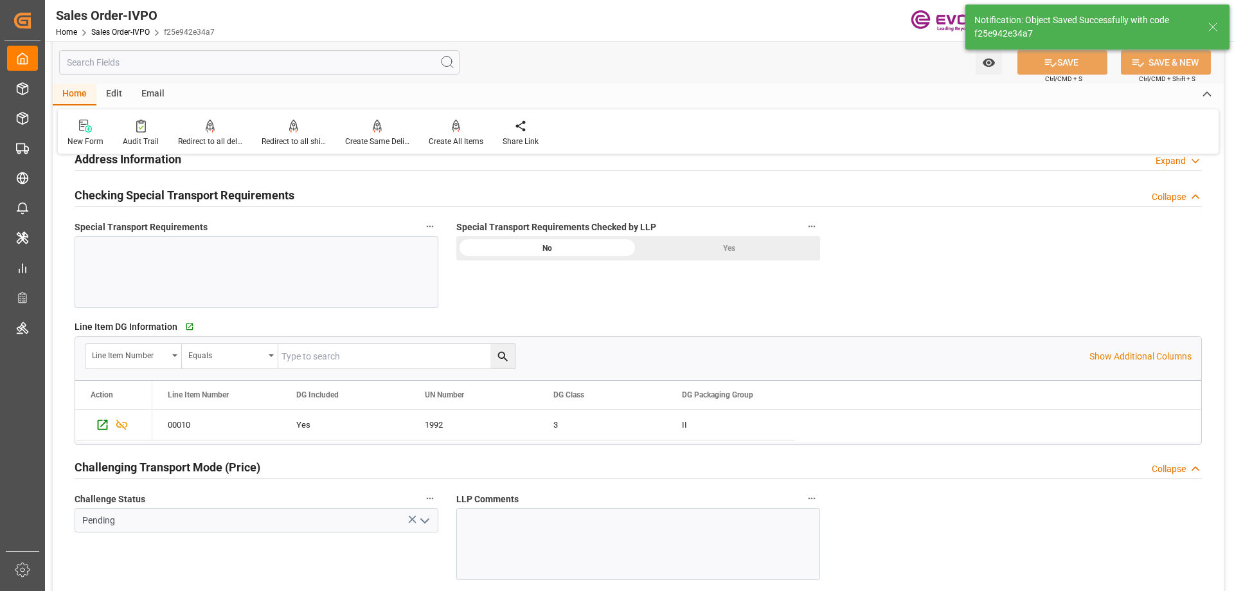
type input "09-19-2025 12:57"
type input "Yes"
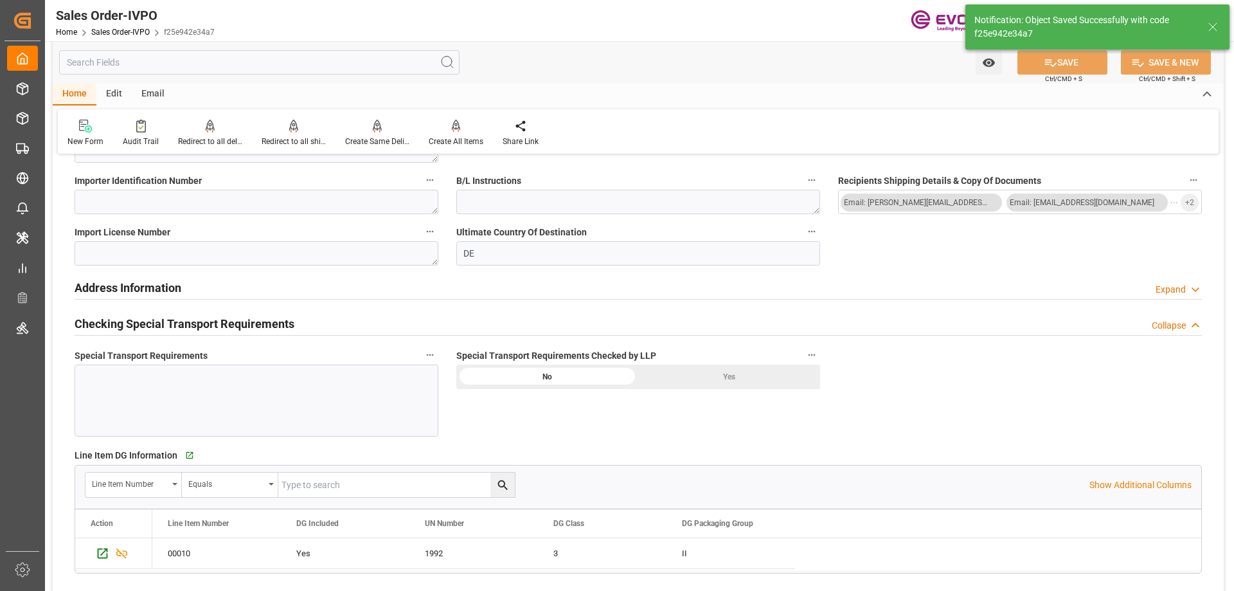
scroll to position [1221, 0]
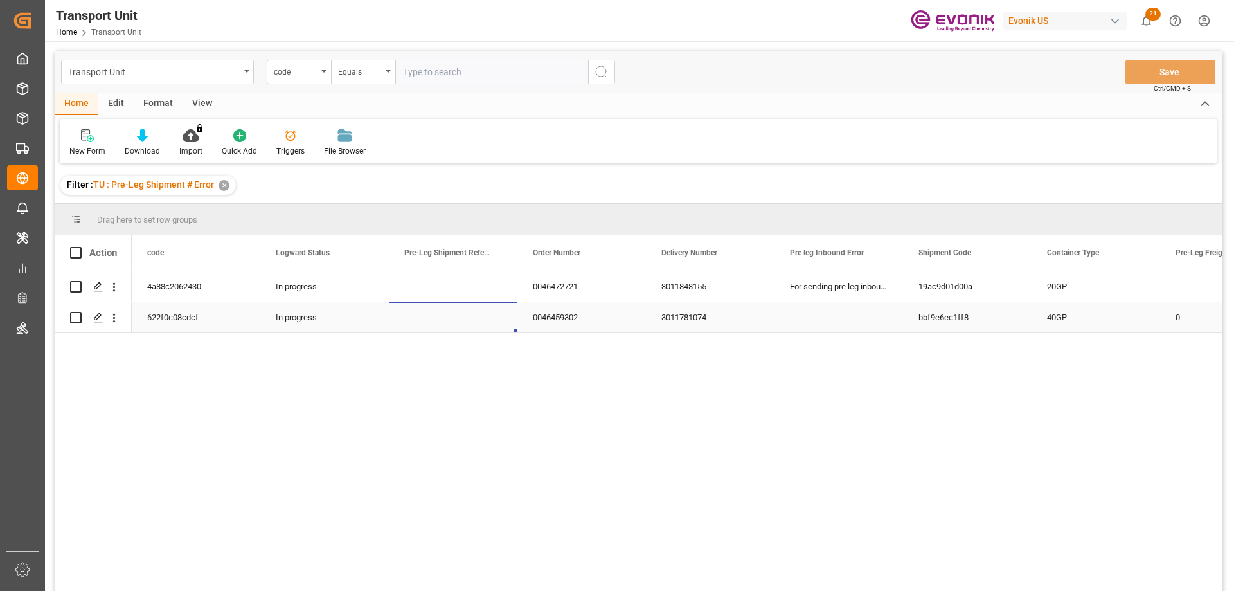
click at [423, 316] on div "Press SPACE to select this row." at bounding box center [453, 317] width 129 height 30
click at [111, 318] on icon "open menu" at bounding box center [113, 317] width 13 height 13
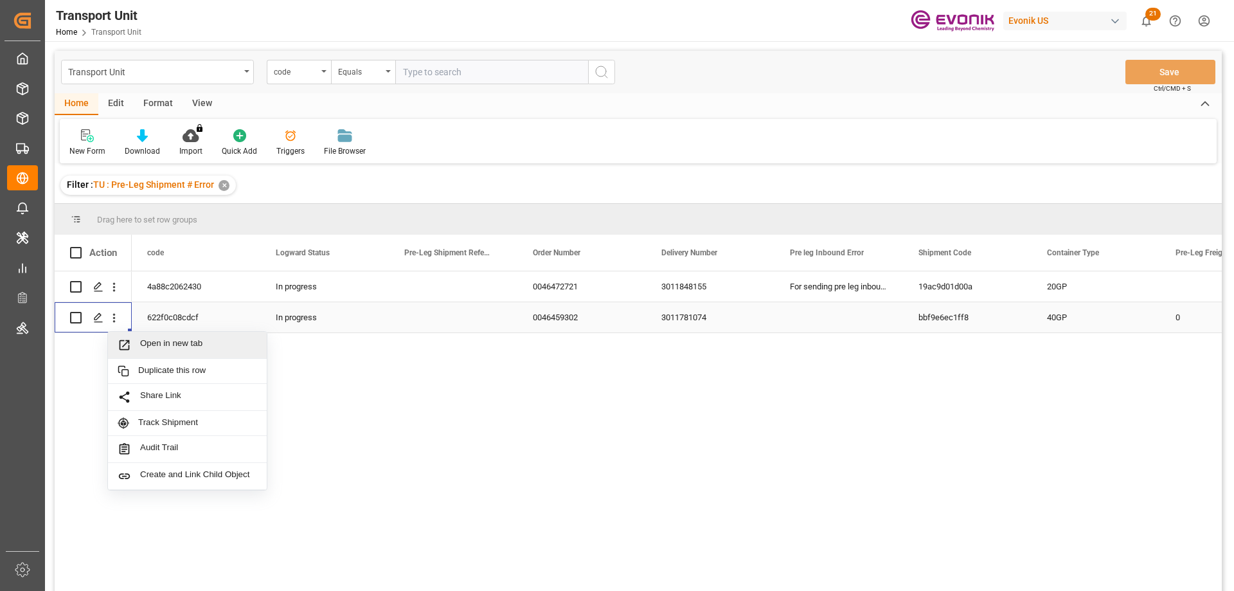
click at [163, 347] on span "Open in new tab" at bounding box center [198, 344] width 117 height 13
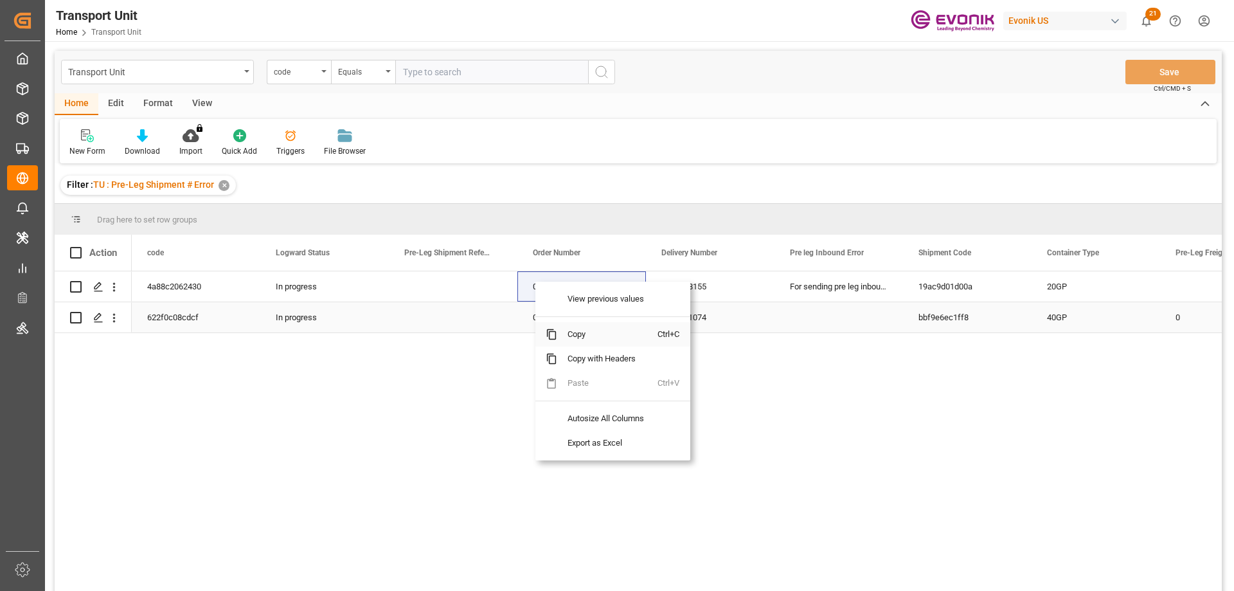
click at [581, 338] on span "Copy" at bounding box center [607, 334] width 100 height 24
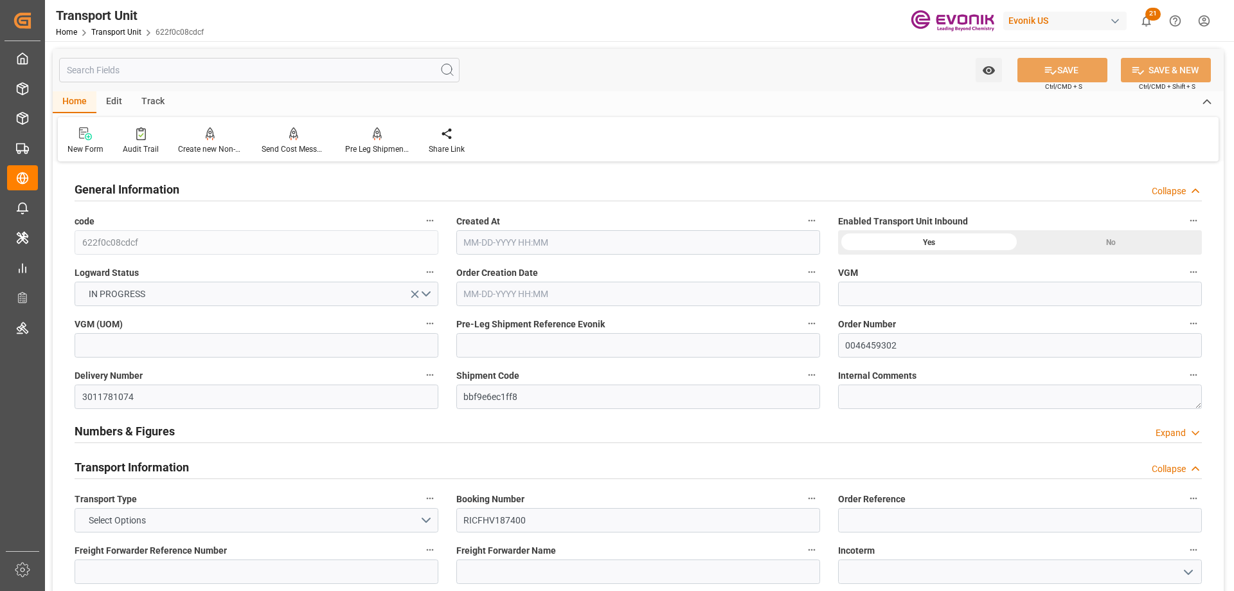
type input "ONE"
type input "Ocean Network Express"
type input "USNYC"
type input "COCTG"
type input "20540"
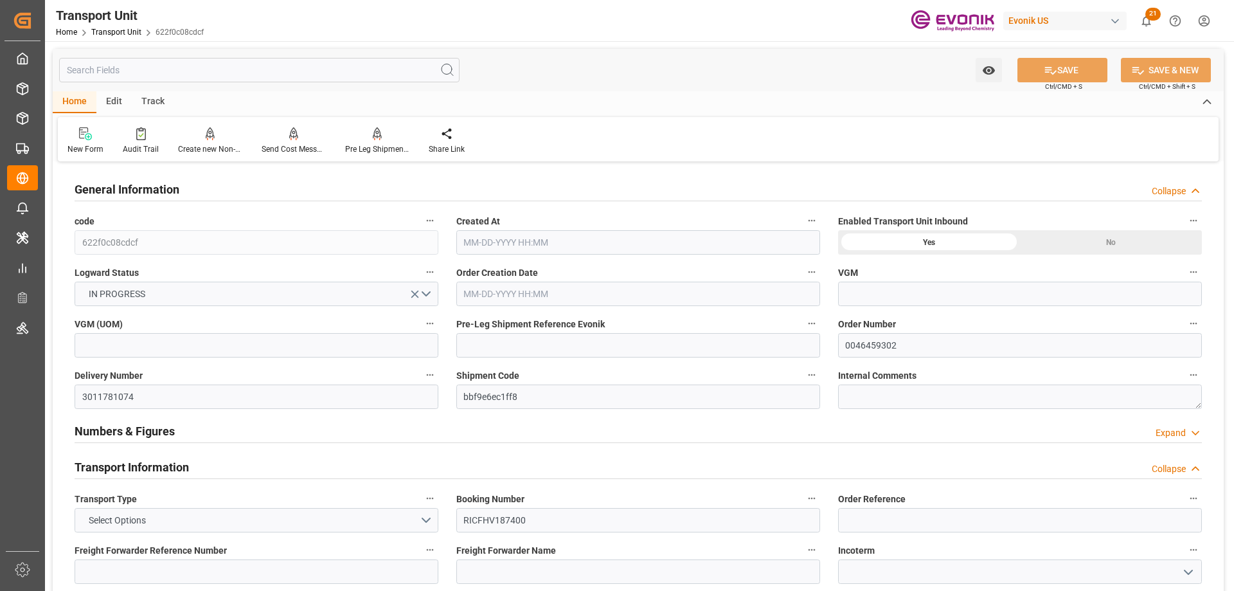
type input "[DATE] 13:11"
type input "[DATE]"
type input "[DATE] 00:00"
type input "[DATE] 09:30"
type input "[DATE] 00:00"
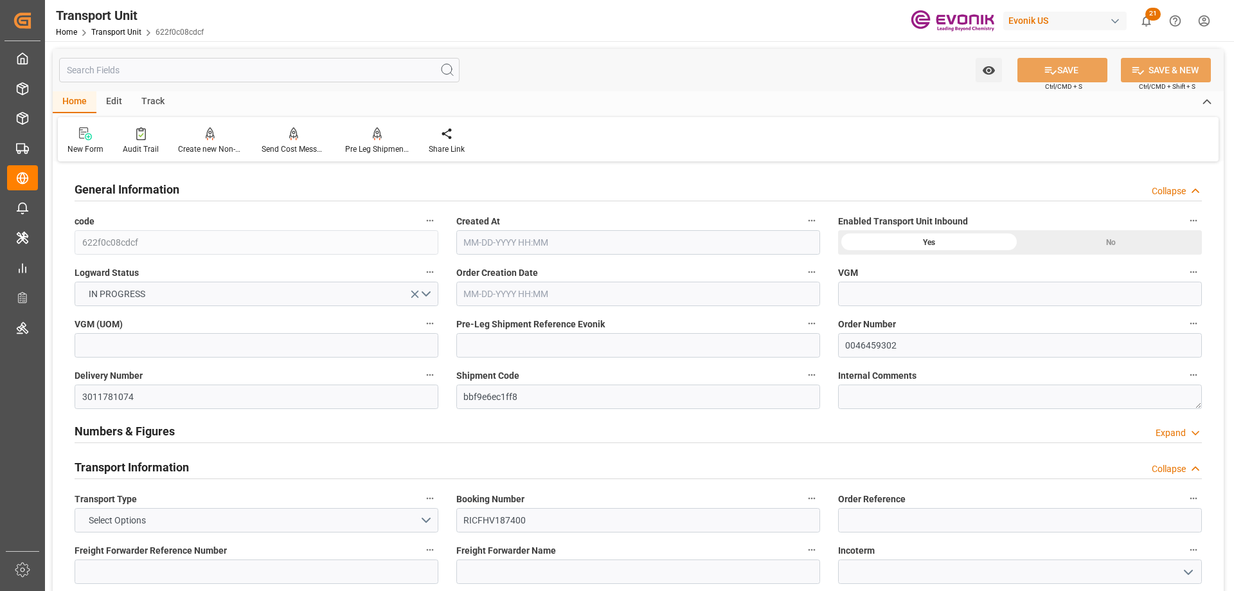
type input "[DATE] 09:30"
type input "[DATE] 00:00"
click at [380, 141] on div "Pre Leg Shipment Inbound" at bounding box center [377, 141] width 84 height 28
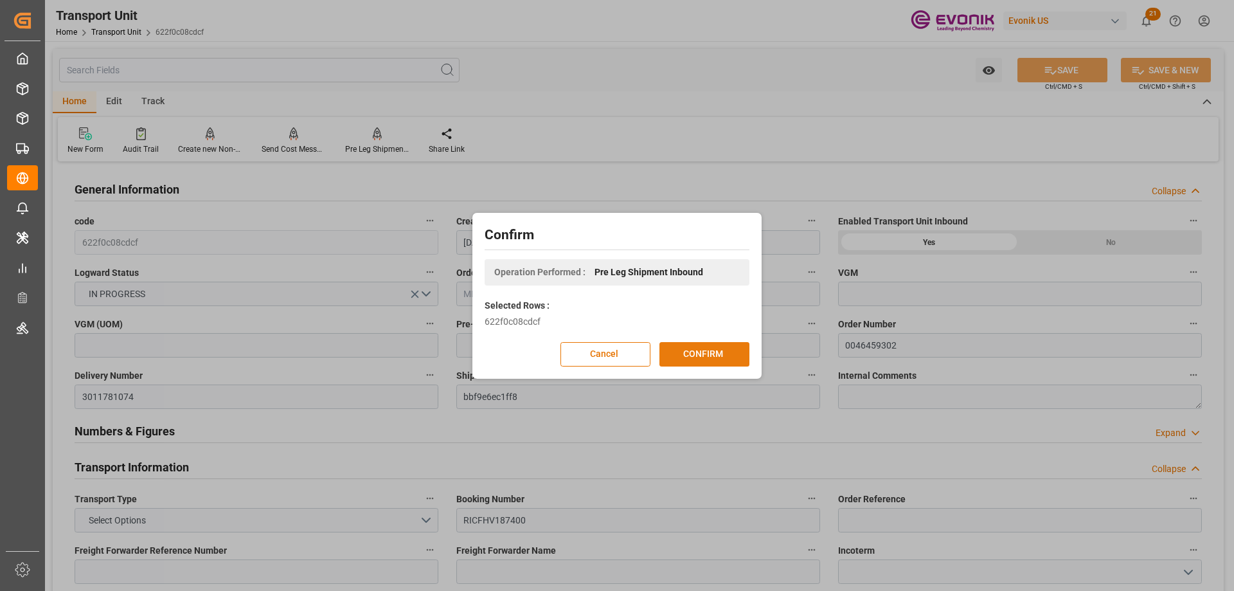
click at [692, 359] on button "CONFIRM" at bounding box center [704, 354] width 90 height 24
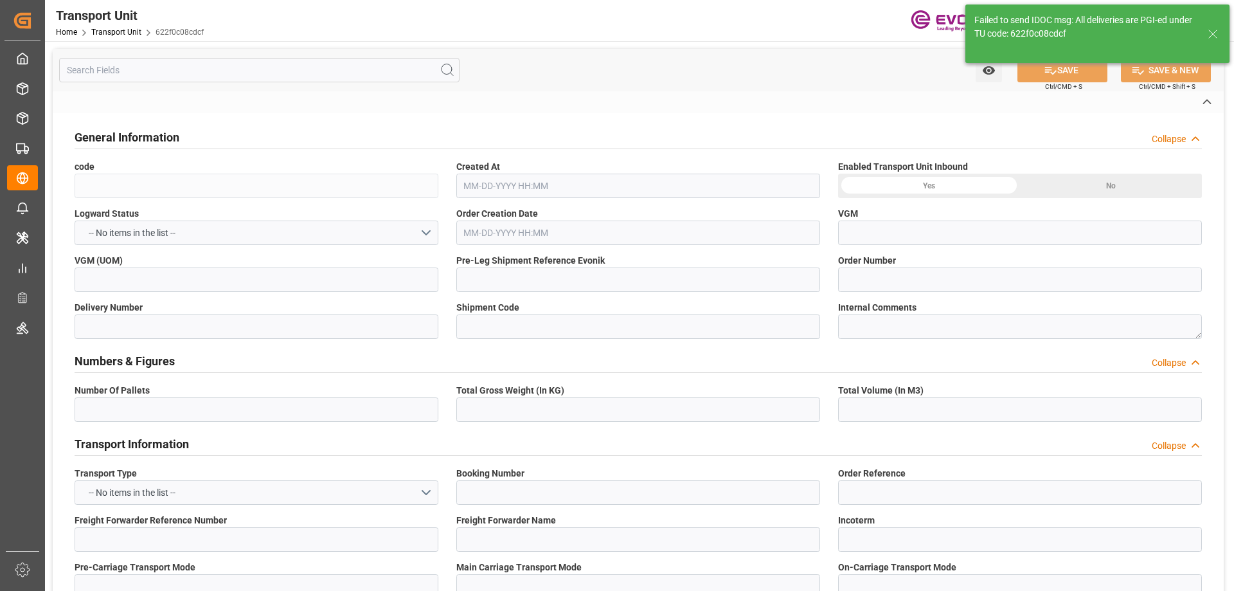
type input "622f0c08cdcf"
type input "0046459302"
type input "3011781074"
type input "bbf9e6ec1ff8"
type input "RICFHV187400"
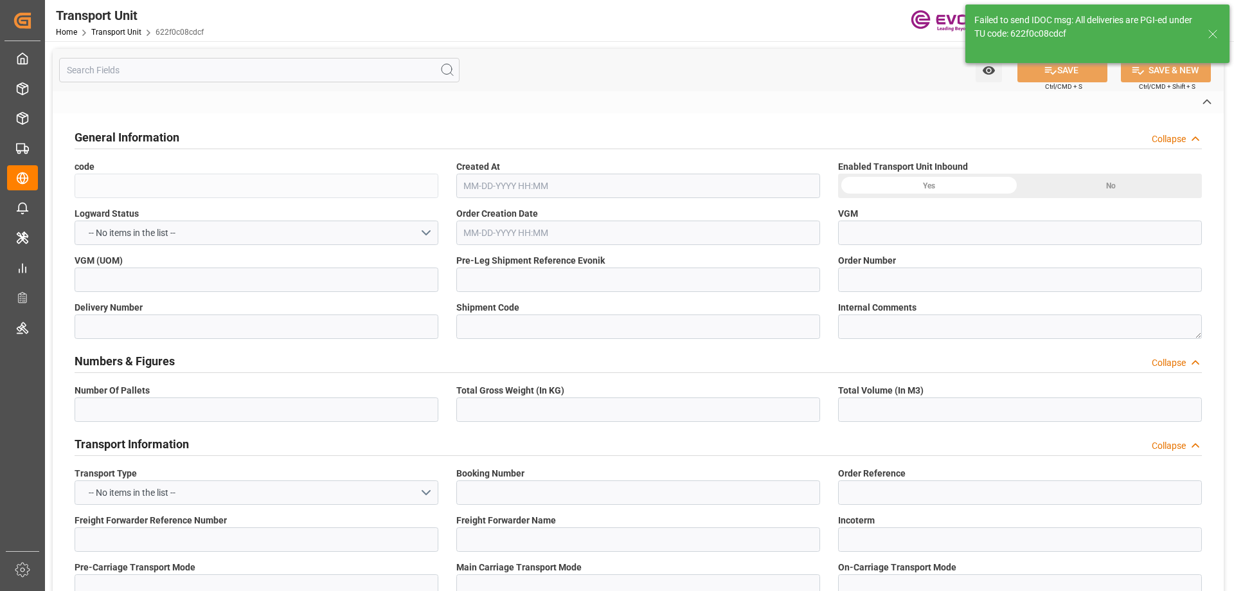
type input "ONEY"
type textarea "68008"
type input "[GEOGRAPHIC_DATA]"
type textarea "130001"
type input "[GEOGRAPHIC_DATA]"
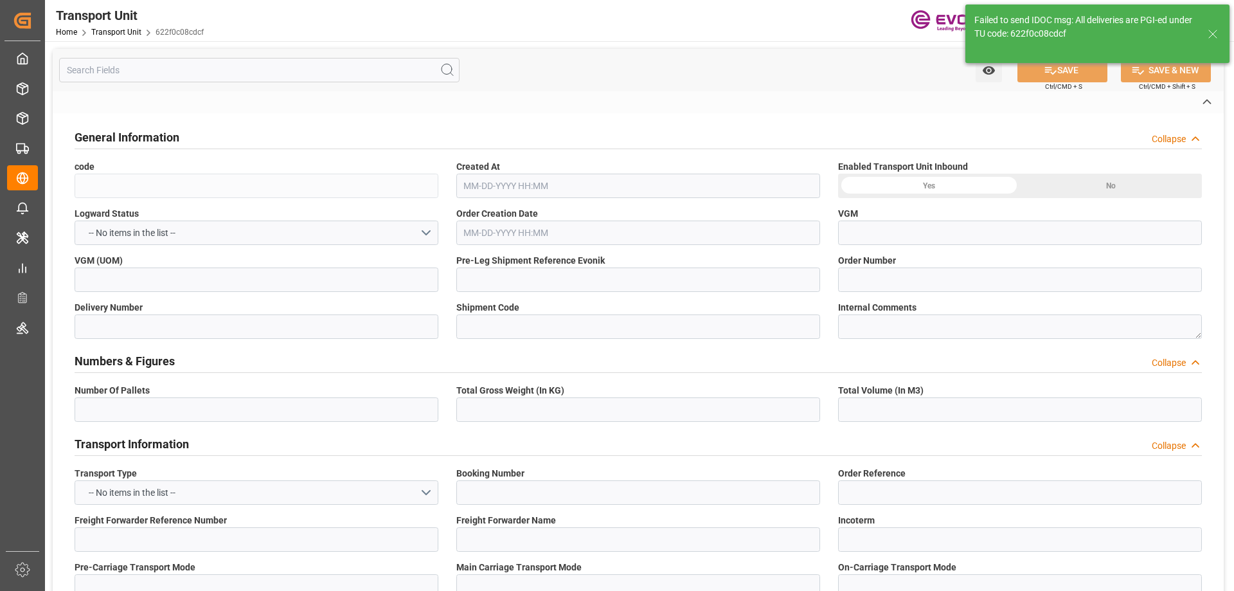
type input "[US_STATE]"
type input "[GEOGRAPHIC_DATA]"
type input "4006734653"
type input "kg"
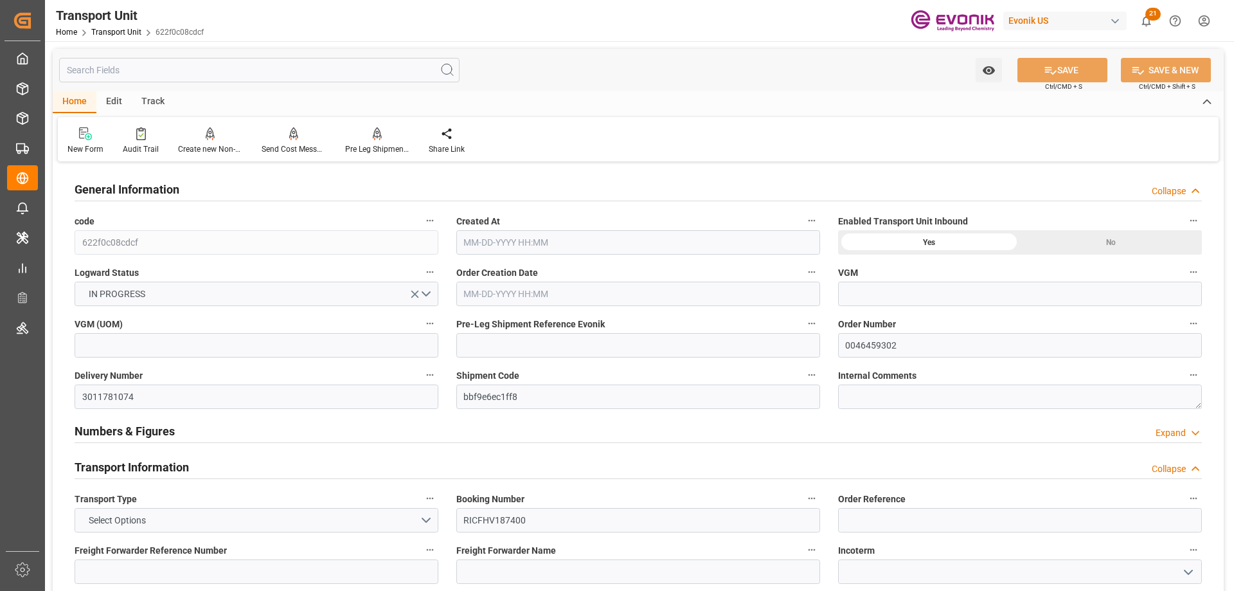
type input "ONE"
type input "Ocean Network Express"
type input "USNYC"
type input "COCTG"
type input "20540"
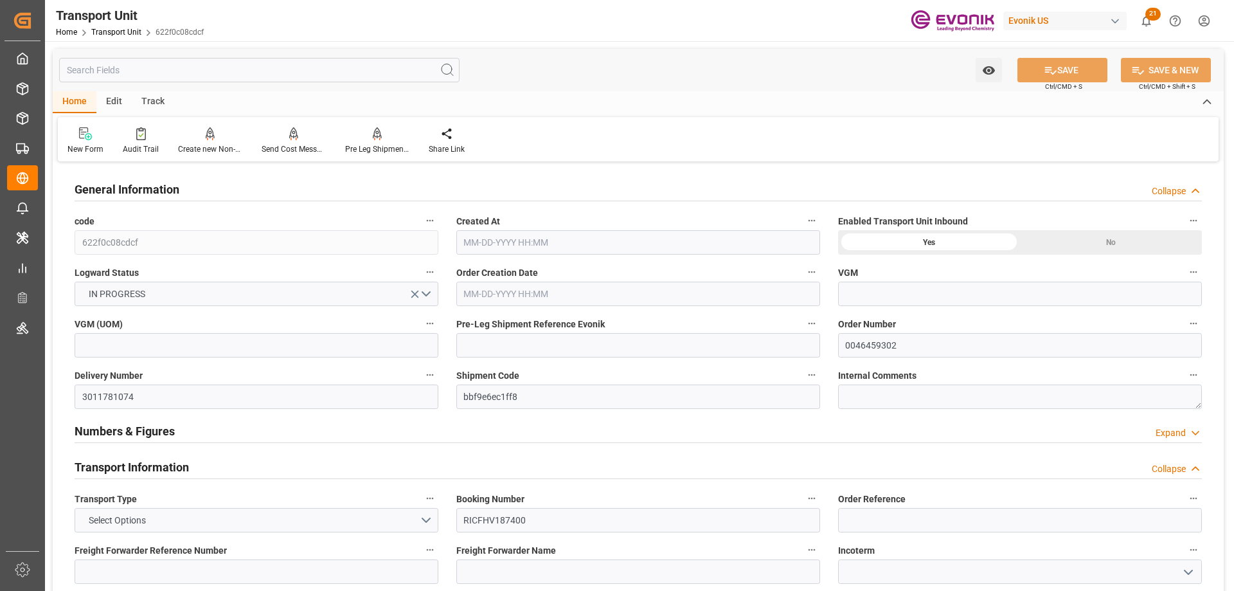
type input "[DATE] 13:11"
type input "[DATE]"
type input "[DATE] 00:00"
type input "[DATE] 09:30"
type input "[DATE] 00:00"
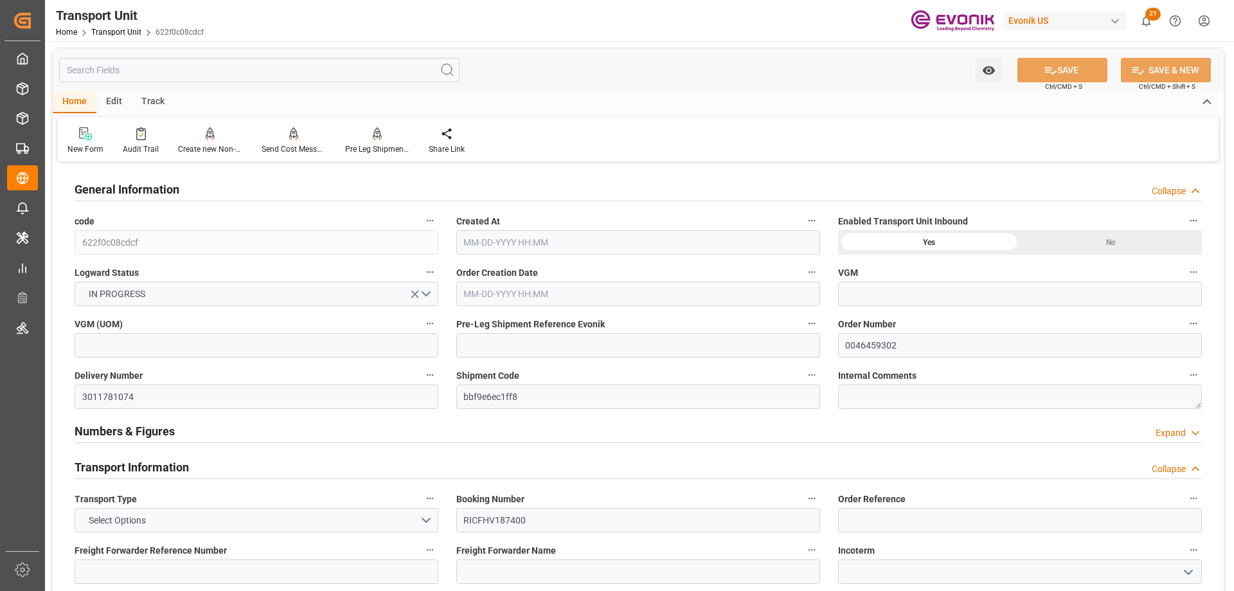
type input "[DATE] 09:30"
type input "[DATE] 00:00"
click at [837, 337] on div "Order Number 0046459302" at bounding box center [1020, 335] width 382 height 51
click at [861, 341] on input "0046459302" at bounding box center [1020, 345] width 364 height 24
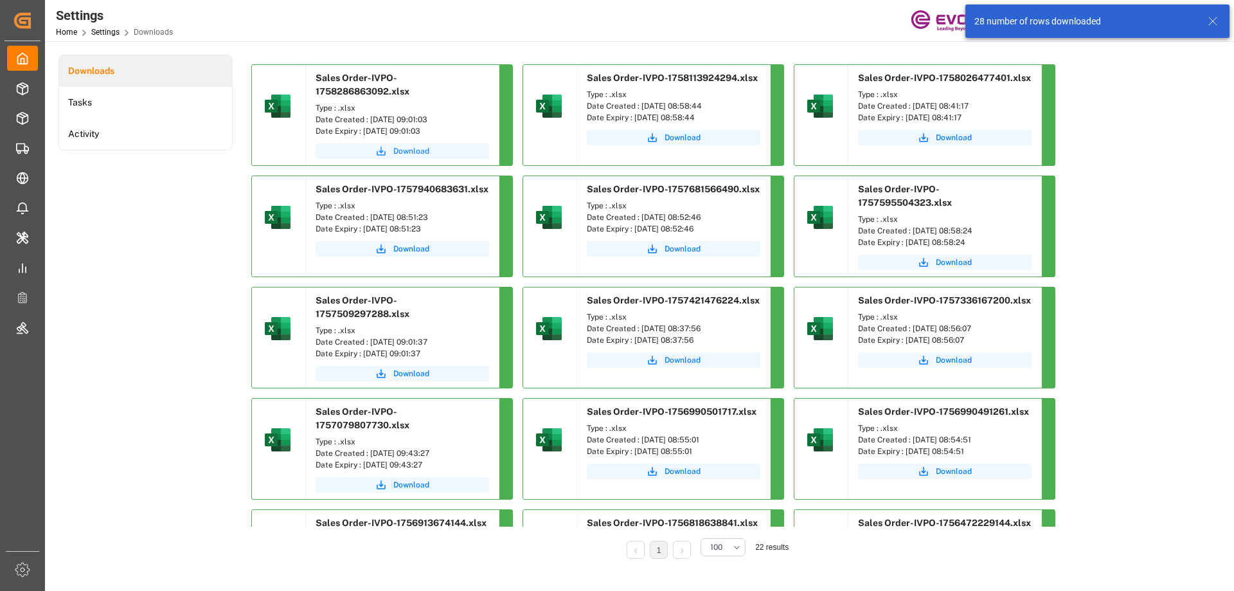
click at [395, 148] on span "Download" at bounding box center [411, 151] width 36 height 12
